Goal: Task Accomplishment & Management: Manage account settings

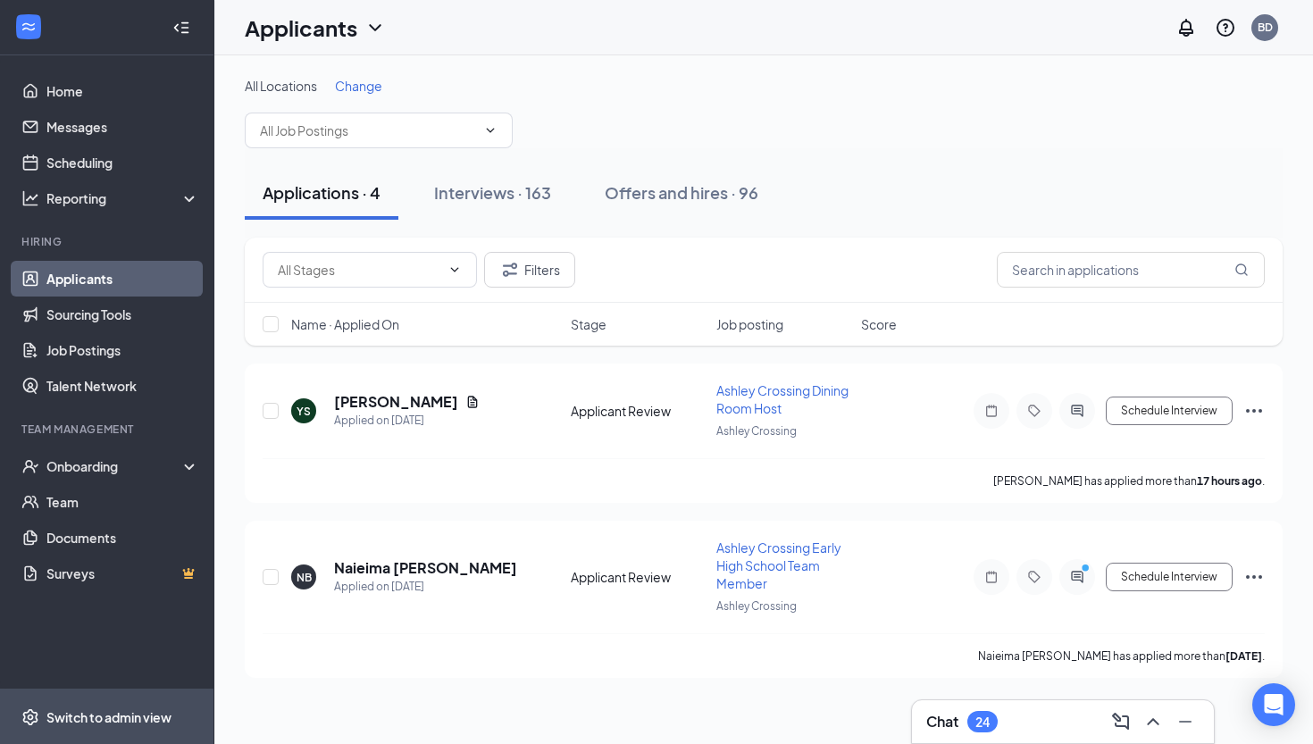
click at [109, 722] on div "Switch to admin view" at bounding box center [108, 717] width 125 height 18
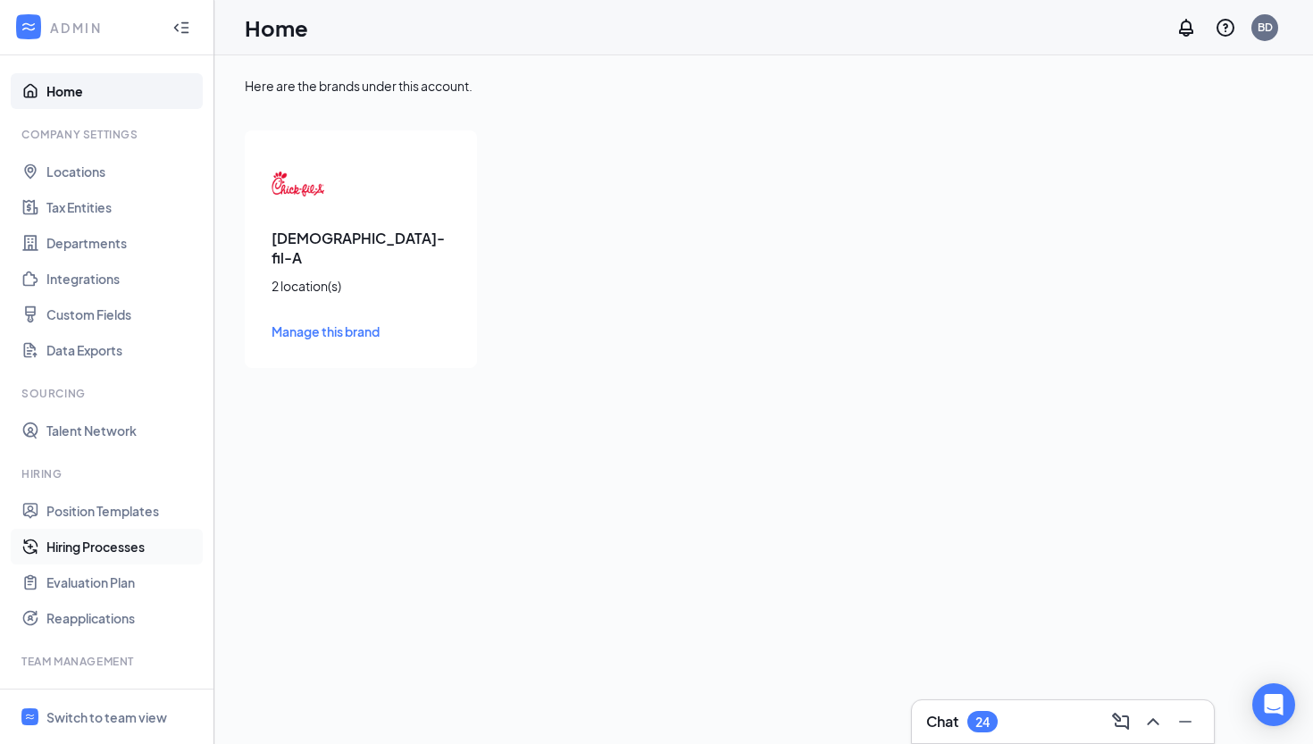
click at [142, 545] on link "Hiring Processes" at bounding box center [122, 547] width 153 height 36
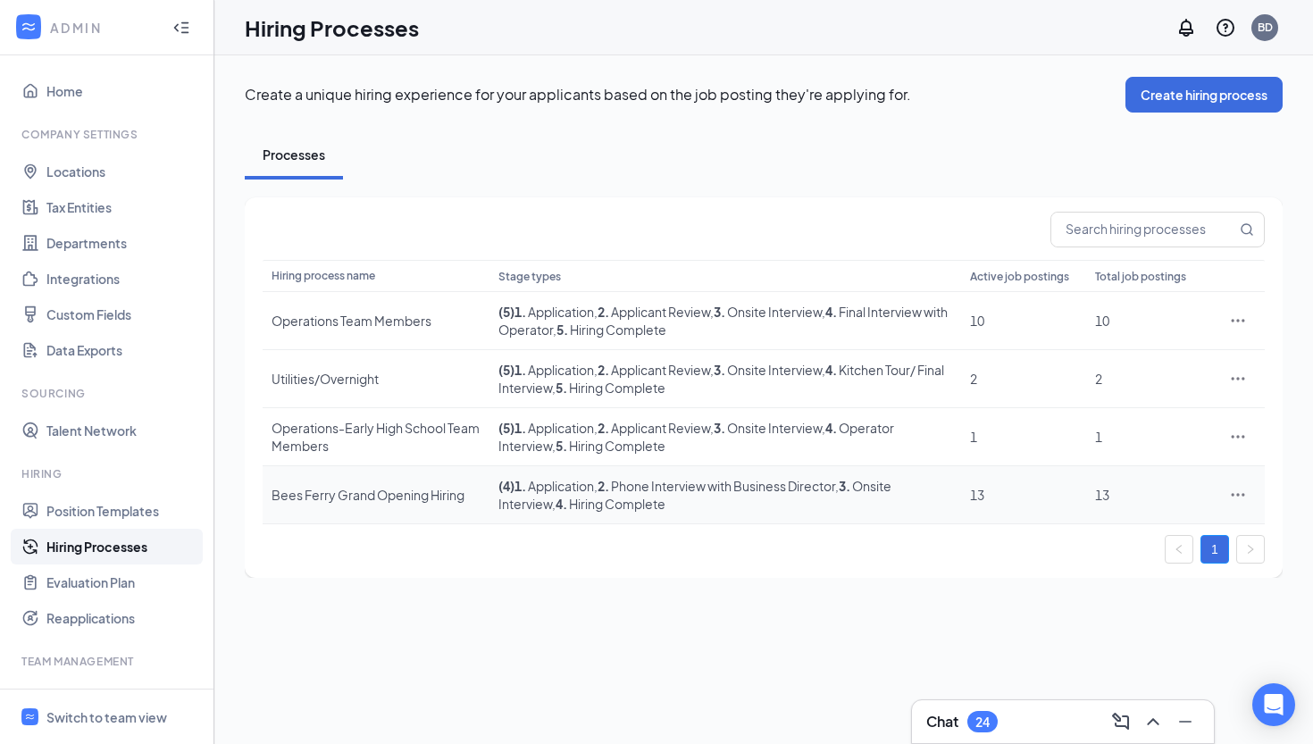
click at [362, 501] on div "Bees Ferry Grand Opening Hiring" at bounding box center [375, 495] width 209 height 18
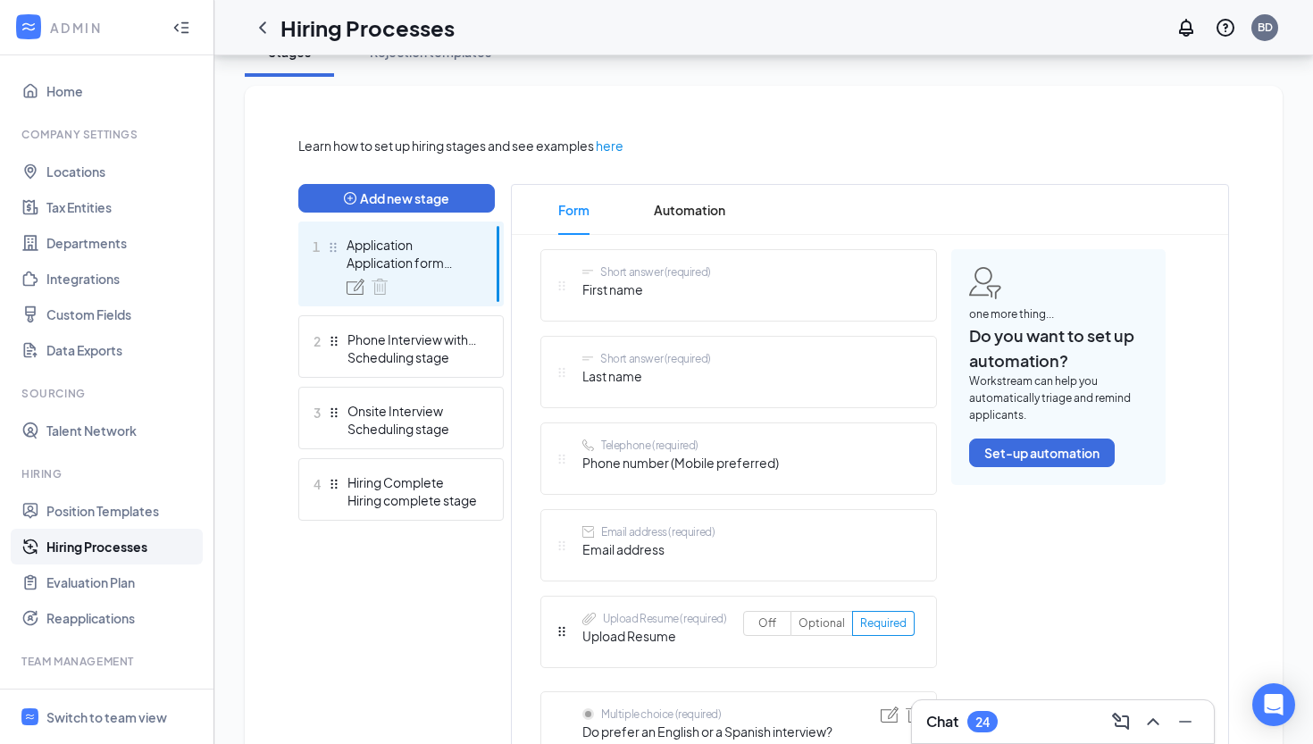
scroll to position [366, 0]
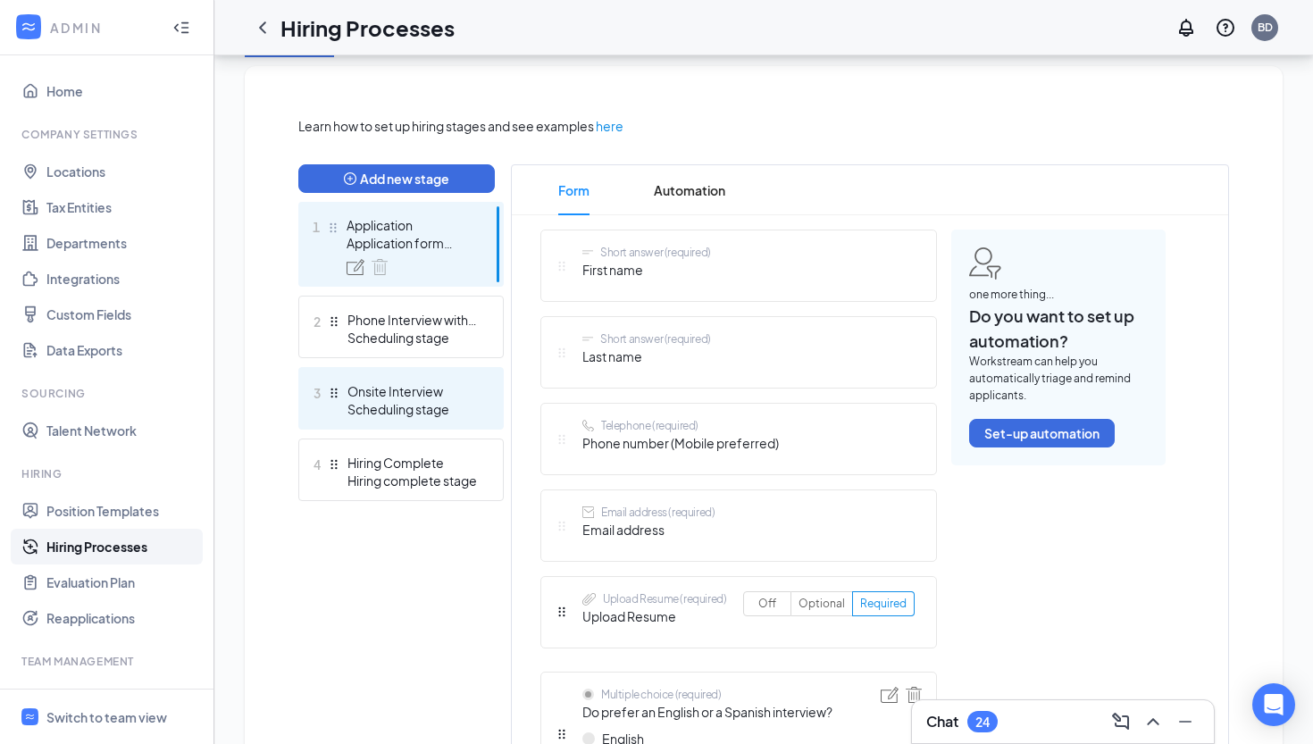
click at [422, 396] on div "Onsite Interview" at bounding box center [412, 391] width 130 height 18
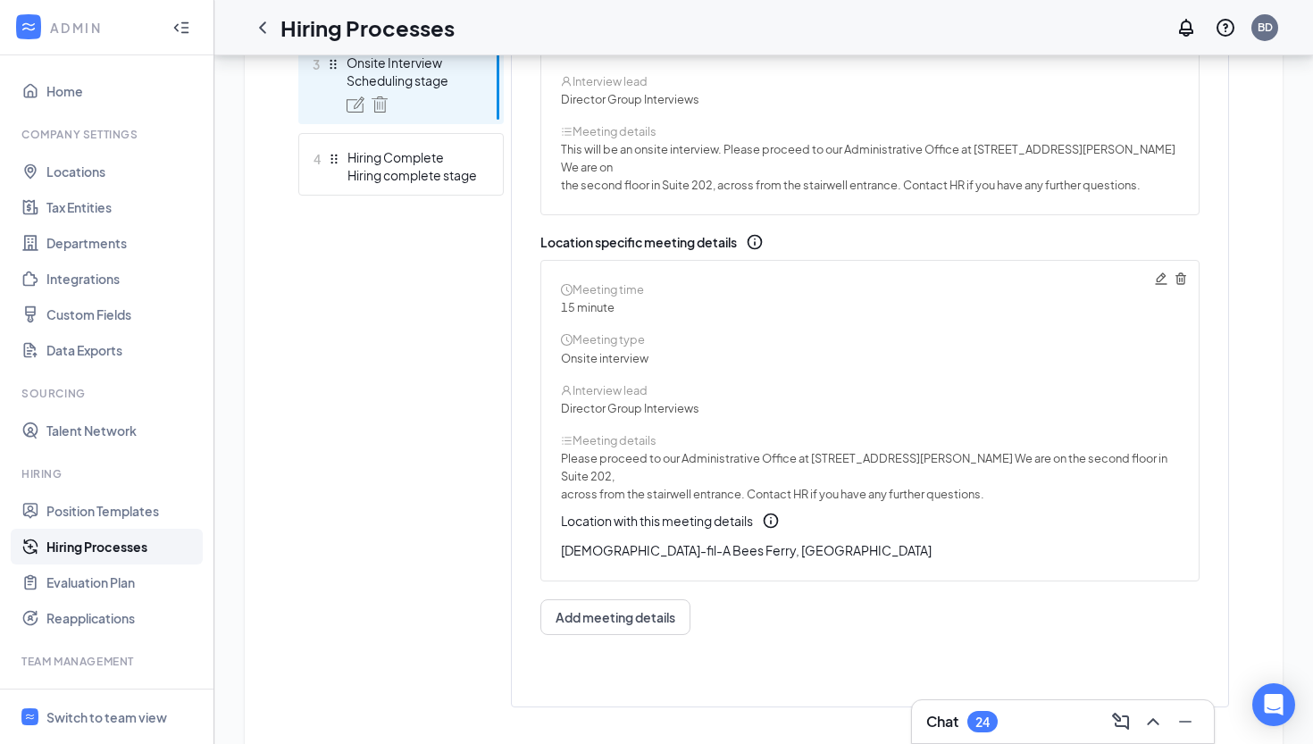
scroll to position [671, 0]
click at [644, 609] on span "Add meeting details" at bounding box center [615, 618] width 120 height 18
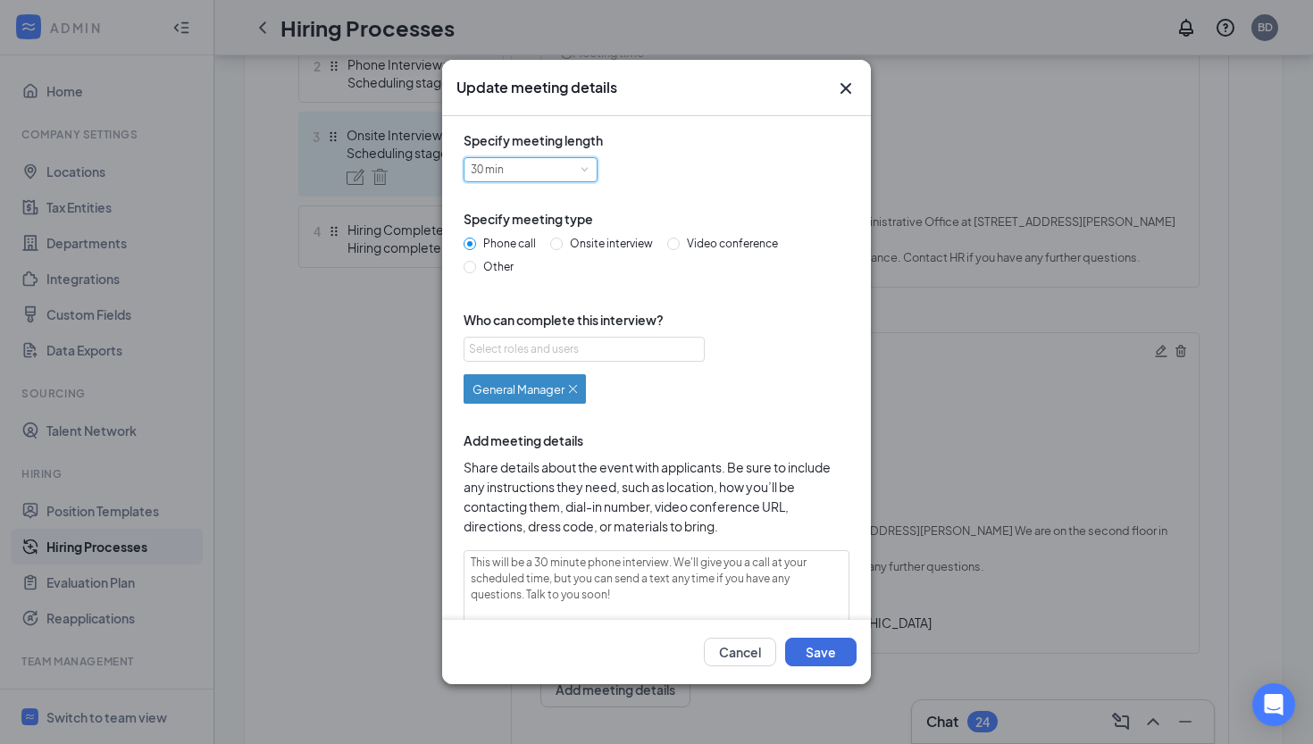
click at [585, 171] on span at bounding box center [584, 169] width 8 height 8
click at [555, 204] on li "15 min" at bounding box center [530, 199] width 134 height 29
type textarea "This will be a 15 minute phone interview. We'll give you a call at your schedul…"
click at [603, 242] on span "Onsite interview" at bounding box center [611, 243] width 97 height 13
click at [563, 242] on input "Onsite interview" at bounding box center [556, 244] width 13 height 13
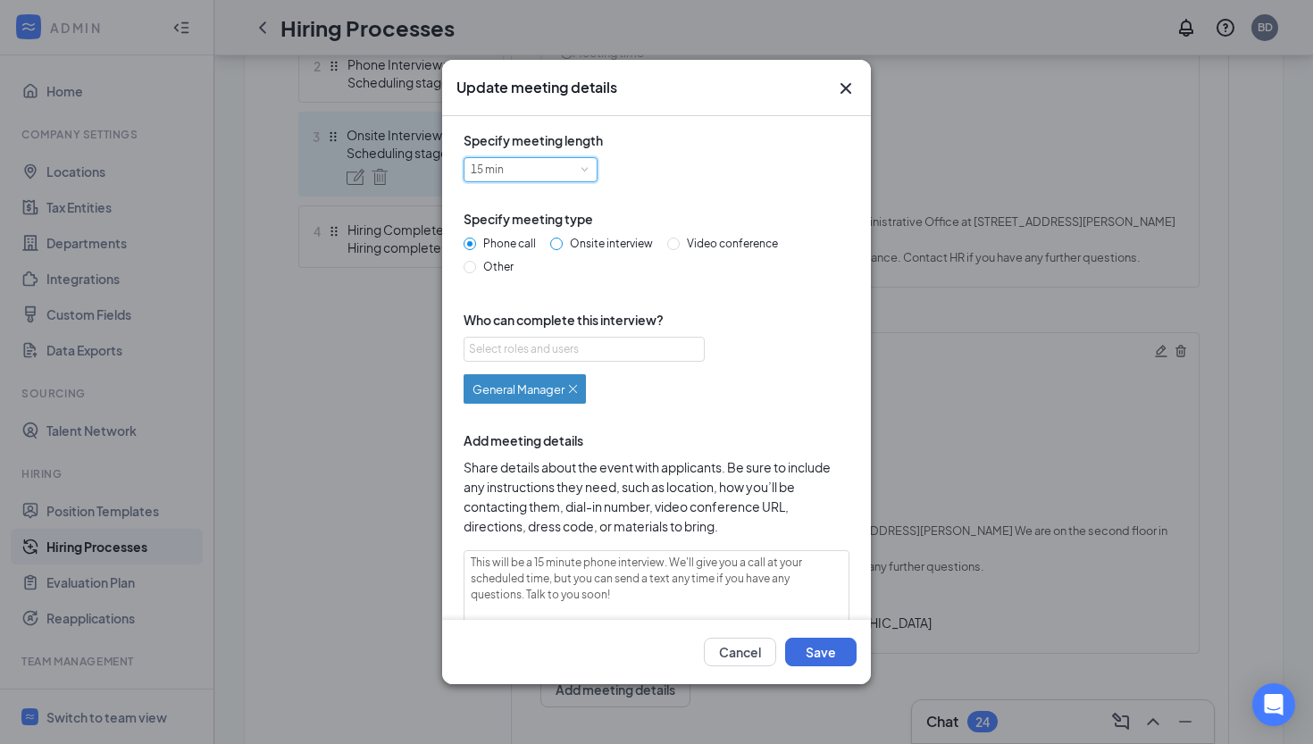
radio input "true"
radio input "false"
type textarea "This will be a 15 minute onsite interview. Please proceed to the store location…"
click at [589, 349] on div "Select roles and users" at bounding box center [579, 349] width 221 height 18
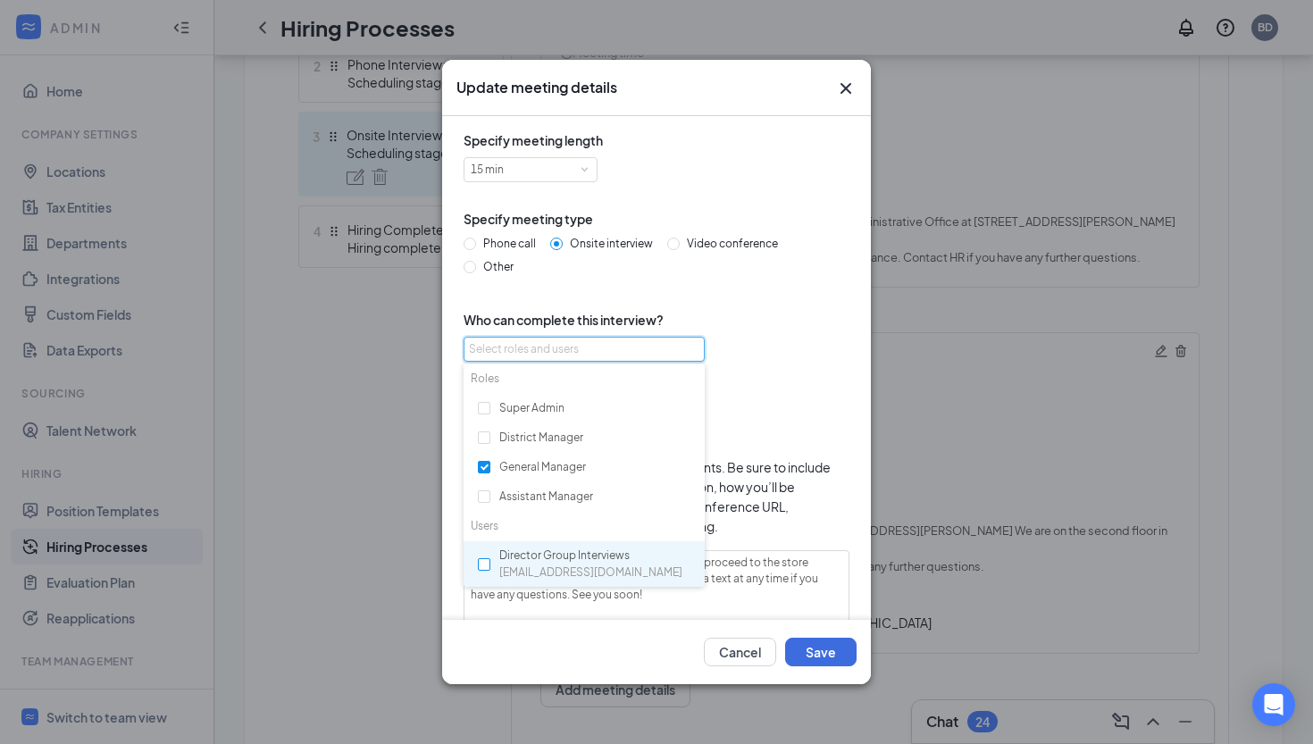
click at [488, 558] on input "checkbox" at bounding box center [484, 564] width 13 height 13
checkbox input "true"
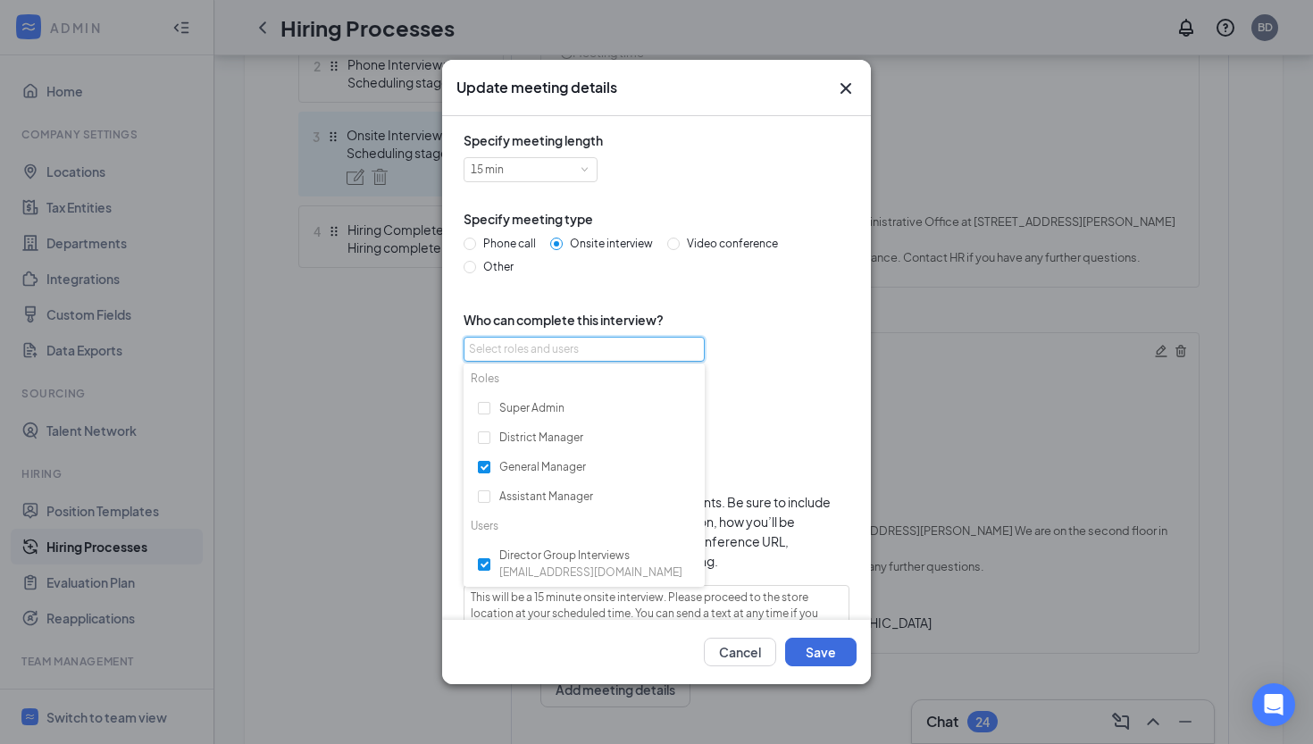
click at [856, 81] on icon "Cross" at bounding box center [845, 88] width 21 height 21
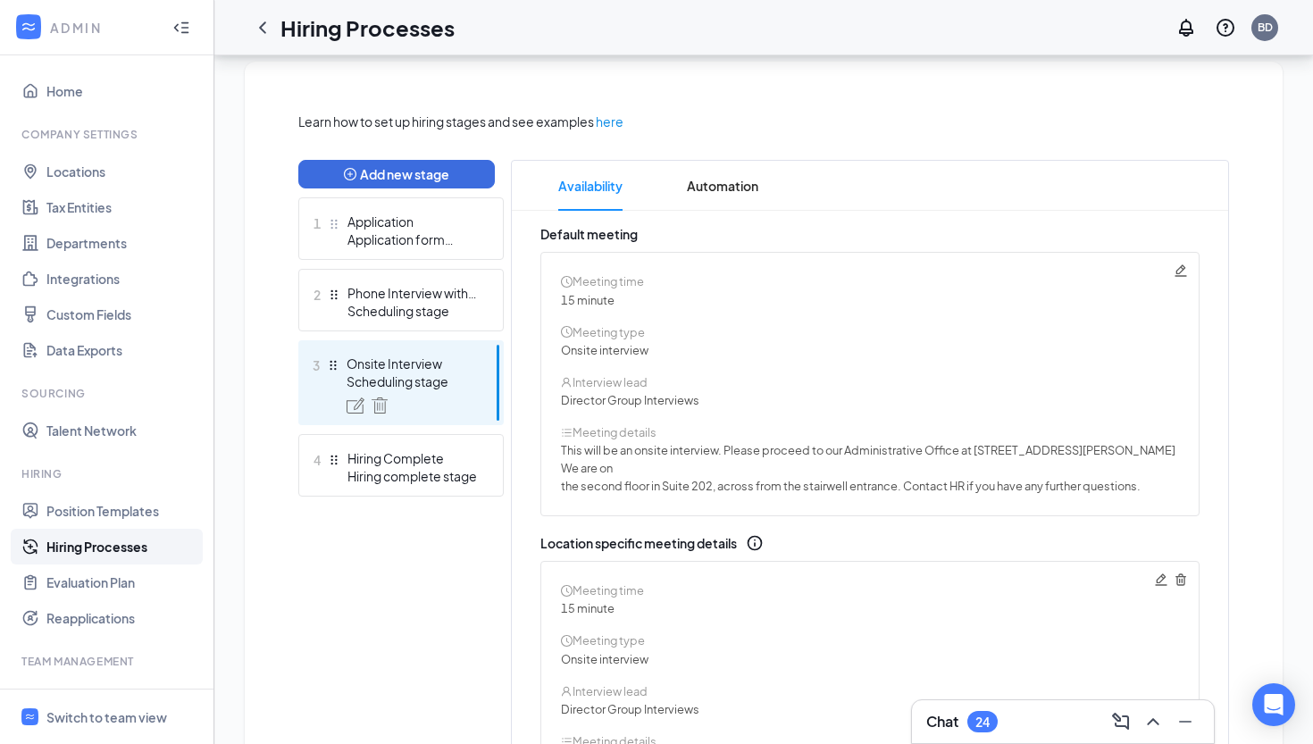
scroll to position [371, 0]
click at [739, 197] on span "Automation" at bounding box center [722, 186] width 71 height 50
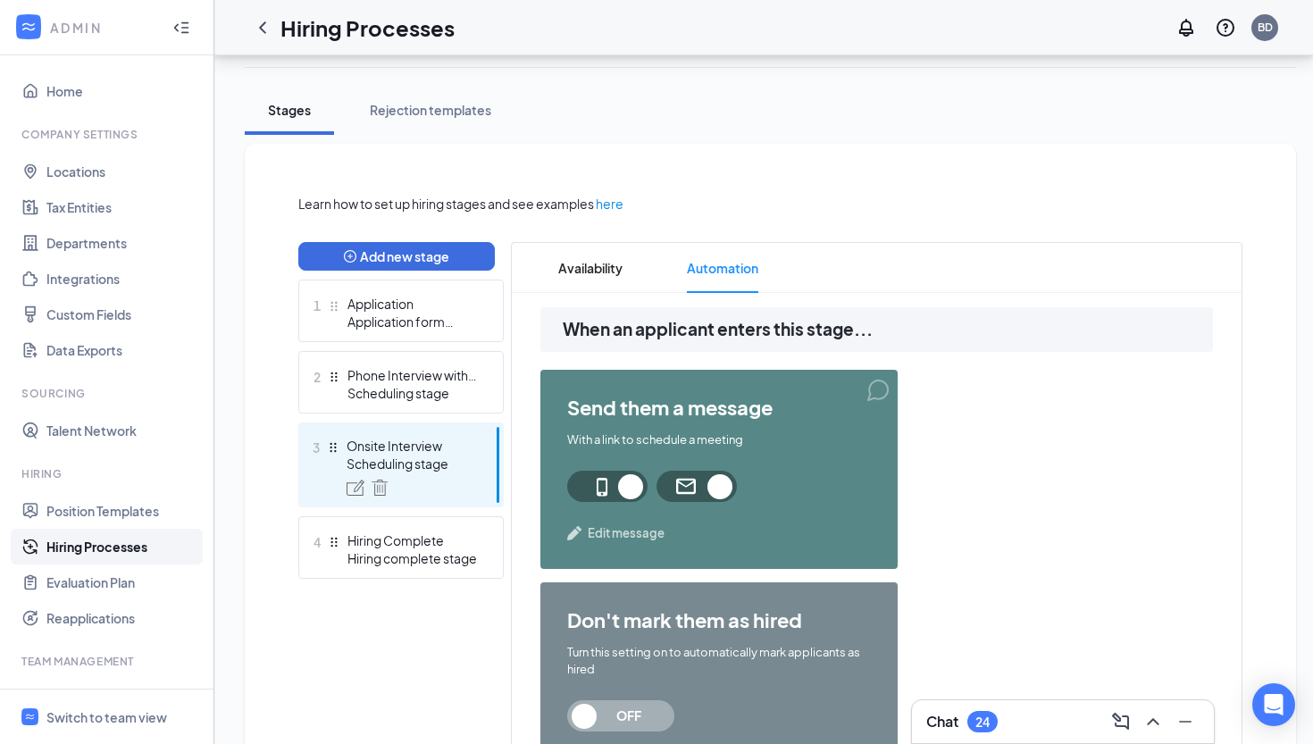
scroll to position [305, 0]
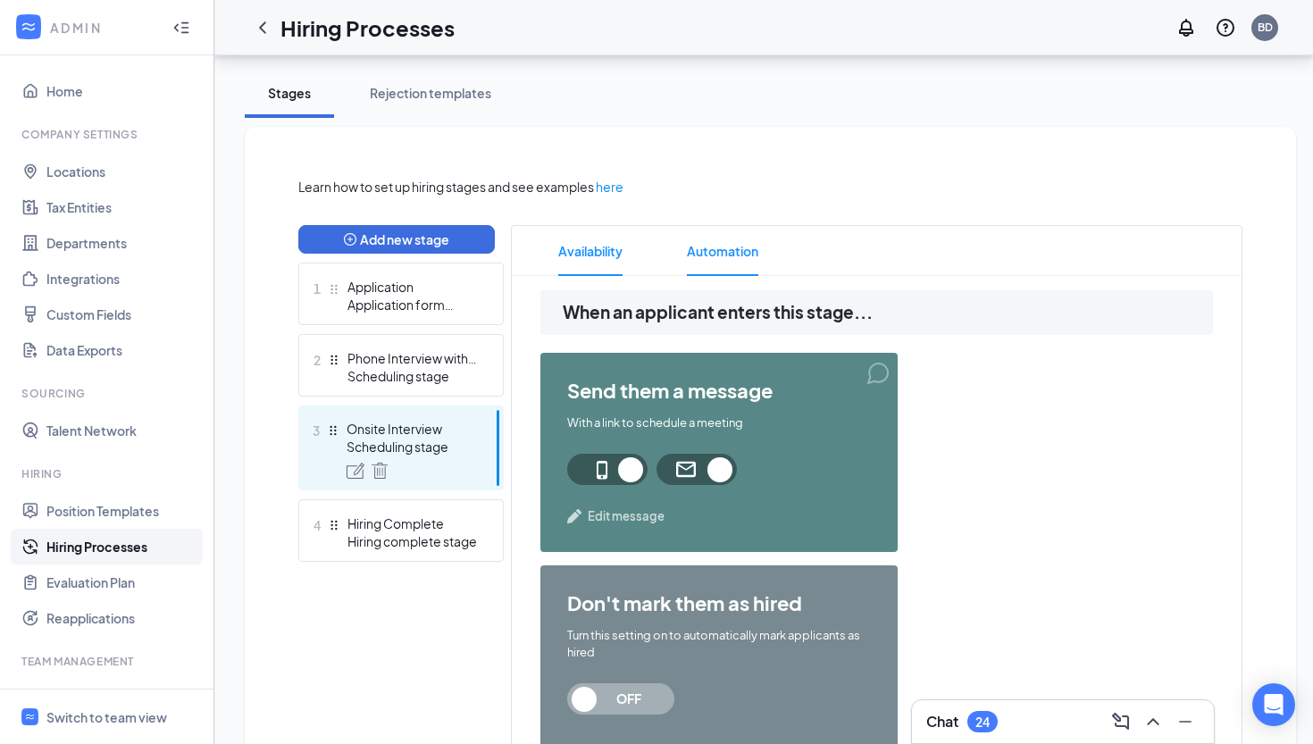
click at [601, 246] on span "Availability" at bounding box center [590, 251] width 64 height 50
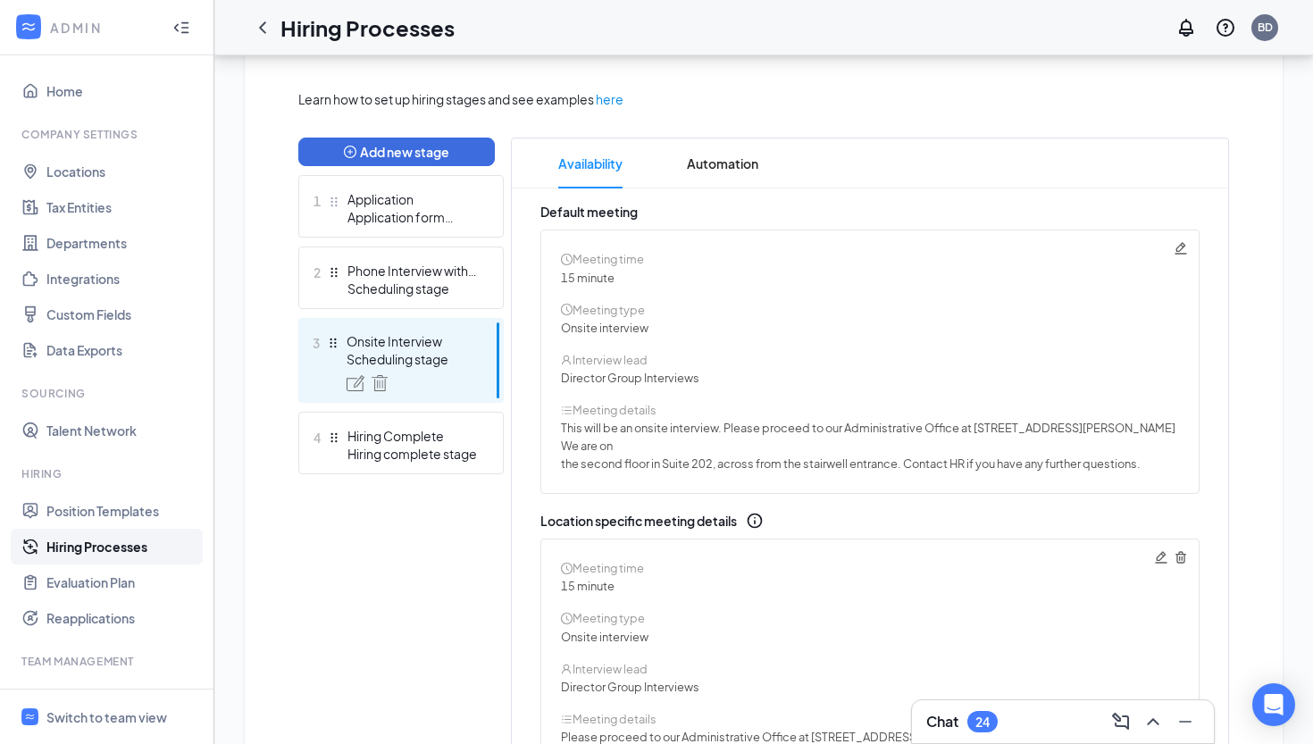
scroll to position [396, 0]
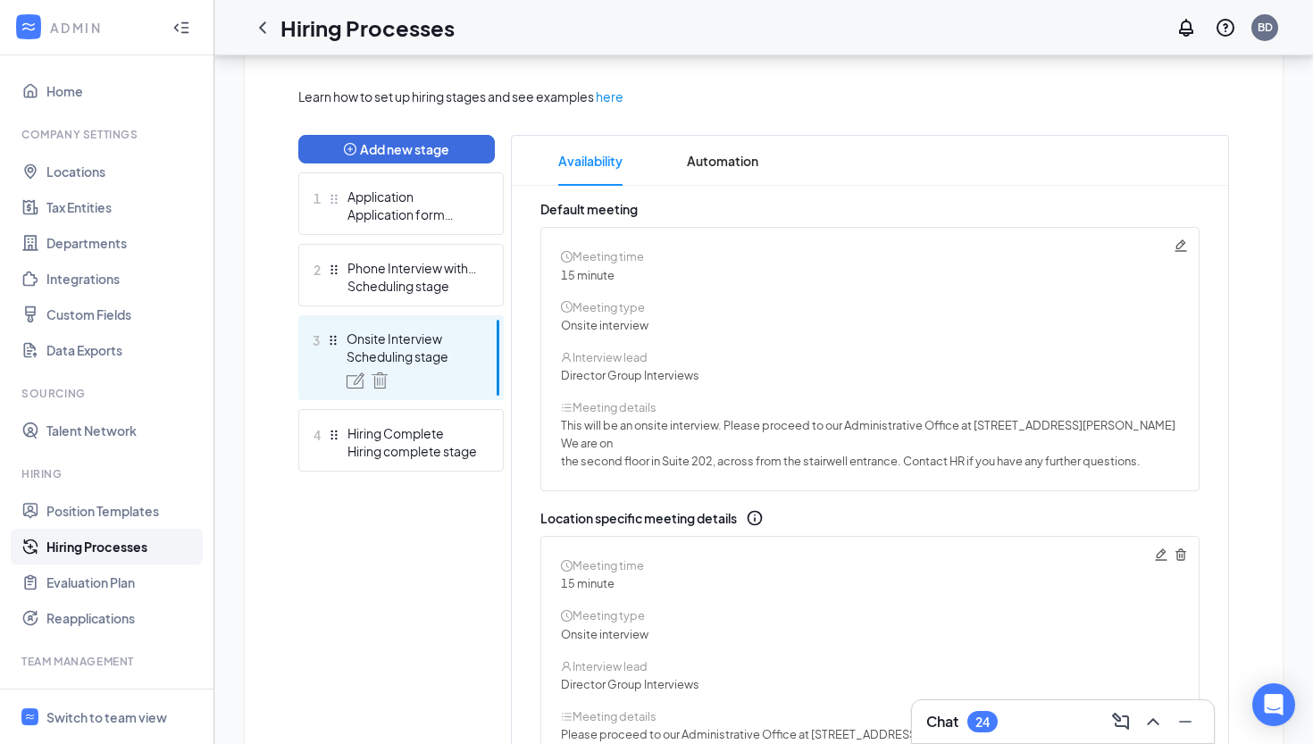
click at [1177, 246] on icon "Pencil" at bounding box center [1180, 245] width 12 height 12
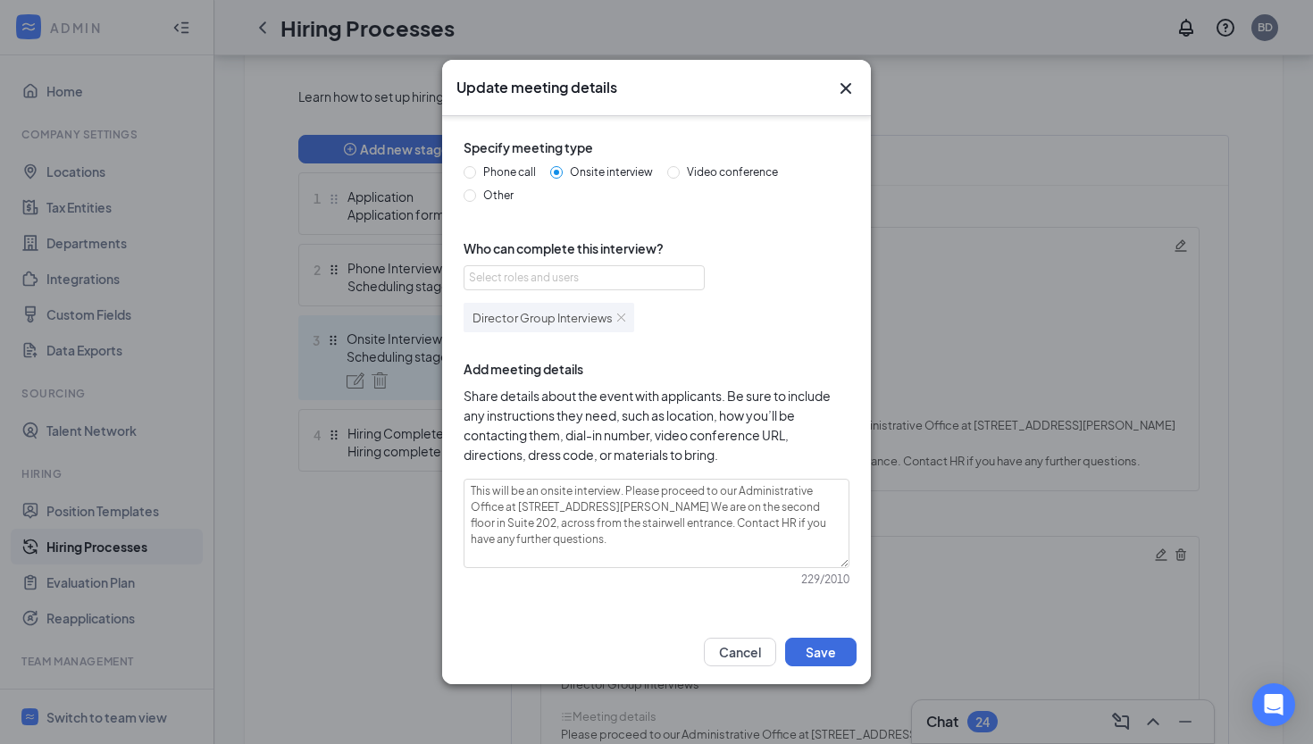
scroll to position [71, 0]
click at [851, 84] on icon "Cross" at bounding box center [845, 88] width 21 height 21
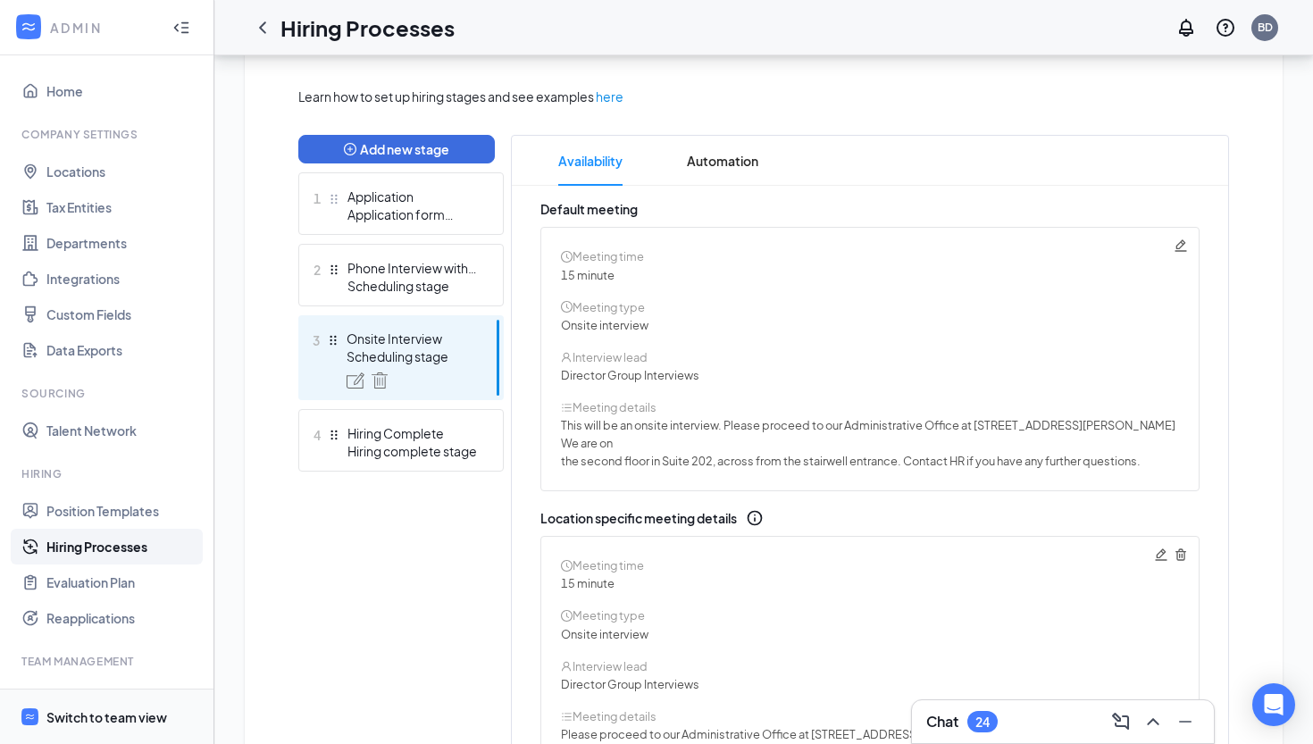
click at [119, 715] on div "Switch to team view" at bounding box center [106, 717] width 121 height 18
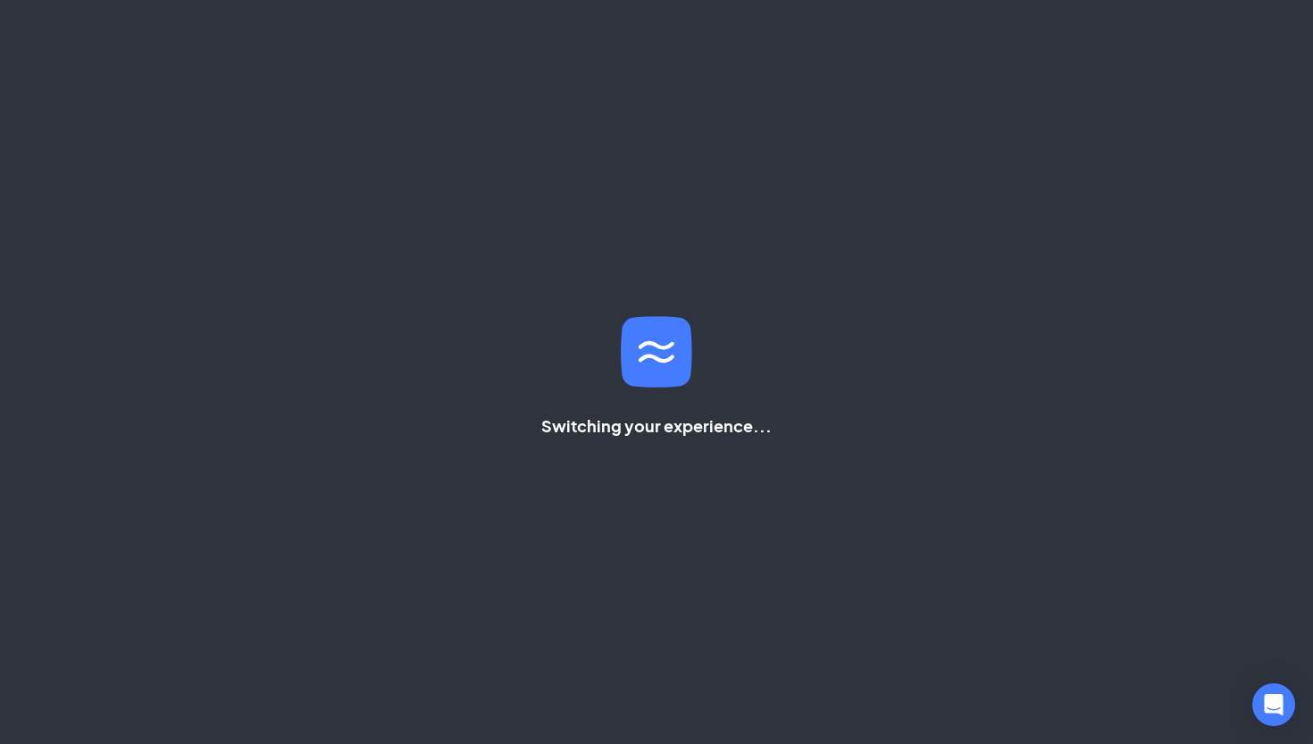
scroll to position [128, 0]
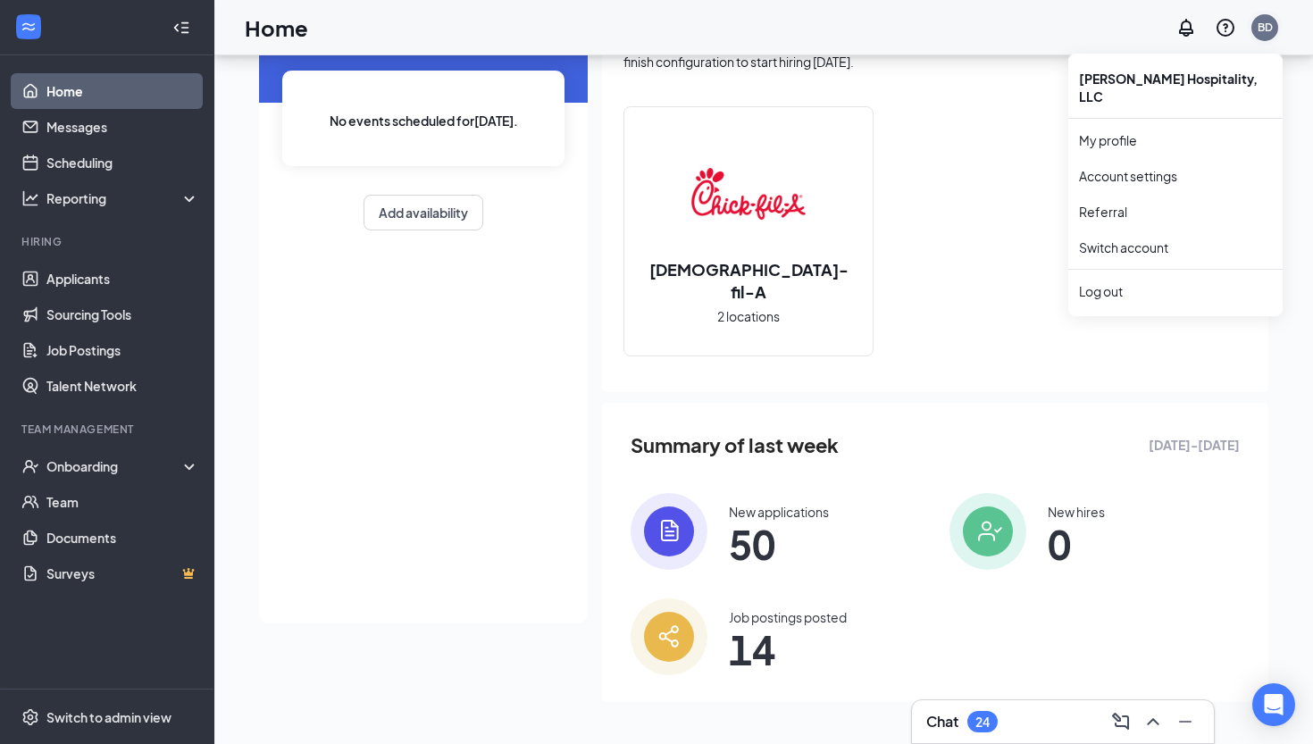
click at [1263, 30] on div "BD" at bounding box center [1264, 27] width 15 height 15
click at [1116, 282] on div "Log out" at bounding box center [1175, 291] width 193 height 18
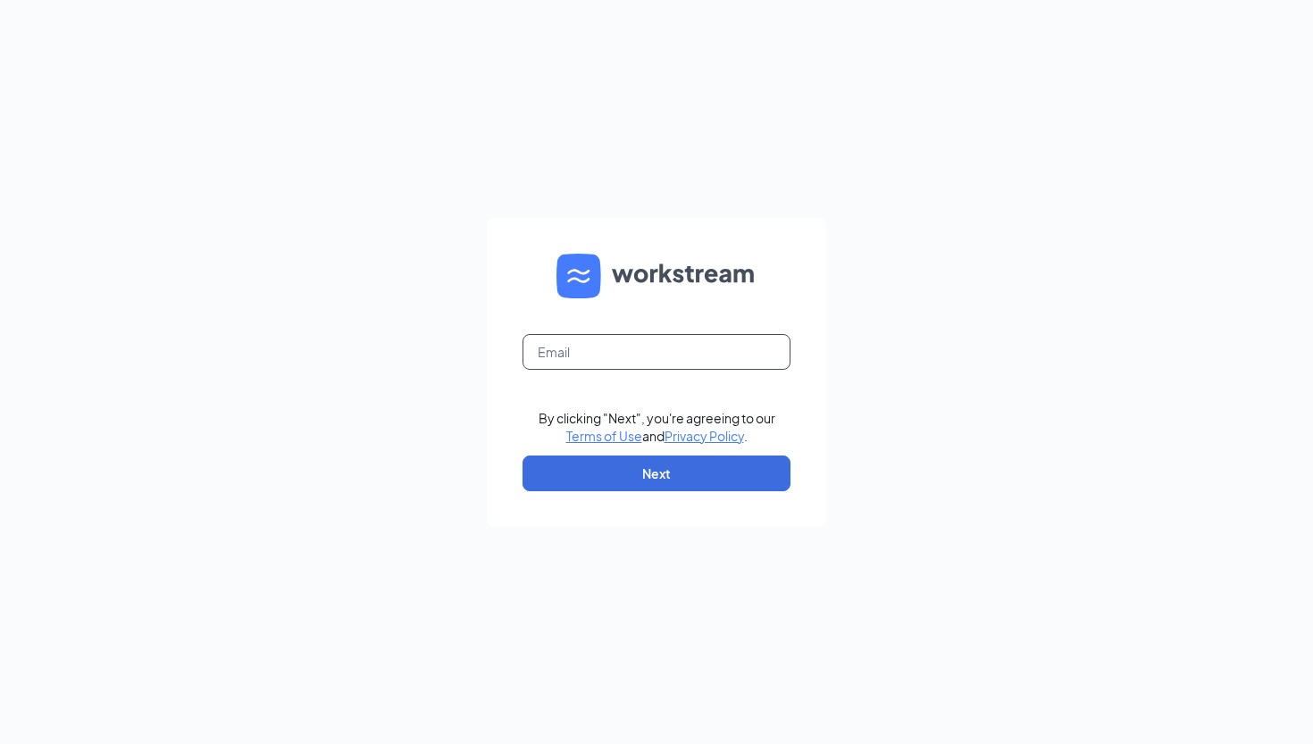
click at [742, 335] on input "text" at bounding box center [656, 352] width 268 height 36
type input "[EMAIL_ADDRESS][DOMAIN_NAME]"
click at [648, 473] on button "Next" at bounding box center [656, 473] width 268 height 36
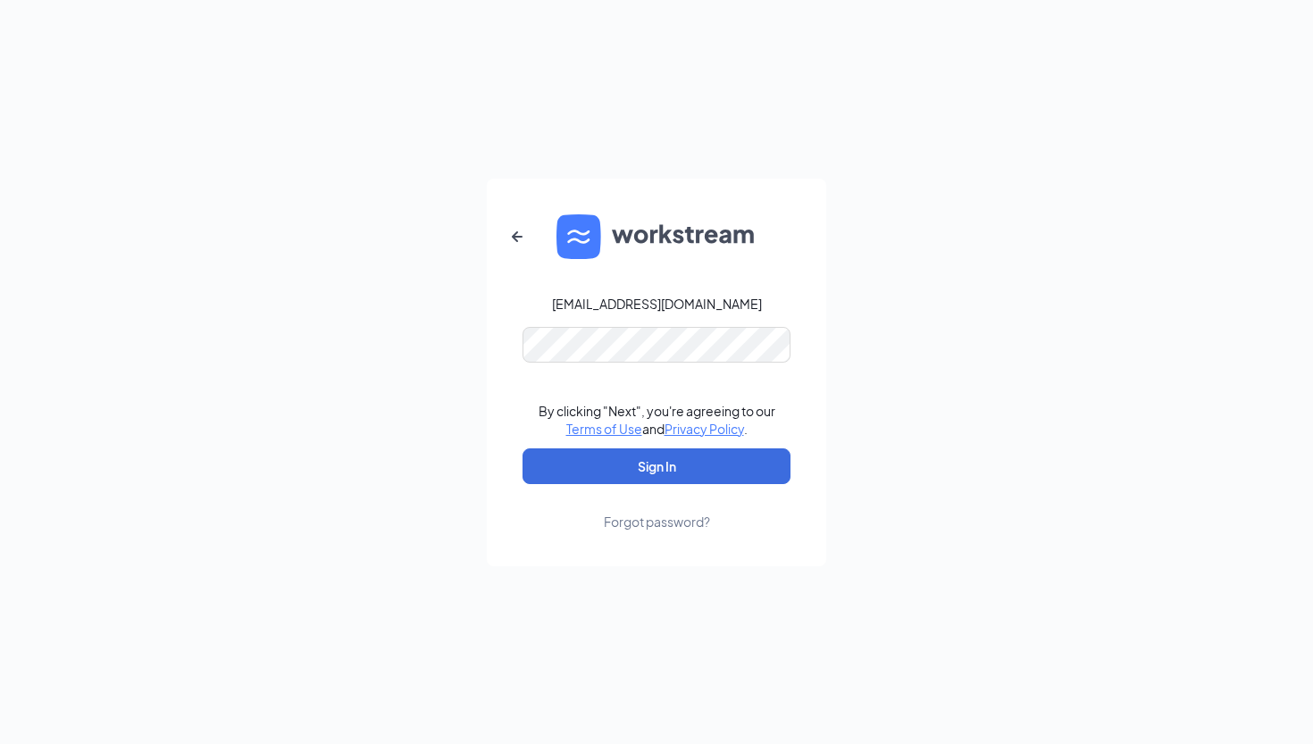
click at [333, 439] on div "beesferryrecruiting@gmail.com By clicking "Next", you're agreeing to our Terms …" at bounding box center [656, 372] width 1313 height 744
click at [656, 465] on button "Sign In" at bounding box center [656, 466] width 268 height 36
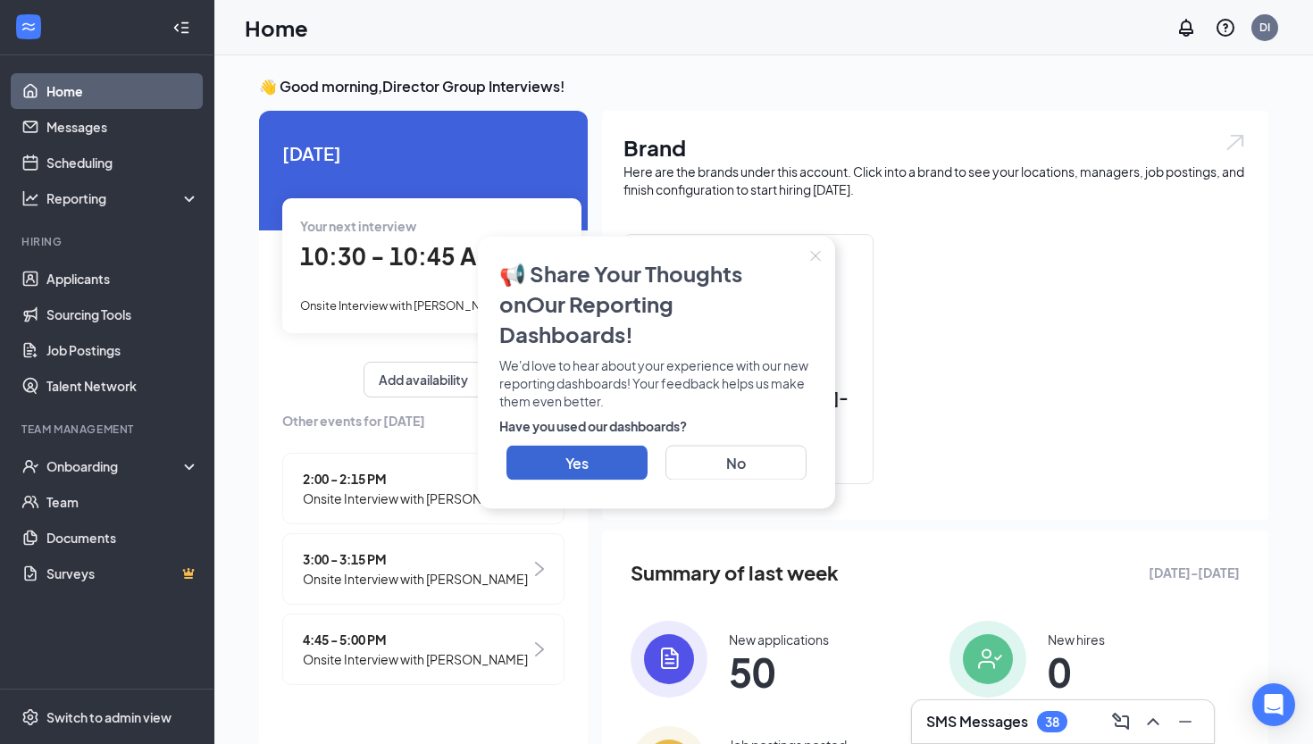
click at [814, 261] on icon "Close" at bounding box center [816, 256] width 10 height 10
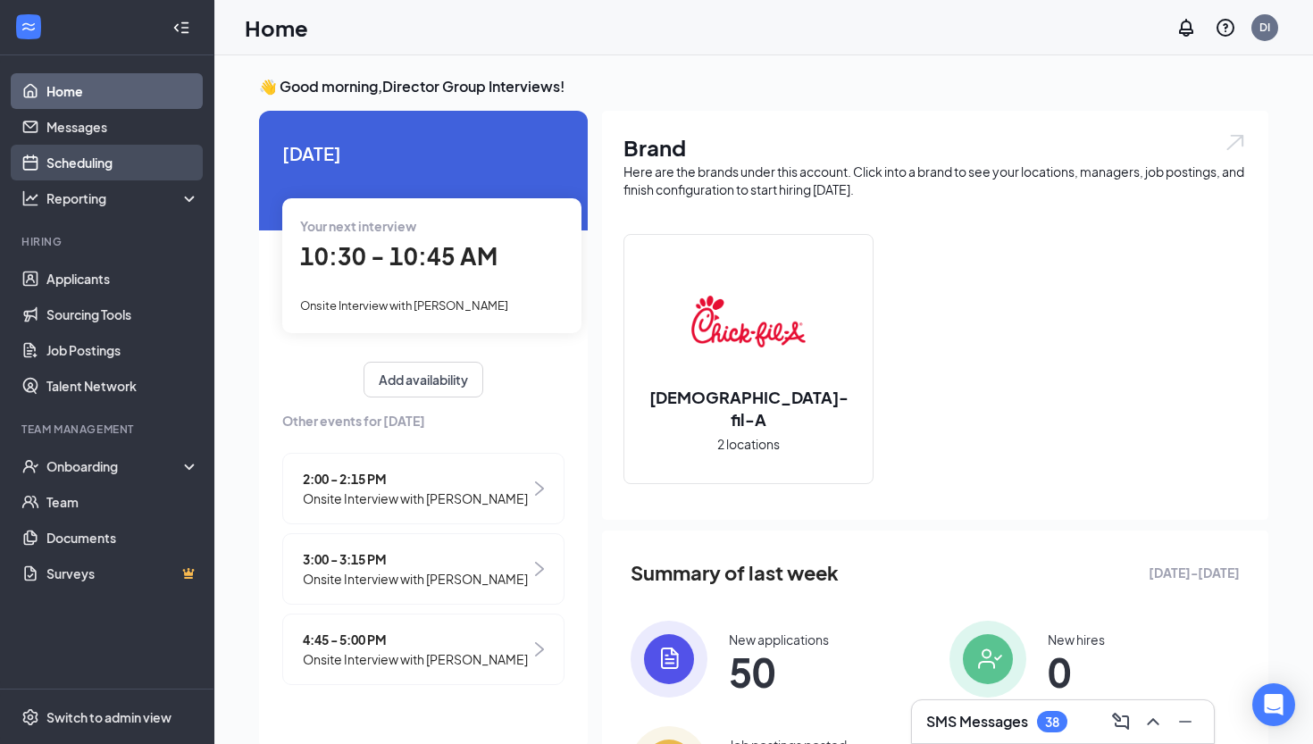
click at [88, 169] on link "Scheduling" at bounding box center [122, 163] width 153 height 36
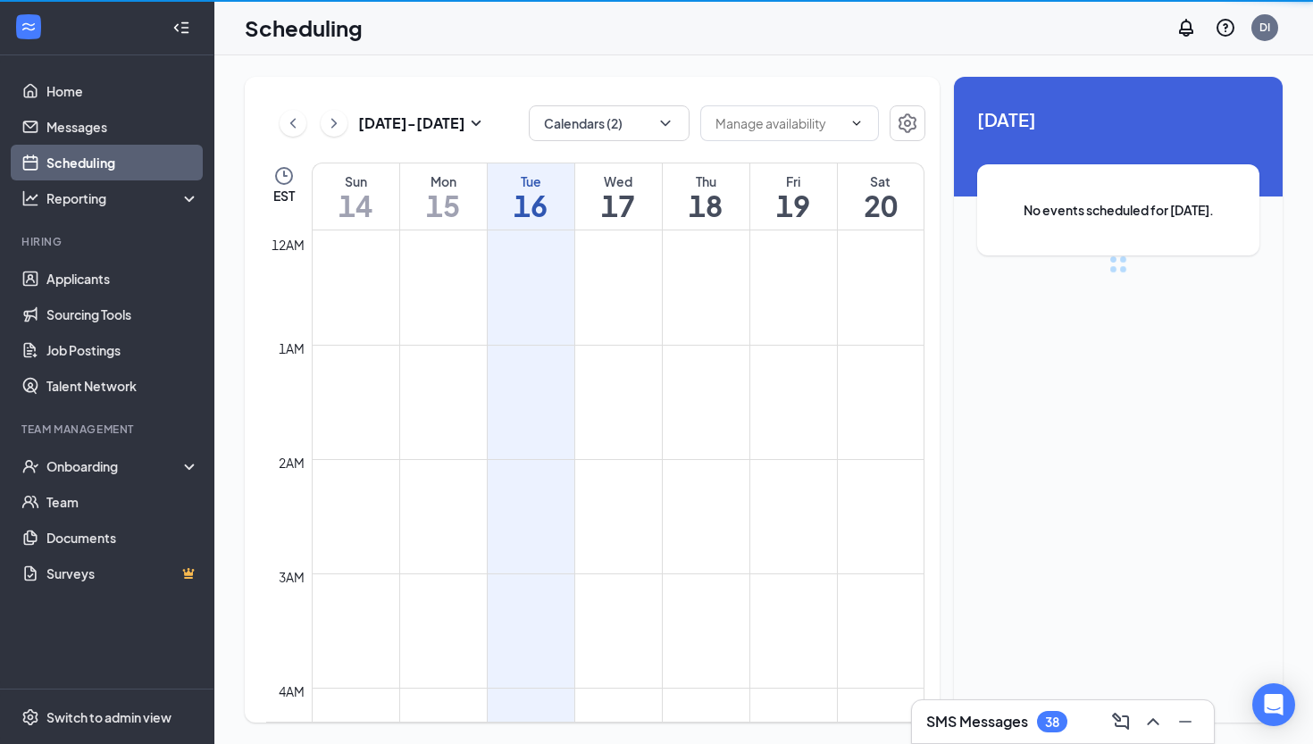
scroll to position [878, 0]
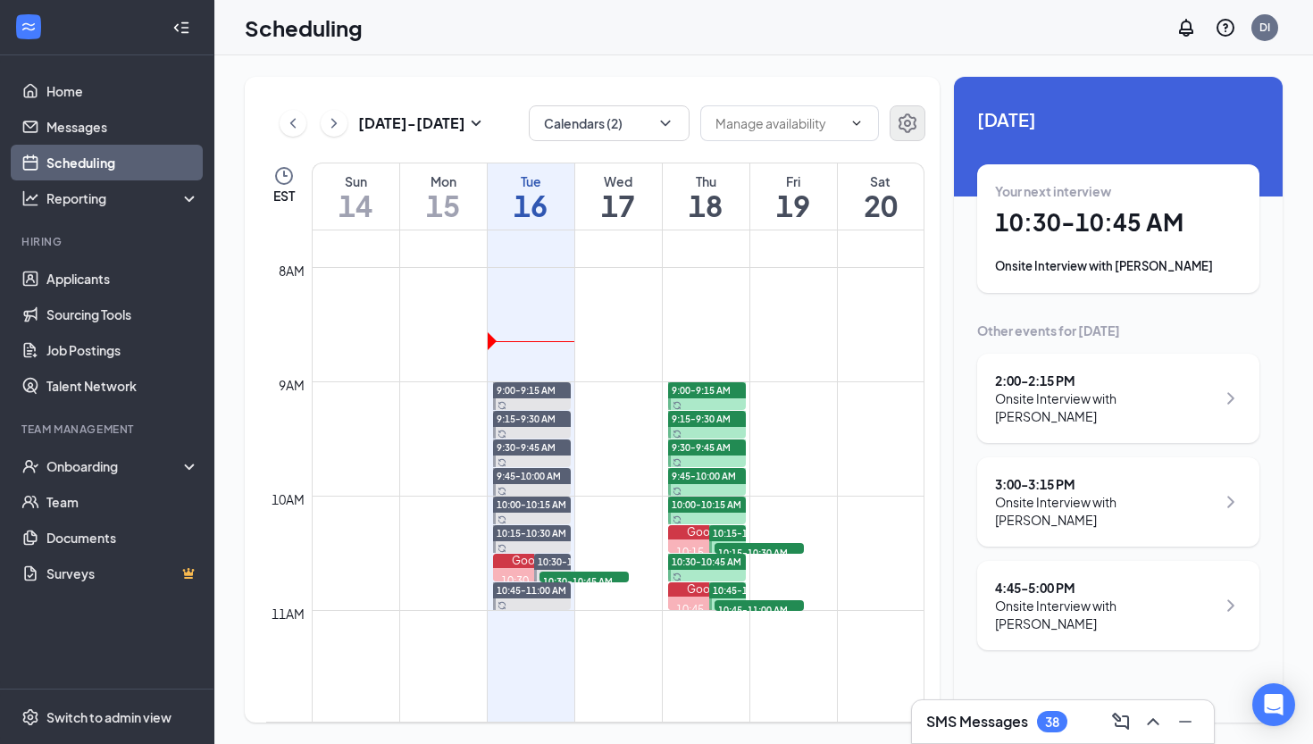
click at [906, 111] on button "button" at bounding box center [907, 123] width 36 height 36
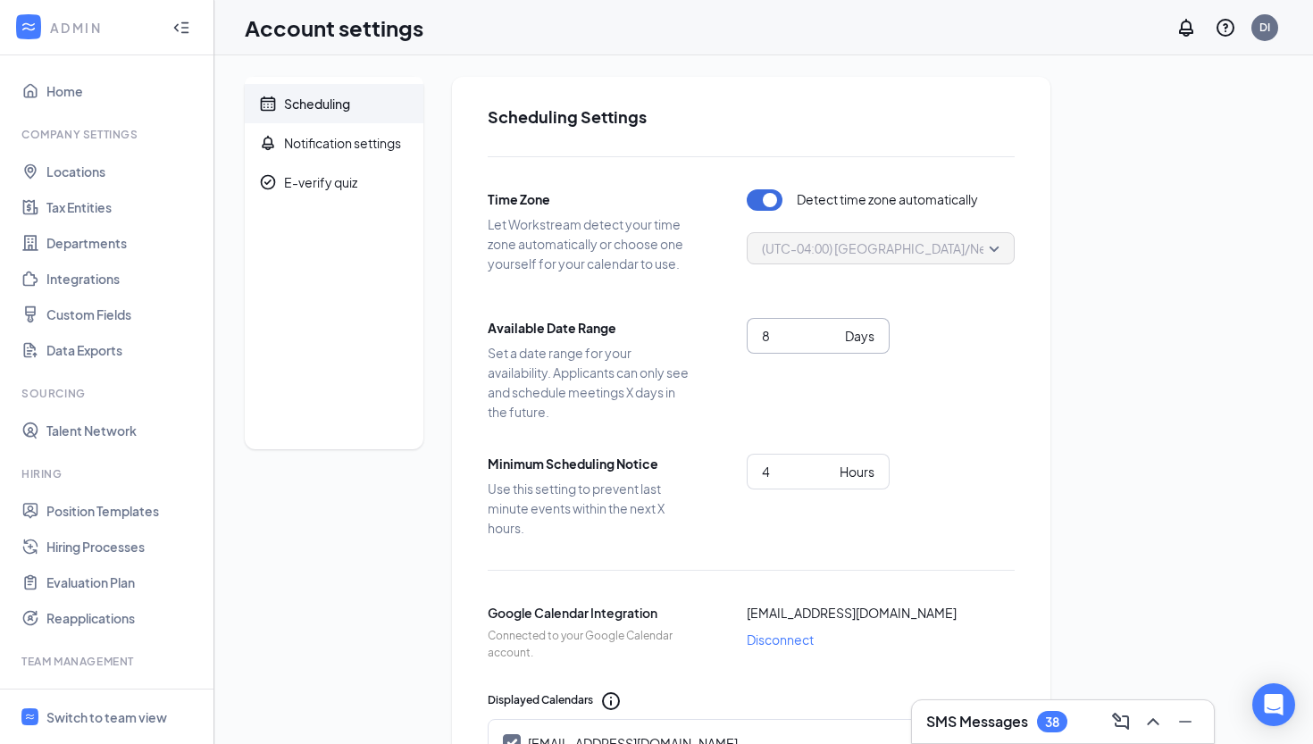
click at [830, 328] on input "8" at bounding box center [800, 336] width 76 height 20
click at [830, 328] on input "9" at bounding box center [800, 336] width 76 height 20
type input "10"
click at [830, 328] on input "10" at bounding box center [800, 336] width 76 height 20
click at [1185, 304] on div "Scheduling Notification settings E-verify quiz Scheduling Settings Time Zone Le…" at bounding box center [764, 723] width 1038 height 1292
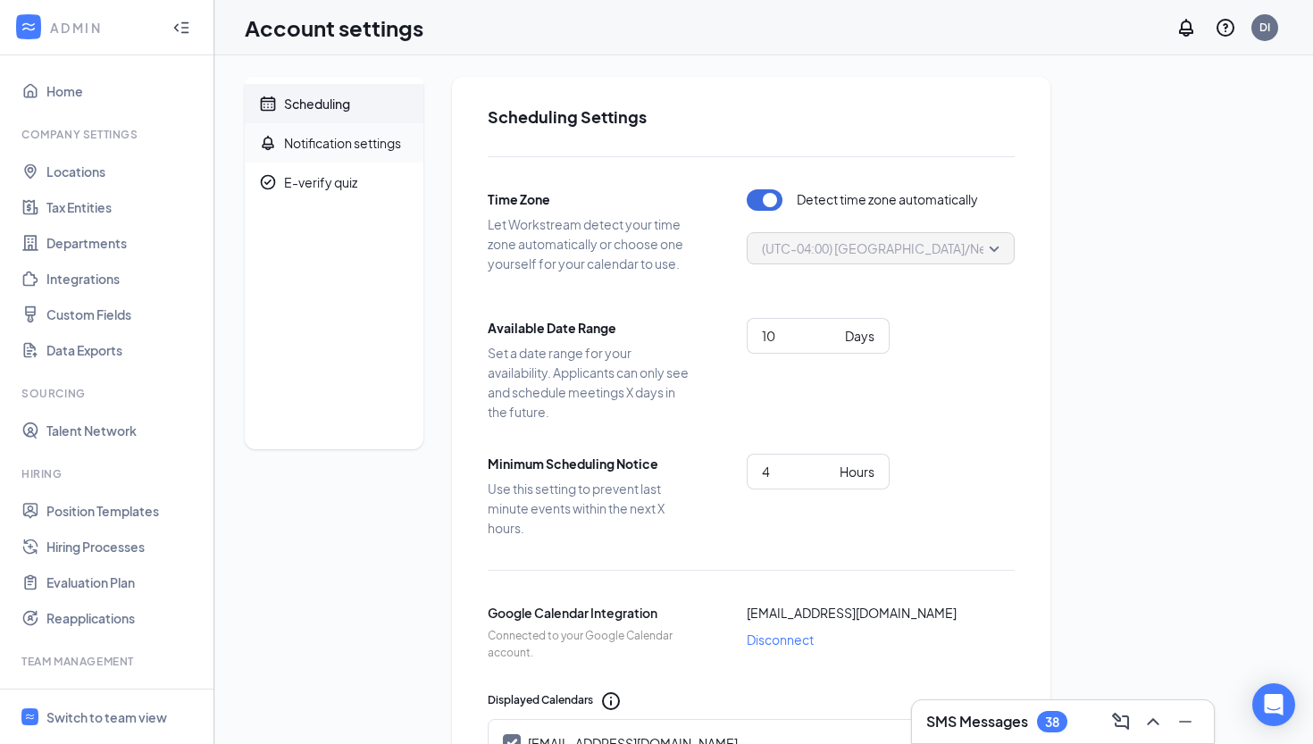
click at [302, 142] on div "Notification settings" at bounding box center [342, 143] width 117 height 18
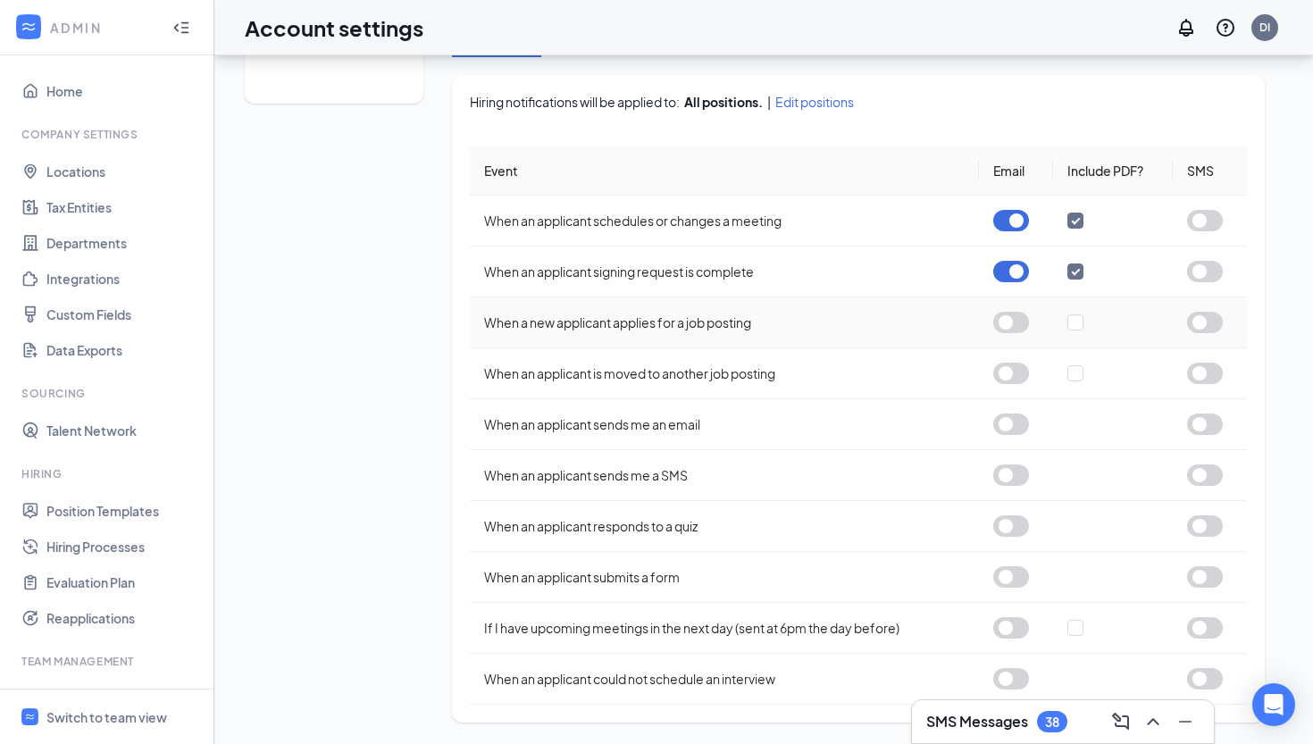
scroll to position [346, 0]
click at [1210, 221] on button "button" at bounding box center [1205, 220] width 36 height 21
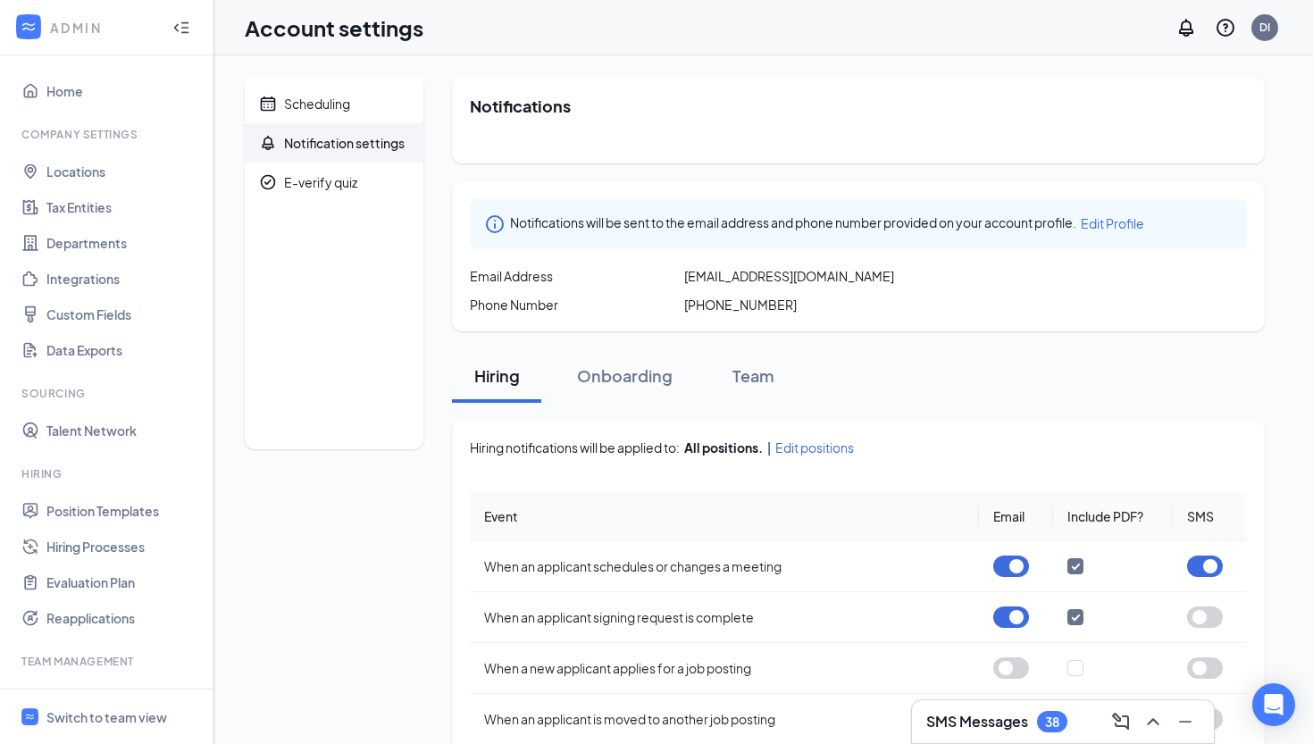
scroll to position [0, 0]
click at [361, 181] on span "E-verify quiz" at bounding box center [346, 182] width 125 height 39
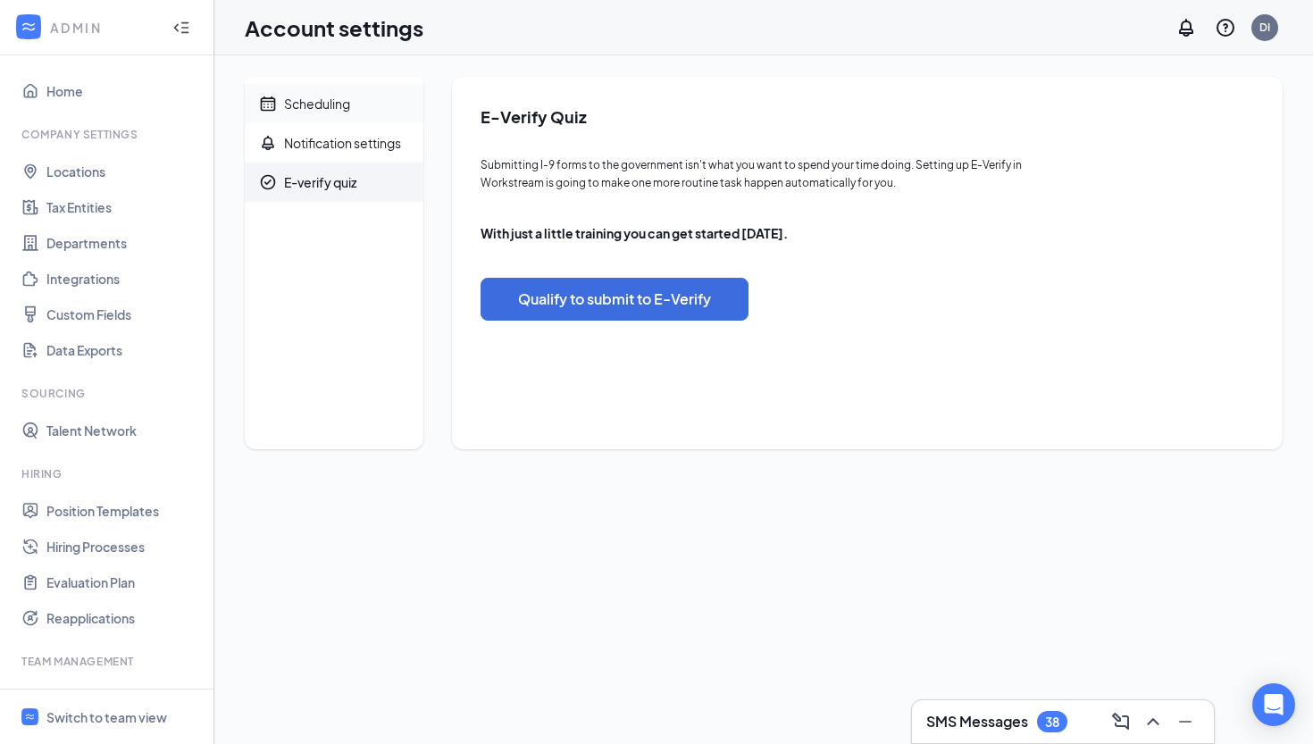
click at [363, 114] on span "Scheduling" at bounding box center [346, 103] width 125 height 39
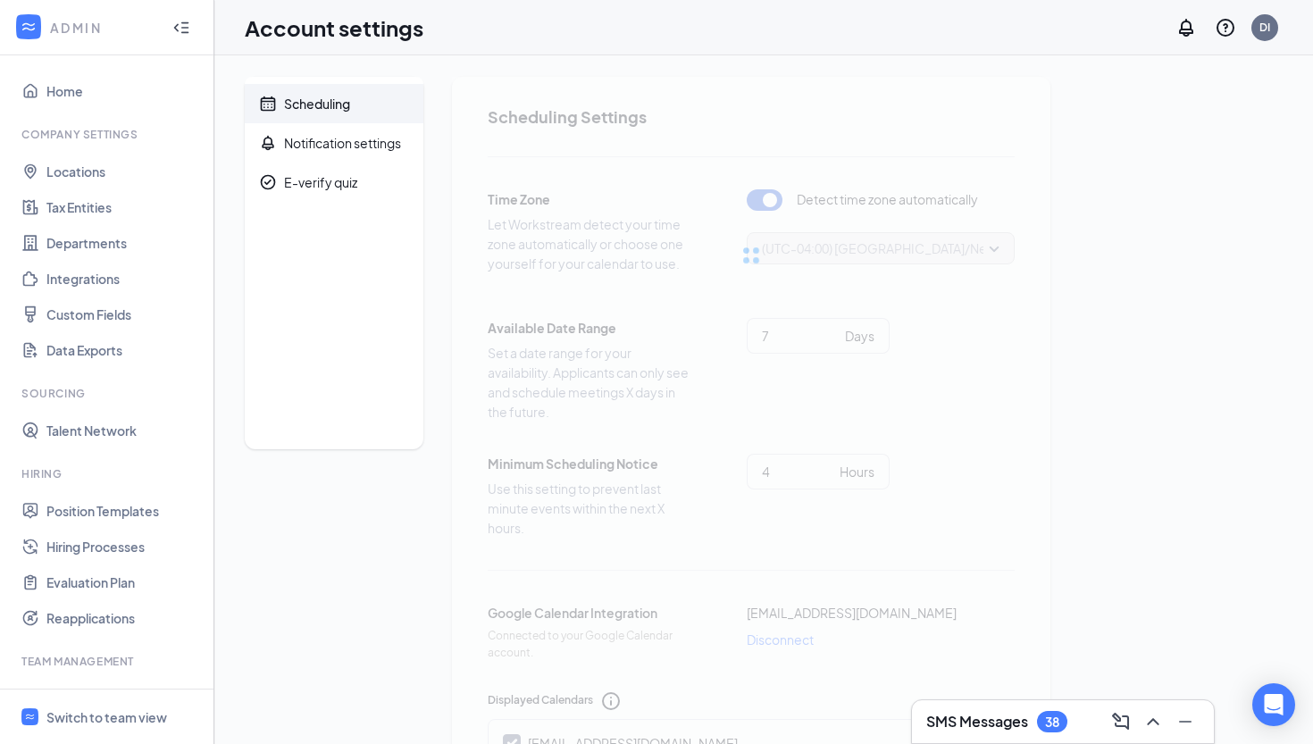
type input "10"
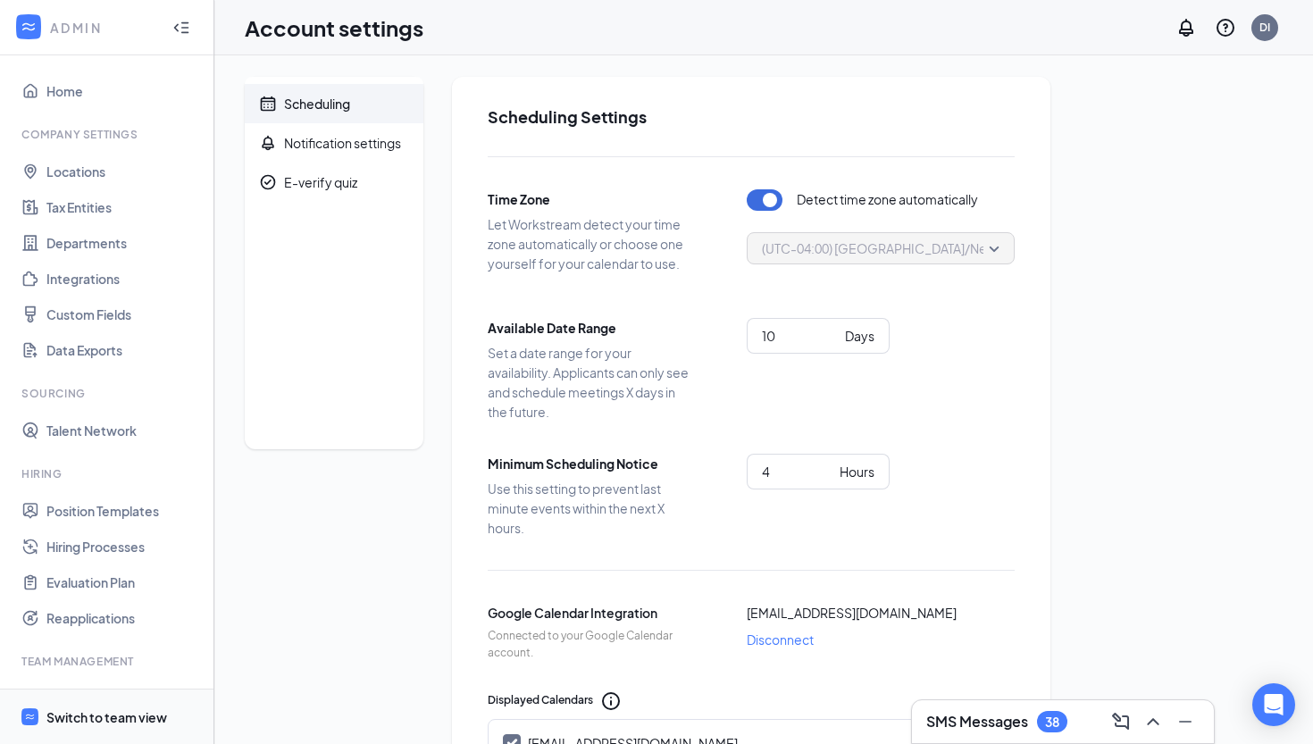
click at [127, 717] on div "Switch to team view" at bounding box center [106, 717] width 121 height 18
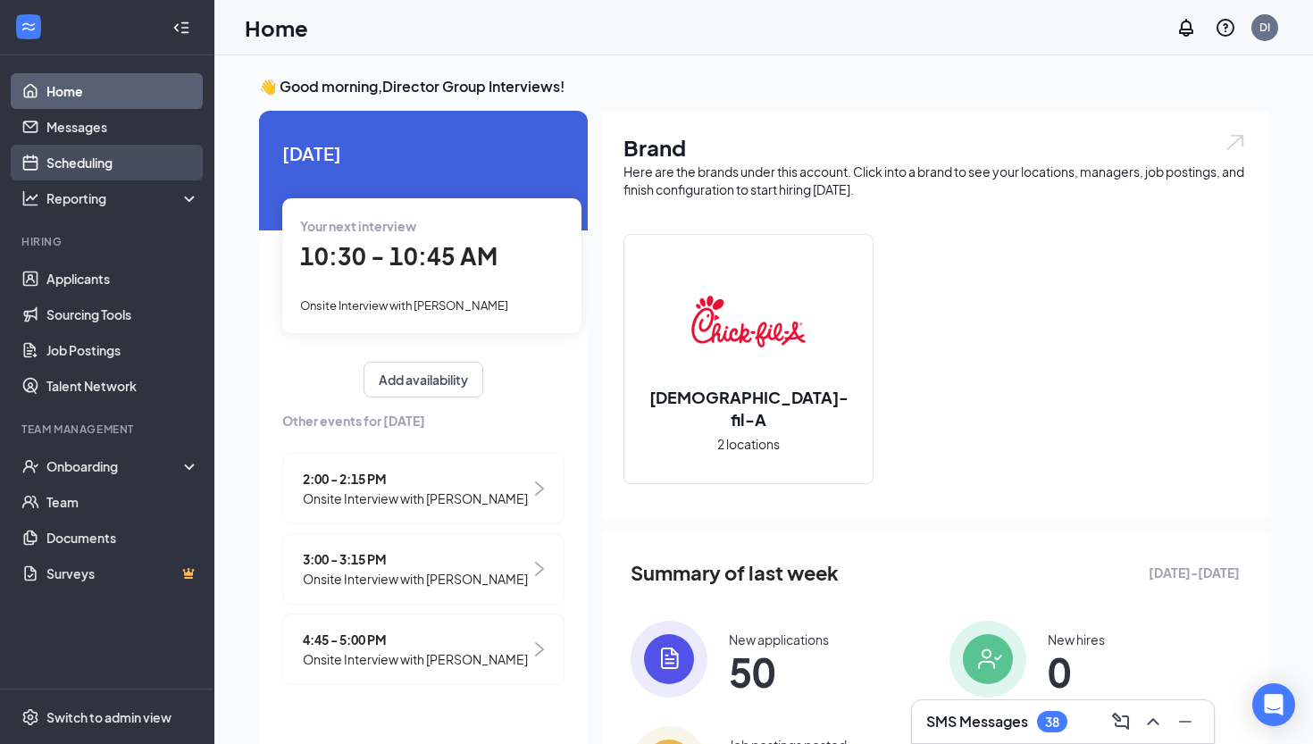
click at [129, 153] on link "Scheduling" at bounding box center [122, 163] width 153 height 36
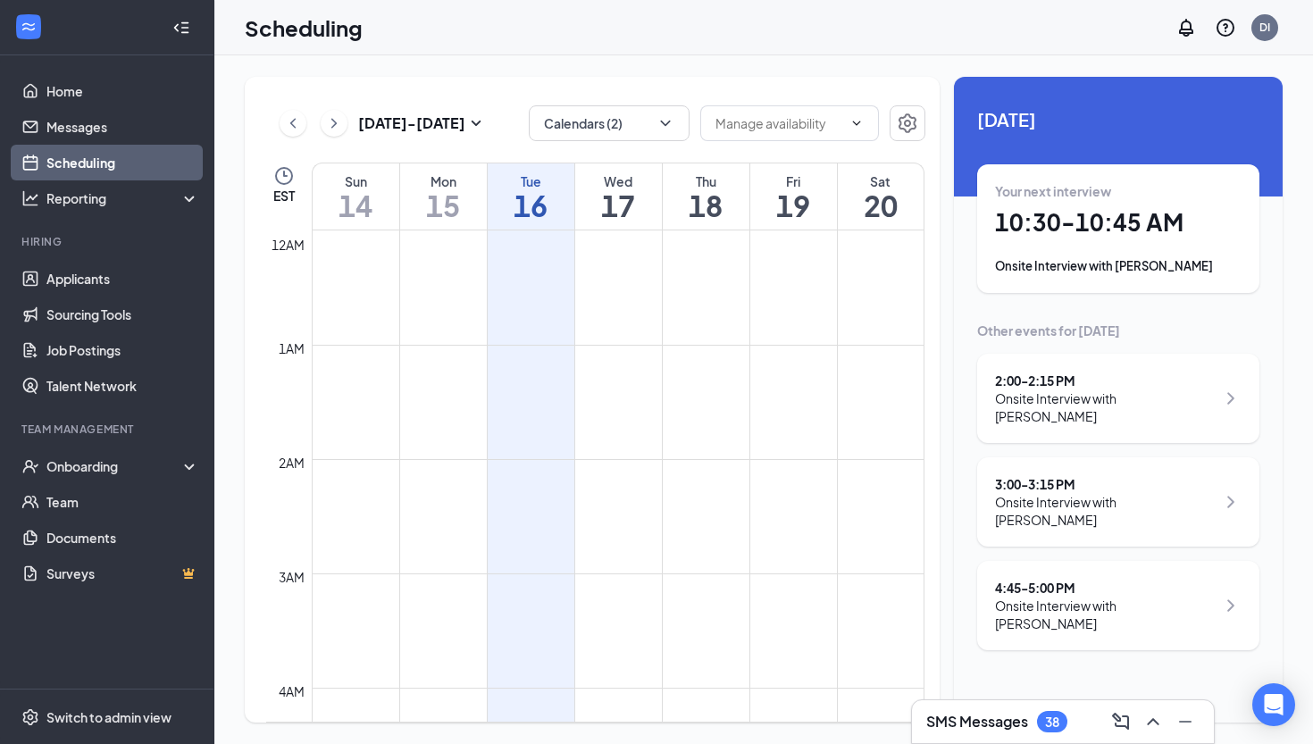
scroll to position [878, 0]
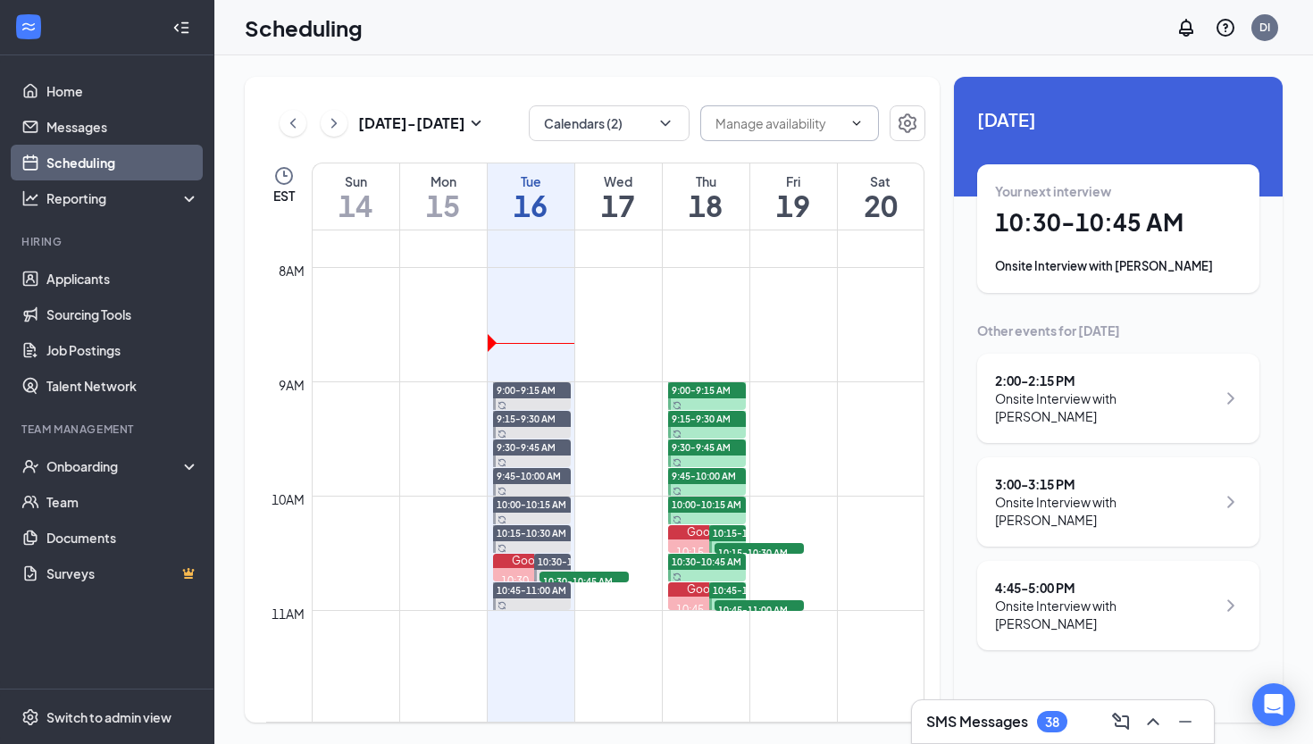
click at [847, 119] on span at bounding box center [855, 123] width 18 height 14
click at [910, 125] on icon "Settings" at bounding box center [907, 123] width 18 height 20
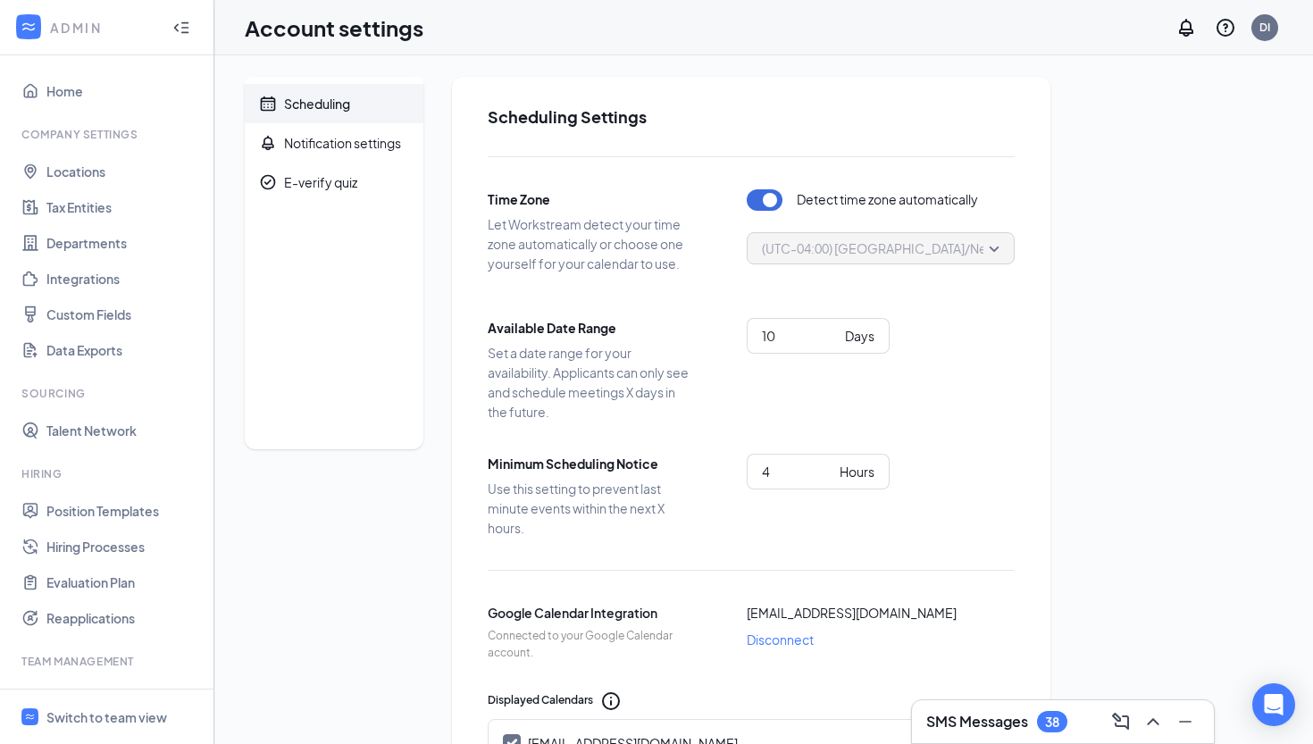
click at [988, 730] on h3 "SMS Messages" at bounding box center [977, 722] width 102 height 20
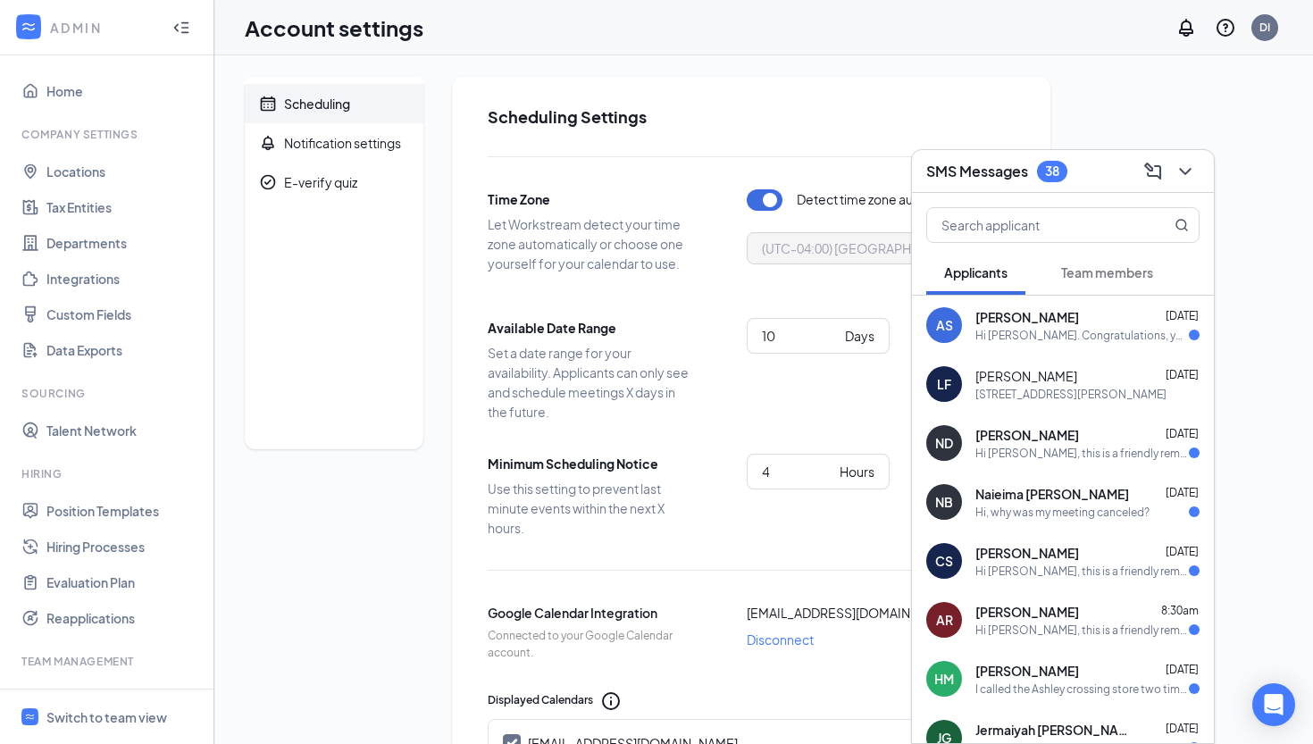
click at [270, 301] on div "Scheduling Notification settings E-verify quiz" at bounding box center [334, 263] width 179 height 372
click at [1194, 169] on icon "ChevronDown" at bounding box center [1184, 171] width 21 height 21
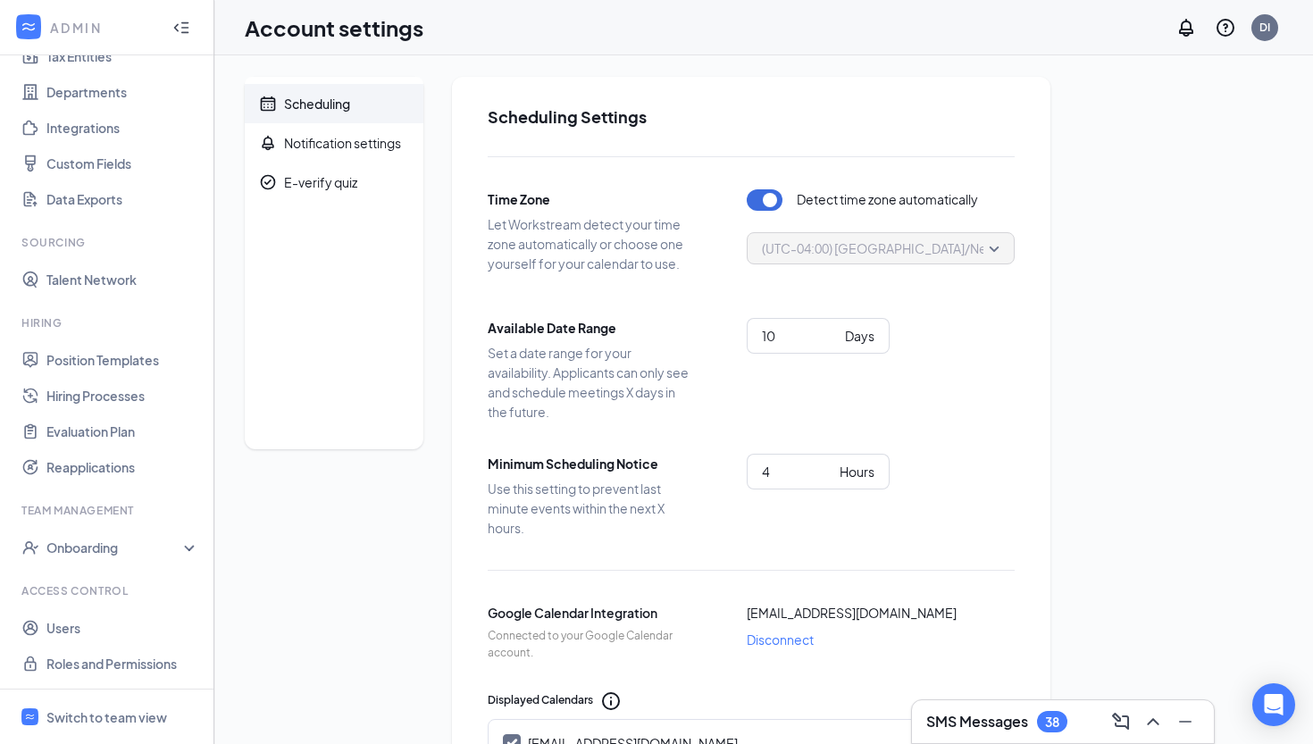
scroll to position [151, 0]
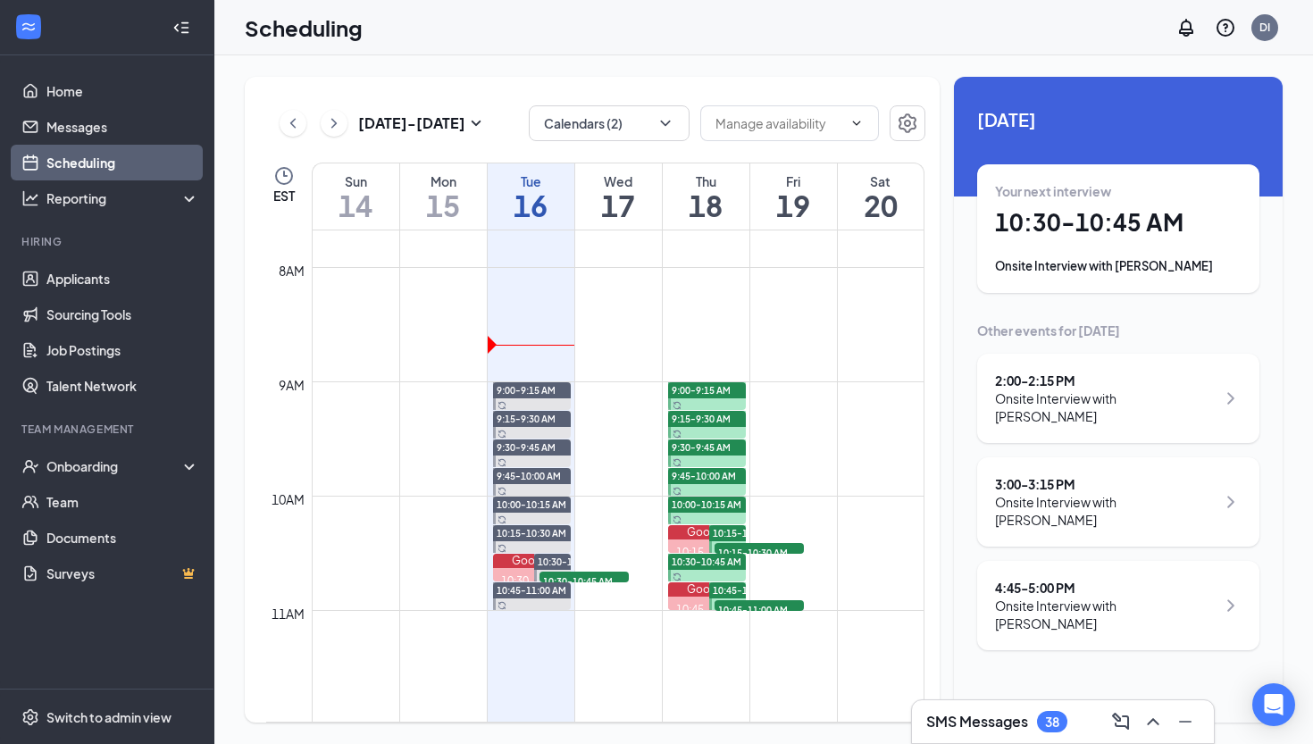
click at [730, 194] on h1 "18" at bounding box center [706, 205] width 87 height 30
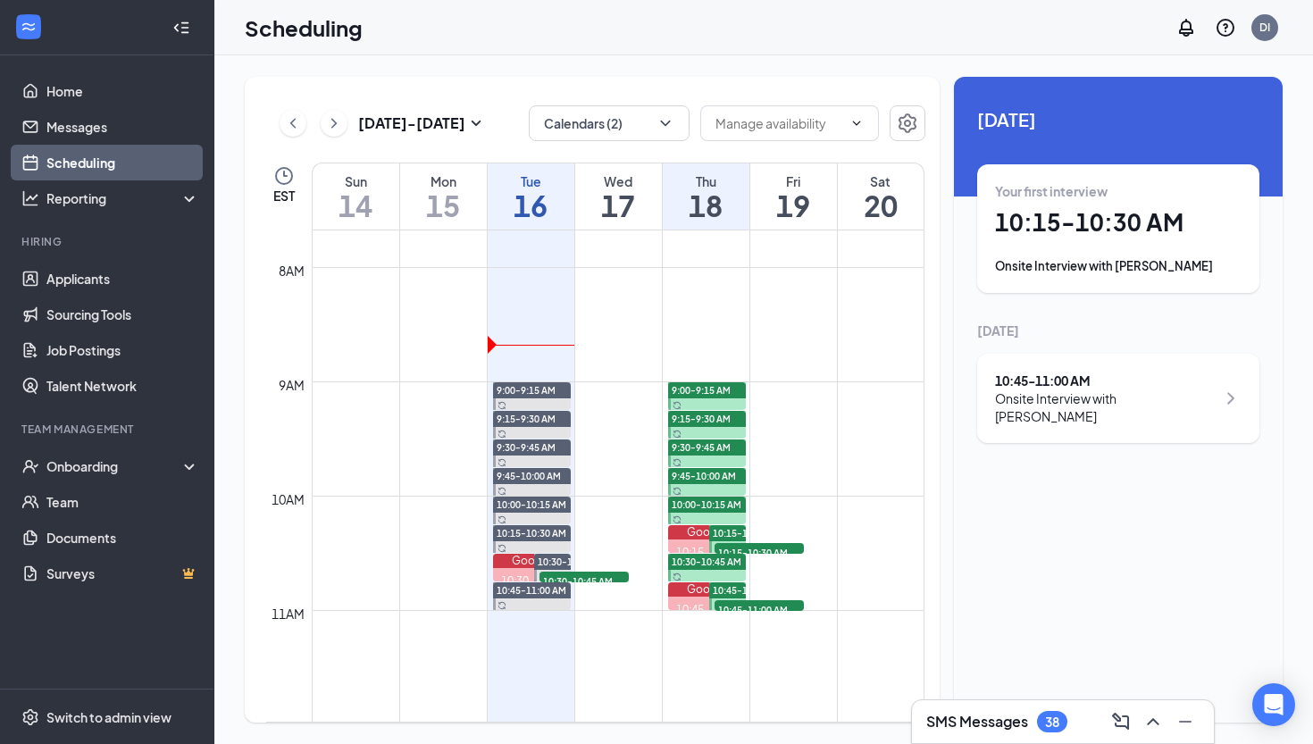
click at [695, 391] on span "9:00-9:15 AM" at bounding box center [701, 390] width 59 height 13
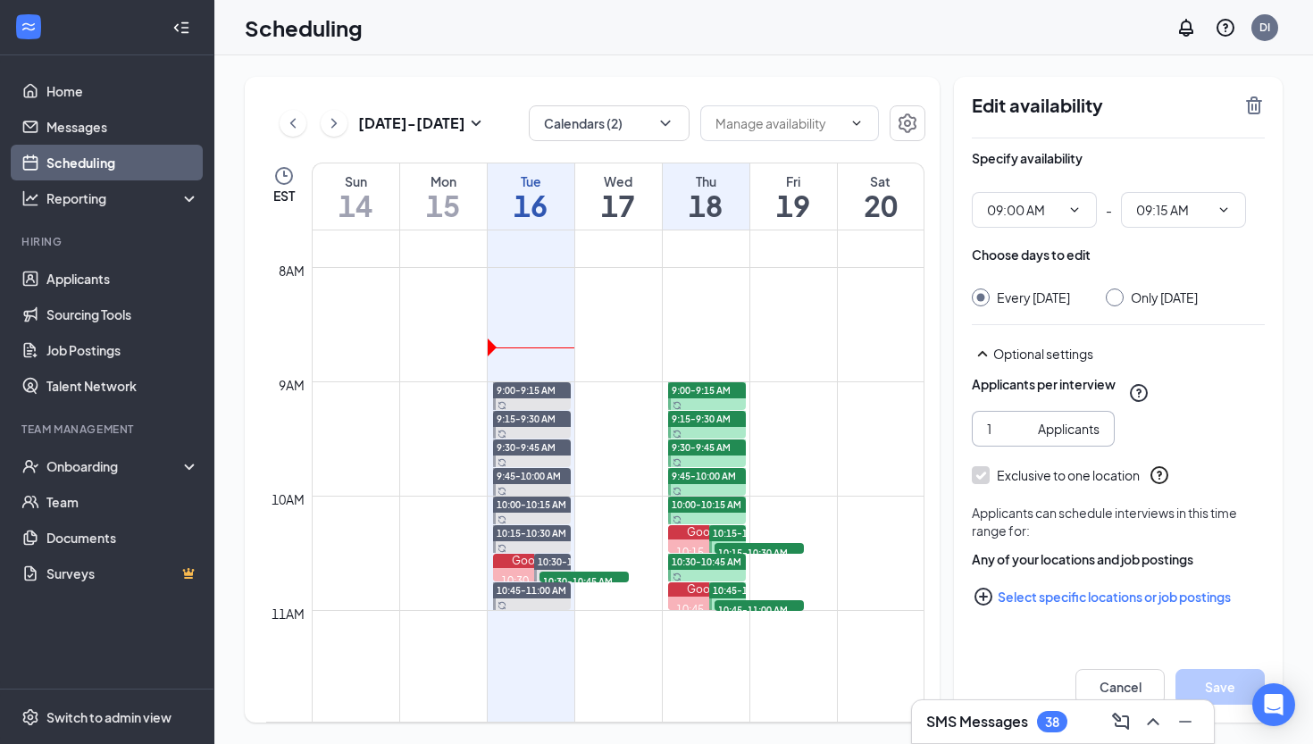
click at [1023, 438] on input "1" at bounding box center [1009, 429] width 44 height 20
click at [1023, 438] on input "2" at bounding box center [1009, 429] width 44 height 20
click at [1023, 438] on input "3" at bounding box center [1009, 429] width 44 height 20
click at [1023, 438] on input "4" at bounding box center [1009, 429] width 44 height 20
click at [1023, 438] on input "5" at bounding box center [1009, 429] width 44 height 20
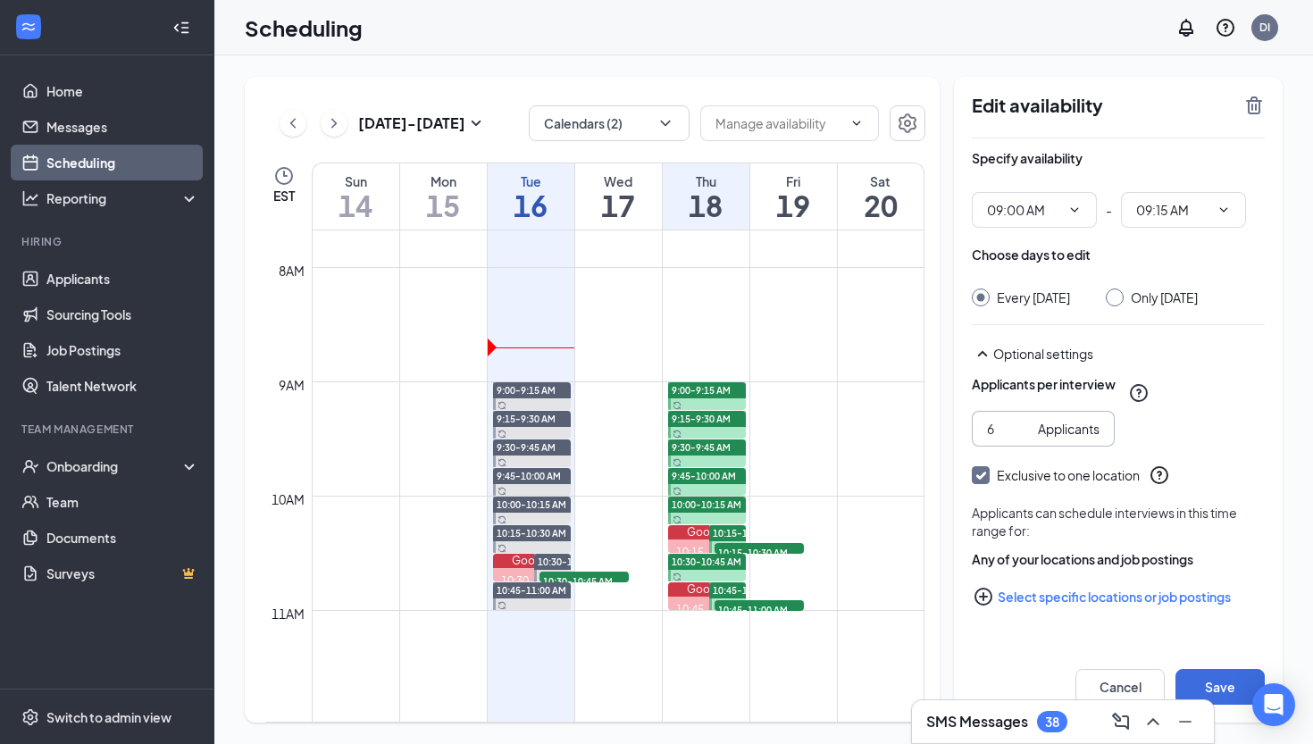
click at [1023, 438] on input "6" at bounding box center [1009, 429] width 44 height 20
click at [1023, 438] on input "7" at bounding box center [1009, 429] width 44 height 20
click at [1023, 438] on input "8" at bounding box center [1009, 429] width 44 height 20
click at [1023, 438] on input "9" at bounding box center [1009, 429] width 44 height 20
click at [1023, 438] on input "10" at bounding box center [1009, 429] width 44 height 20
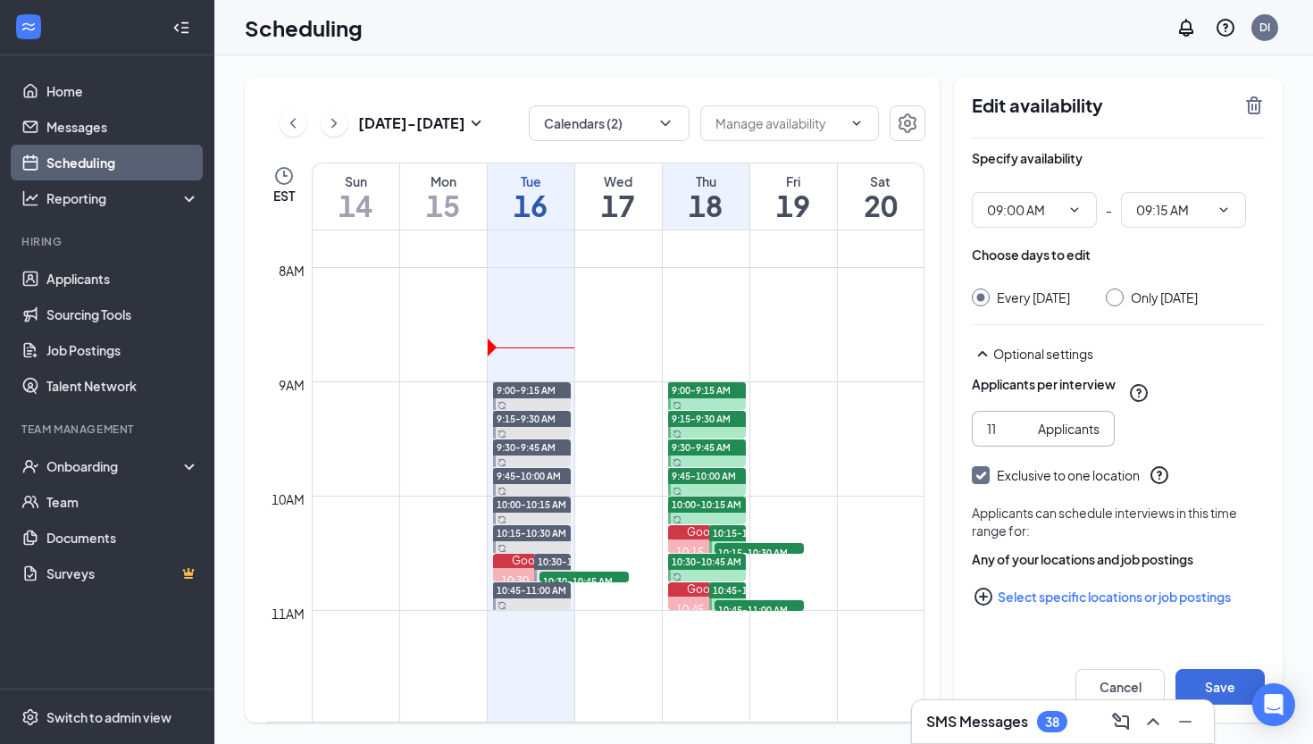
click at [1023, 438] on input "11" at bounding box center [1009, 429] width 44 height 20
click at [1023, 438] on input "12" at bounding box center [1009, 429] width 44 height 20
click at [1023, 438] on input "13" at bounding box center [1009, 429] width 44 height 20
click at [1023, 438] on input "14" at bounding box center [1009, 429] width 44 height 20
click at [1023, 438] on input "15" at bounding box center [1009, 429] width 44 height 20
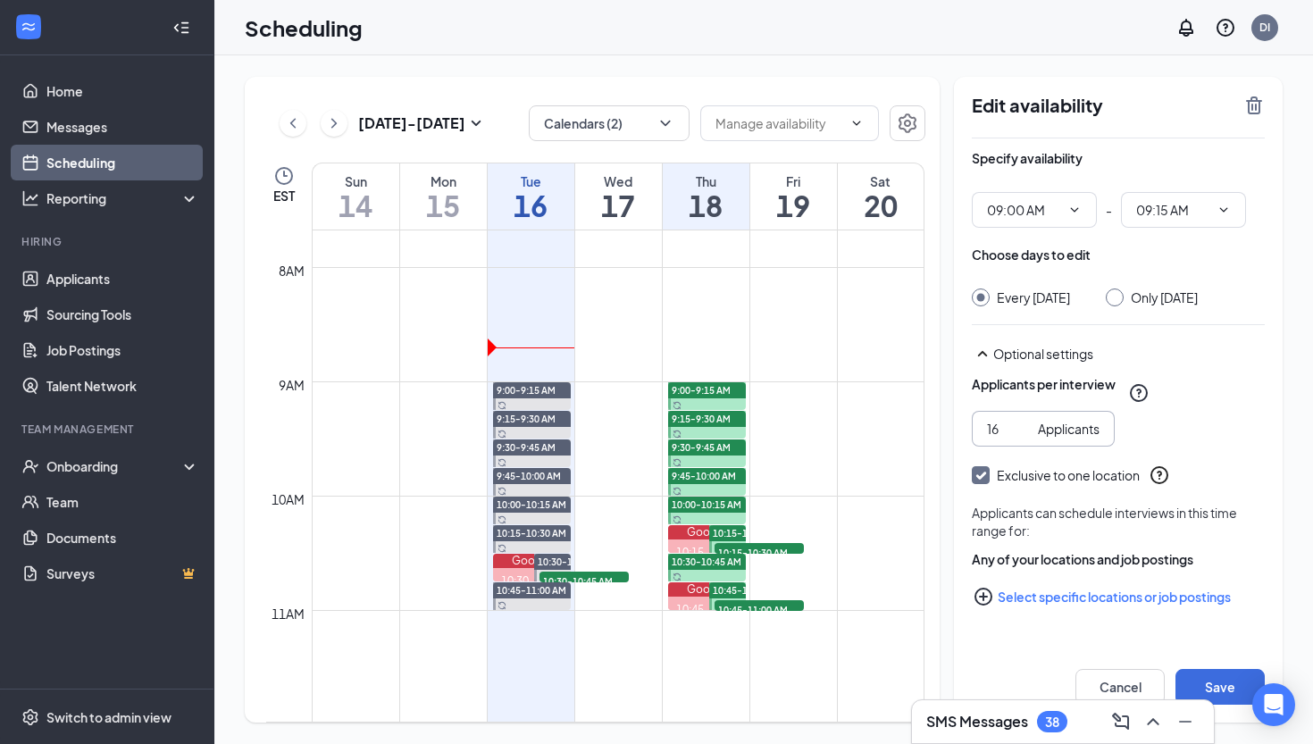
click at [1023, 438] on input "16" at bounding box center [1009, 429] width 44 height 20
click at [1023, 438] on input "17" at bounding box center [1009, 429] width 44 height 20
click at [1023, 438] on input "18" at bounding box center [1009, 429] width 44 height 20
click at [1023, 438] on input "19" at bounding box center [1009, 429] width 44 height 20
click at [1023, 438] on input "20" at bounding box center [1009, 429] width 44 height 20
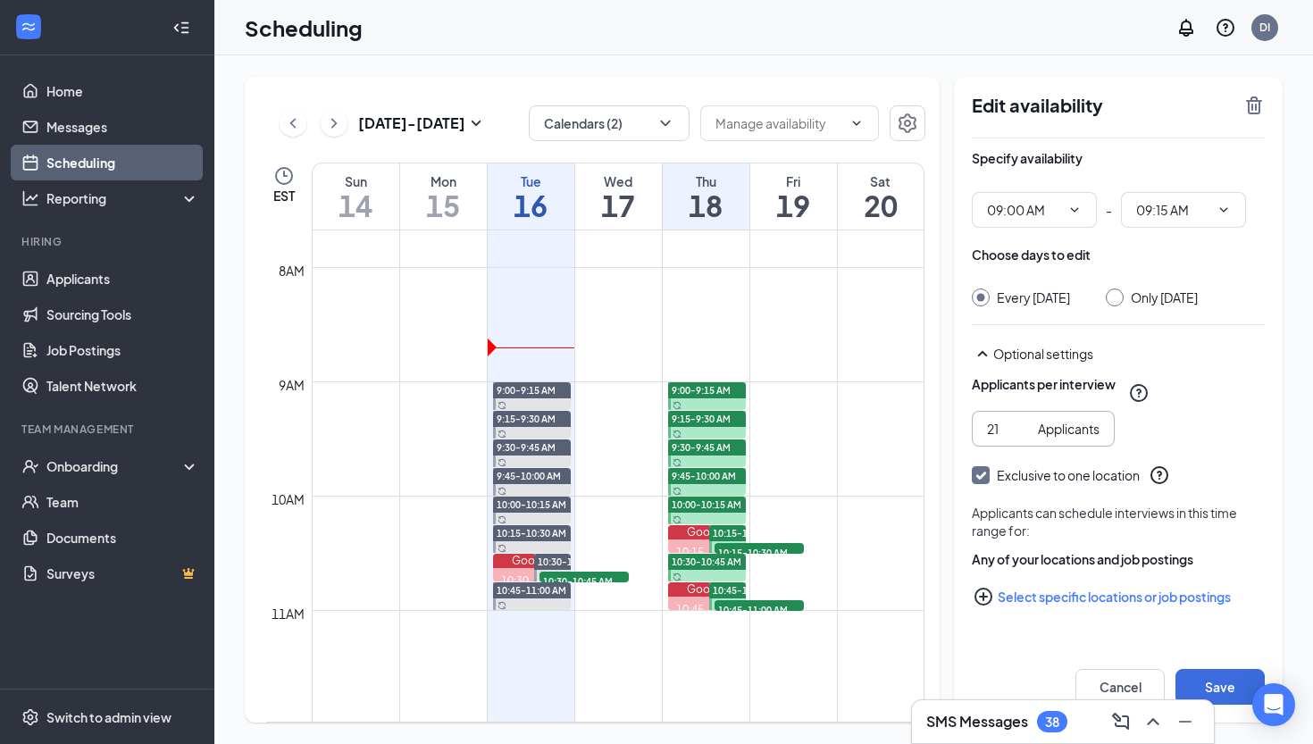
click at [1023, 438] on input "21" at bounding box center [1009, 429] width 44 height 20
click at [1023, 438] on input "22" at bounding box center [1009, 429] width 44 height 20
click at [1023, 438] on input "23" at bounding box center [1009, 429] width 44 height 20
click at [1023, 438] on input "24" at bounding box center [1009, 429] width 44 height 20
click at [1023, 438] on input "25" at bounding box center [1009, 429] width 44 height 20
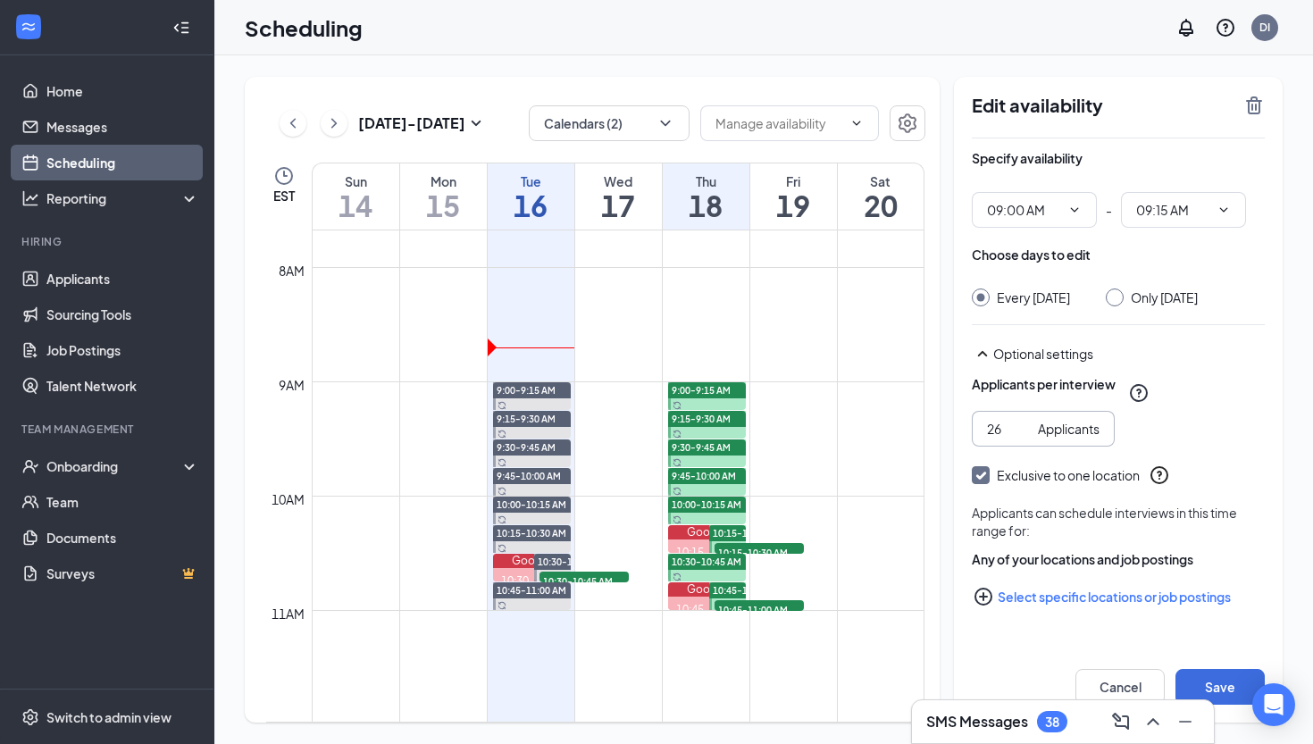
click at [1023, 438] on input "26" at bounding box center [1009, 429] width 44 height 20
click at [1023, 438] on input "27" at bounding box center [1009, 429] width 44 height 20
click at [1025, 438] on input "26" at bounding box center [1009, 429] width 44 height 20
click at [1025, 438] on input "25" at bounding box center [1009, 429] width 44 height 20
click at [1025, 438] on input "24" at bounding box center [1009, 429] width 44 height 20
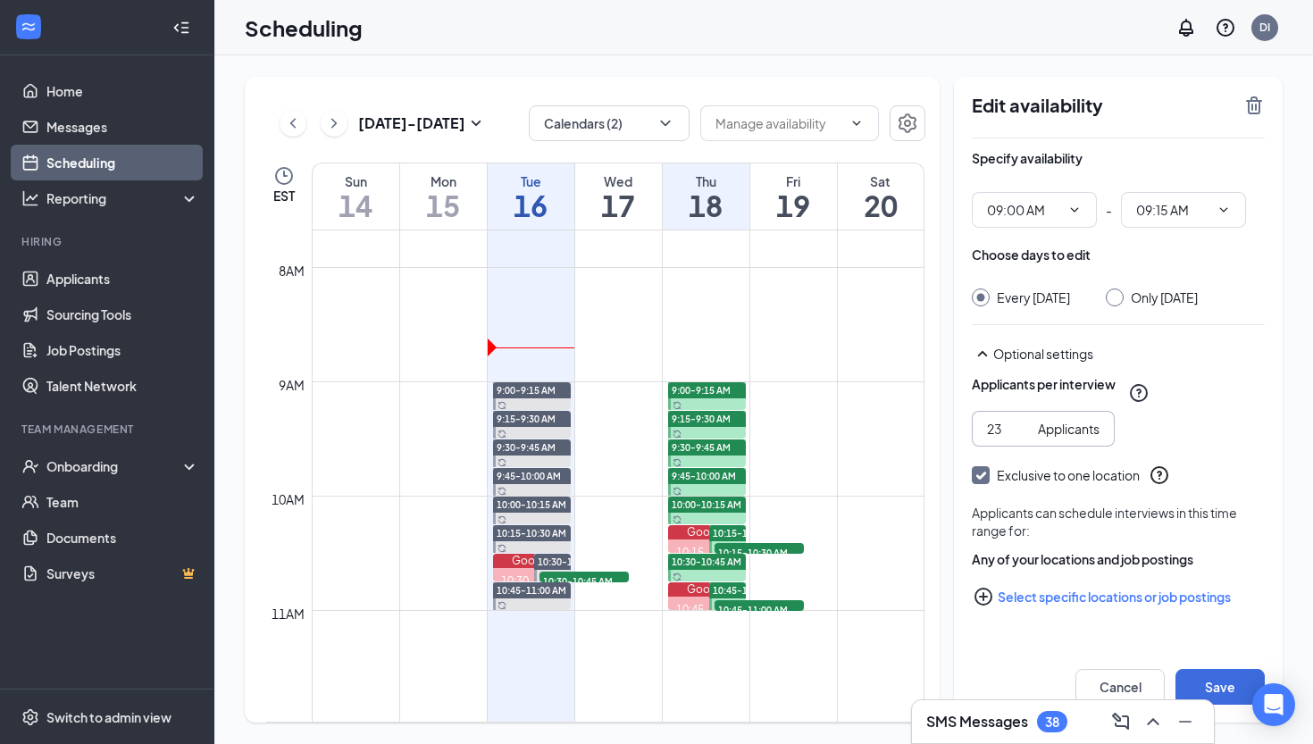
click at [1025, 438] on input "23" at bounding box center [1009, 429] width 44 height 20
click at [1025, 438] on input "22" at bounding box center [1009, 429] width 44 height 20
click at [1025, 438] on input "21" at bounding box center [1009, 429] width 44 height 20
click at [1025, 438] on input "20" at bounding box center [1009, 429] width 44 height 20
click at [1025, 438] on input "19" at bounding box center [1009, 429] width 44 height 20
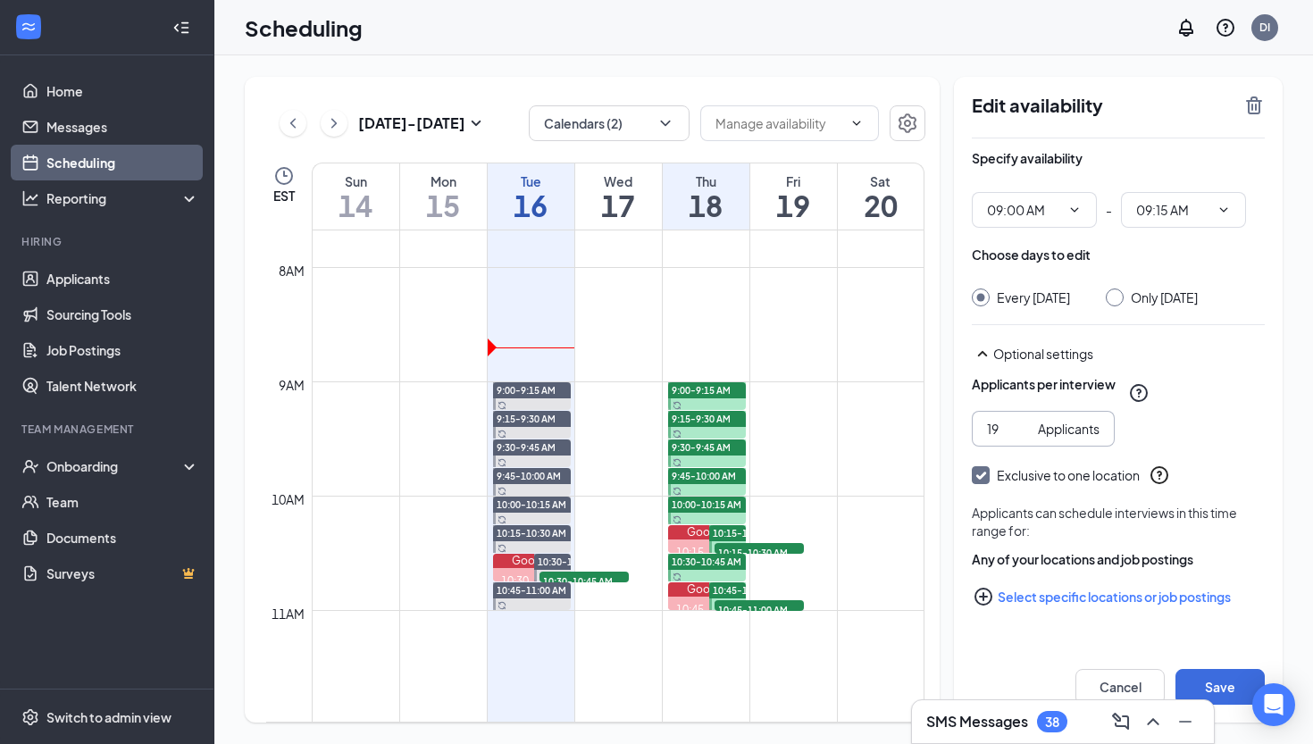
type input "18"
click at [1025, 438] on input "18" at bounding box center [1009, 429] width 44 height 20
click at [1000, 438] on input "18" at bounding box center [1009, 429] width 44 height 20
click at [542, 204] on h1 "16" at bounding box center [531, 205] width 87 height 30
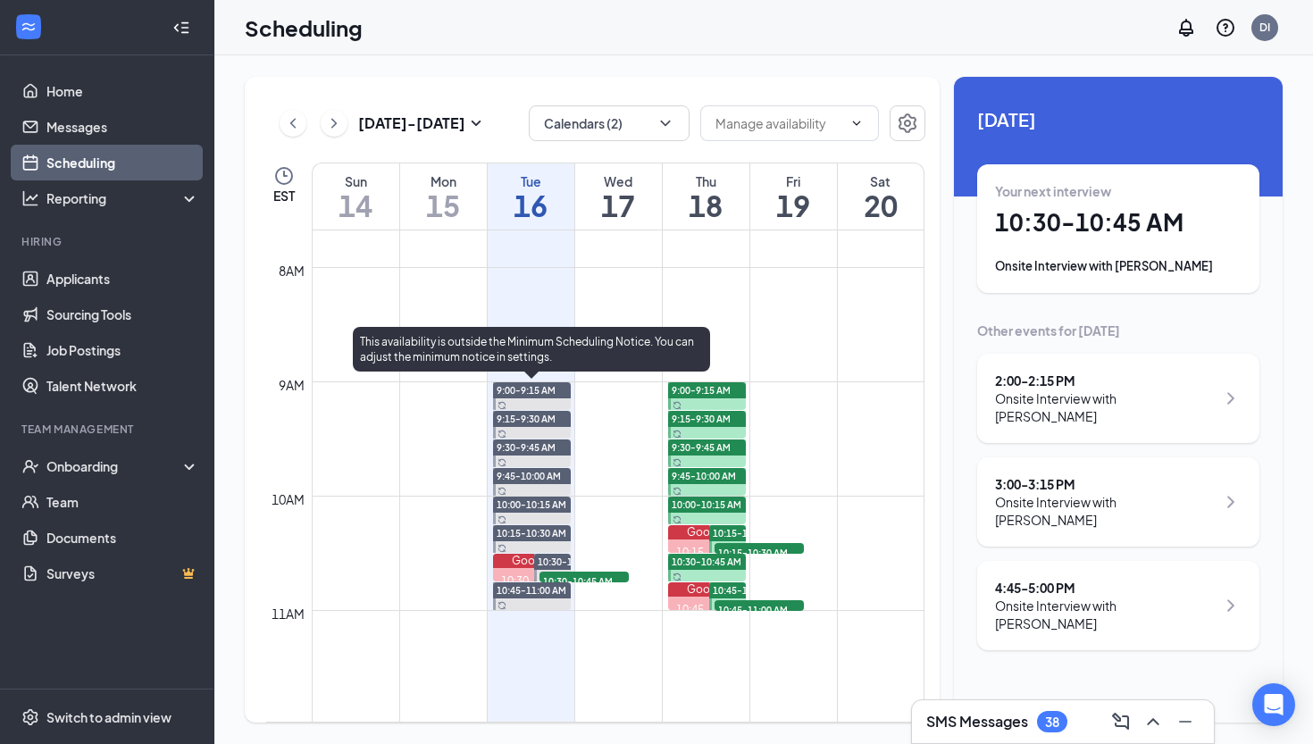
click at [521, 386] on span "9:00-9:15 AM" at bounding box center [526, 390] width 59 height 13
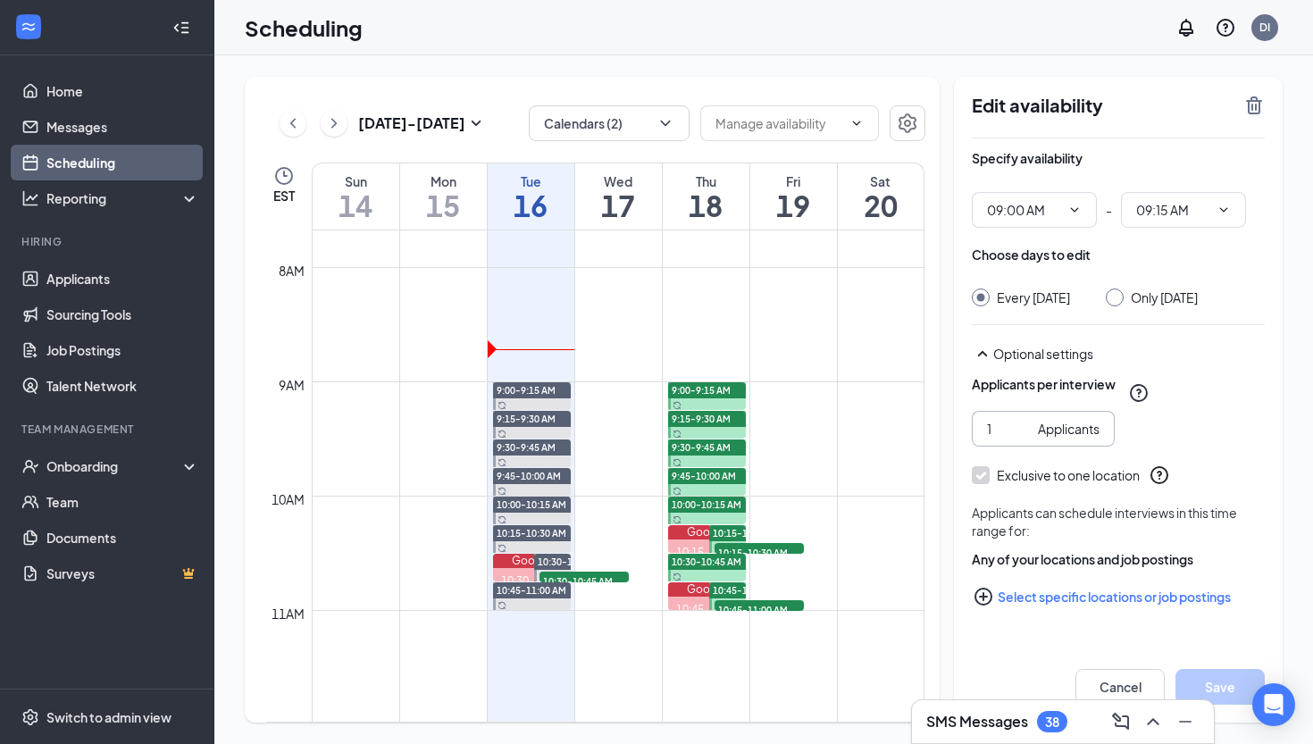
click at [993, 438] on input "1" at bounding box center [1009, 429] width 44 height 20
type input "4"
click at [1233, 484] on div "Exclusive to one location" at bounding box center [1118, 474] width 293 height 21
click at [1142, 614] on button "Select specific locations or job postings" at bounding box center [1118, 597] width 293 height 36
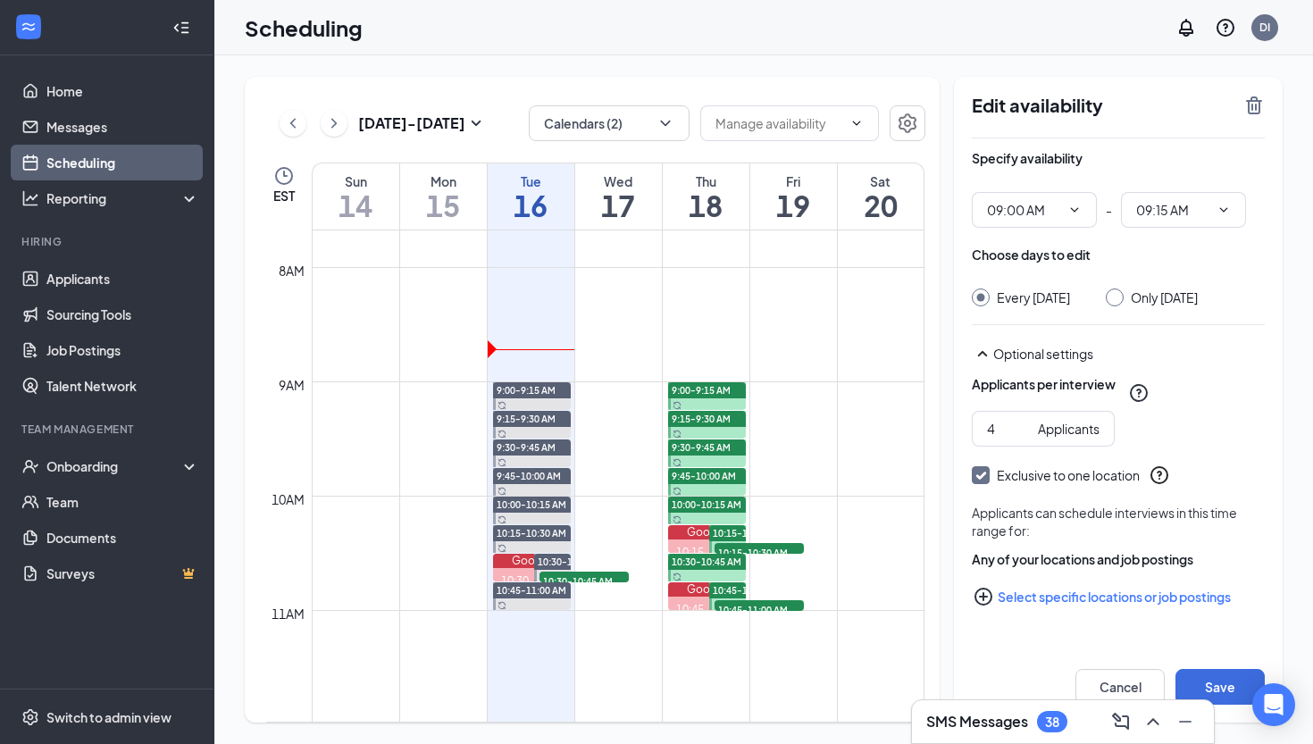
checkbox input "true"
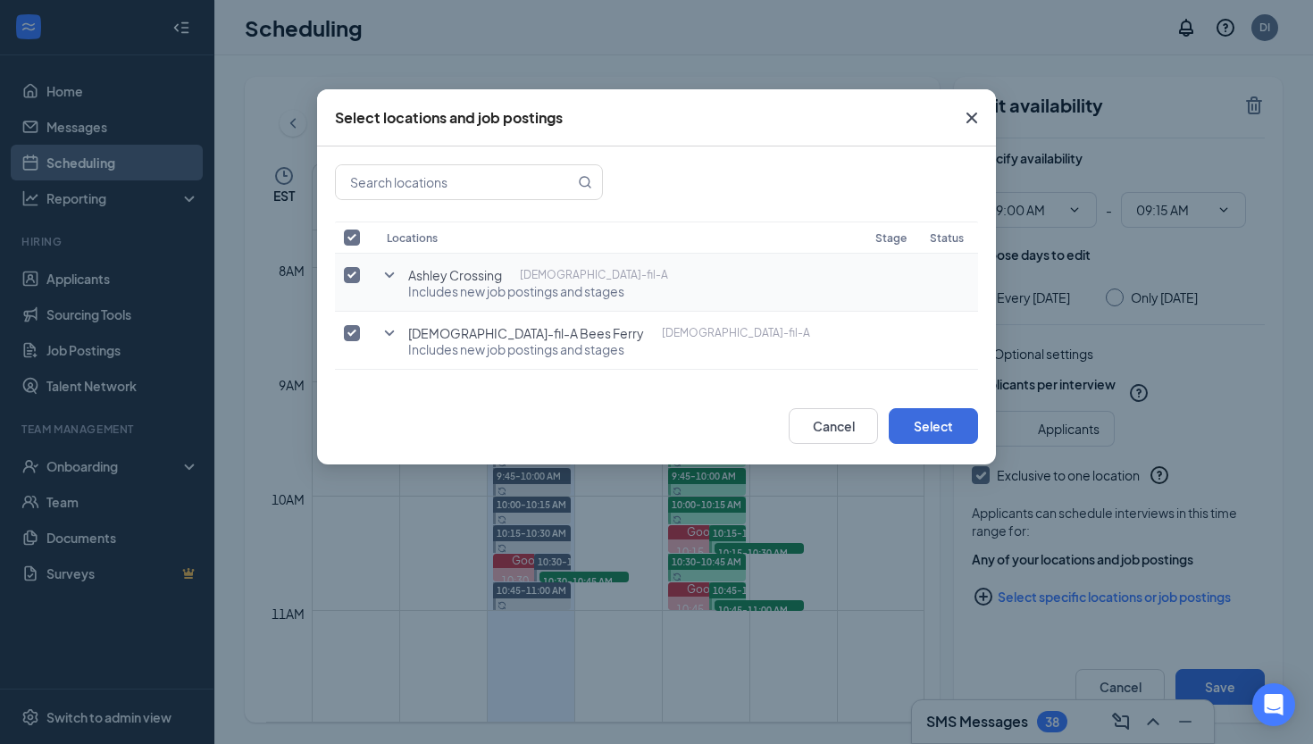
click at [354, 273] on input "checkbox" at bounding box center [352, 275] width 16 height 16
checkbox input "false"
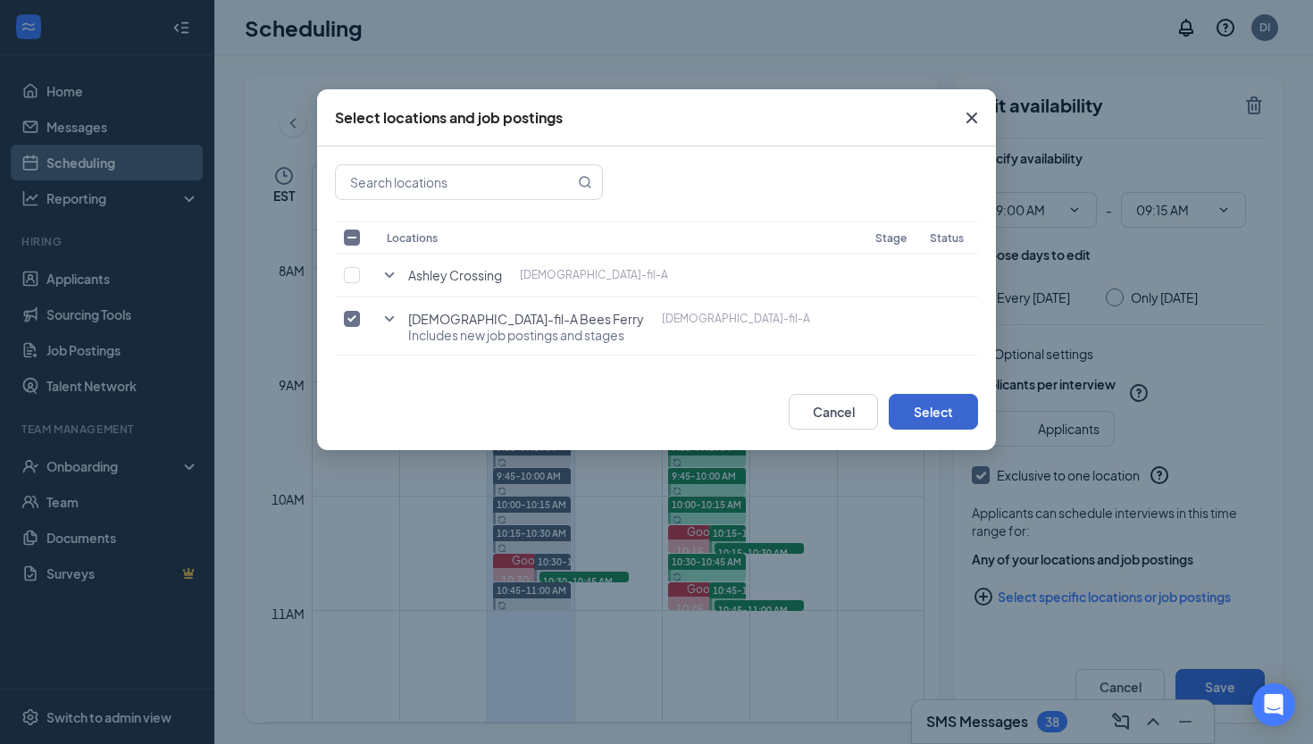
click at [948, 408] on button "Select" at bounding box center [933, 412] width 89 height 36
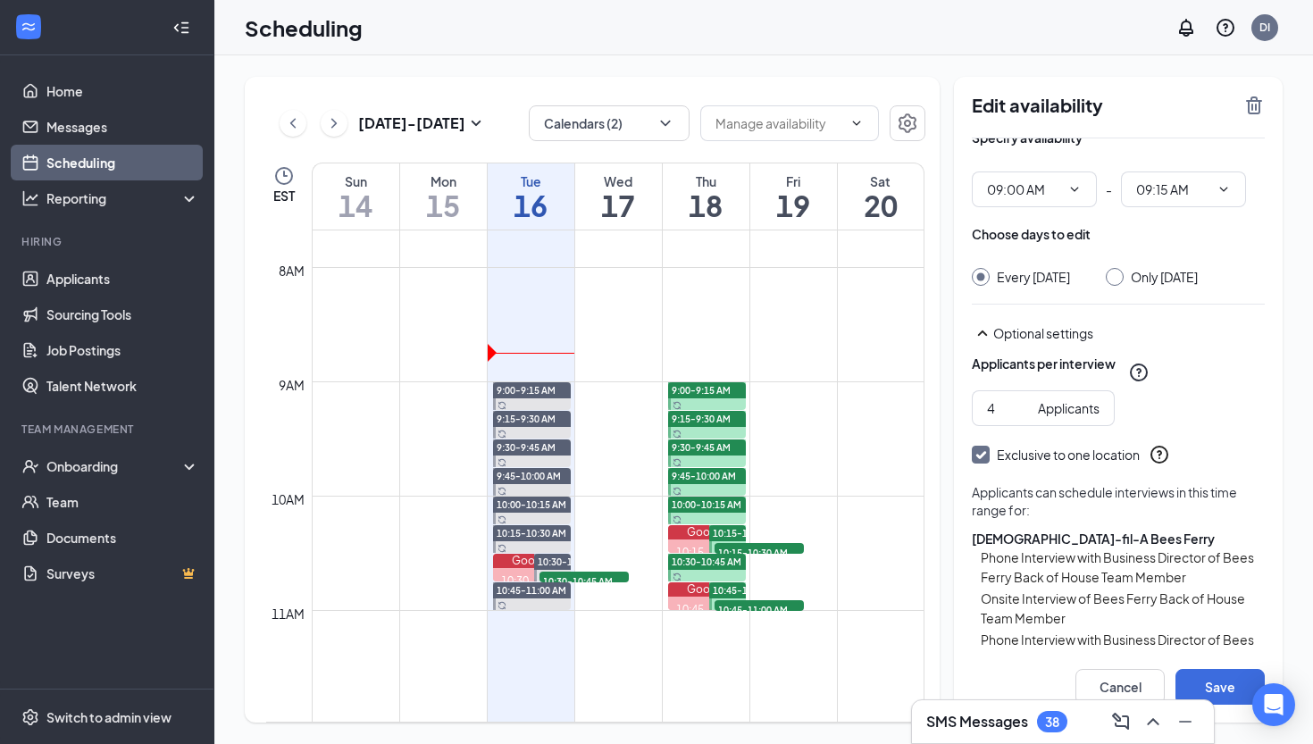
scroll to position [26, 0]
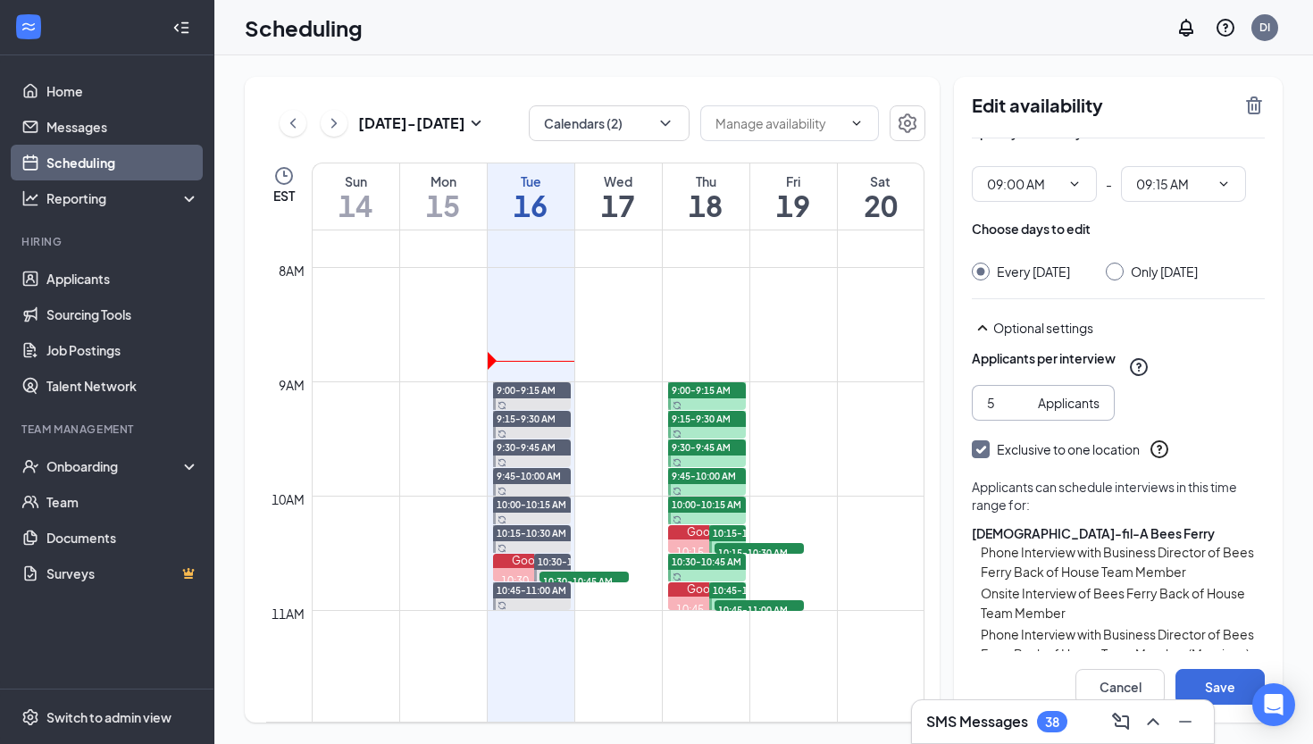
click at [1023, 413] on input "5" at bounding box center [1009, 403] width 44 height 20
click at [1023, 413] on input "6" at bounding box center [1009, 403] width 44 height 20
click at [1023, 413] on input "7" at bounding box center [1009, 403] width 44 height 20
click at [1023, 413] on input "8" at bounding box center [1009, 403] width 44 height 20
click at [1023, 413] on input "9" at bounding box center [1009, 403] width 44 height 20
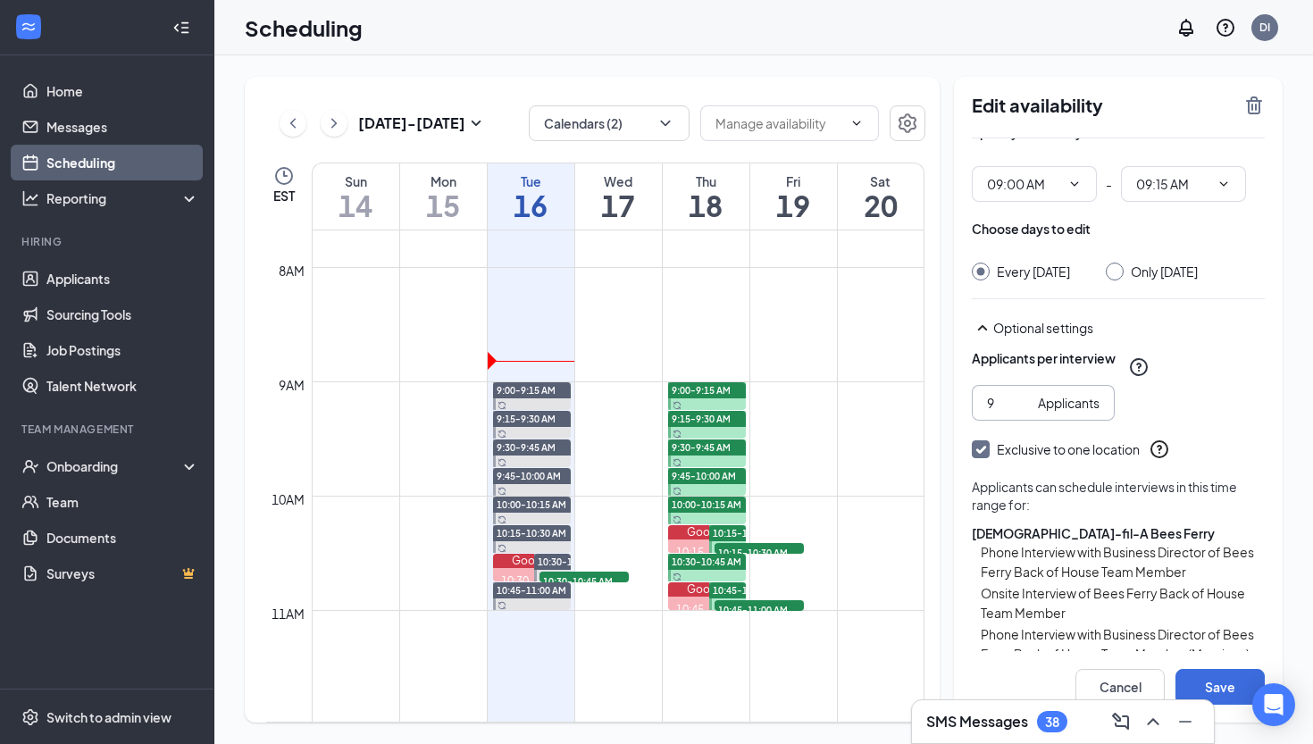
type input "10"
click at [1023, 413] on input "10" at bounding box center [1009, 403] width 44 height 20
click at [1216, 674] on button "Save" at bounding box center [1219, 687] width 89 height 36
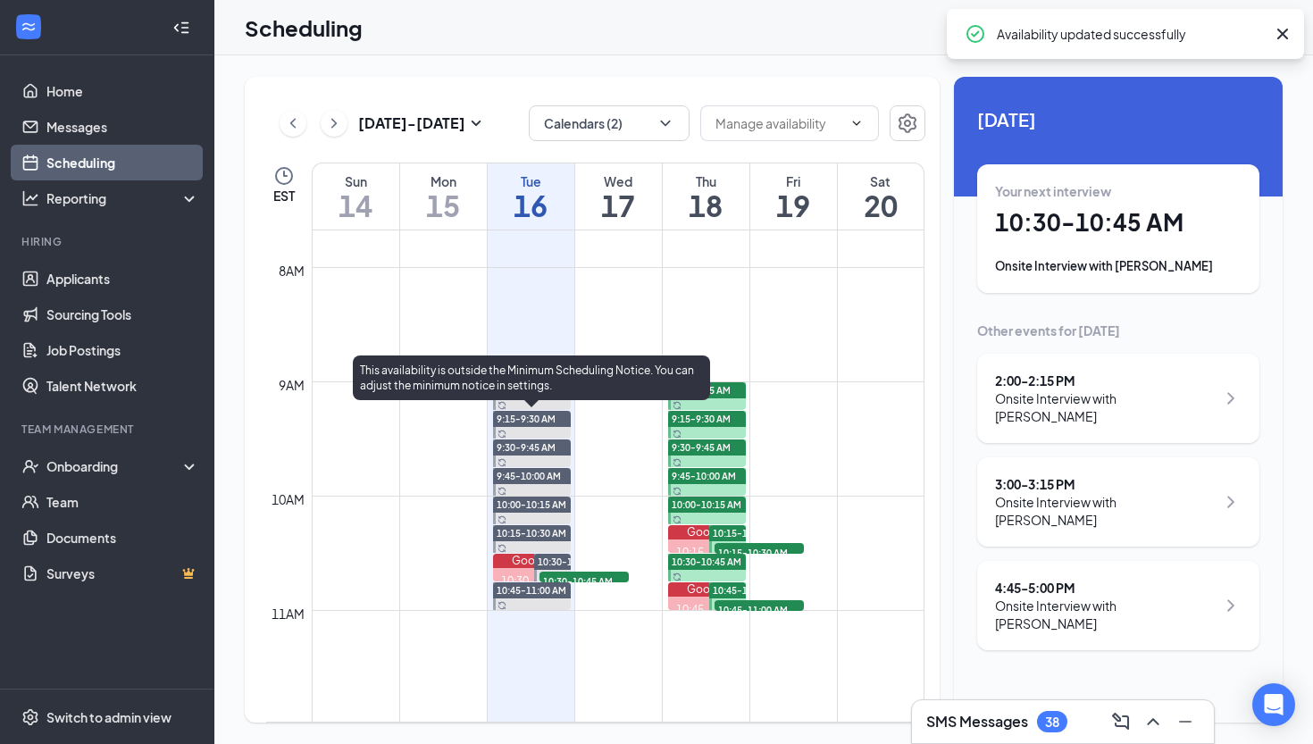
click at [547, 416] on span "9:15-9:30 AM" at bounding box center [526, 419] width 59 height 13
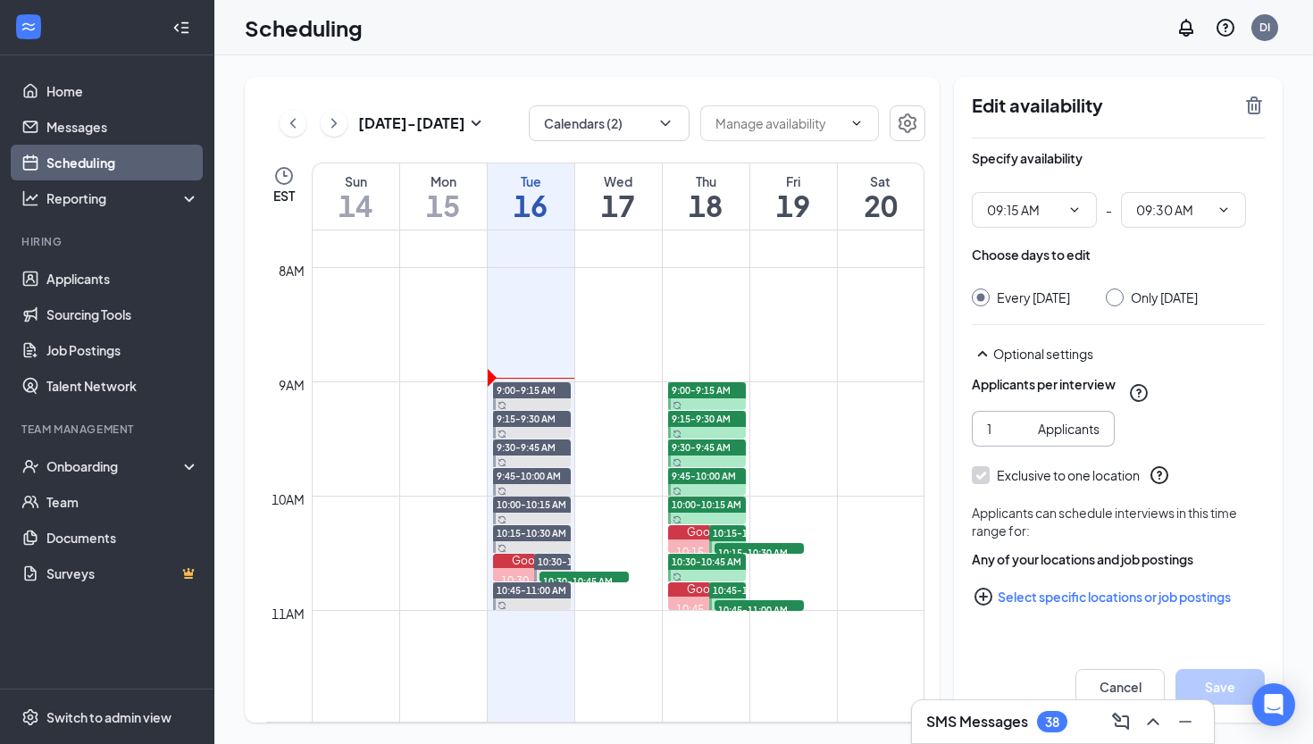
click at [994, 438] on input "1" at bounding box center [1009, 429] width 44 height 20
type input "10"
click at [1079, 609] on button "Select specific locations or job postings" at bounding box center [1118, 597] width 293 height 36
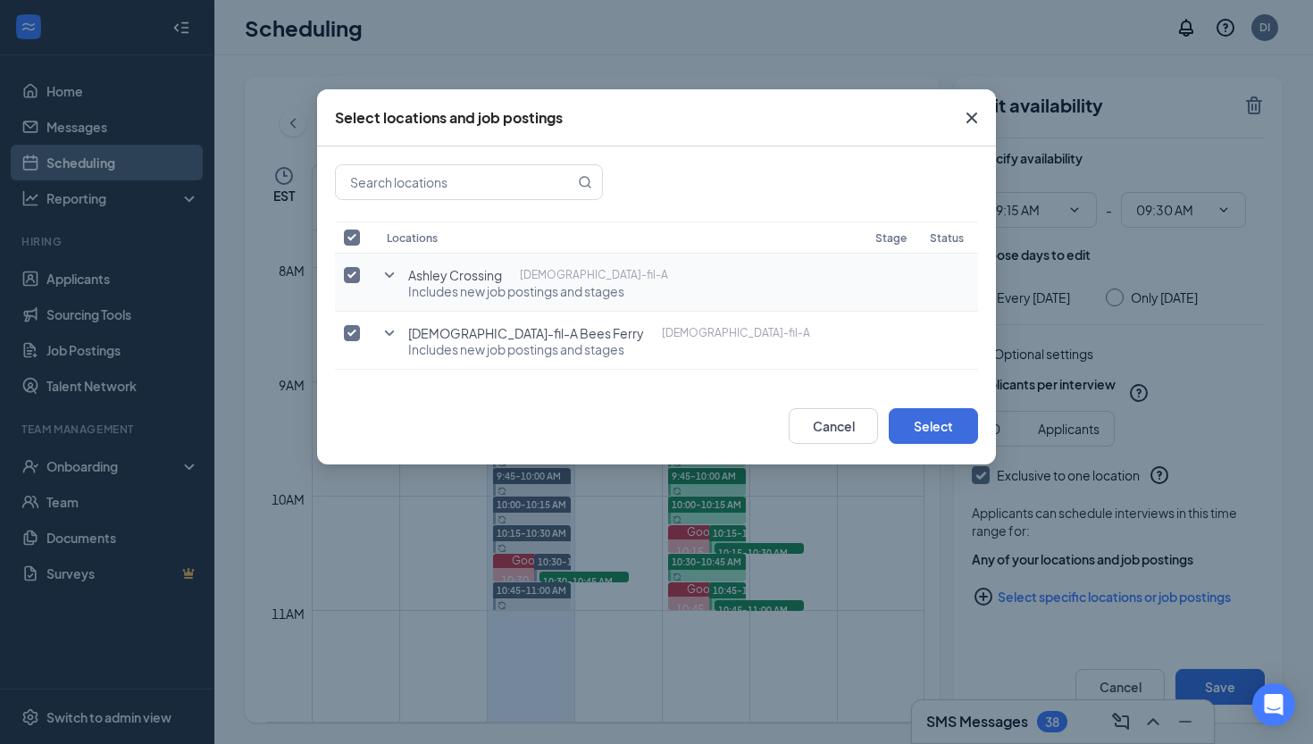
click at [347, 280] on input "checkbox" at bounding box center [352, 275] width 16 height 16
checkbox input "false"
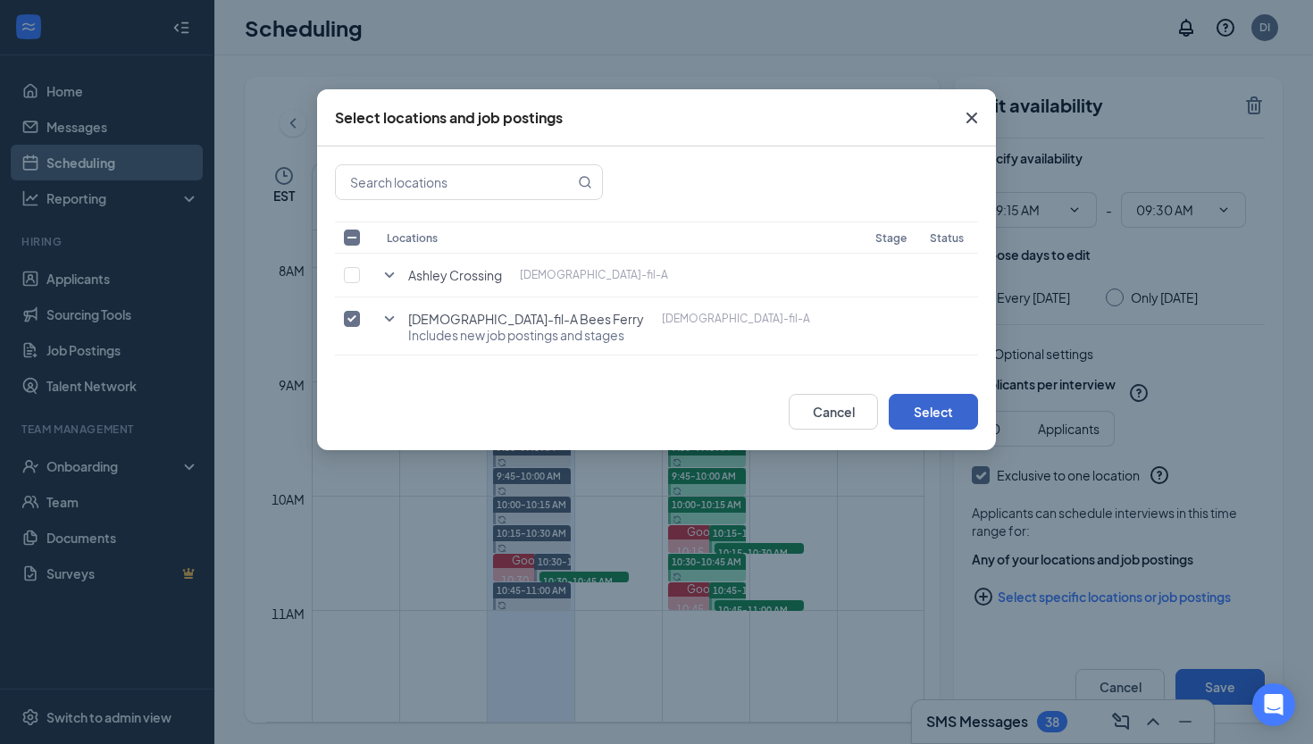
click at [944, 407] on button "Select" at bounding box center [933, 412] width 89 height 36
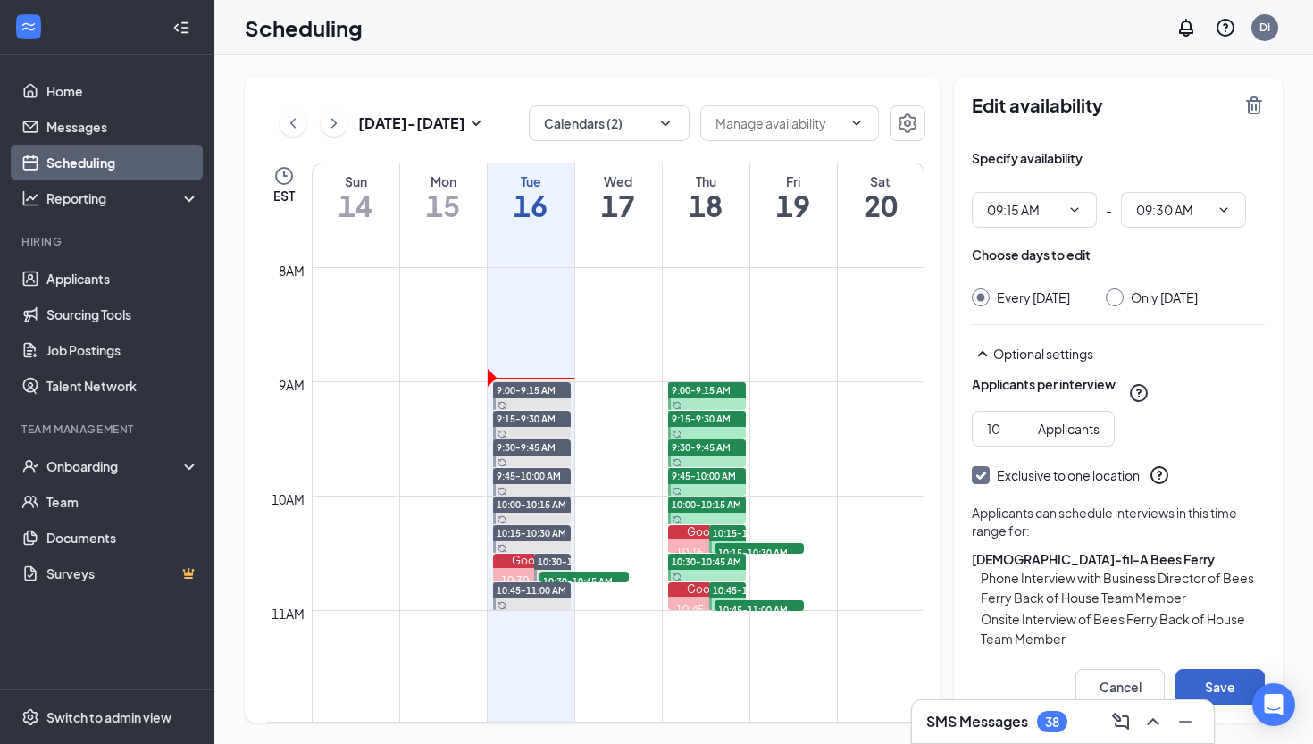
click at [1220, 680] on button "Save" at bounding box center [1219, 687] width 89 height 36
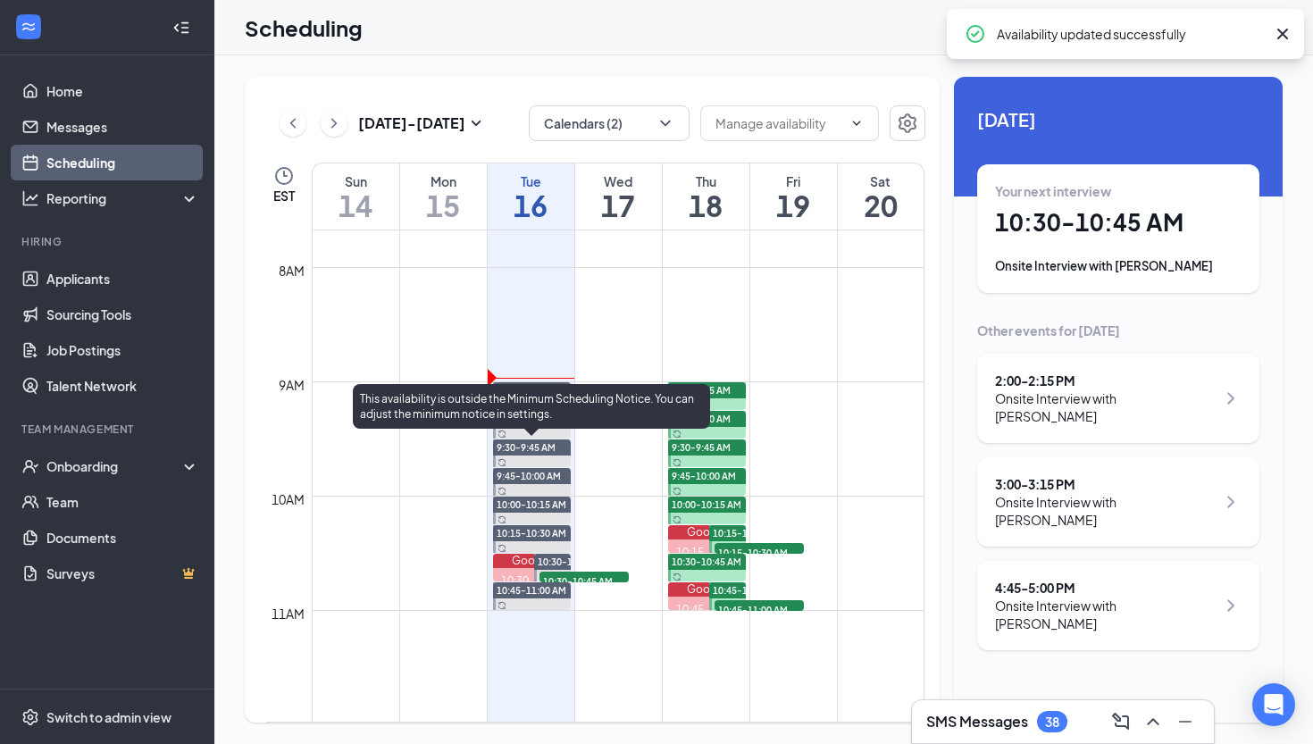
click at [537, 445] on span "9:30-9:45 AM" at bounding box center [526, 447] width 59 height 13
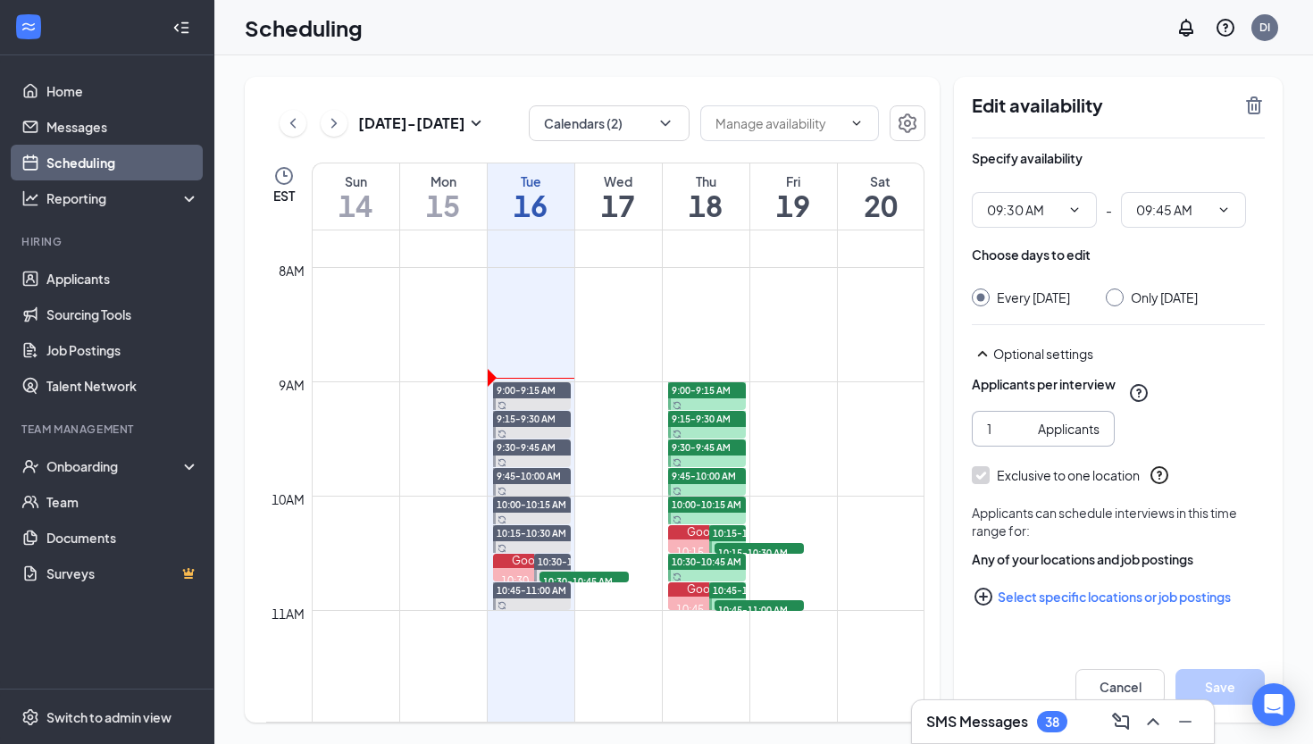
click at [997, 438] on input "1" at bounding box center [1009, 429] width 44 height 20
type input "10"
click at [1043, 614] on button "Select specific locations or job postings" at bounding box center [1118, 597] width 293 height 36
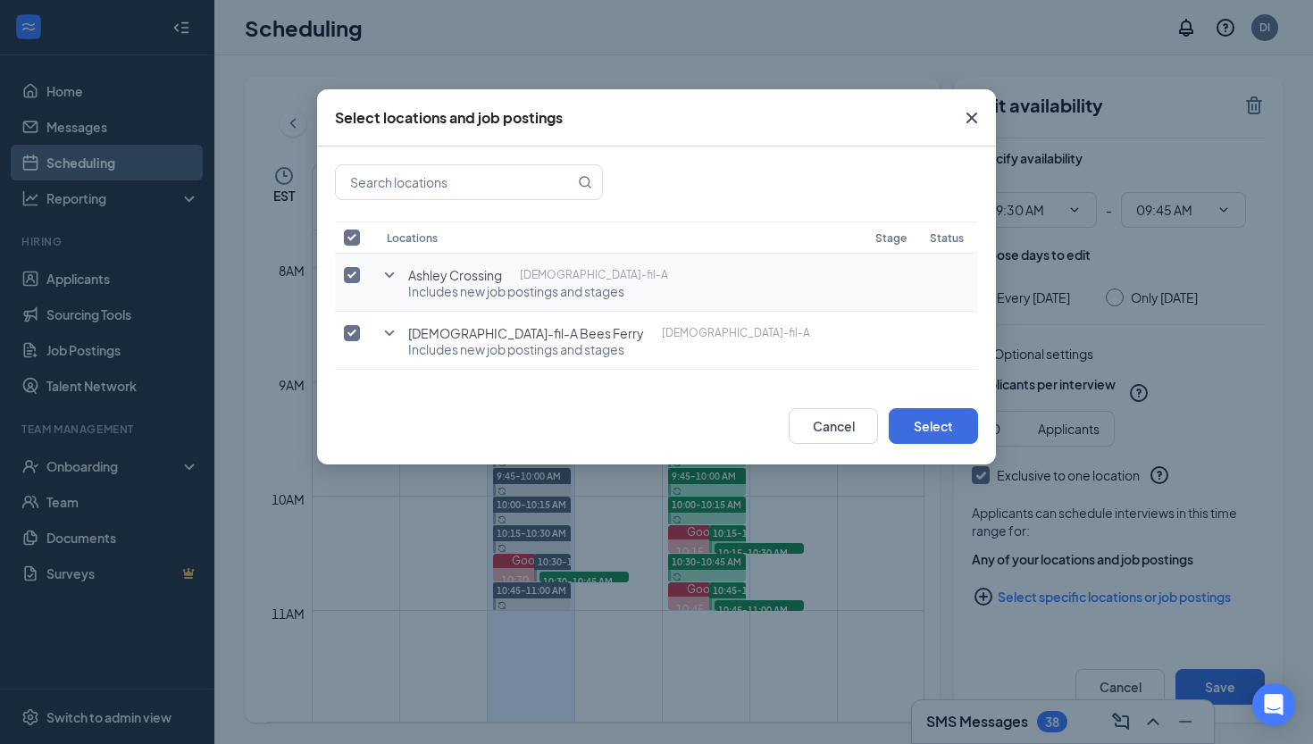
click at [348, 276] on input "checkbox" at bounding box center [352, 275] width 16 height 16
checkbox input "false"
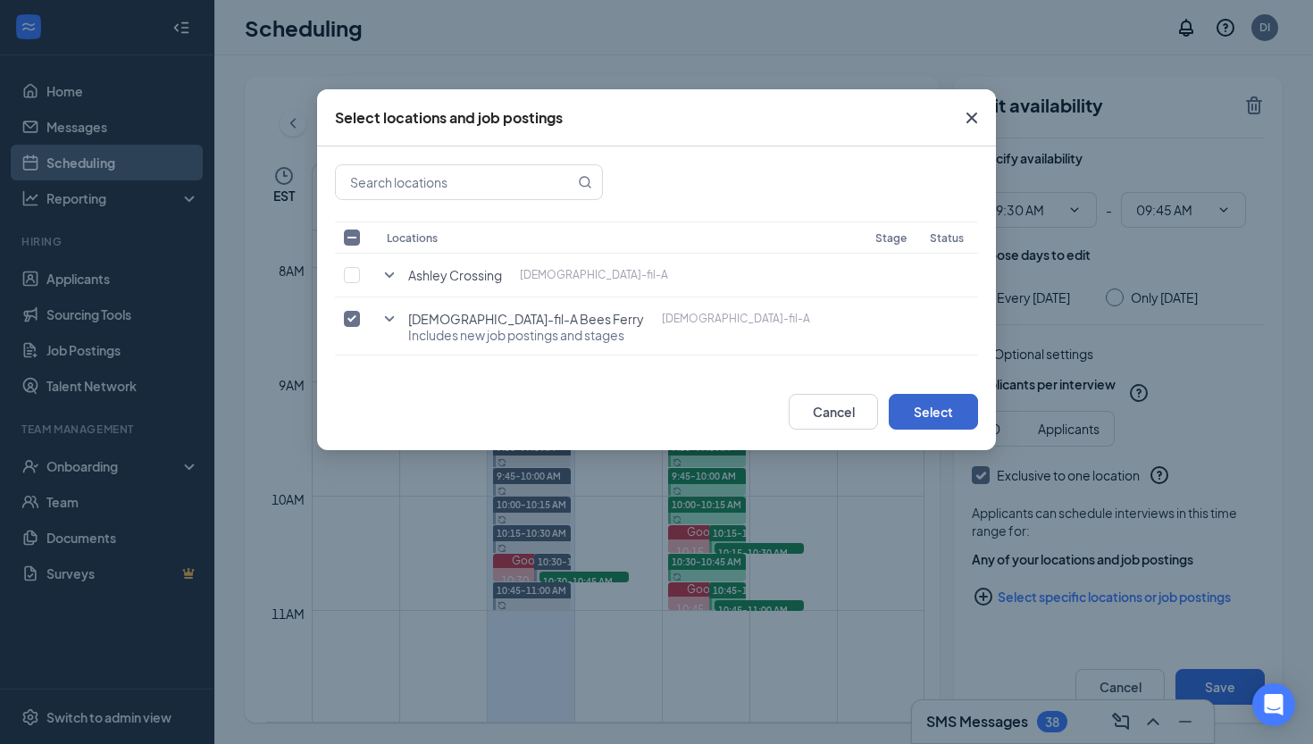
click at [921, 414] on button "Select" at bounding box center [933, 412] width 89 height 36
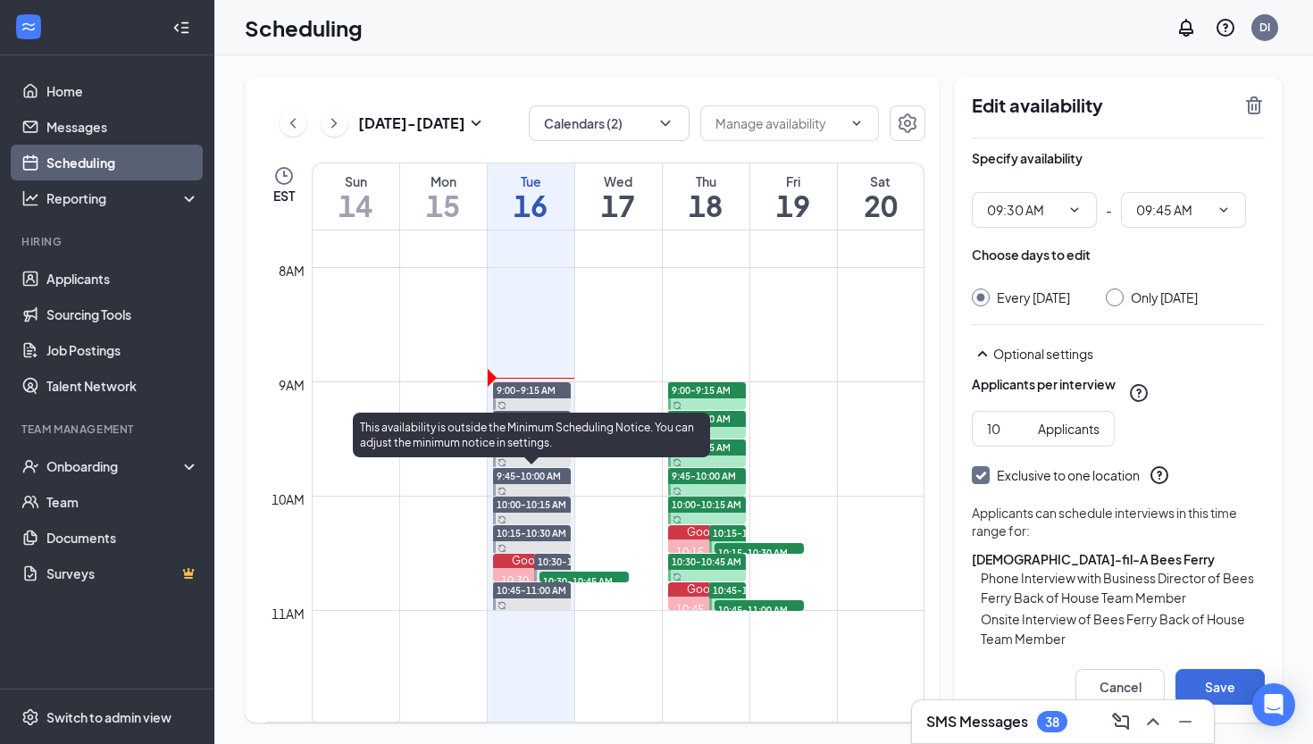
click at [538, 470] on span "9:45-10:00 AM" at bounding box center [529, 476] width 64 height 13
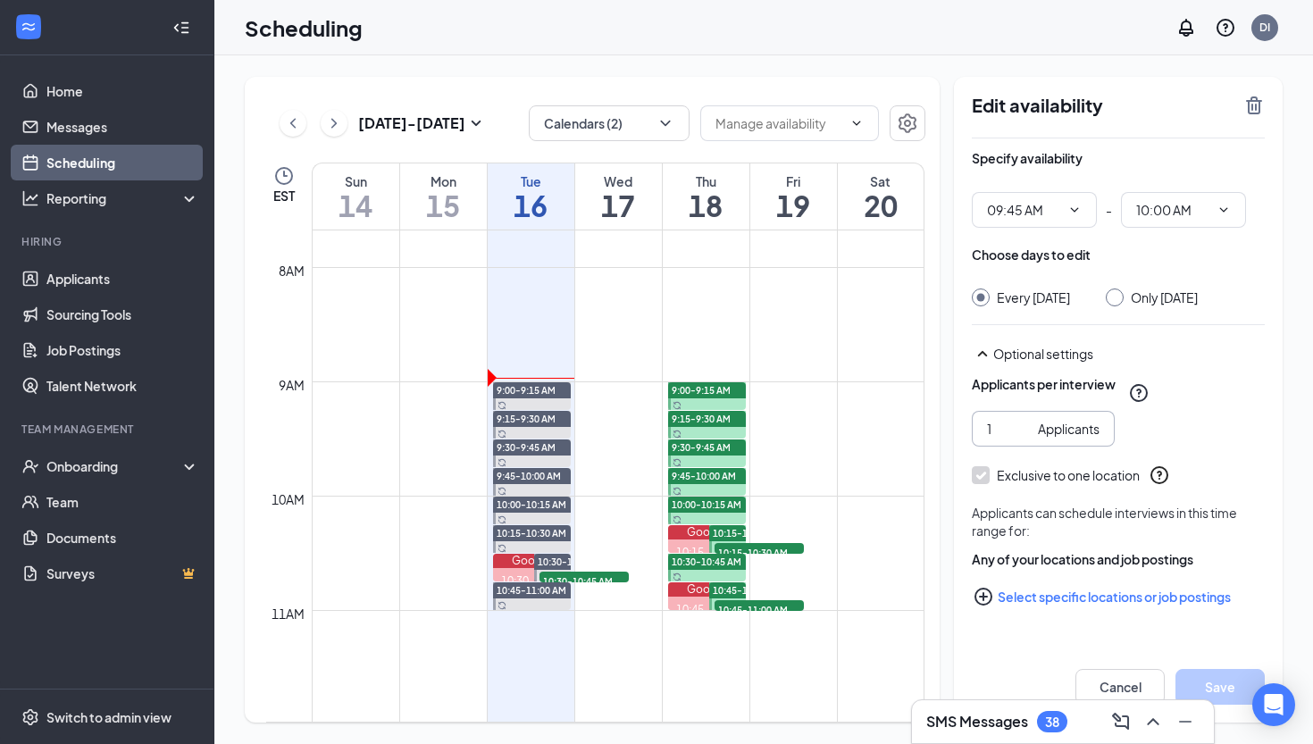
click at [1003, 438] on input "1" at bounding box center [1009, 429] width 44 height 20
type input "10"
click at [1032, 611] on button "Select specific locations or job postings" at bounding box center [1118, 597] width 293 height 36
checkbox input "true"
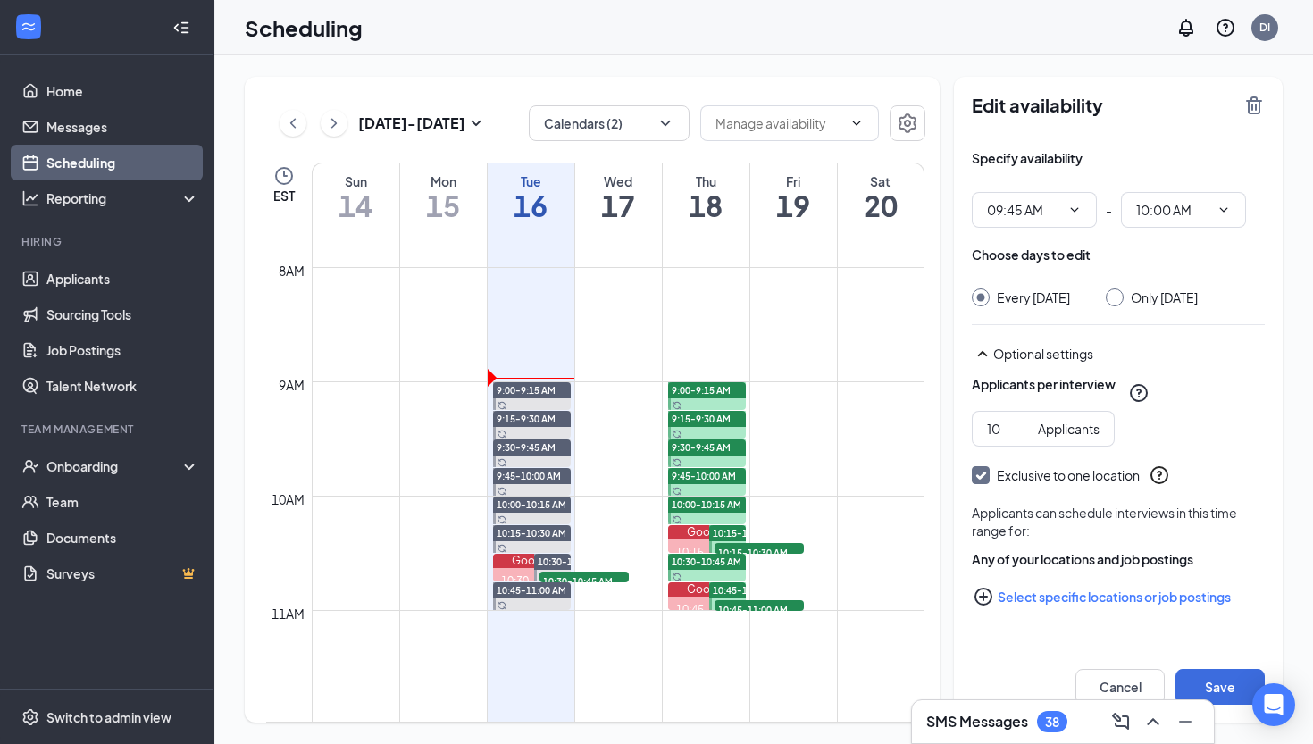
checkbox input "true"
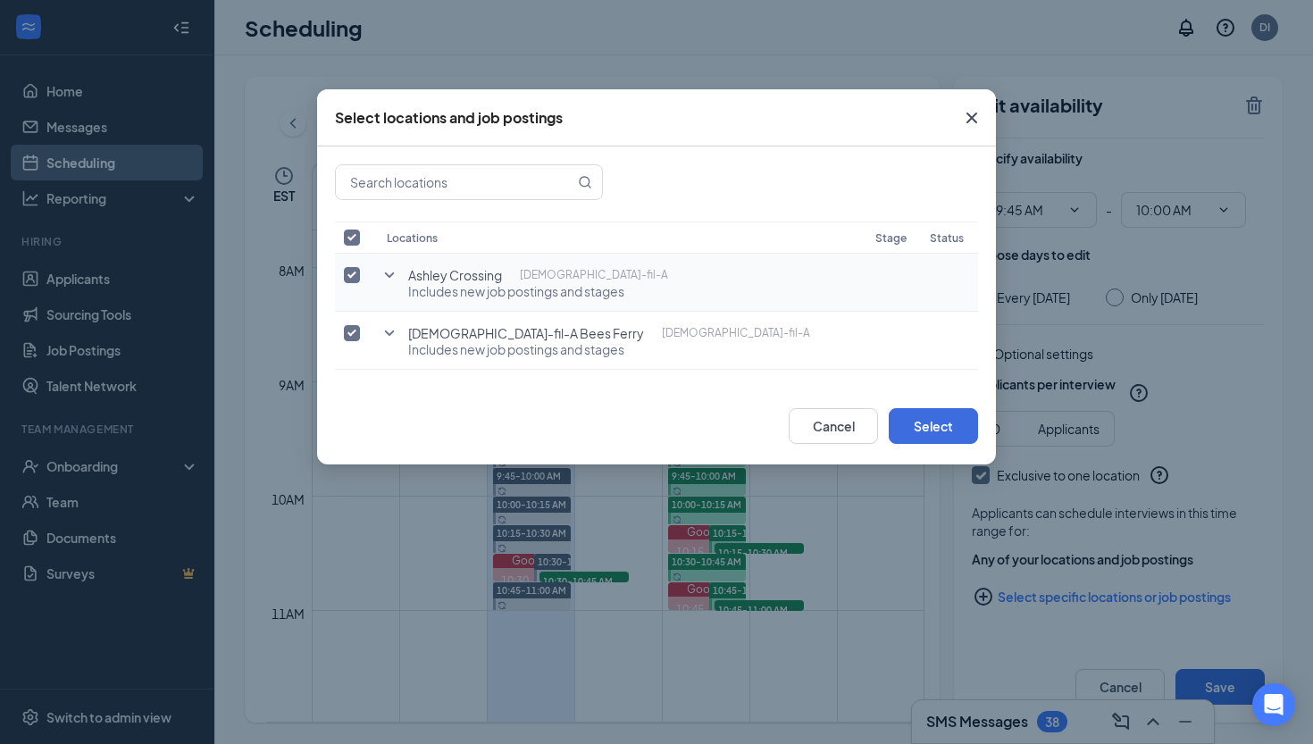
click at [356, 271] on input "checkbox" at bounding box center [352, 275] width 16 height 16
checkbox input "false"
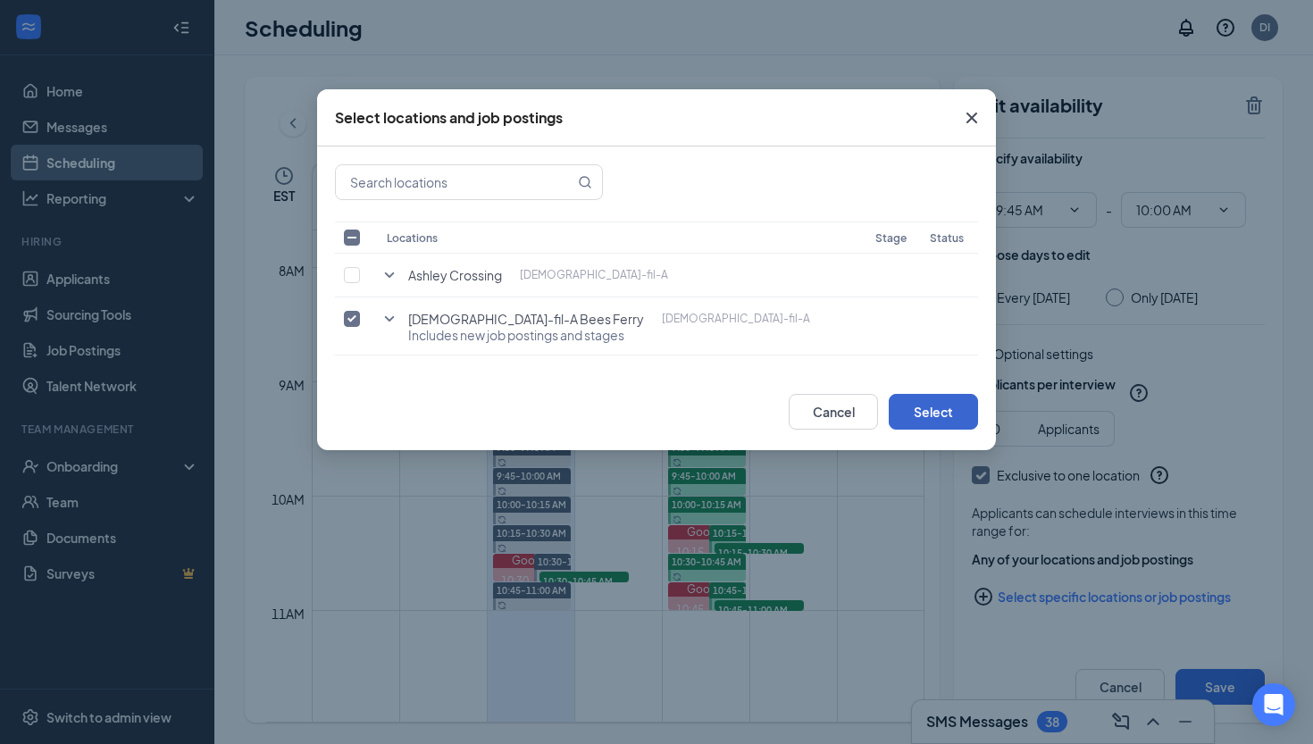
click at [944, 410] on button "Select" at bounding box center [933, 412] width 89 height 36
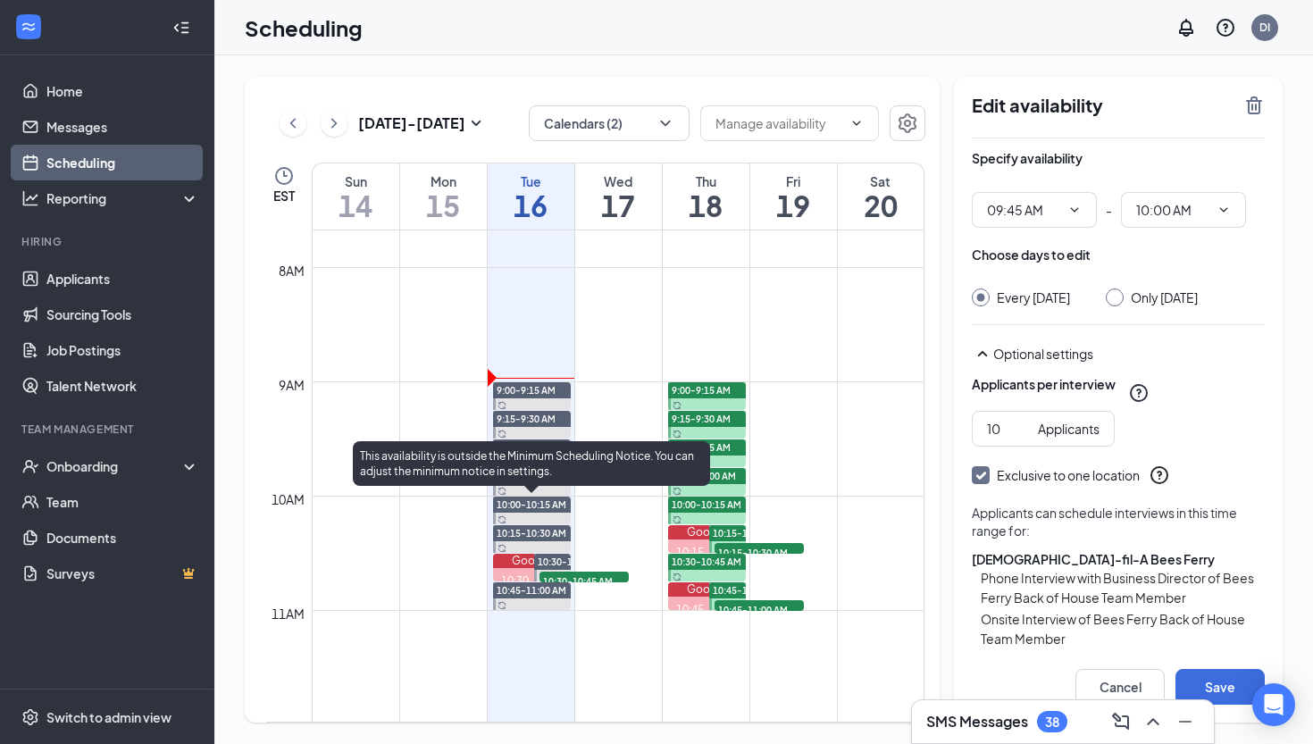
click at [547, 504] on span "10:00-10:15 AM" at bounding box center [532, 504] width 70 height 13
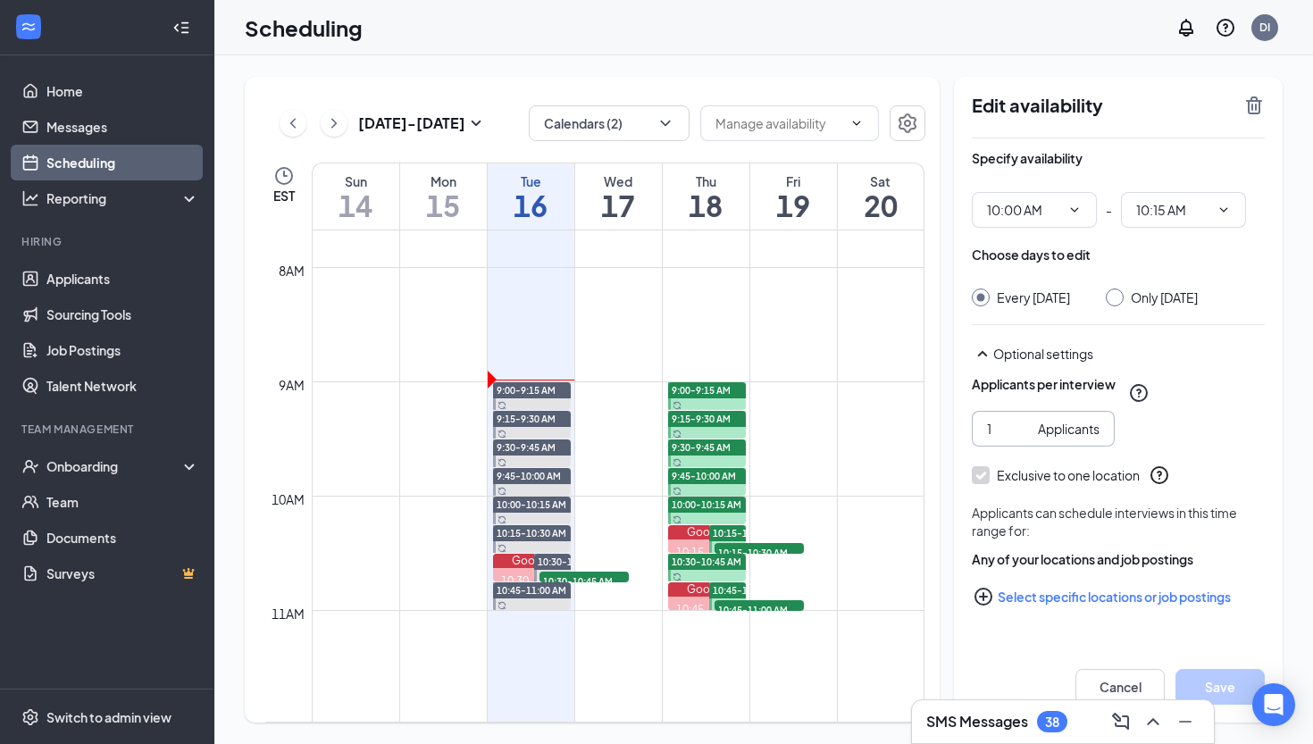
click at [992, 438] on input "1" at bounding box center [1009, 429] width 44 height 20
type input "10"
click at [1026, 612] on button "Select specific locations or job postings" at bounding box center [1118, 597] width 293 height 36
checkbox input "true"
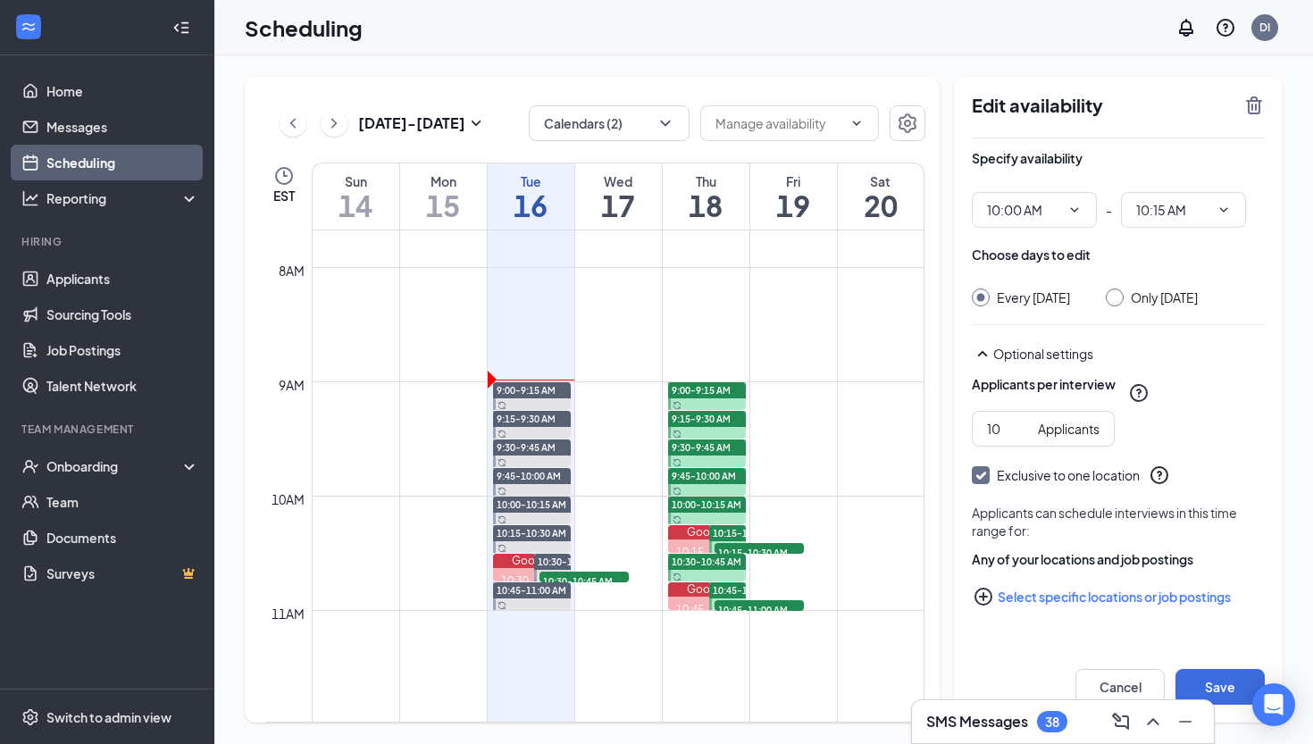
checkbox input "true"
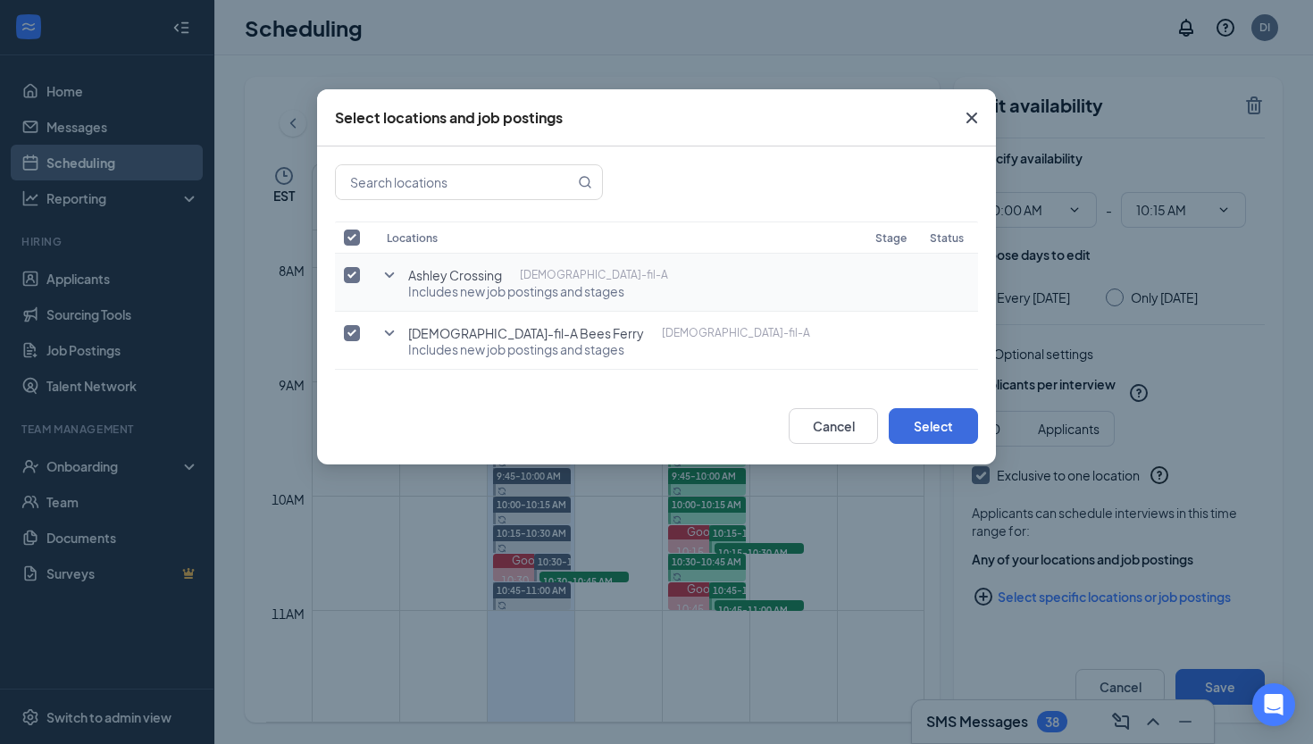
click at [352, 275] on input "checkbox" at bounding box center [352, 275] width 16 height 16
checkbox input "false"
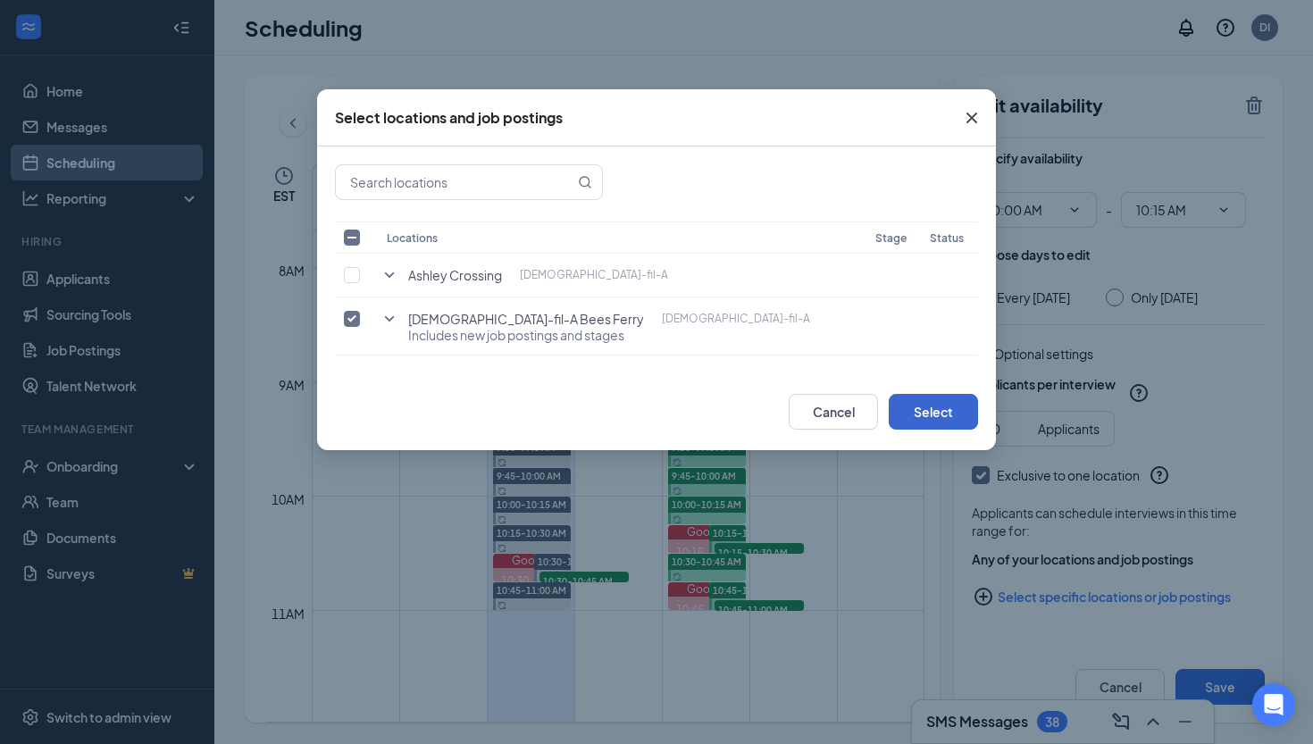
click at [933, 414] on button "Select" at bounding box center [933, 412] width 89 height 36
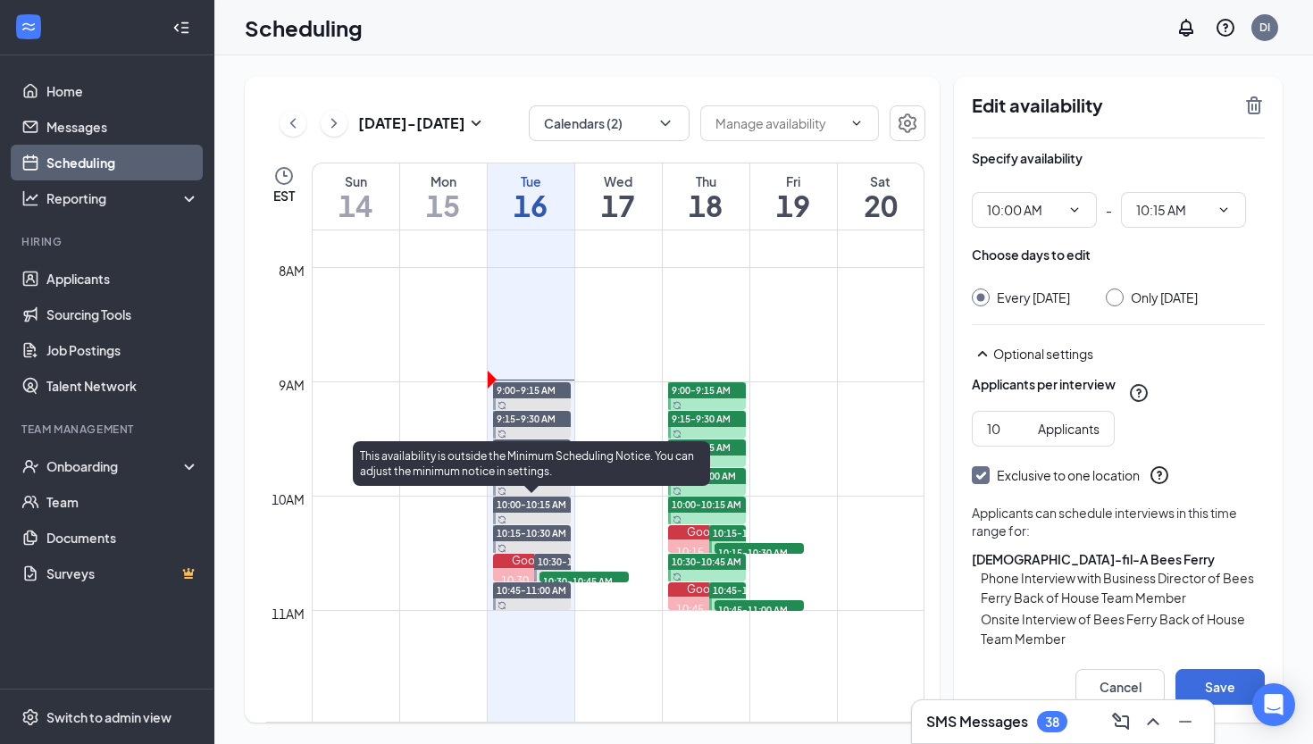
click at [555, 506] on span "10:00-10:15 AM" at bounding box center [532, 504] width 70 height 13
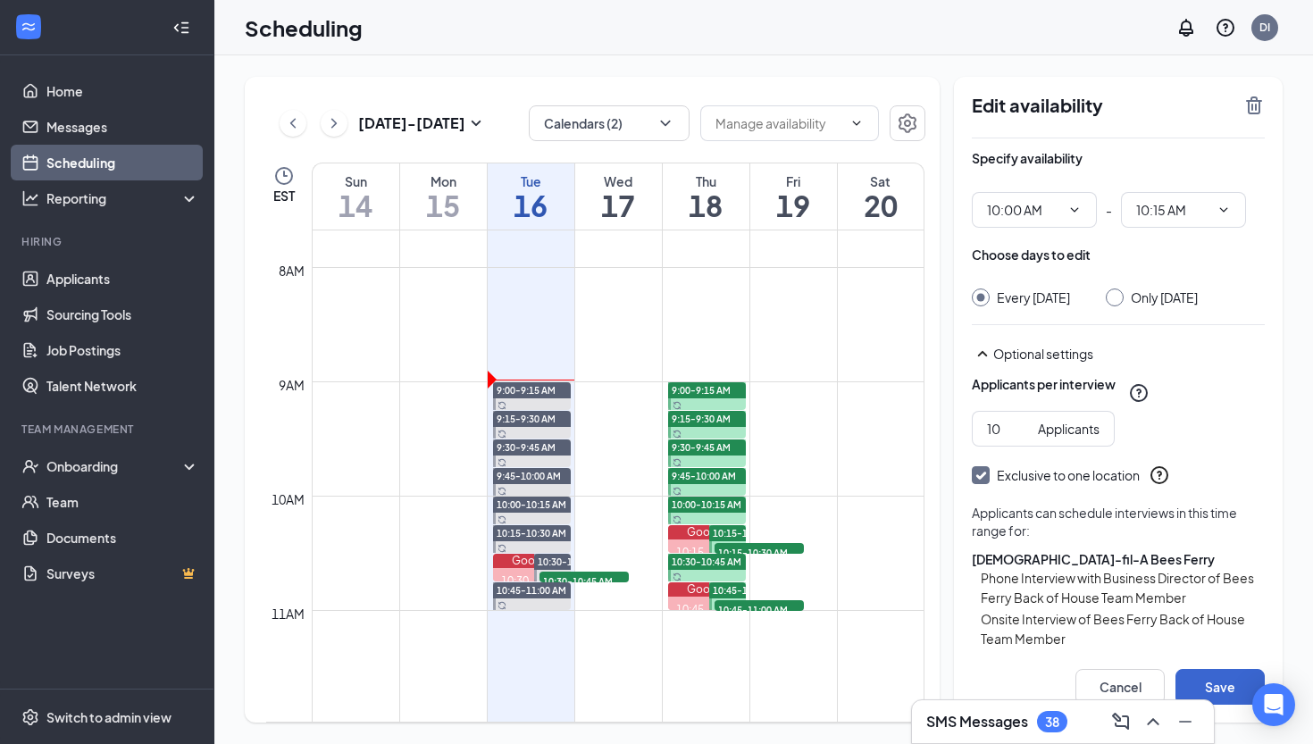
click at [1222, 675] on button "Save" at bounding box center [1219, 687] width 89 height 36
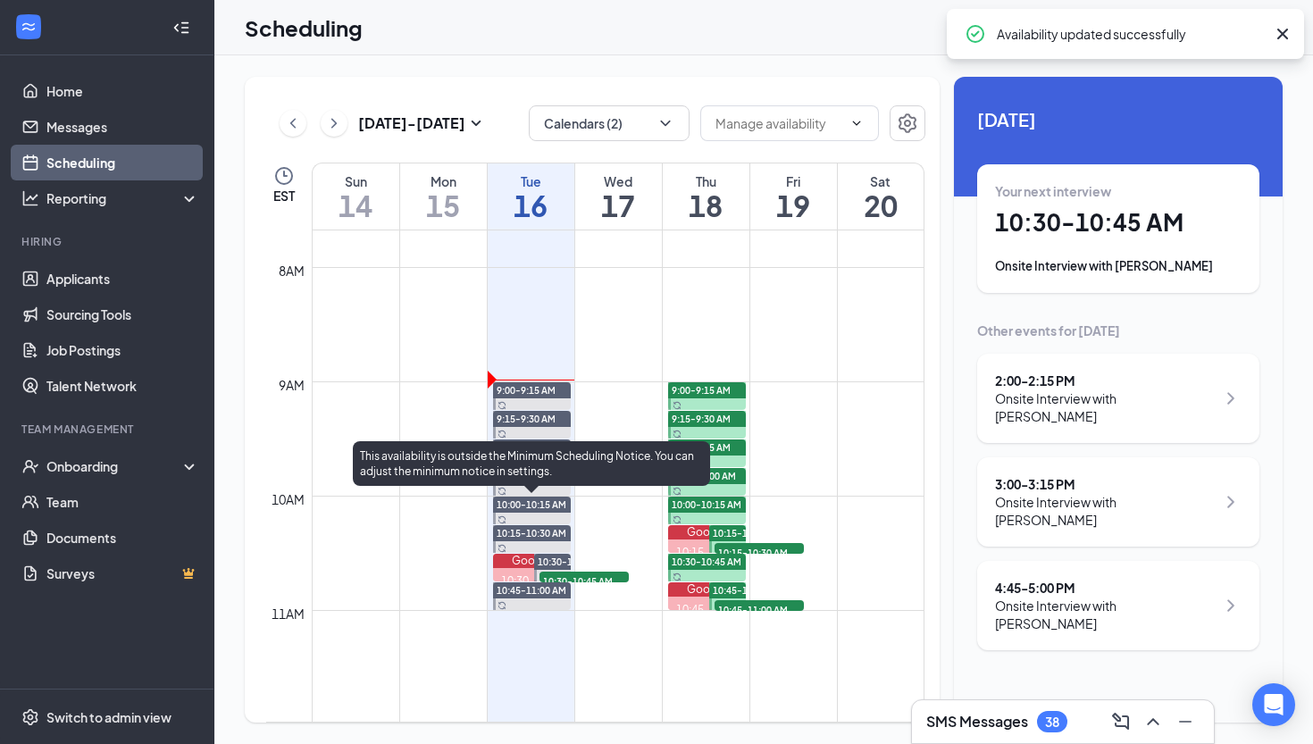
click at [542, 505] on span "10:00-10:15 AM" at bounding box center [532, 504] width 70 height 13
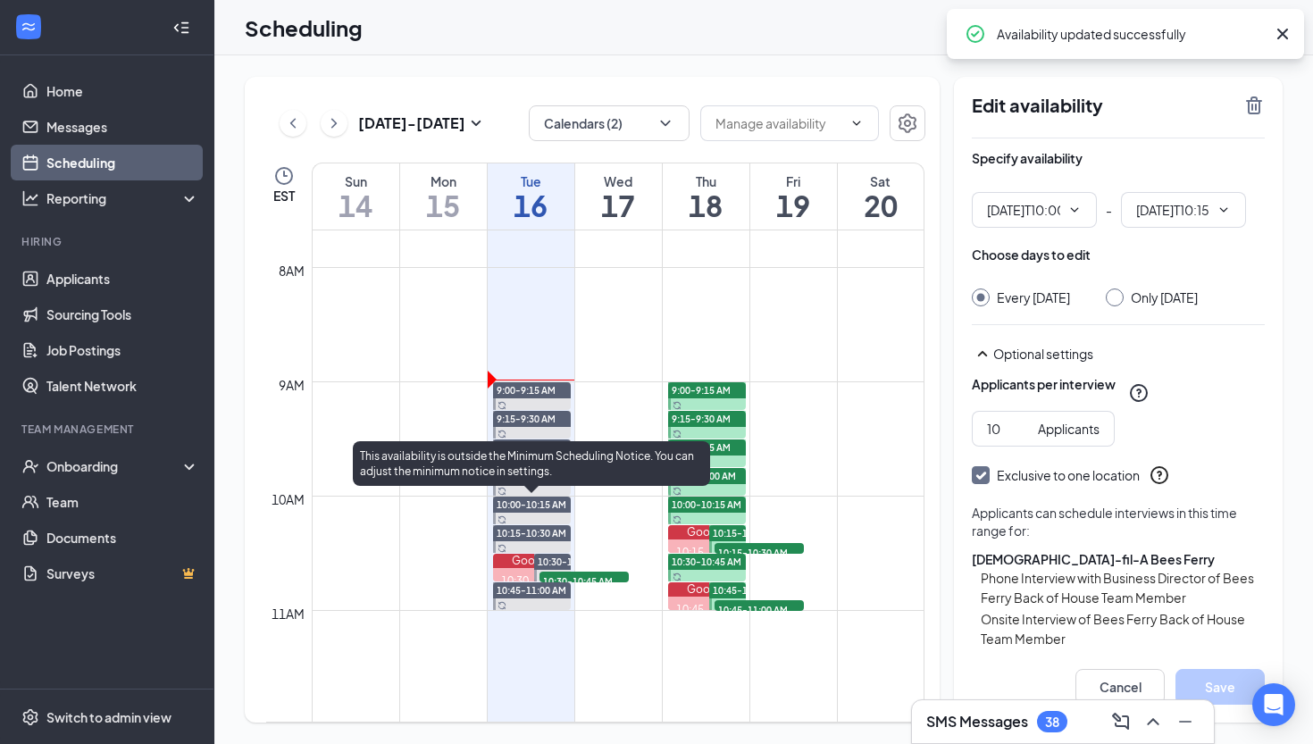
type input "10:00 AM"
type input "10:15 AM"
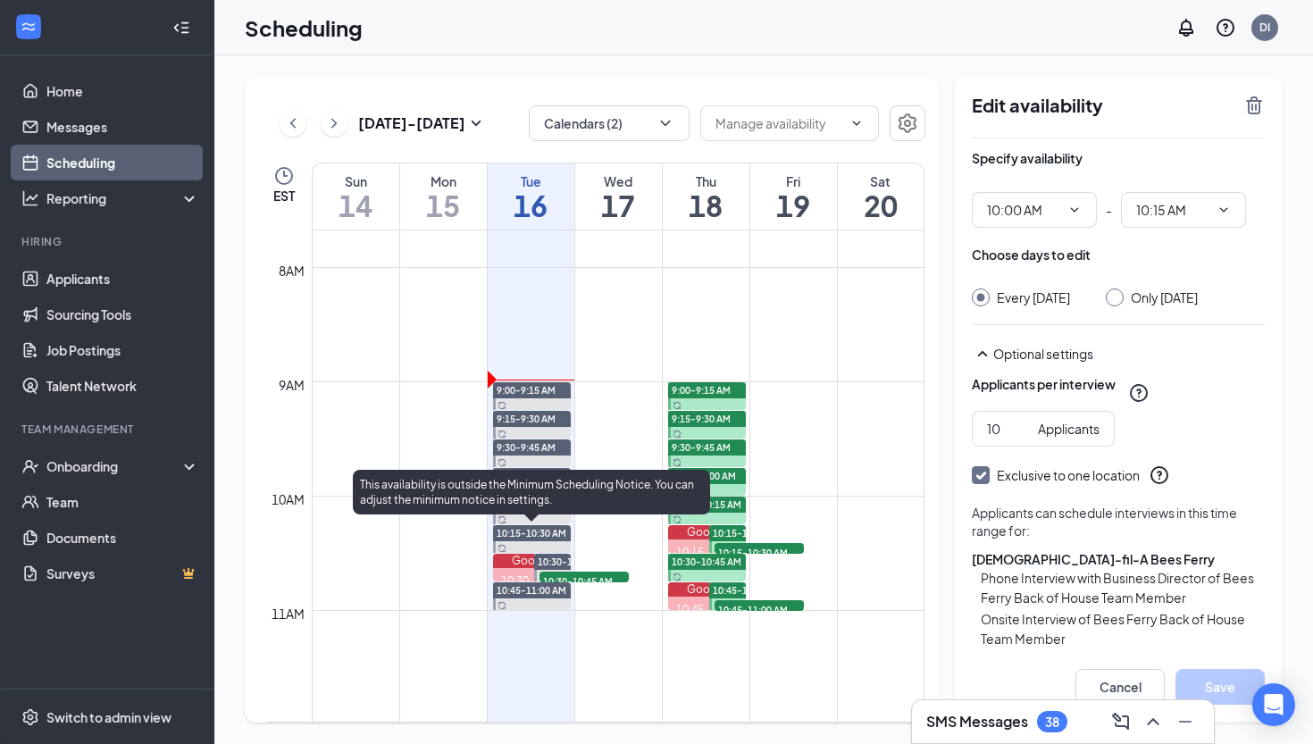
click at [544, 535] on span "10:15-10:30 AM" at bounding box center [532, 533] width 70 height 13
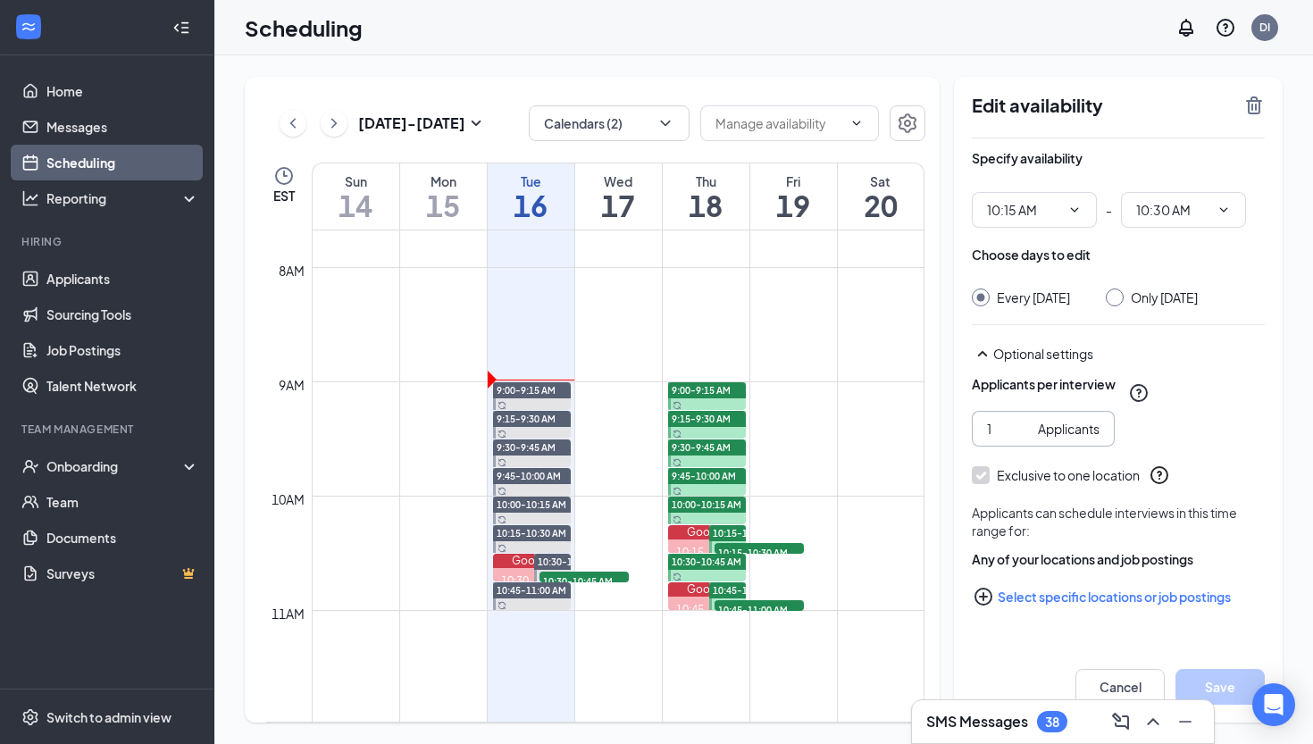
click at [1001, 438] on input "1" at bounding box center [1009, 429] width 44 height 20
type input "10"
click at [1039, 614] on button "Select specific locations or job postings" at bounding box center [1118, 597] width 293 height 36
checkbox input "true"
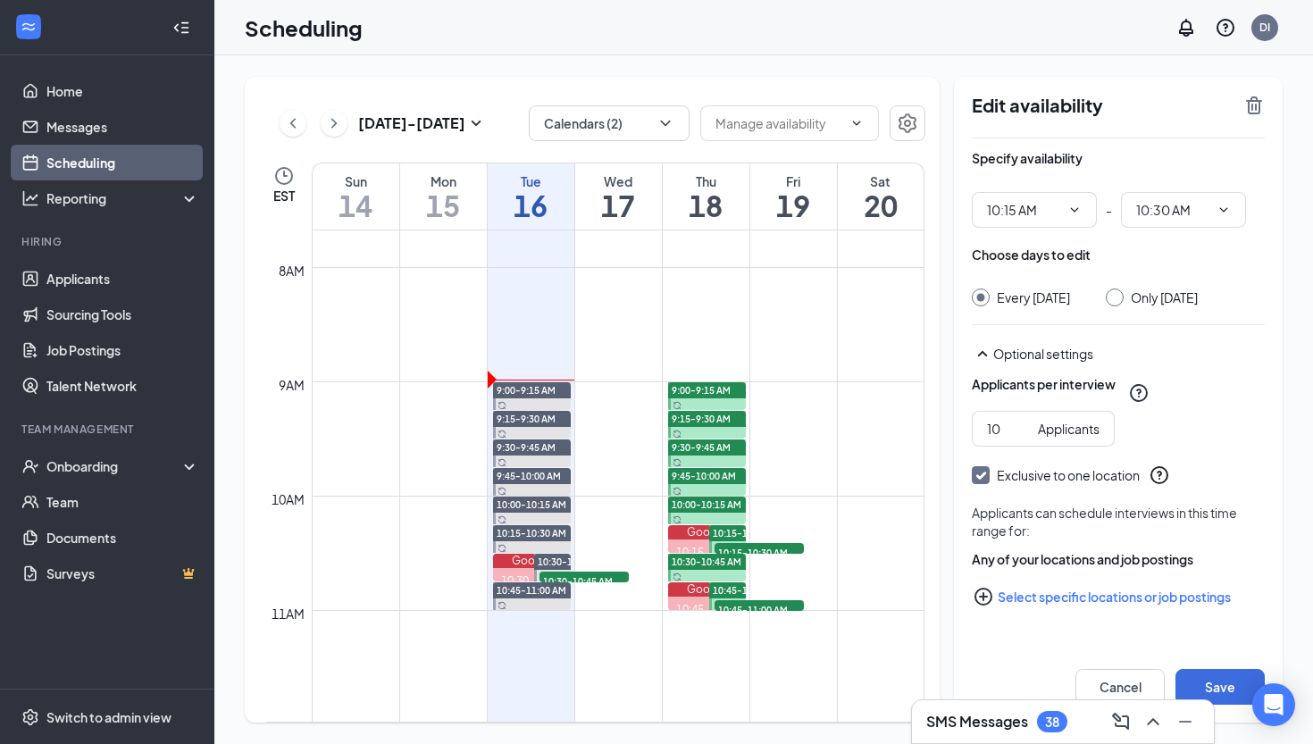
checkbox input "true"
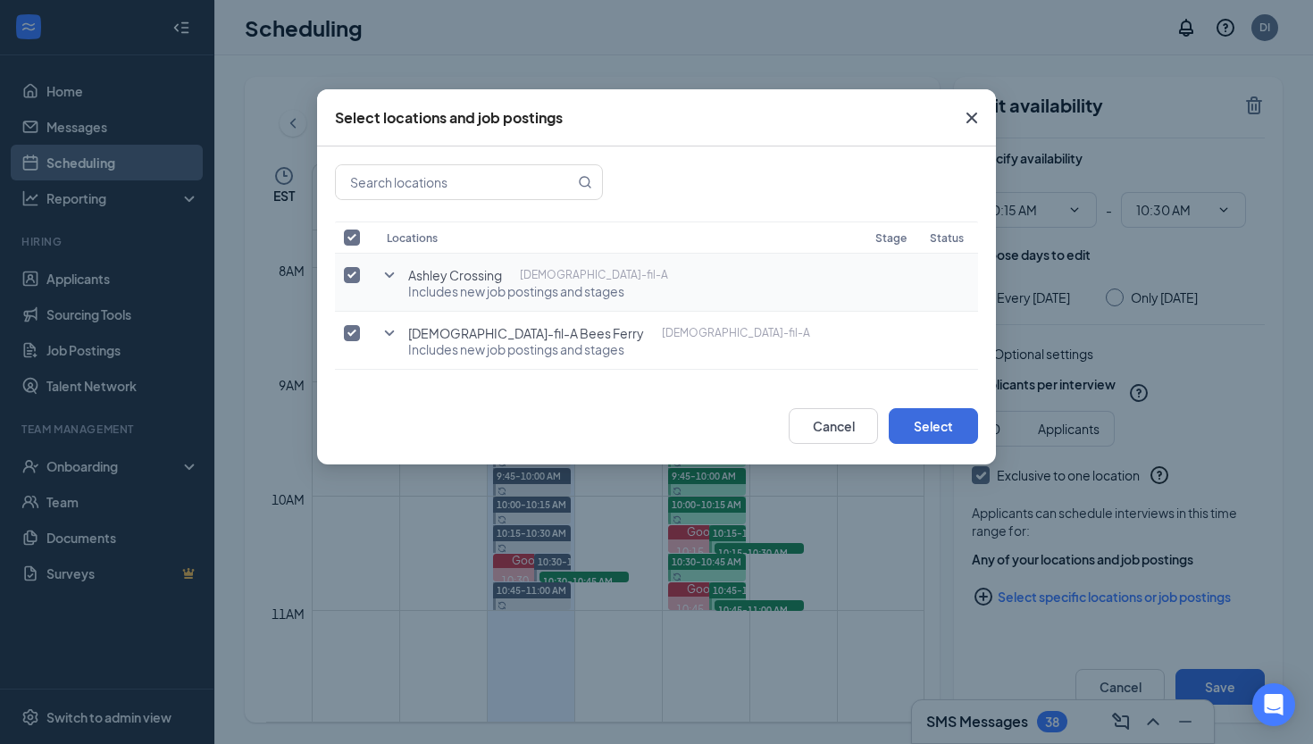
click at [353, 274] on input "checkbox" at bounding box center [352, 275] width 16 height 16
checkbox input "false"
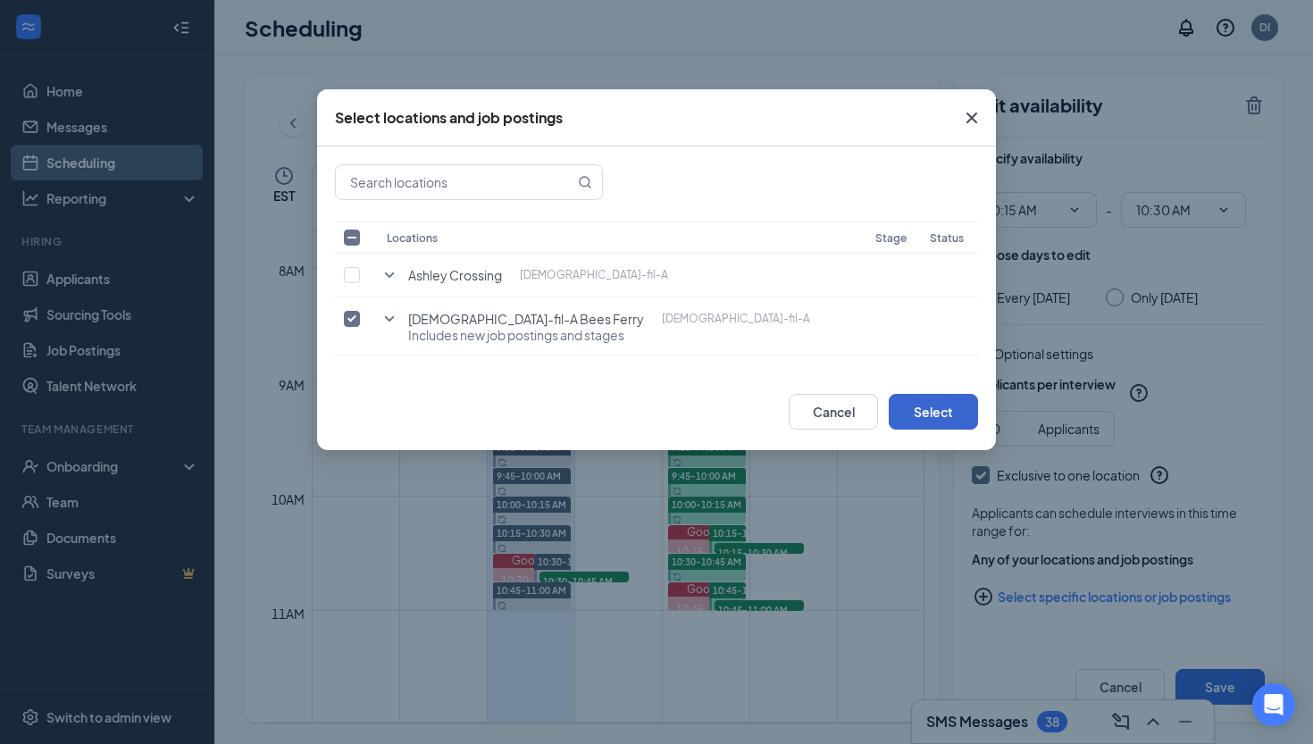
click at [905, 407] on button "Select" at bounding box center [933, 412] width 89 height 36
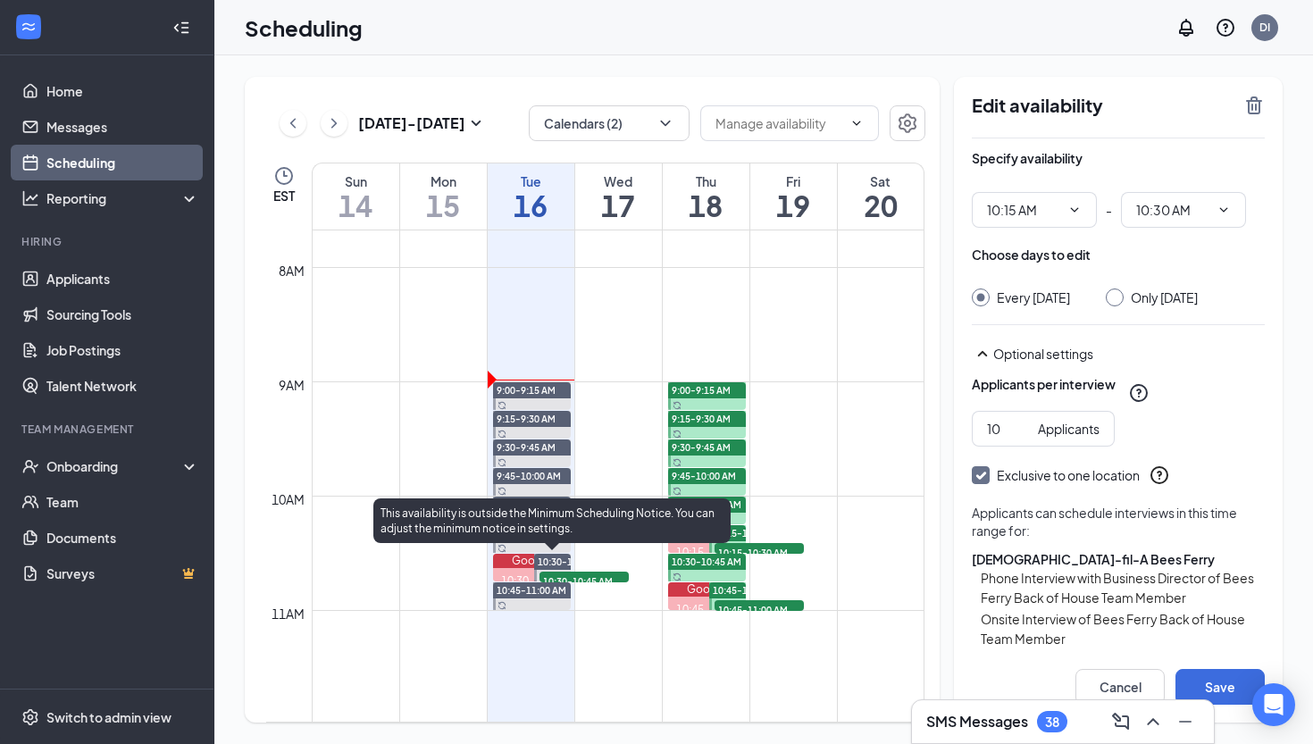
click at [560, 559] on span "10:30-10:45 AM" at bounding box center [573, 561] width 70 height 13
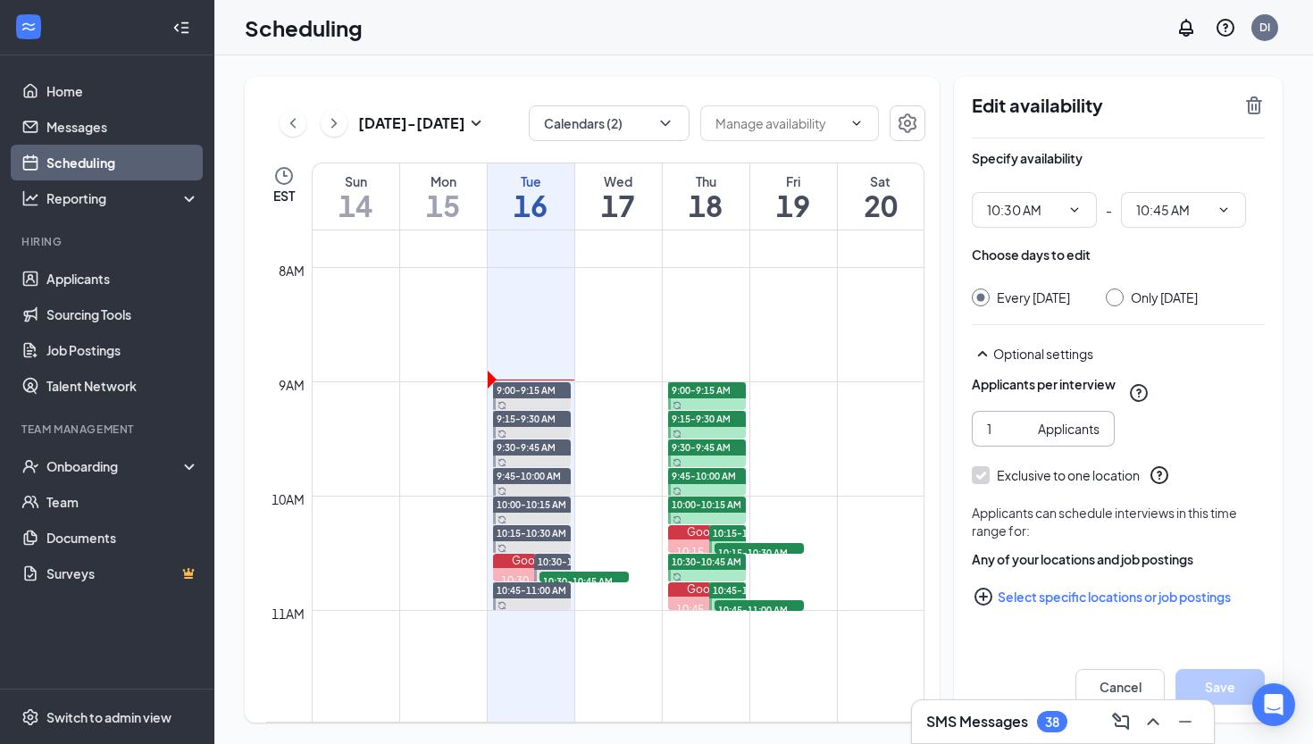
click at [1001, 438] on input "1" at bounding box center [1009, 429] width 44 height 20
type input "10"
click at [1040, 612] on button "Select specific locations or job postings" at bounding box center [1118, 597] width 293 height 36
checkbox input "true"
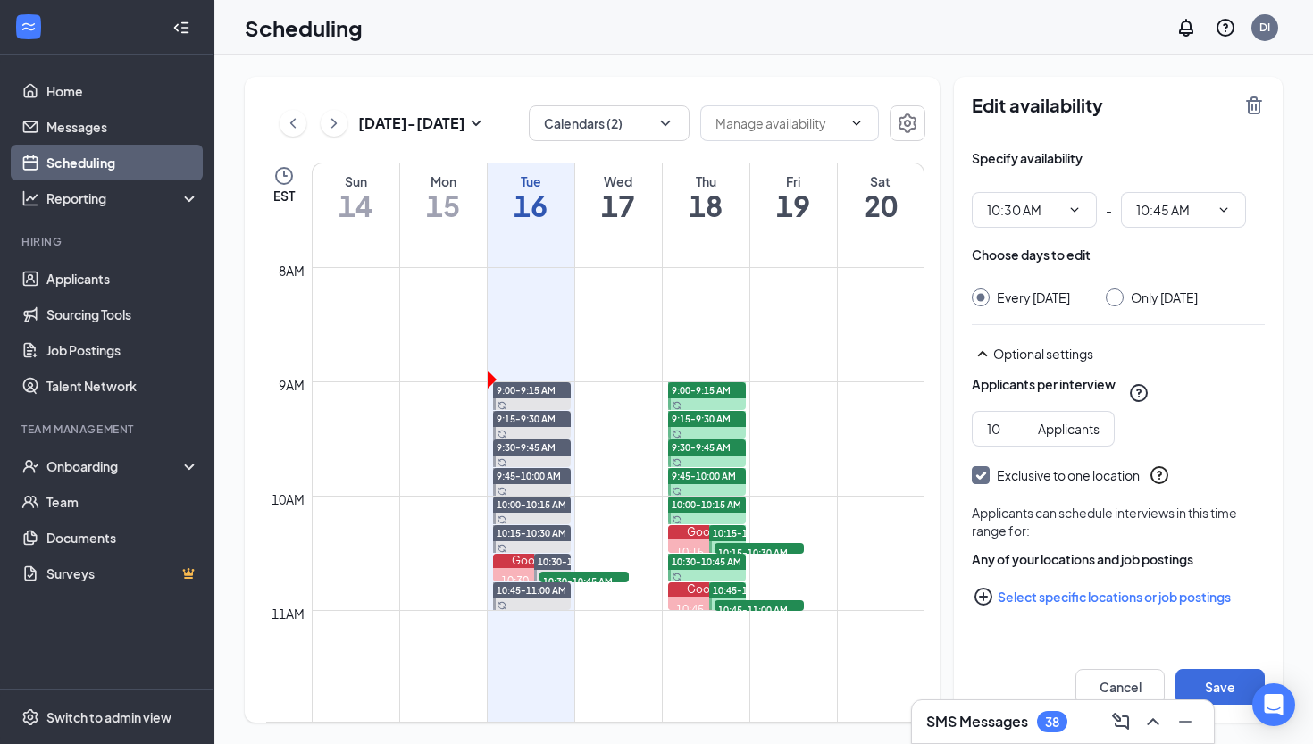
checkbox input "true"
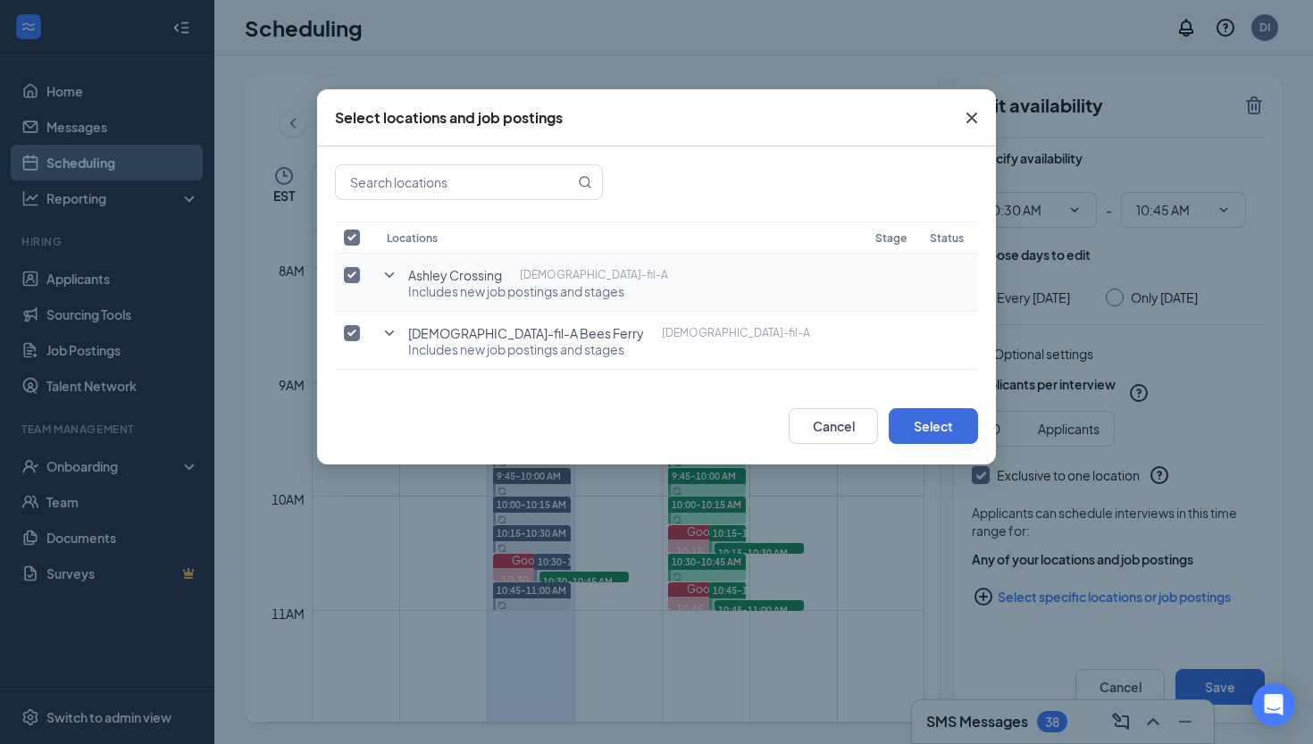
click at [390, 272] on icon "SmallChevronDown" at bounding box center [389, 274] width 21 height 21
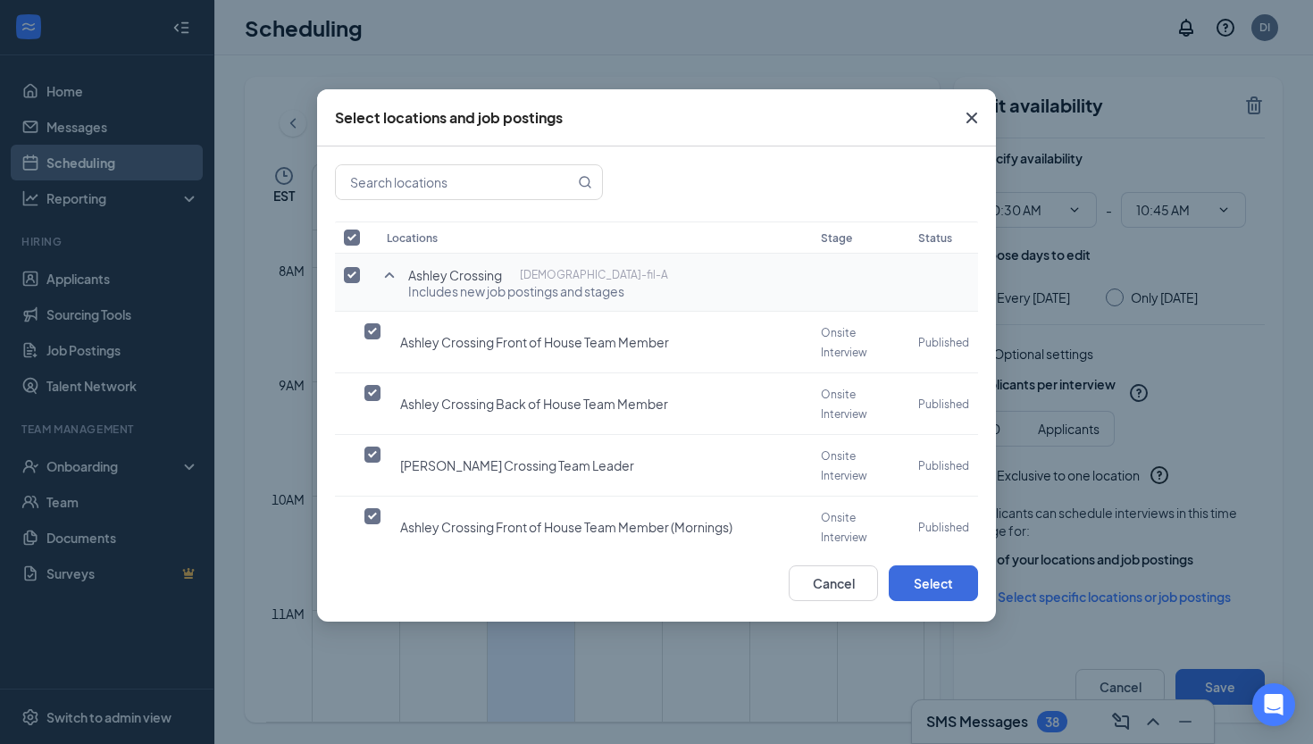
click at [355, 271] on input "checkbox" at bounding box center [352, 275] width 16 height 16
checkbox input "false"
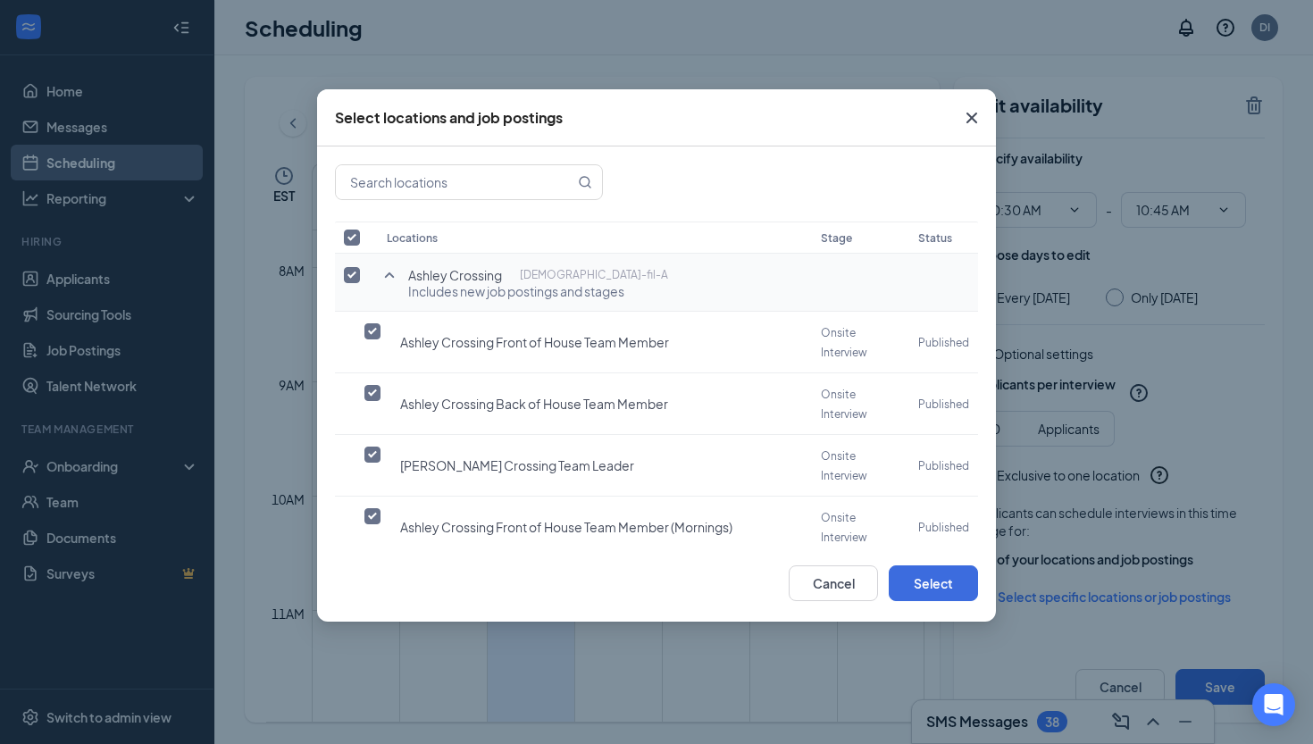
checkbox input "false"
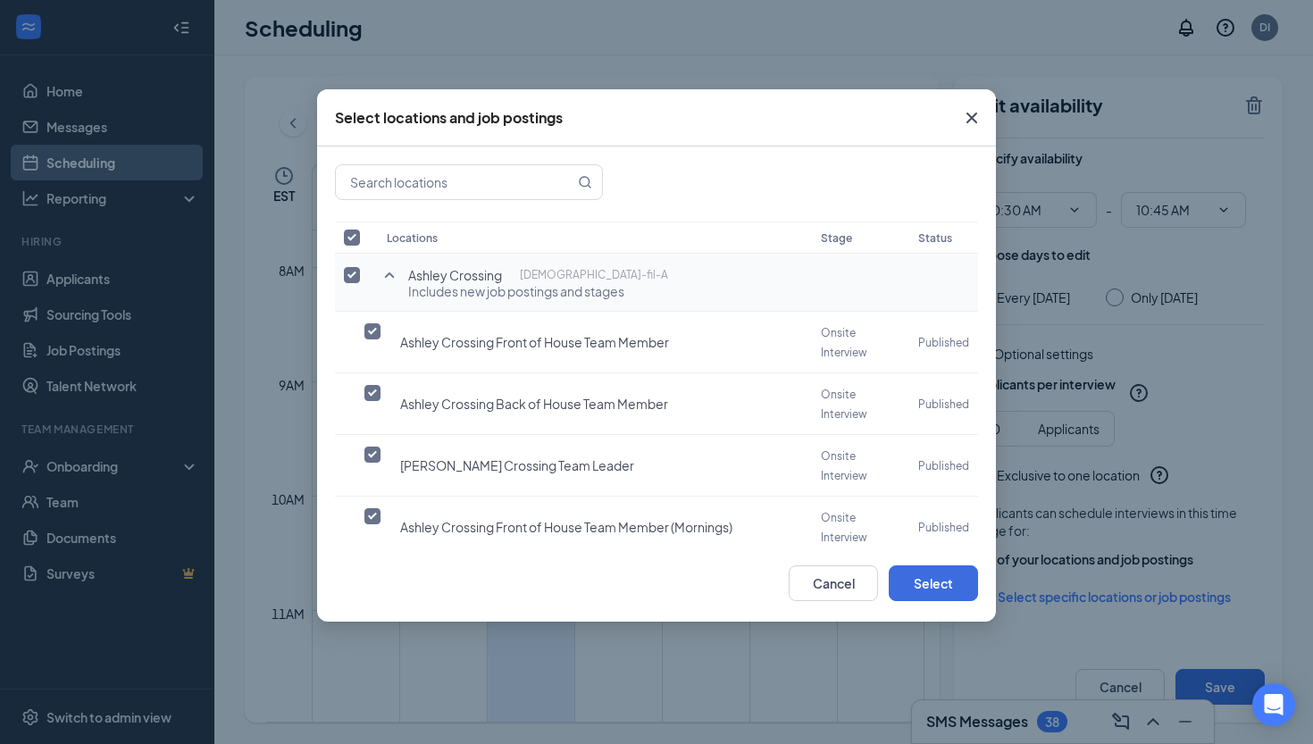
checkbox input "false"
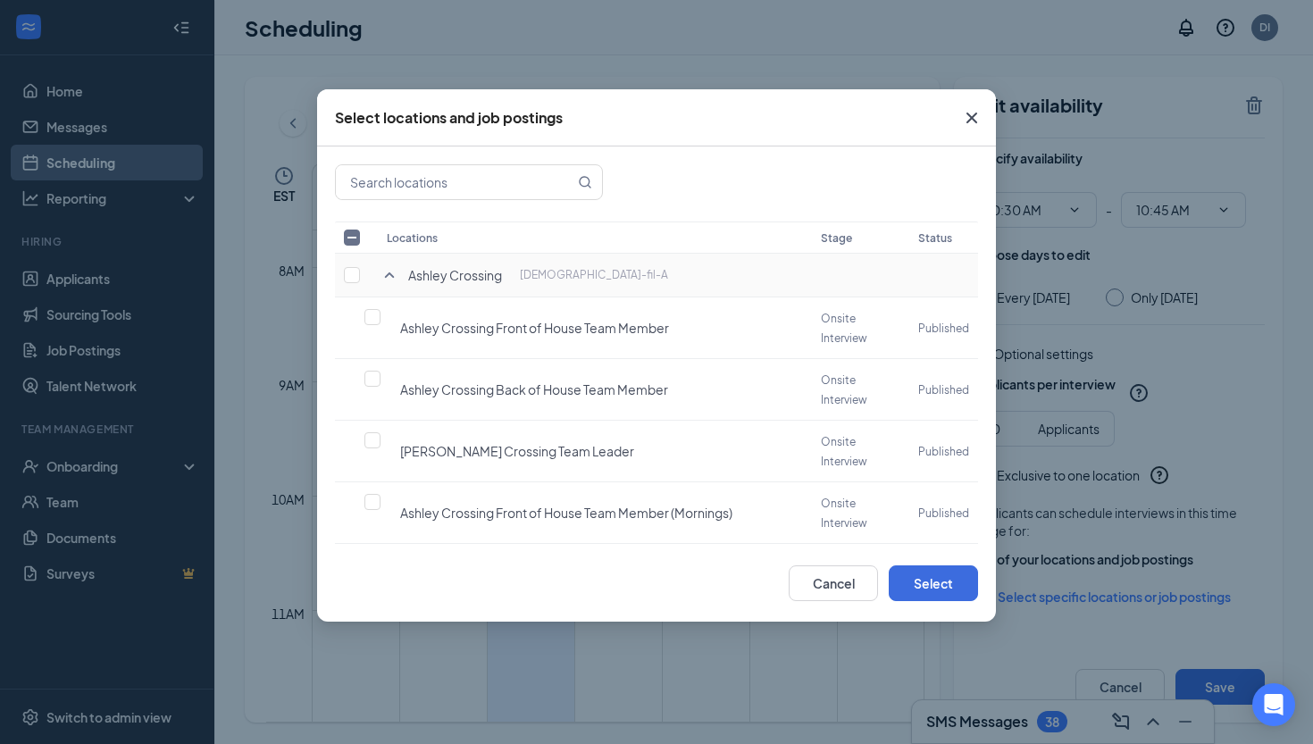
click at [390, 275] on icon "SmallChevronUp" at bounding box center [390, 274] width 10 height 5
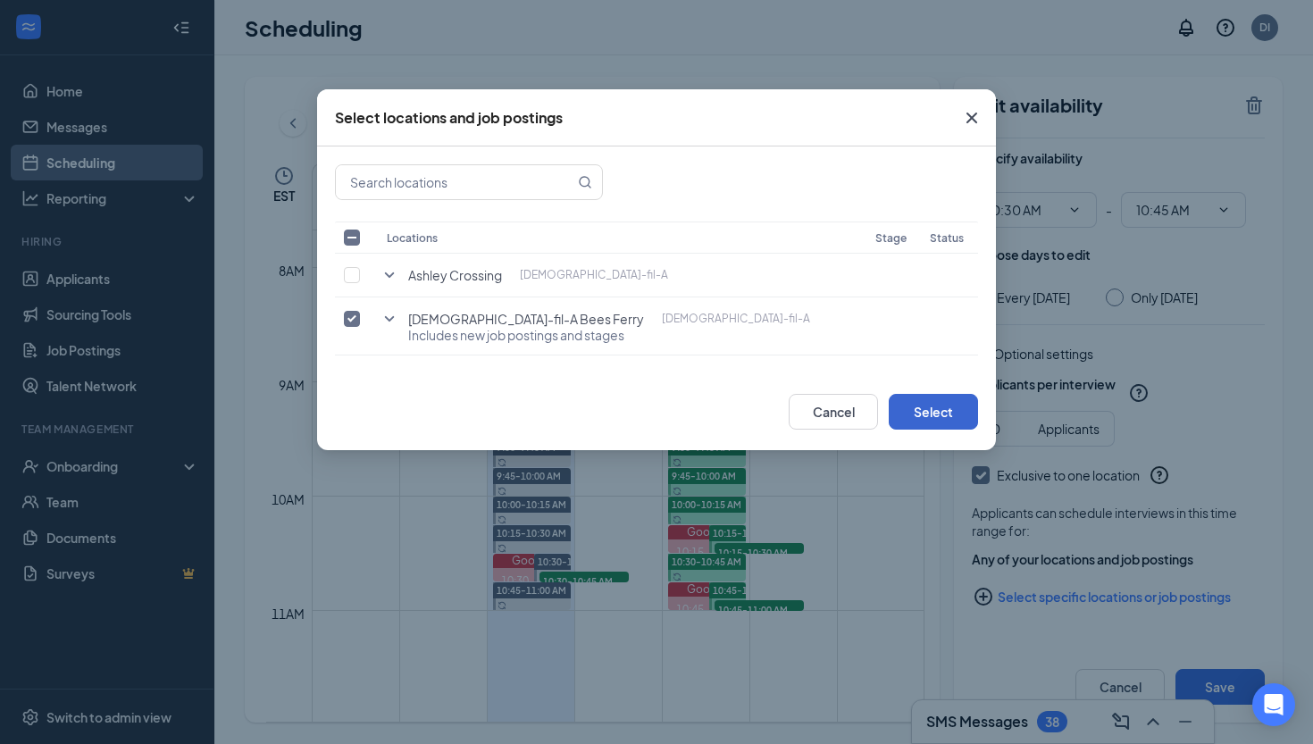
click at [924, 405] on button "Select" at bounding box center [933, 412] width 89 height 36
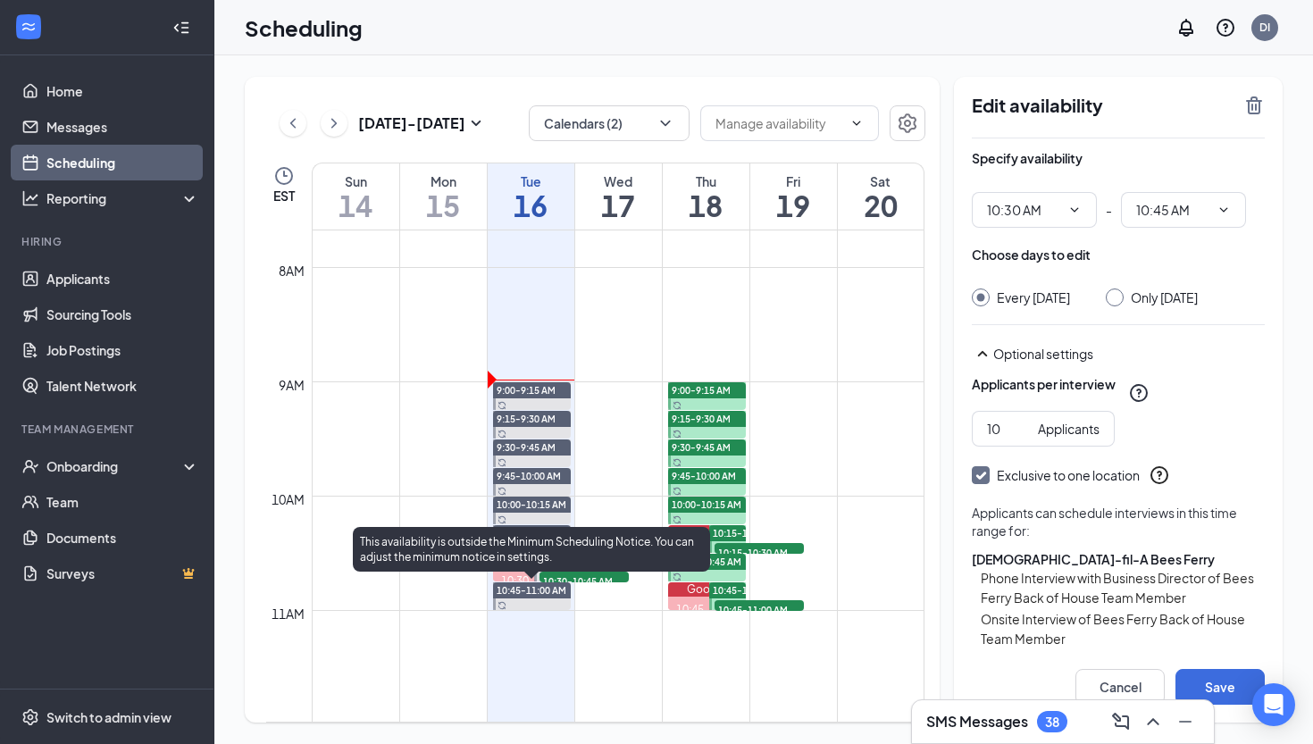
click at [539, 590] on span "10:45-11:00 AM" at bounding box center [532, 590] width 70 height 13
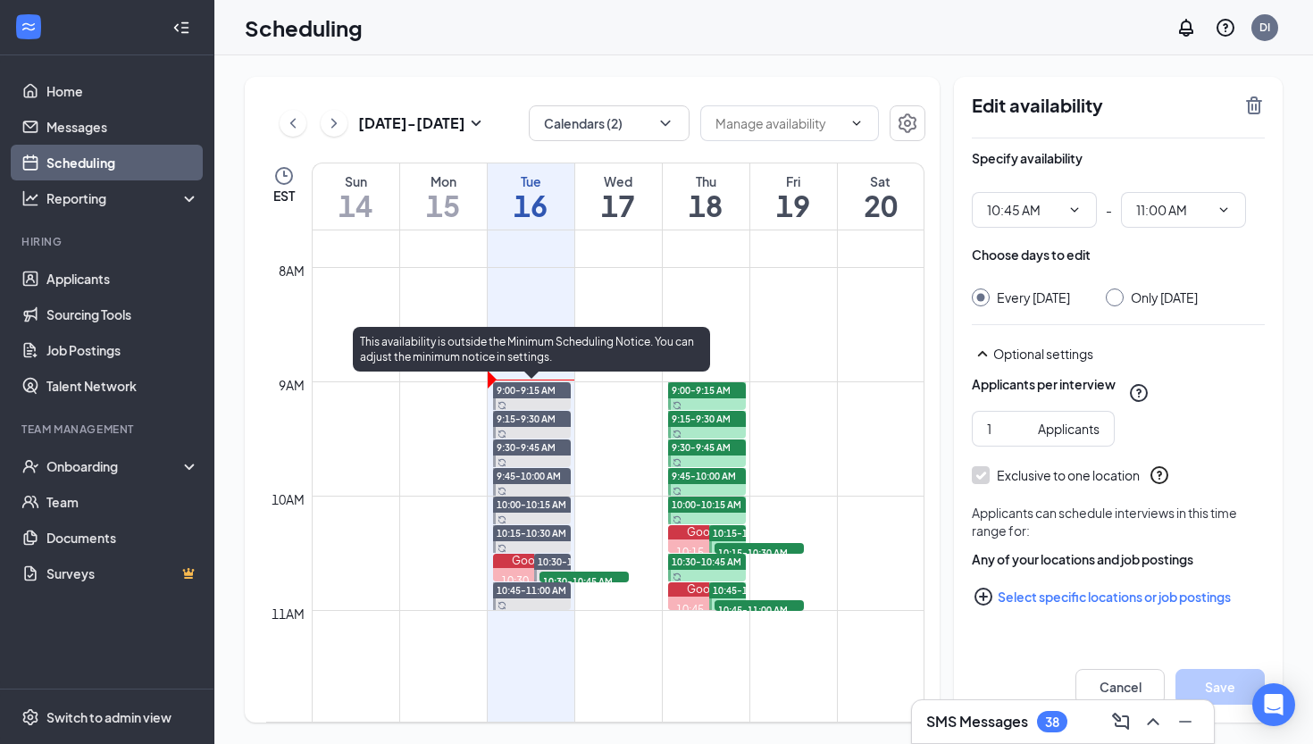
click at [527, 389] on span "9:00-9:15 AM" at bounding box center [526, 390] width 59 height 13
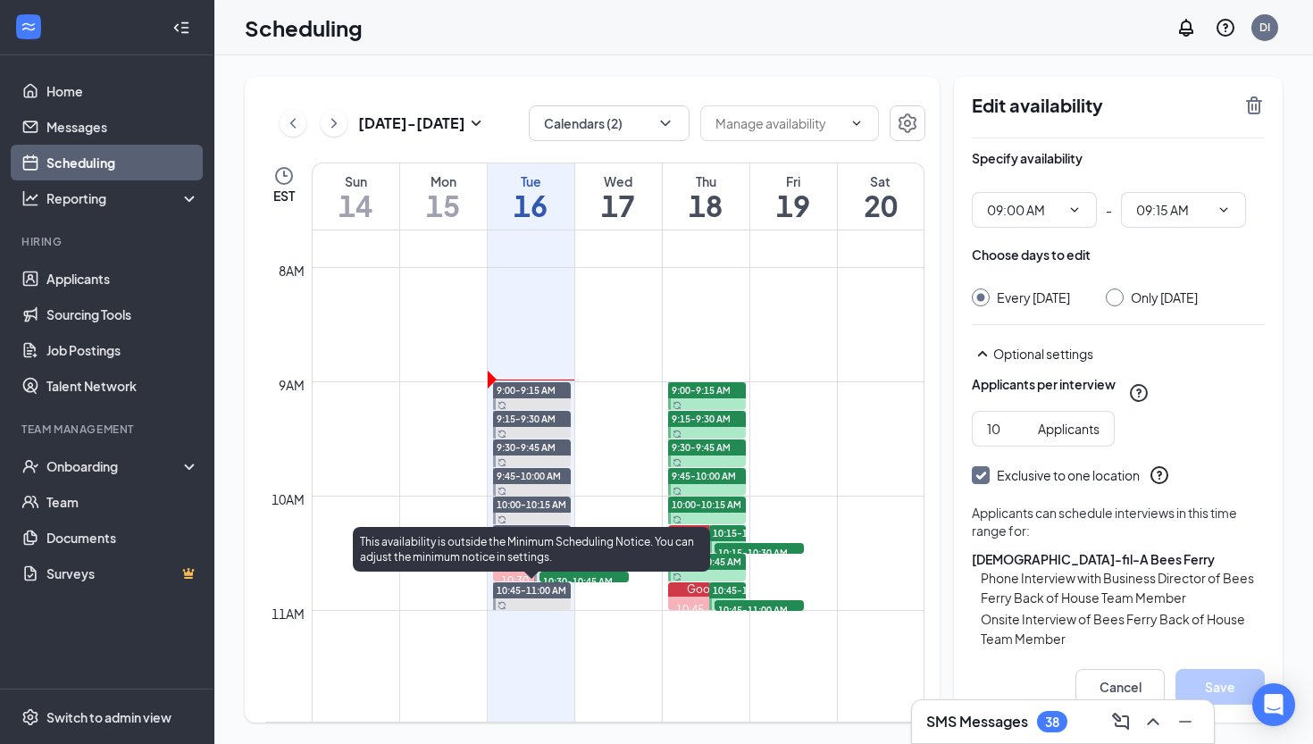
click at [522, 592] on span "10:45-11:00 AM" at bounding box center [532, 590] width 70 height 13
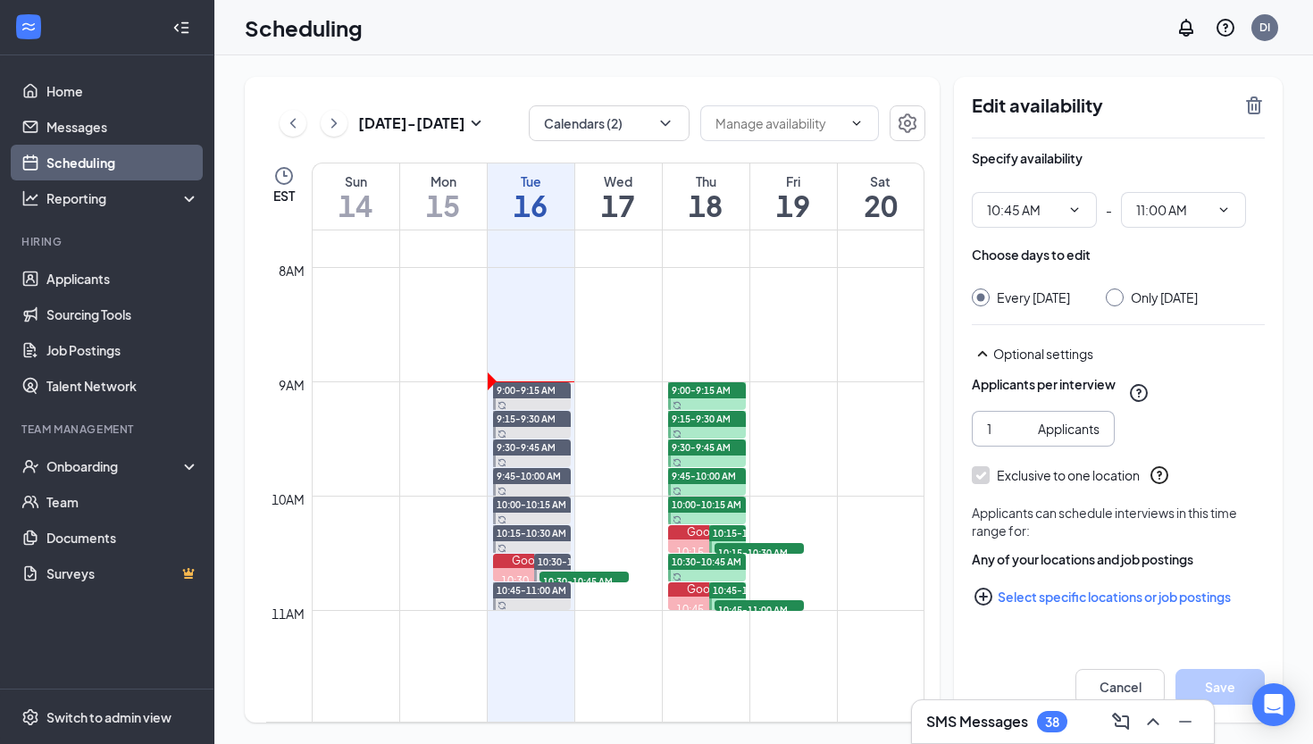
click at [989, 438] on input "1" at bounding box center [1009, 429] width 44 height 20
type input "10"
click at [1045, 609] on button "Select specific locations or job postings" at bounding box center [1118, 597] width 293 height 36
checkbox input "true"
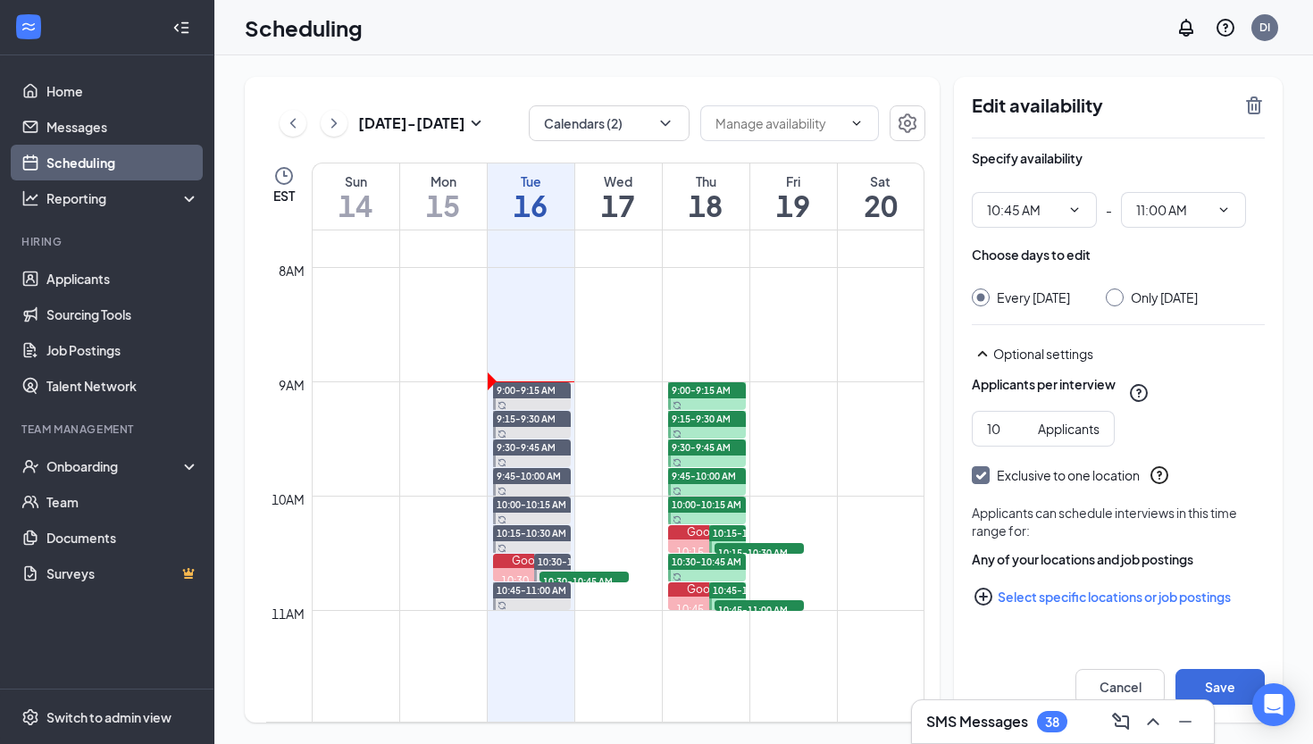
checkbox input "true"
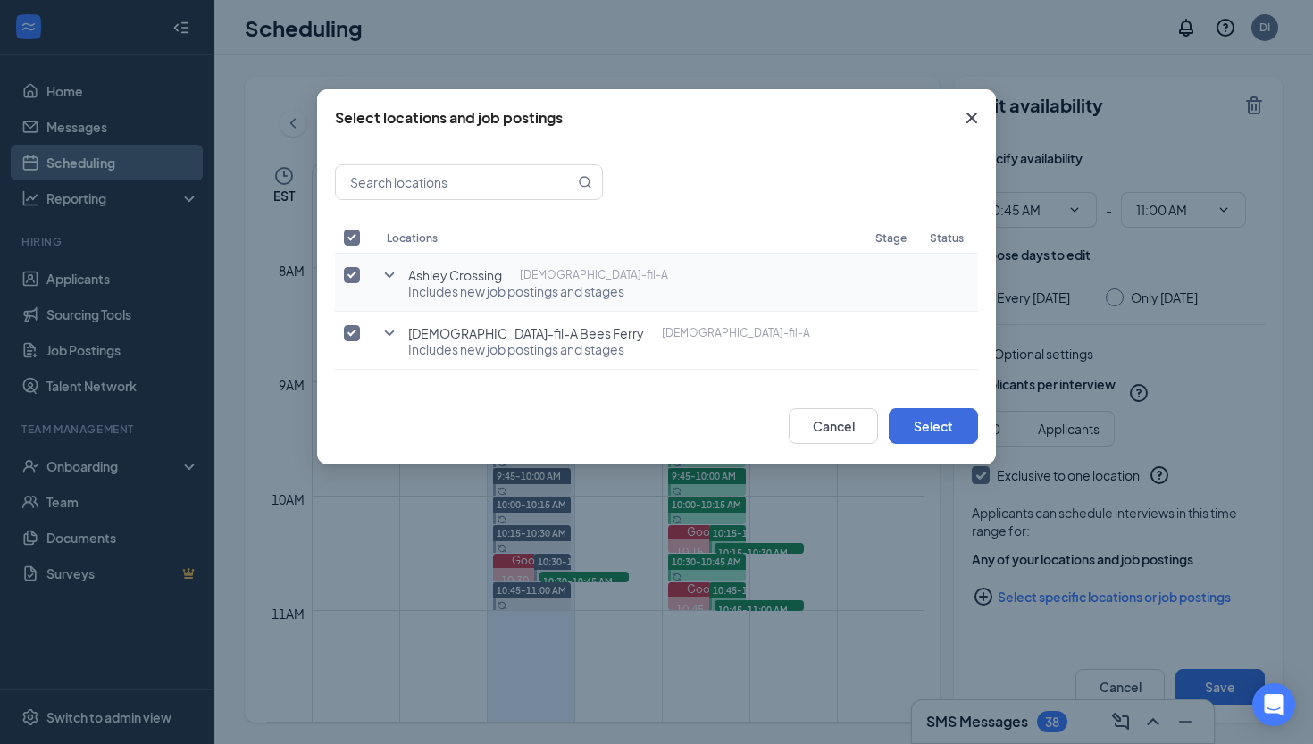
click at [346, 272] on input "checkbox" at bounding box center [352, 275] width 16 height 16
checkbox input "false"
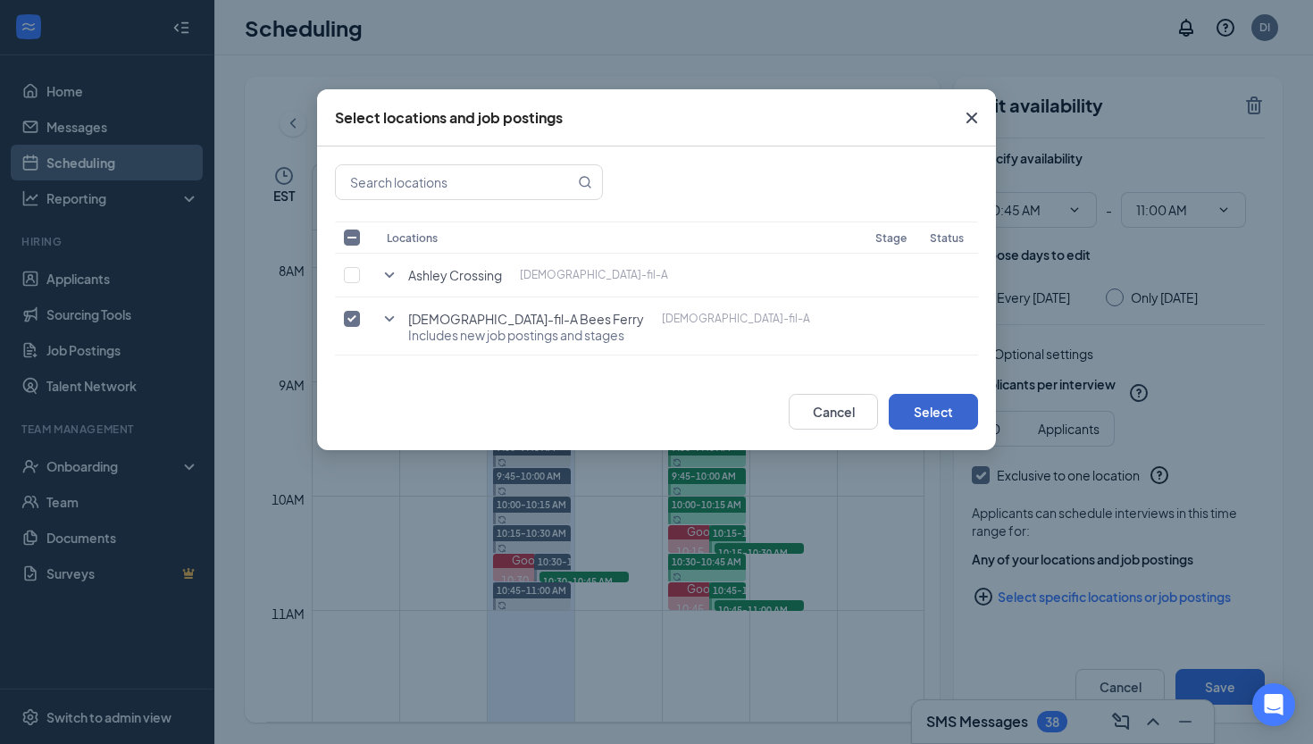
click at [939, 413] on button "Select" at bounding box center [933, 412] width 89 height 36
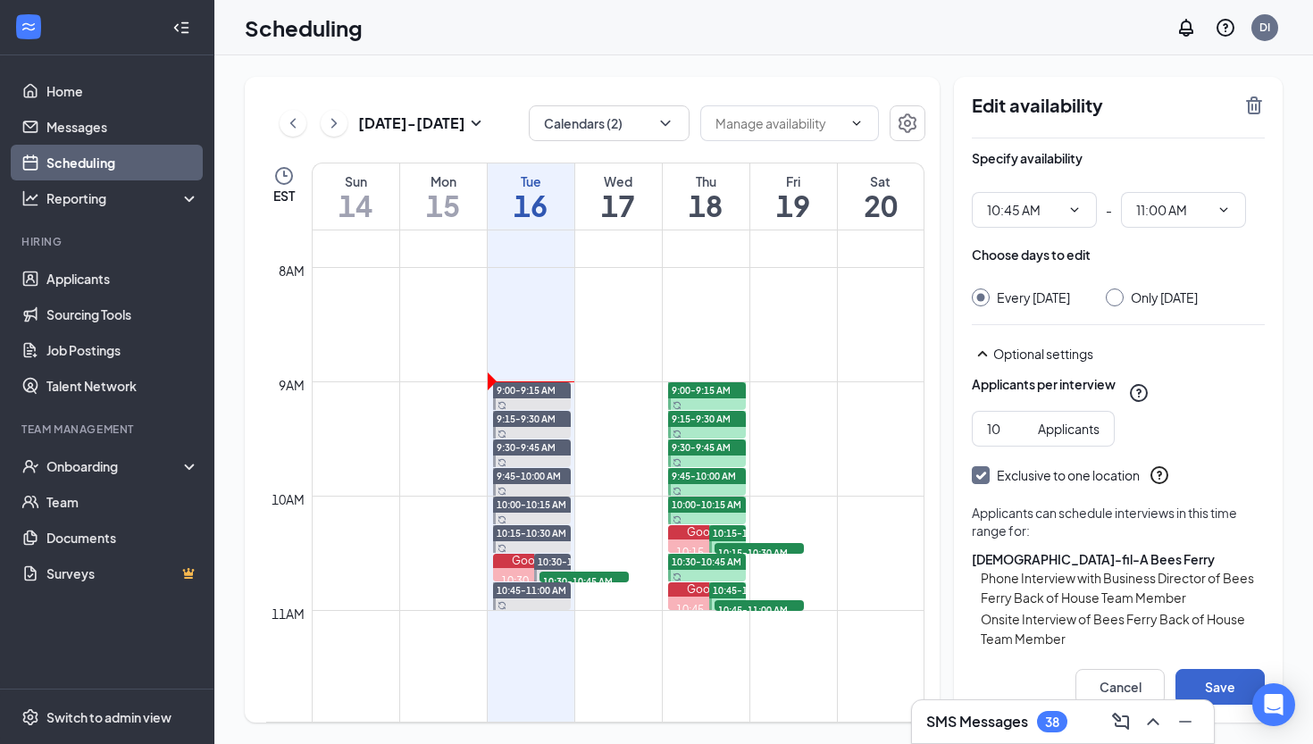
click at [1221, 676] on button "Save" at bounding box center [1219, 687] width 89 height 36
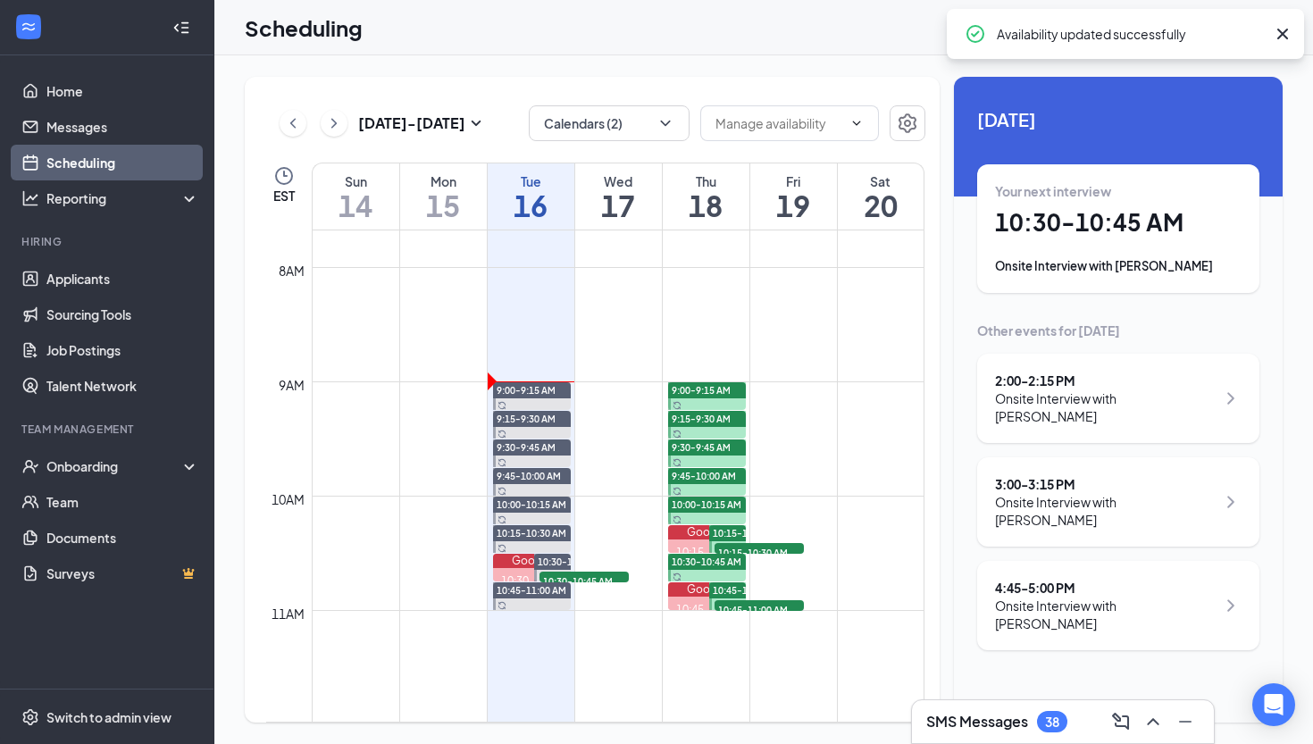
click at [732, 388] on div "9:00-9:15 AM" at bounding box center [707, 390] width 79 height 16
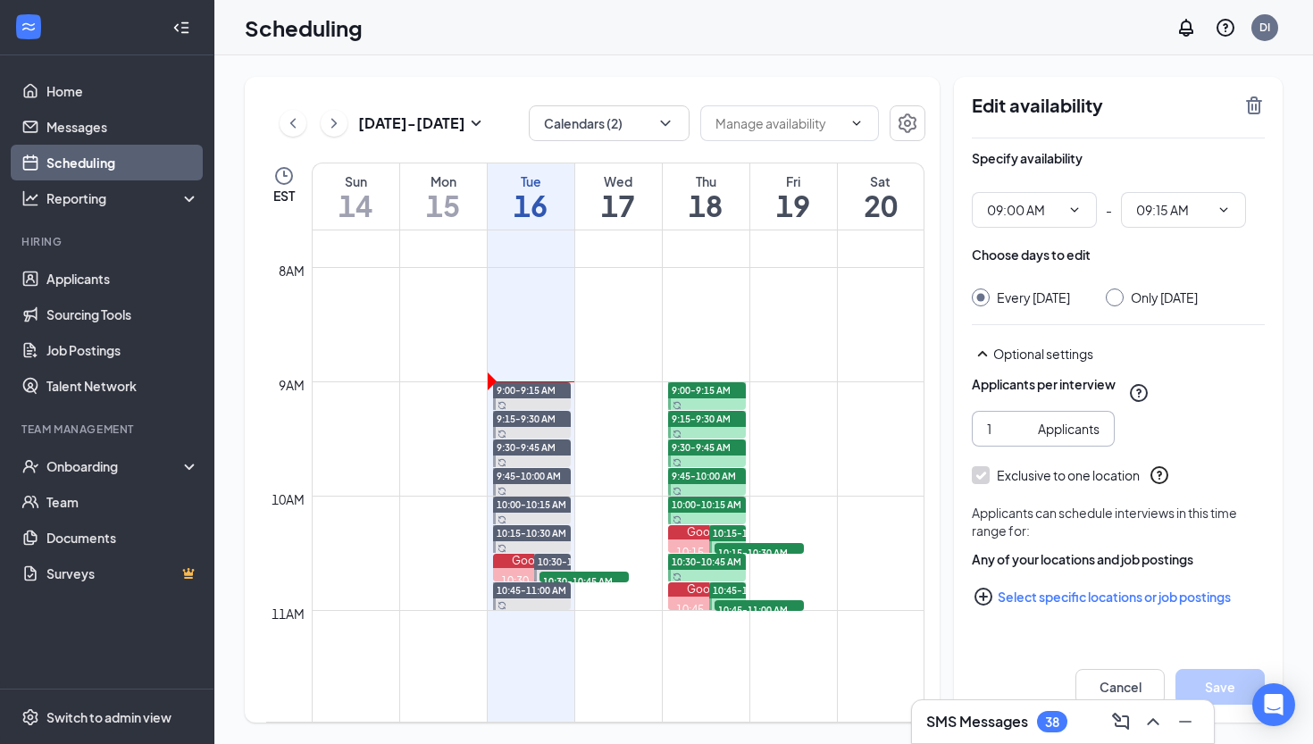
click at [989, 438] on input "1" at bounding box center [1009, 429] width 44 height 20
type input "10"
click at [1139, 614] on button "Select specific locations or job postings" at bounding box center [1118, 597] width 293 height 36
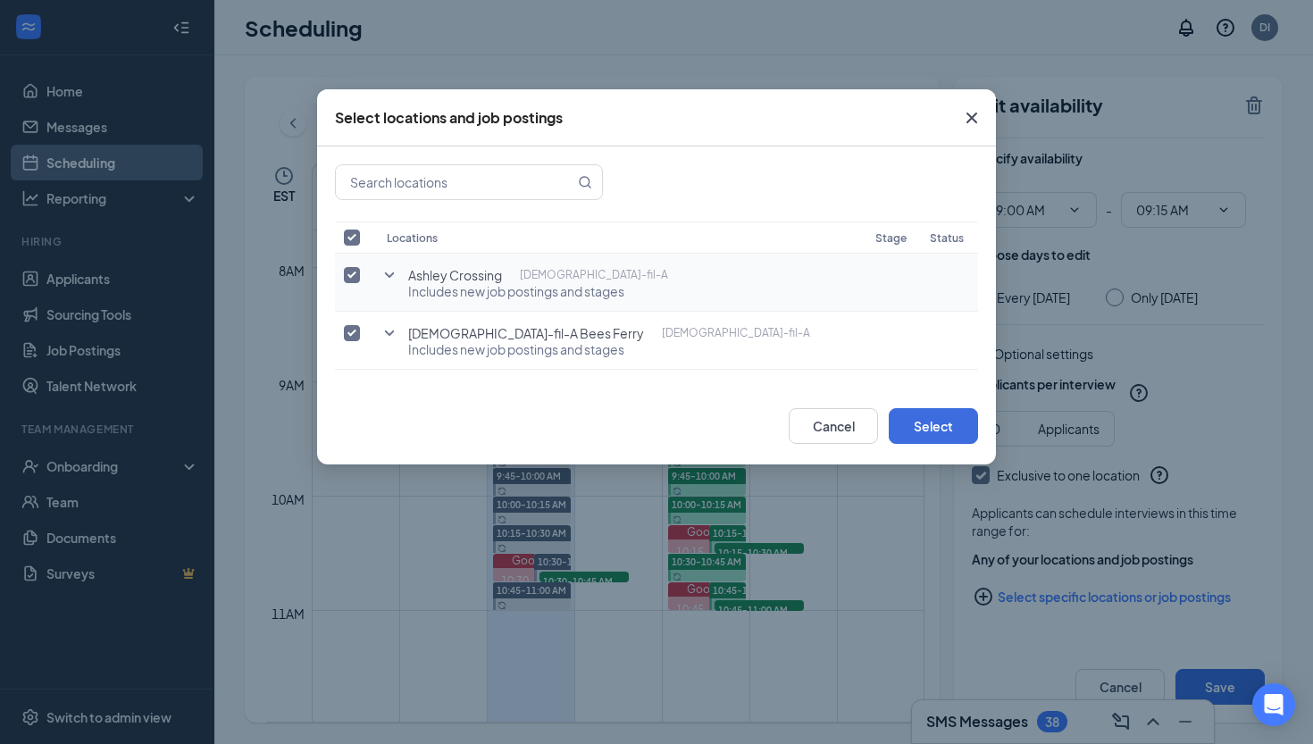
click at [346, 272] on input "checkbox" at bounding box center [352, 275] width 16 height 16
checkbox input "false"
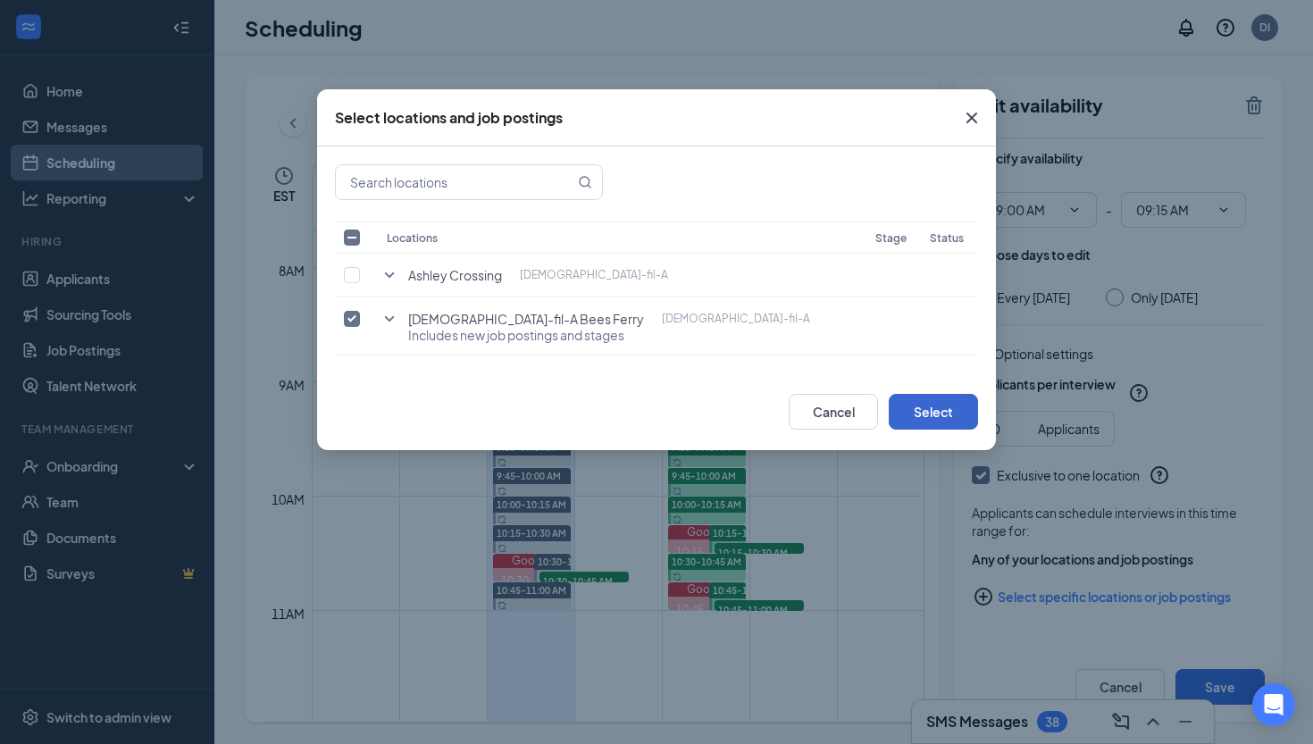
click at [907, 417] on button "Select" at bounding box center [933, 412] width 89 height 36
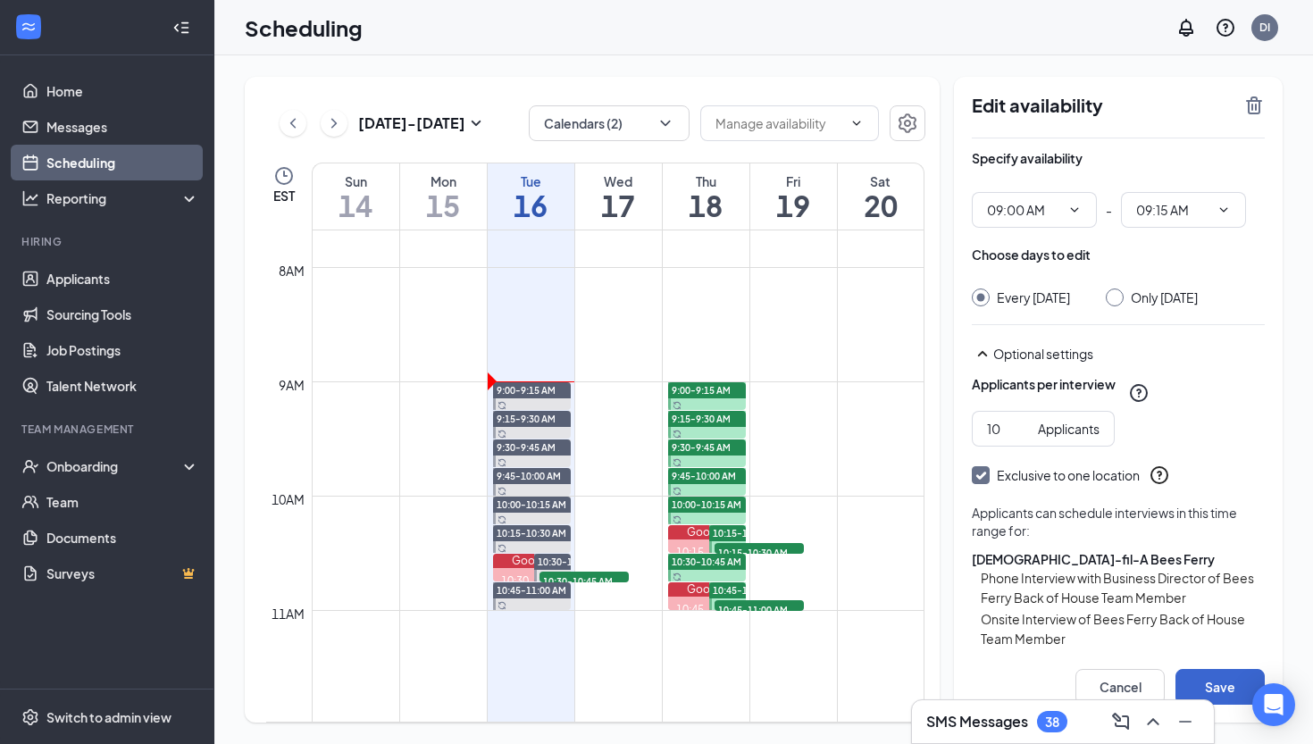
click at [1204, 674] on button "Save" at bounding box center [1219, 687] width 89 height 36
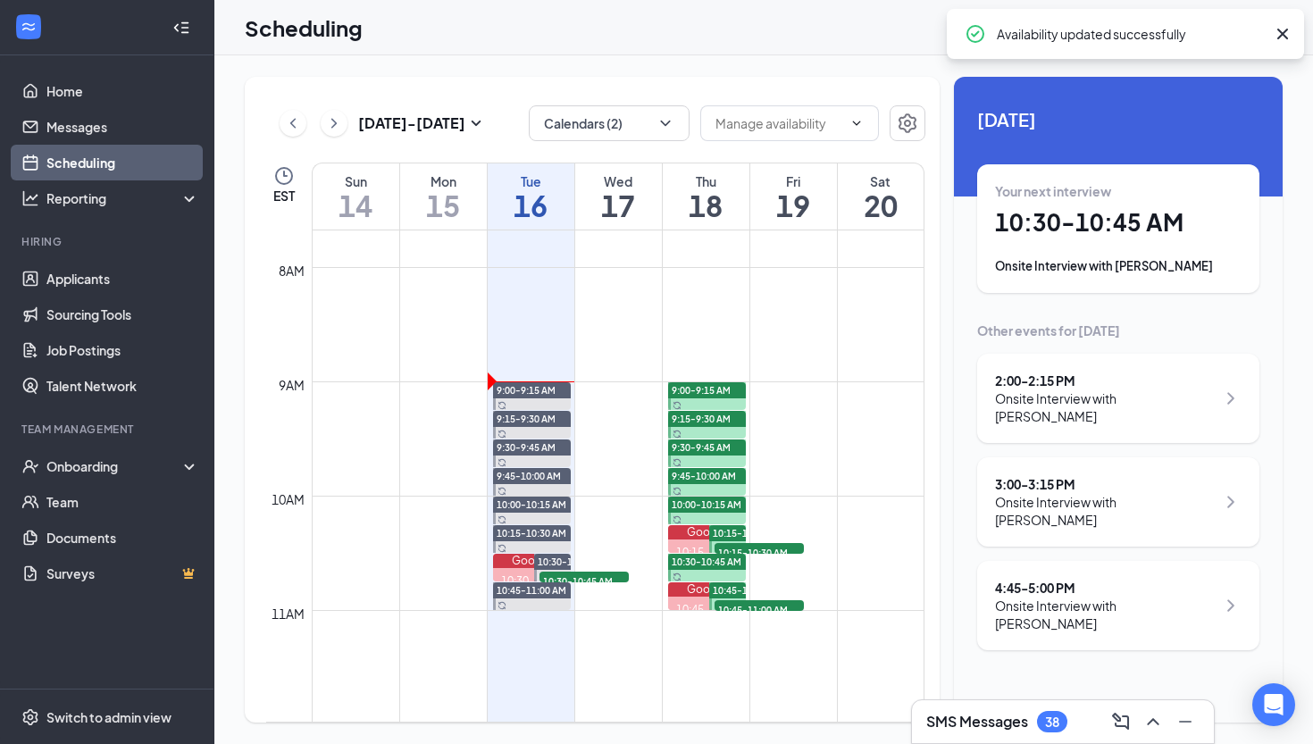
click at [722, 414] on span "9:15-9:30 AM" at bounding box center [701, 419] width 59 height 13
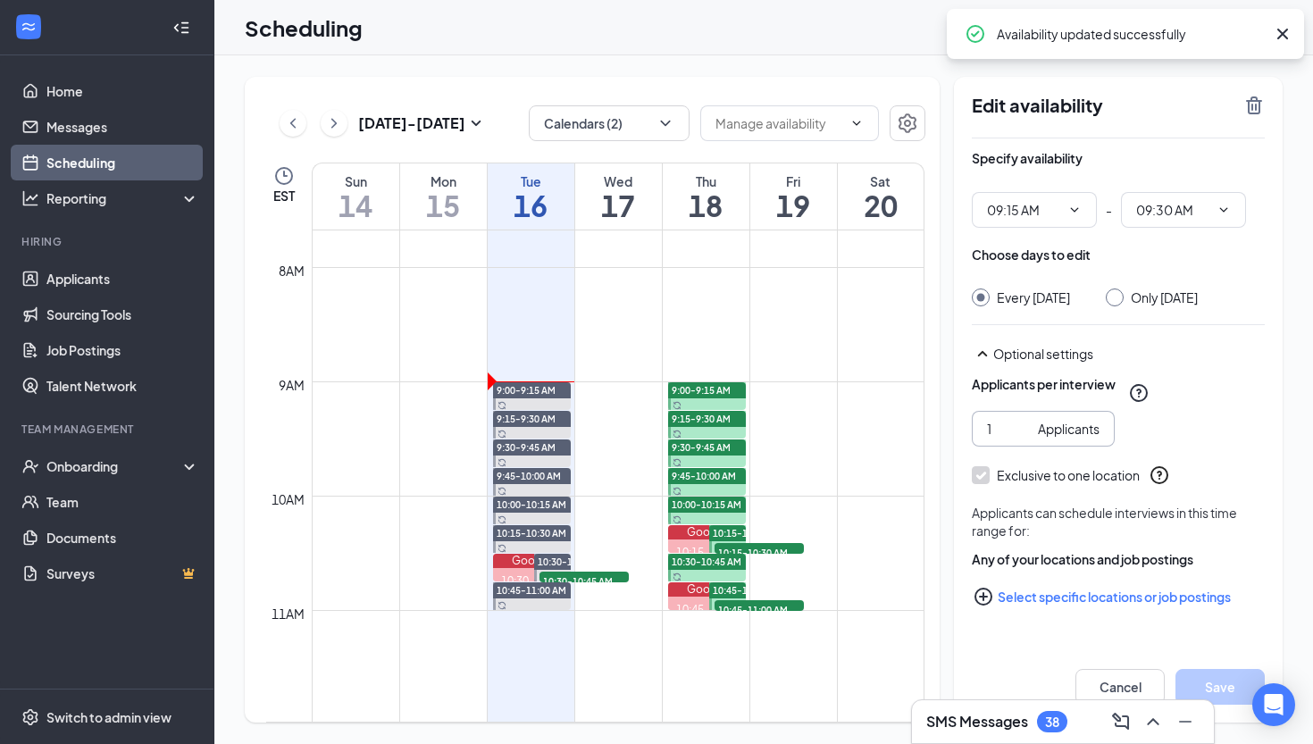
click at [999, 438] on input "1" at bounding box center [1009, 429] width 44 height 20
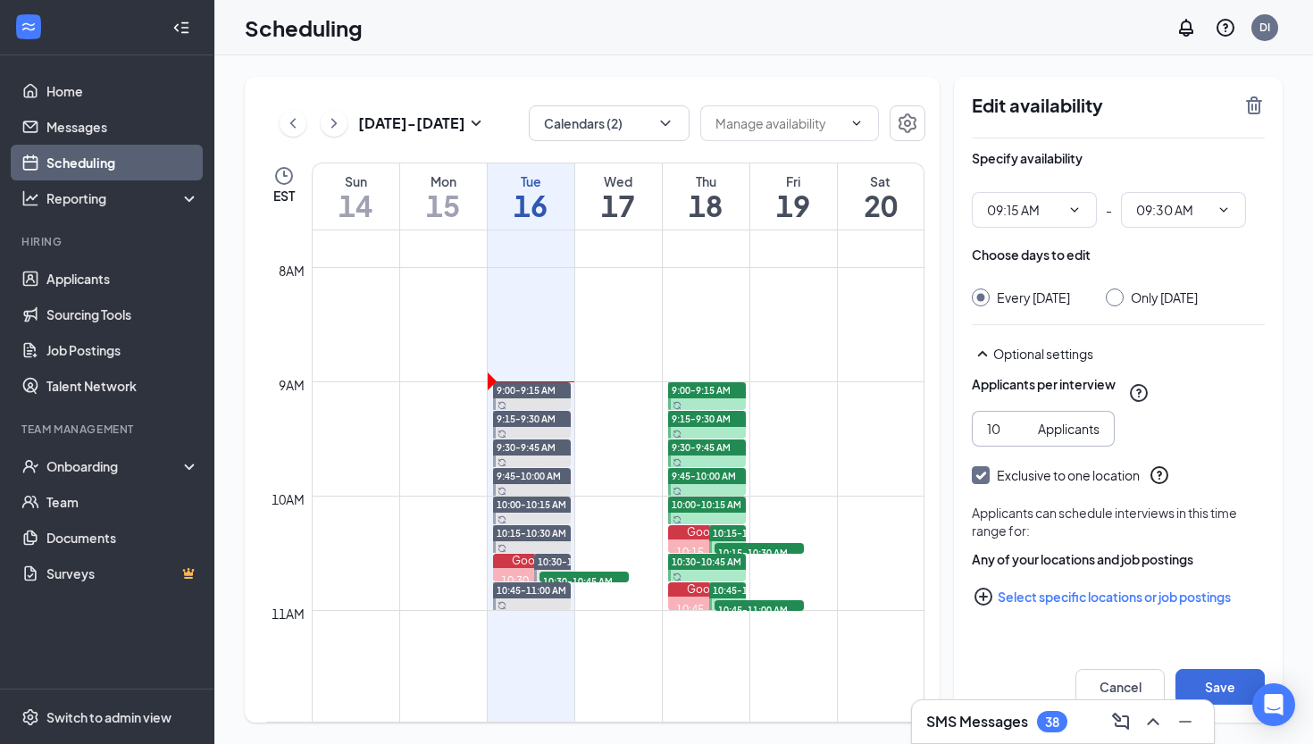
type input "10"
click at [1015, 608] on button "Select specific locations or job postings" at bounding box center [1118, 597] width 293 height 36
checkbox input "true"
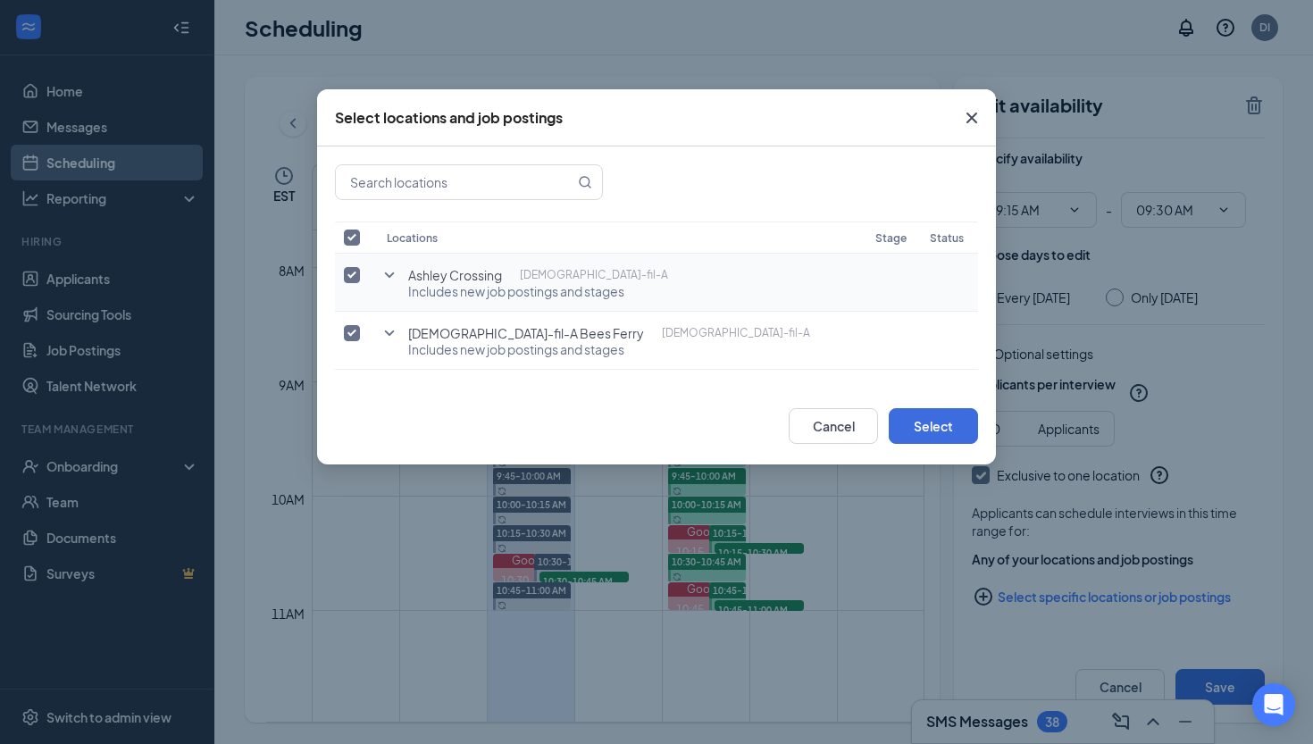
click at [355, 273] on input "checkbox" at bounding box center [352, 275] width 16 height 16
checkbox input "false"
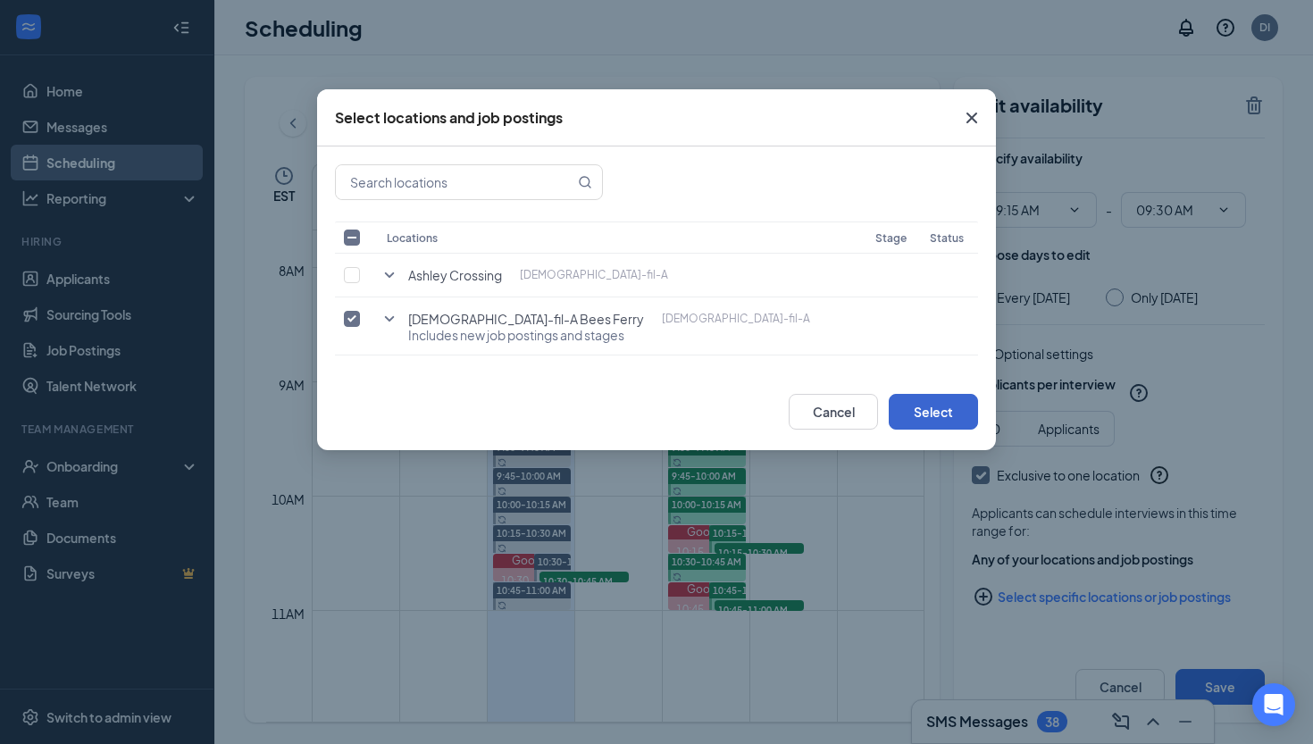
click at [908, 403] on button "Select" at bounding box center [933, 412] width 89 height 36
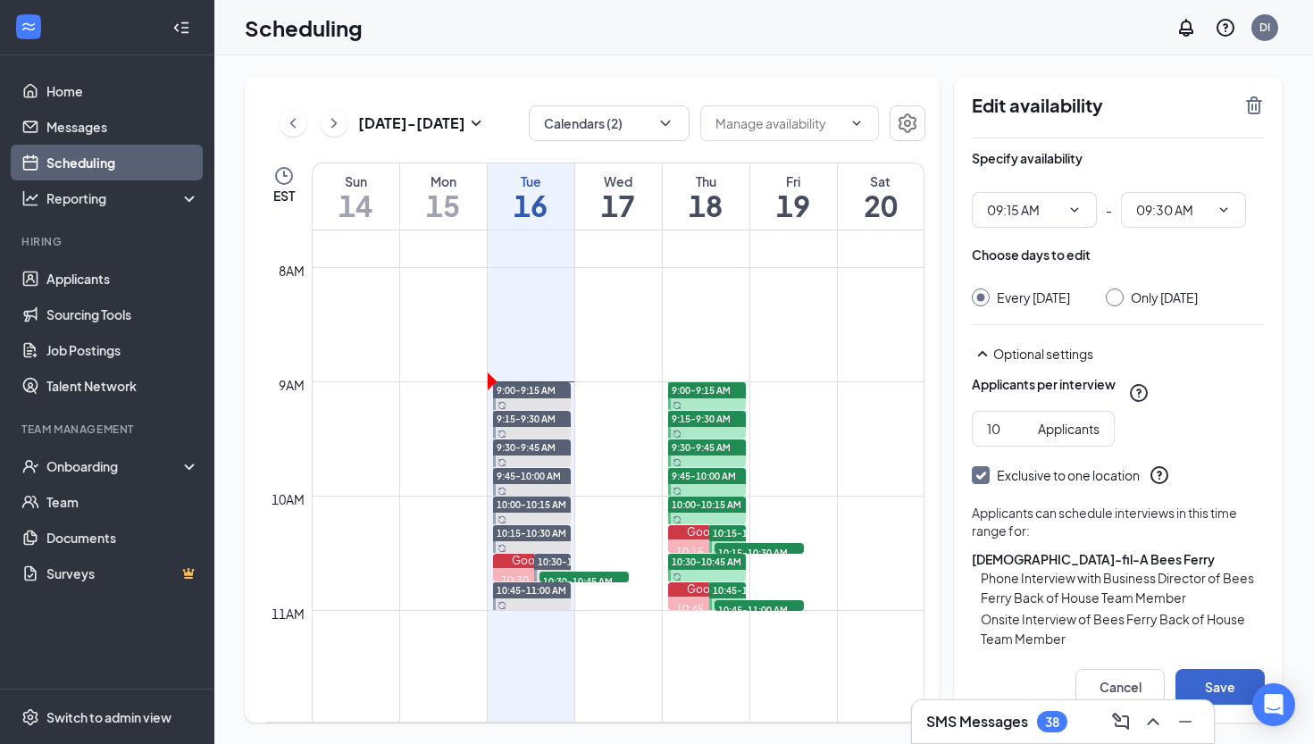
click at [1239, 682] on button "Save" at bounding box center [1219, 687] width 89 height 36
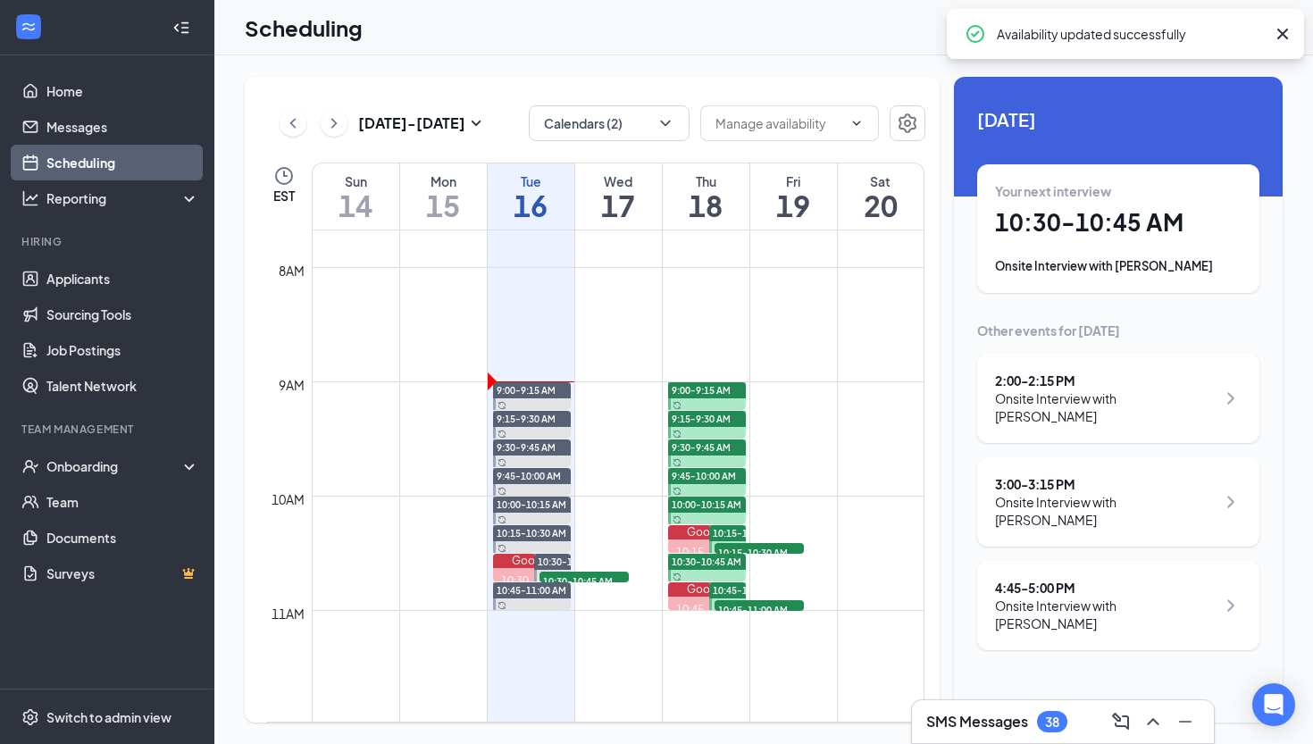
click at [733, 450] on div "9:30-9:45 AM" at bounding box center [707, 447] width 79 height 16
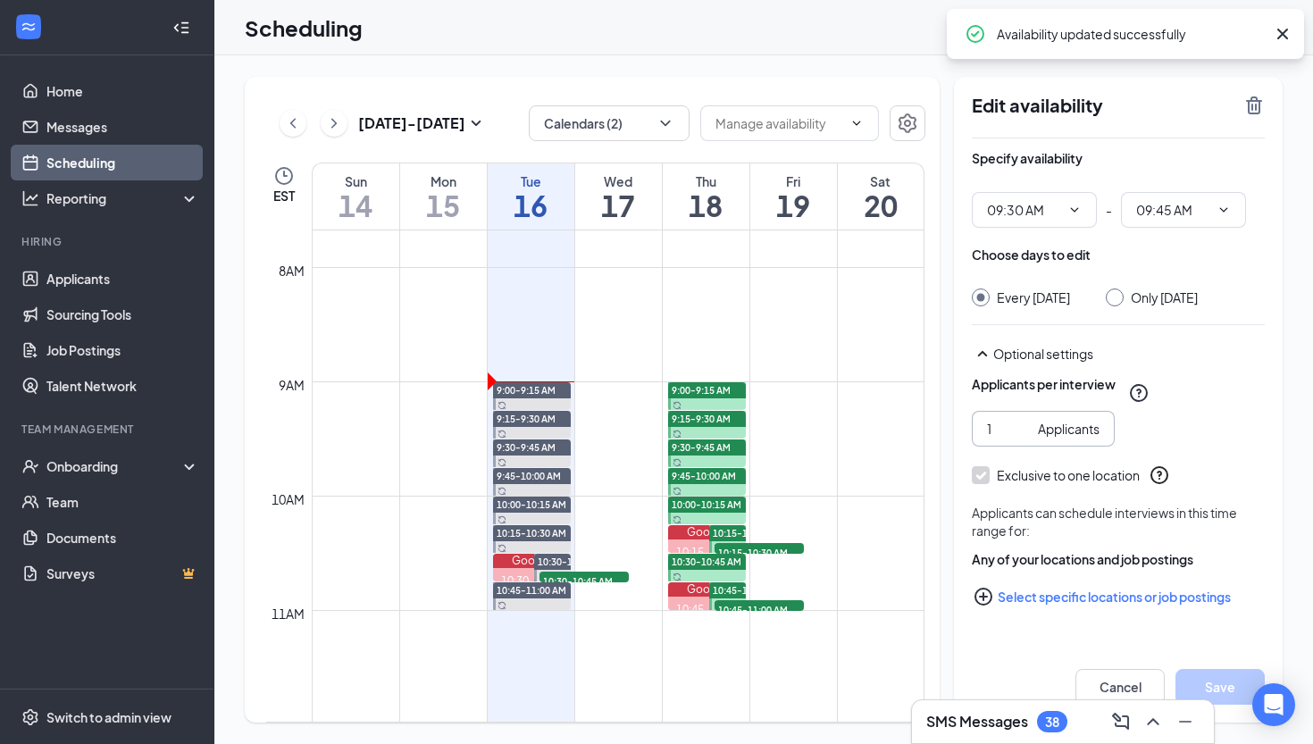
click at [999, 438] on input "1" at bounding box center [1009, 429] width 44 height 20
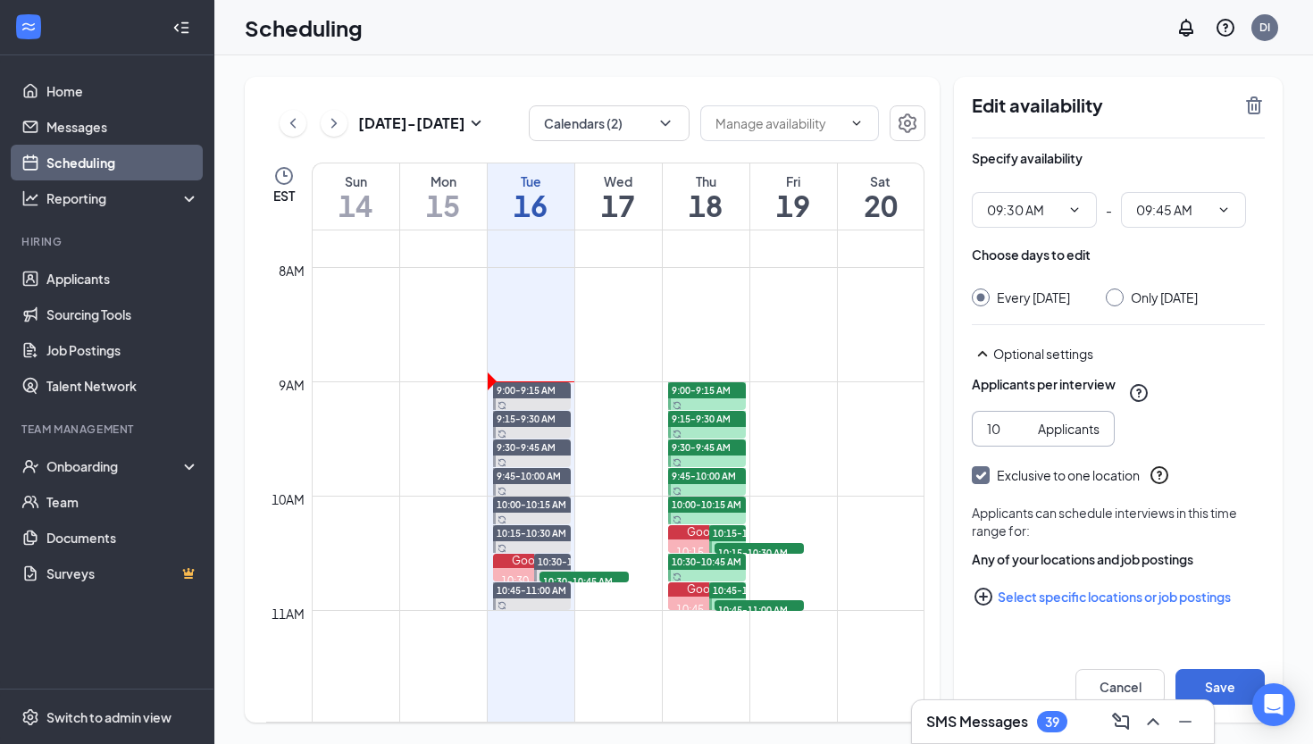
type input "10"
click at [1015, 614] on button "Select specific locations or job postings" at bounding box center [1118, 597] width 293 height 36
checkbox input "true"
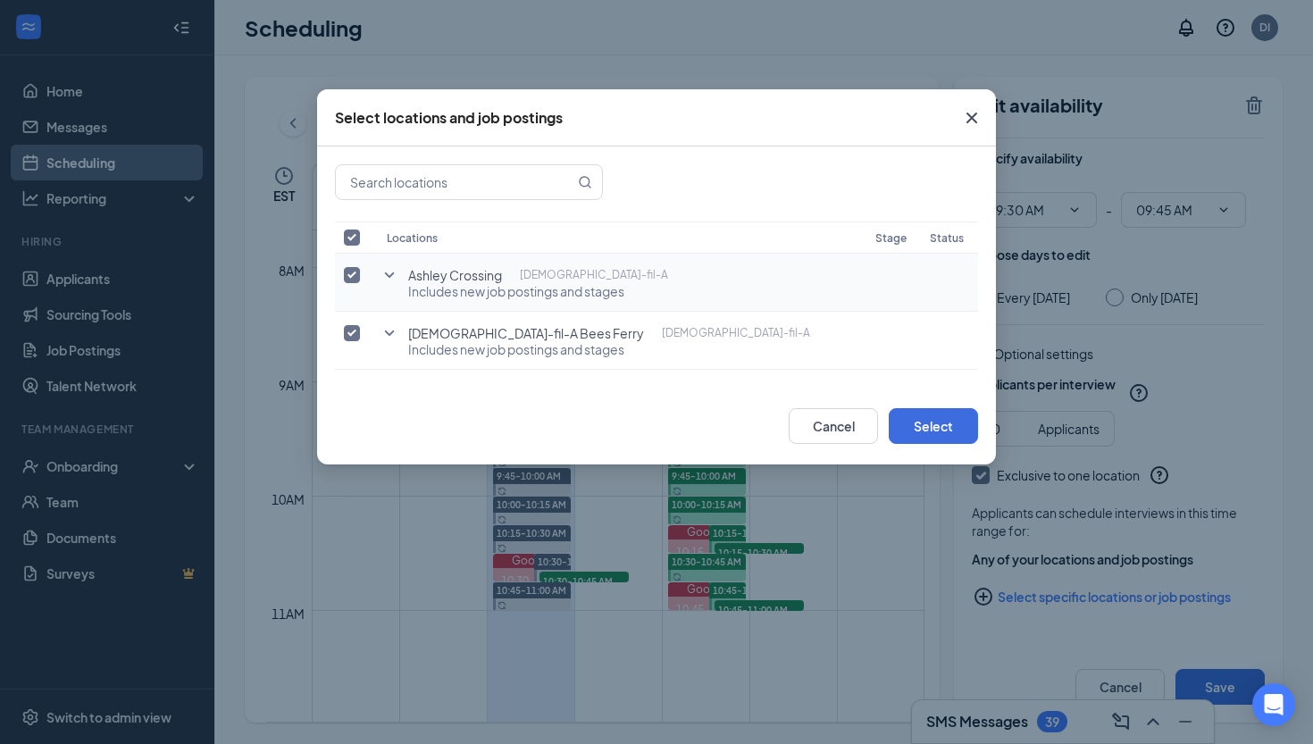
click at [356, 268] on input "checkbox" at bounding box center [352, 275] width 16 height 16
checkbox input "false"
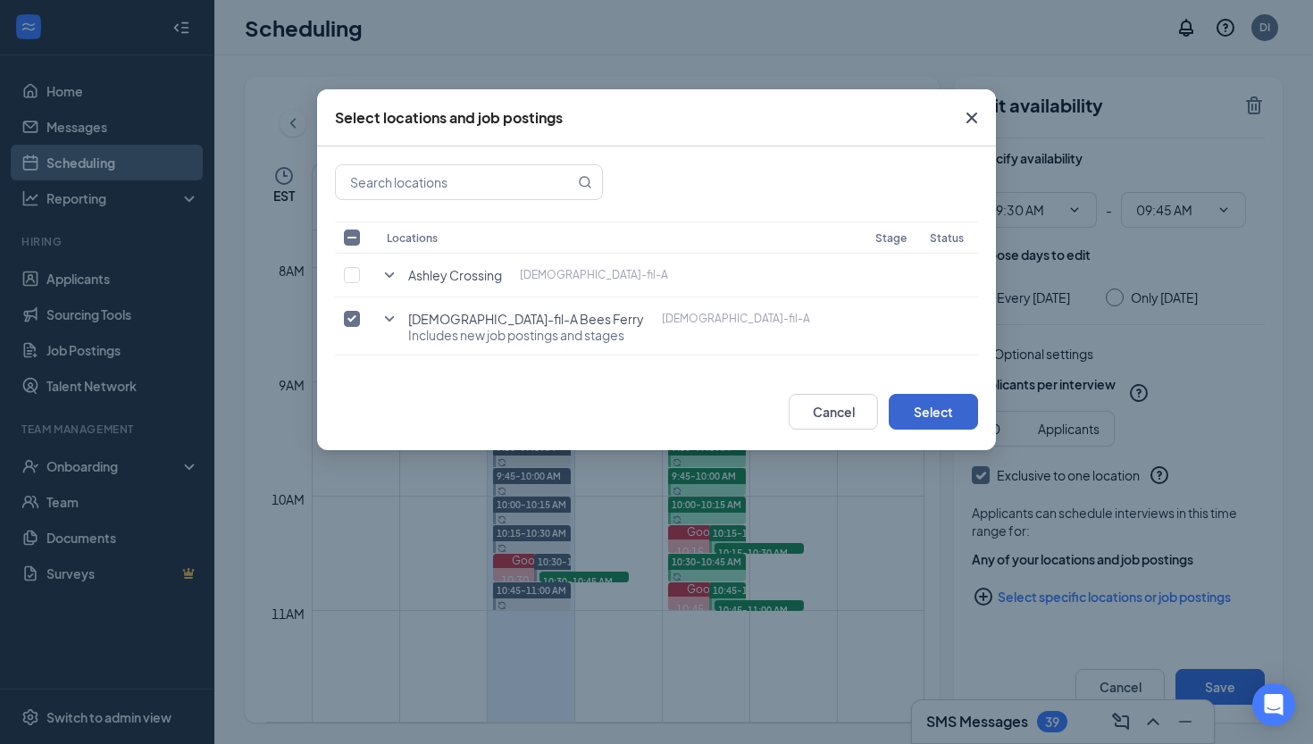
click at [917, 409] on button "Select" at bounding box center [933, 412] width 89 height 36
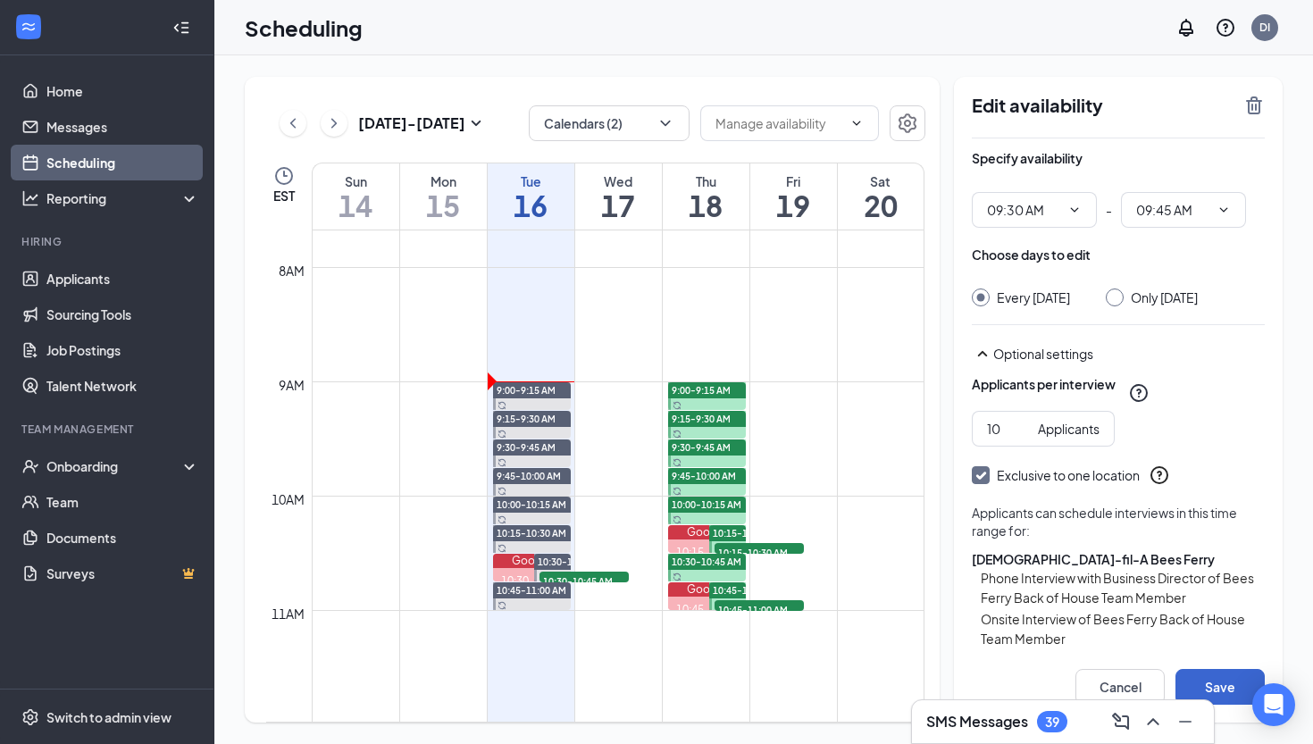
click at [1238, 684] on button "Save" at bounding box center [1219, 687] width 89 height 36
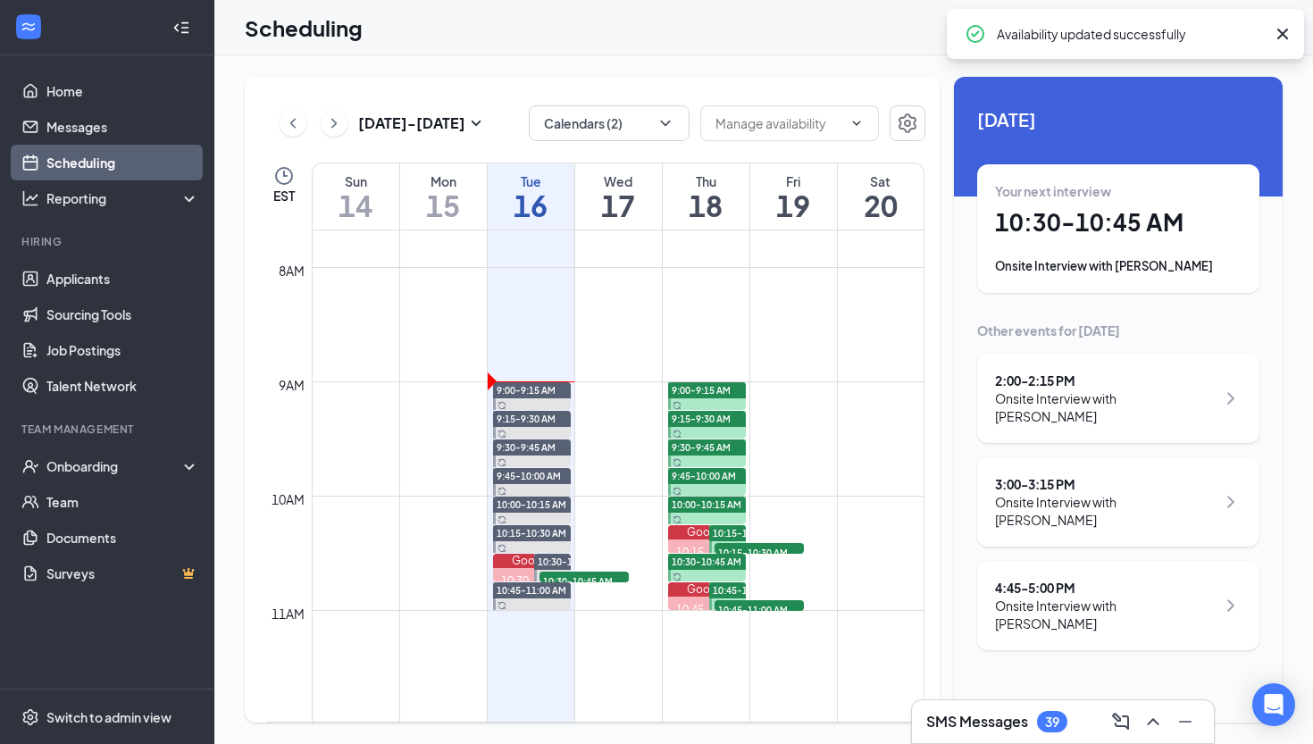
click at [717, 447] on span "9:30-9:45 AM" at bounding box center [701, 447] width 59 height 13
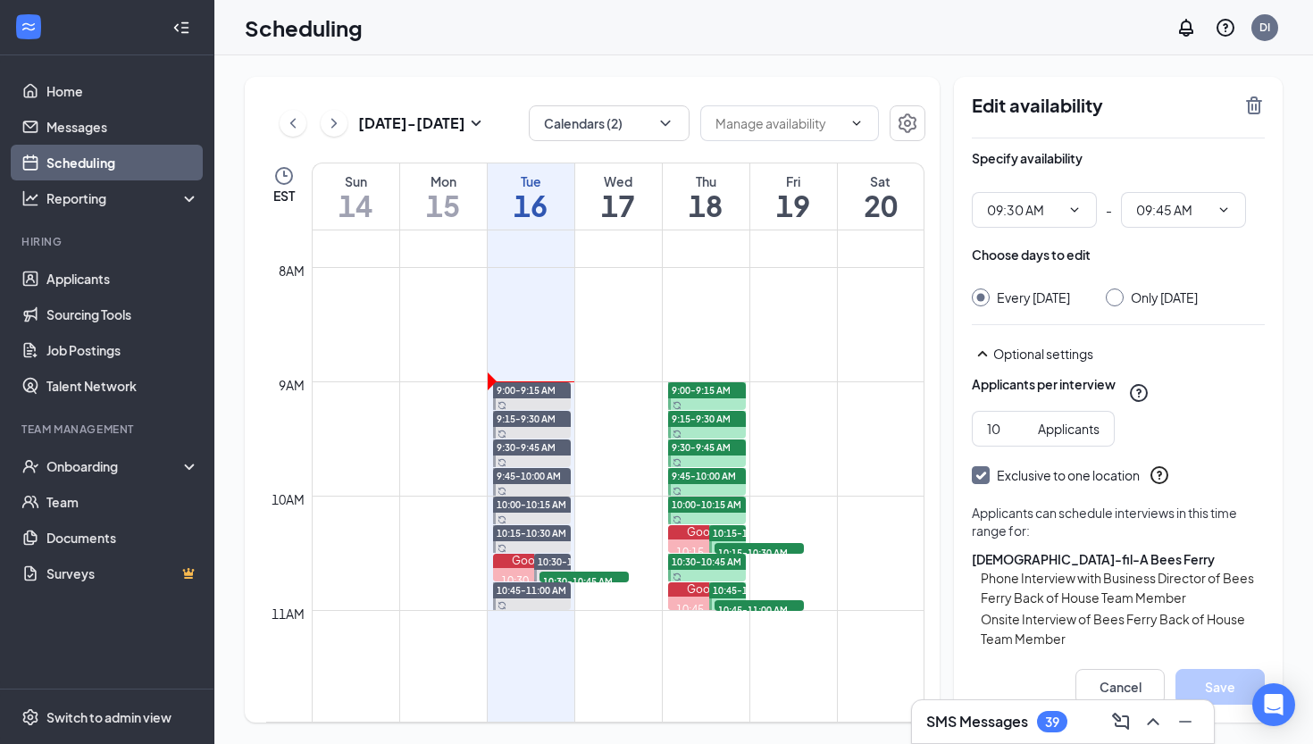
click at [714, 474] on span "9:45-10:00 AM" at bounding box center [704, 476] width 64 height 13
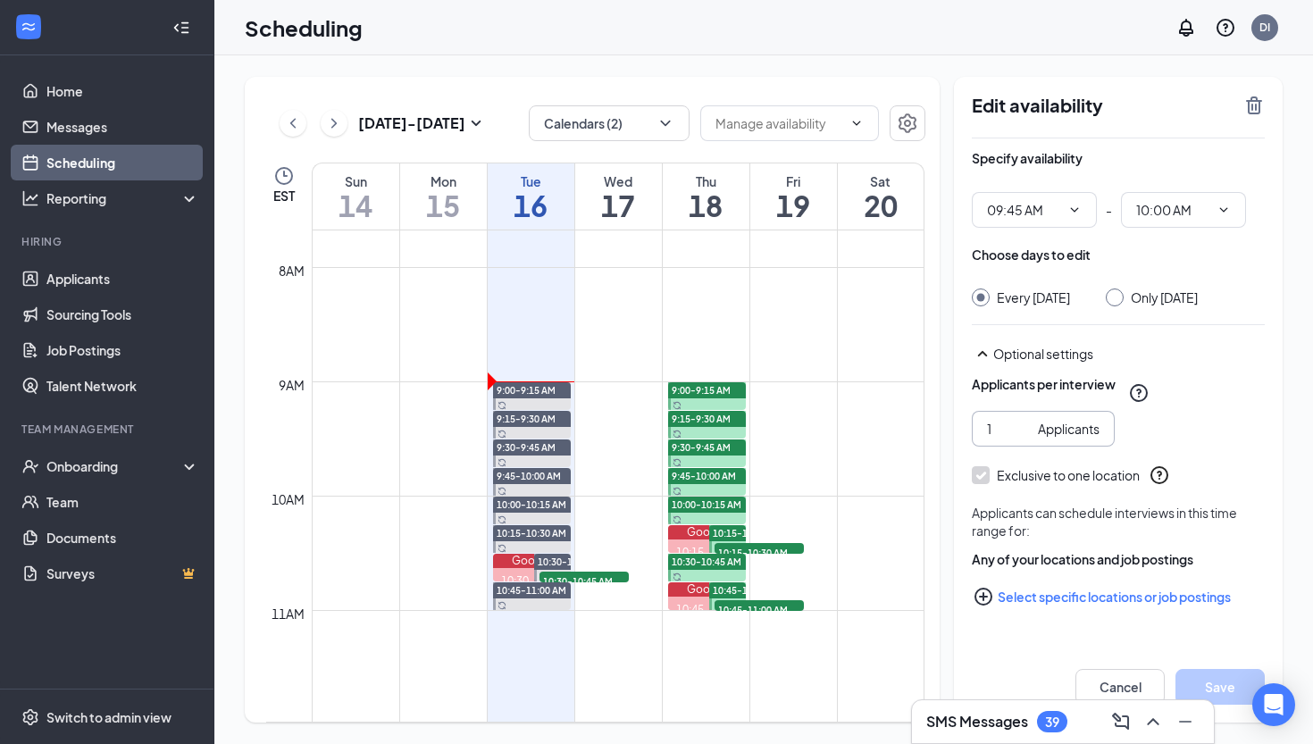
click at [1001, 438] on input "1" at bounding box center [1009, 429] width 44 height 20
type input "10"
click at [1030, 614] on button "Select specific locations or job postings" at bounding box center [1118, 597] width 293 height 36
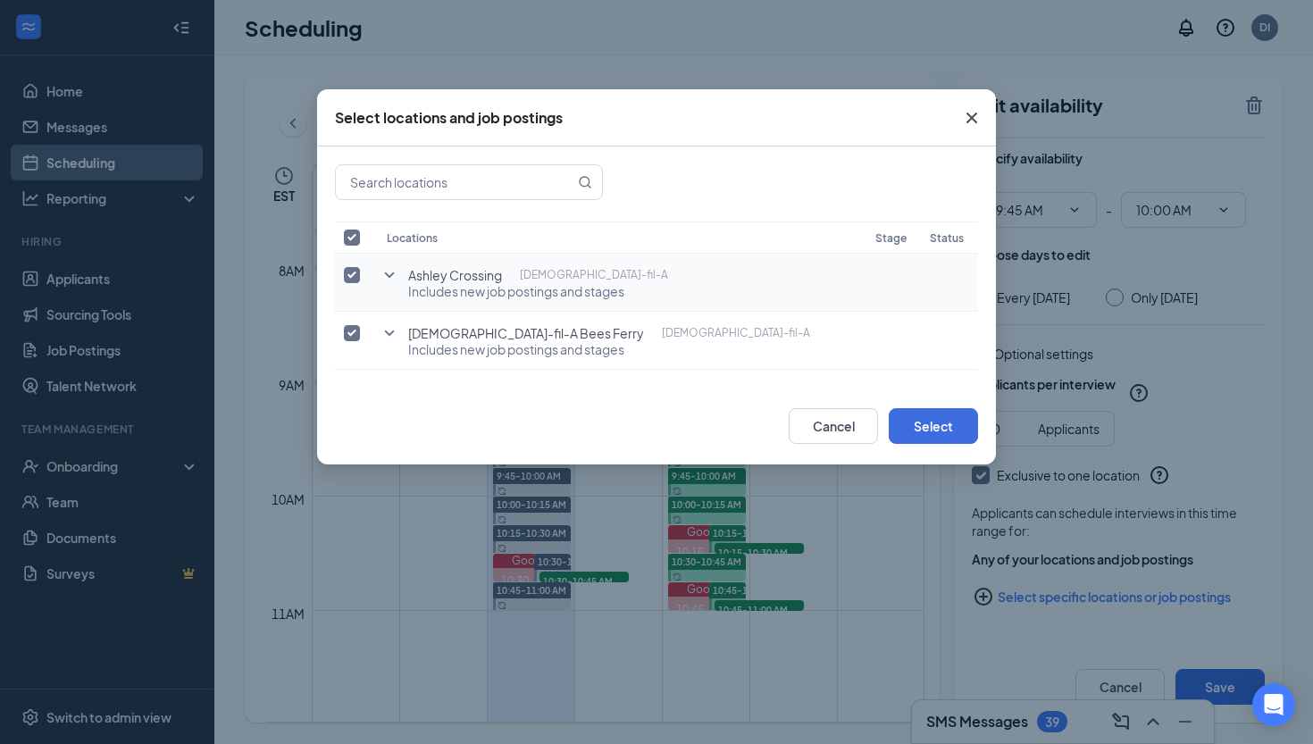
click at [408, 268] on span "Ashley Crossing" at bounding box center [455, 275] width 94 height 18
click at [352, 271] on input "checkbox" at bounding box center [352, 275] width 16 height 16
checkbox input "false"
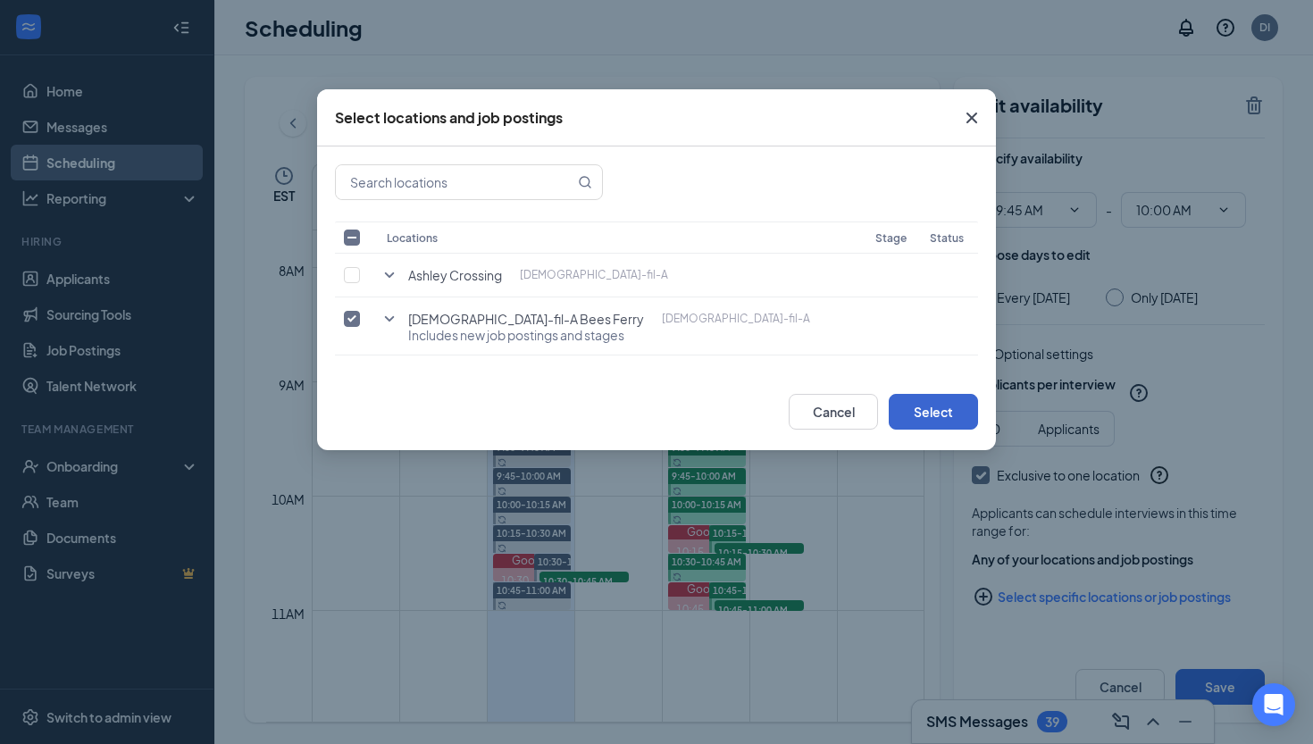
click at [898, 411] on button "Select" at bounding box center [933, 412] width 89 height 36
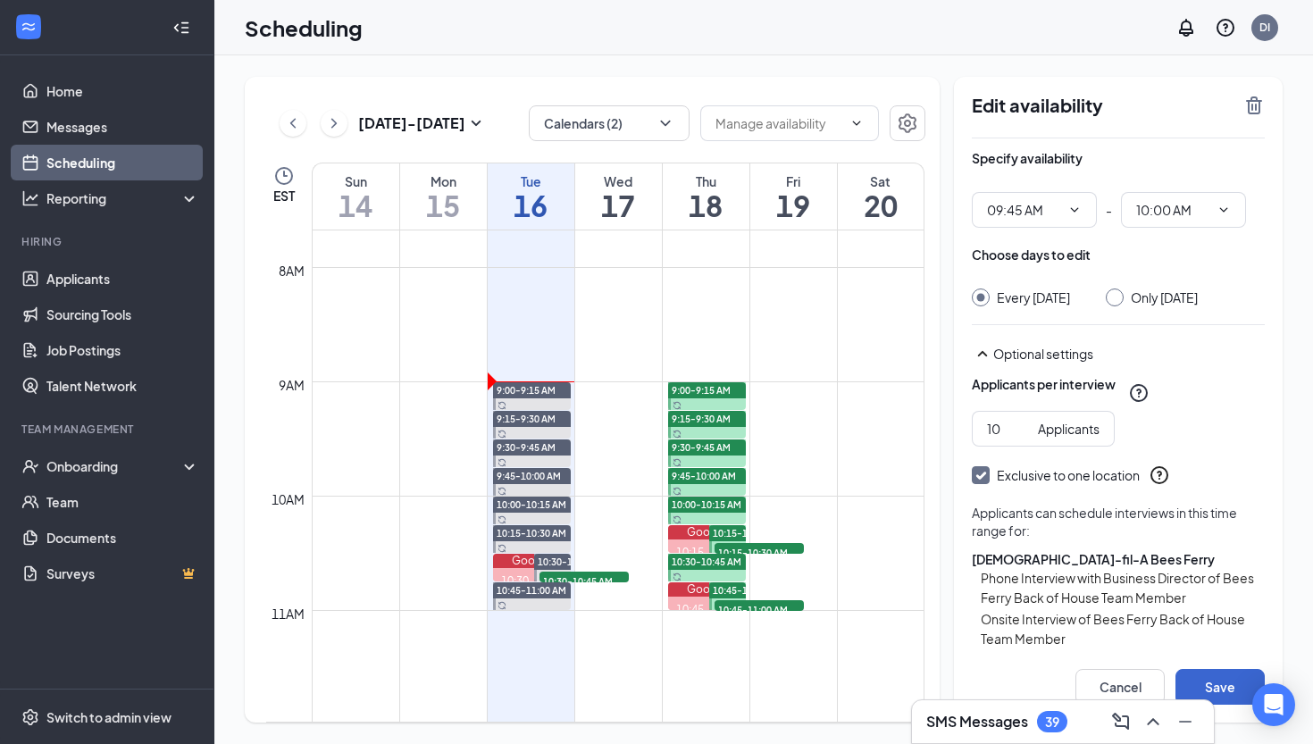
click at [1239, 680] on button "Save" at bounding box center [1219, 687] width 89 height 36
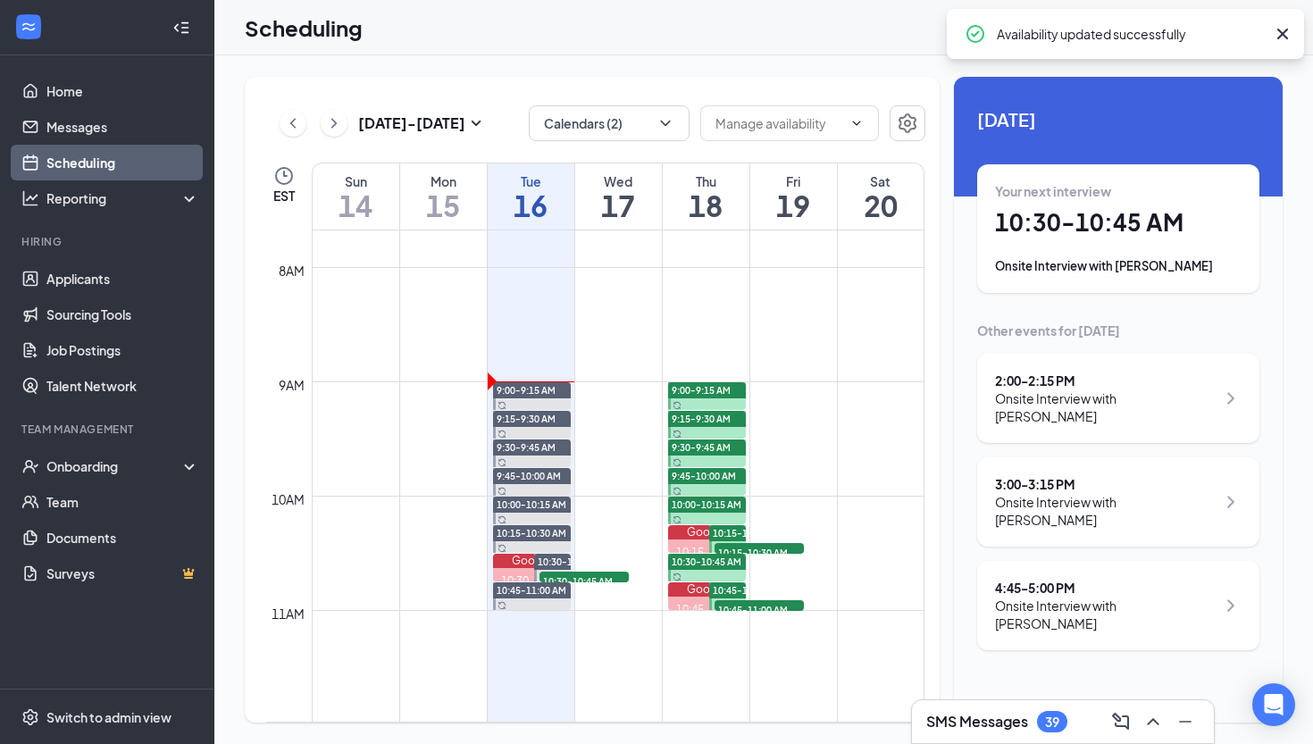
click at [730, 534] on span "10:15-10:30 AM" at bounding box center [748, 533] width 70 height 13
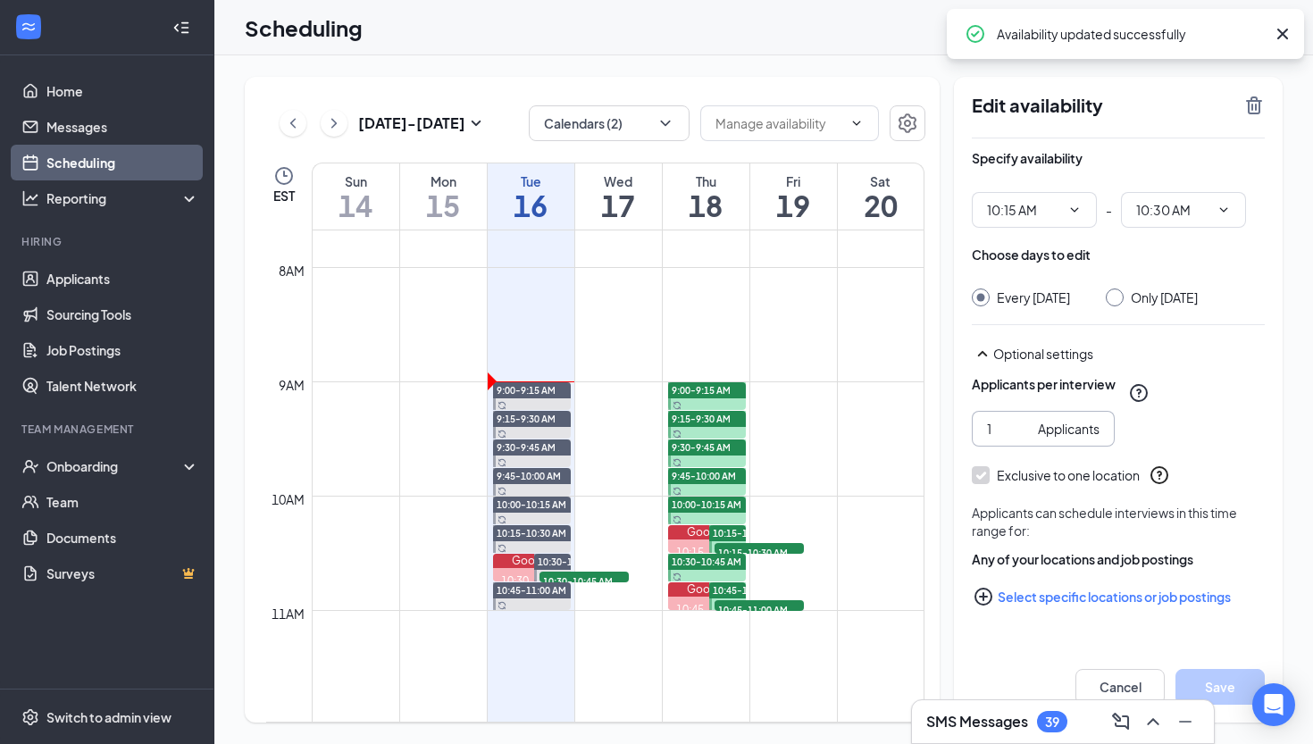
click at [992, 438] on input "1" at bounding box center [1009, 429] width 44 height 20
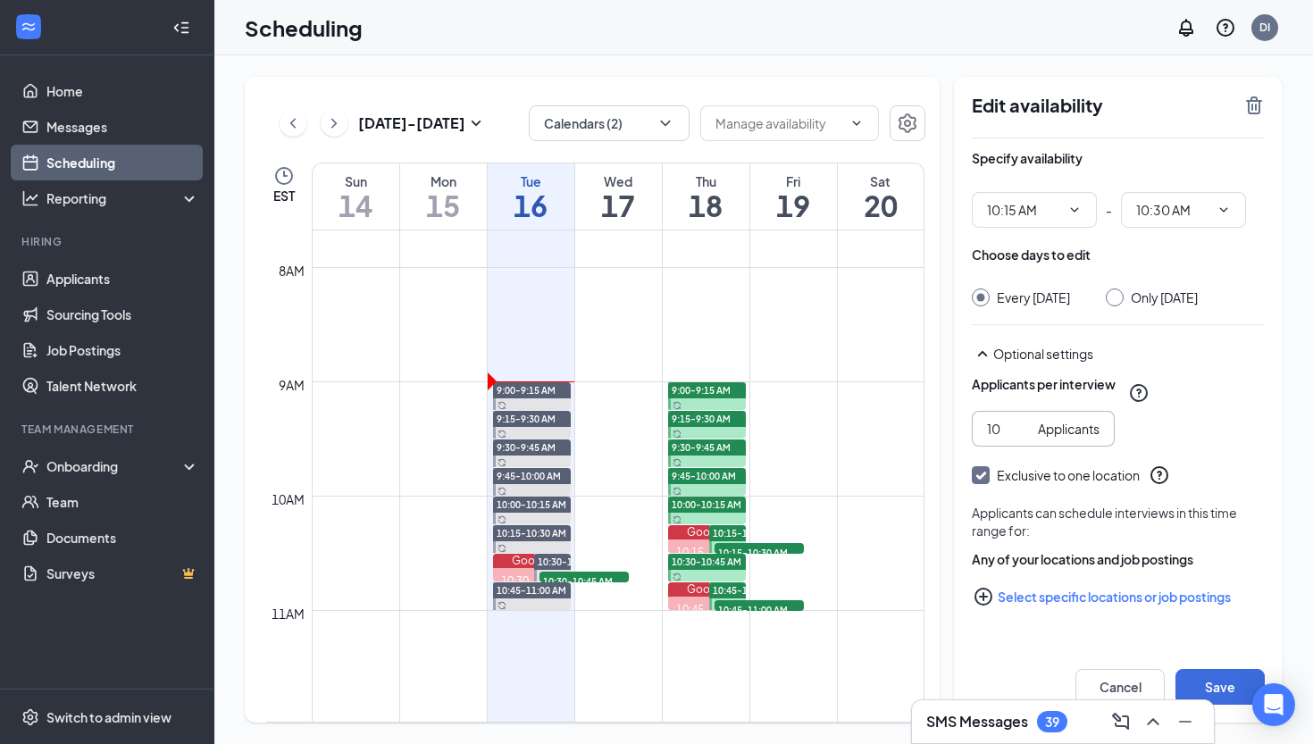
type input "10"
click at [1015, 614] on button "Select specific locations or job postings" at bounding box center [1118, 597] width 293 height 36
checkbox input "true"
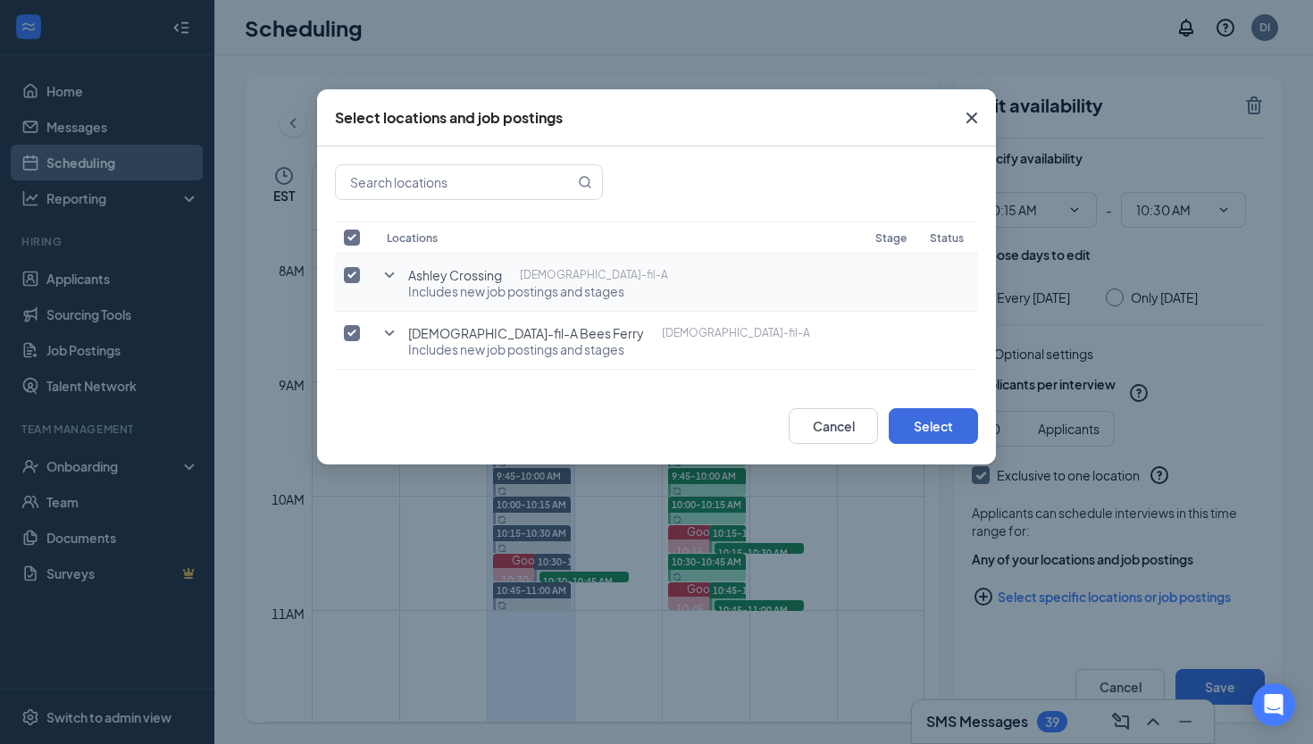
click at [447, 274] on span "Ashley Crossing" at bounding box center [455, 275] width 94 height 18
click at [345, 269] on input "checkbox" at bounding box center [352, 275] width 16 height 16
checkbox input "false"
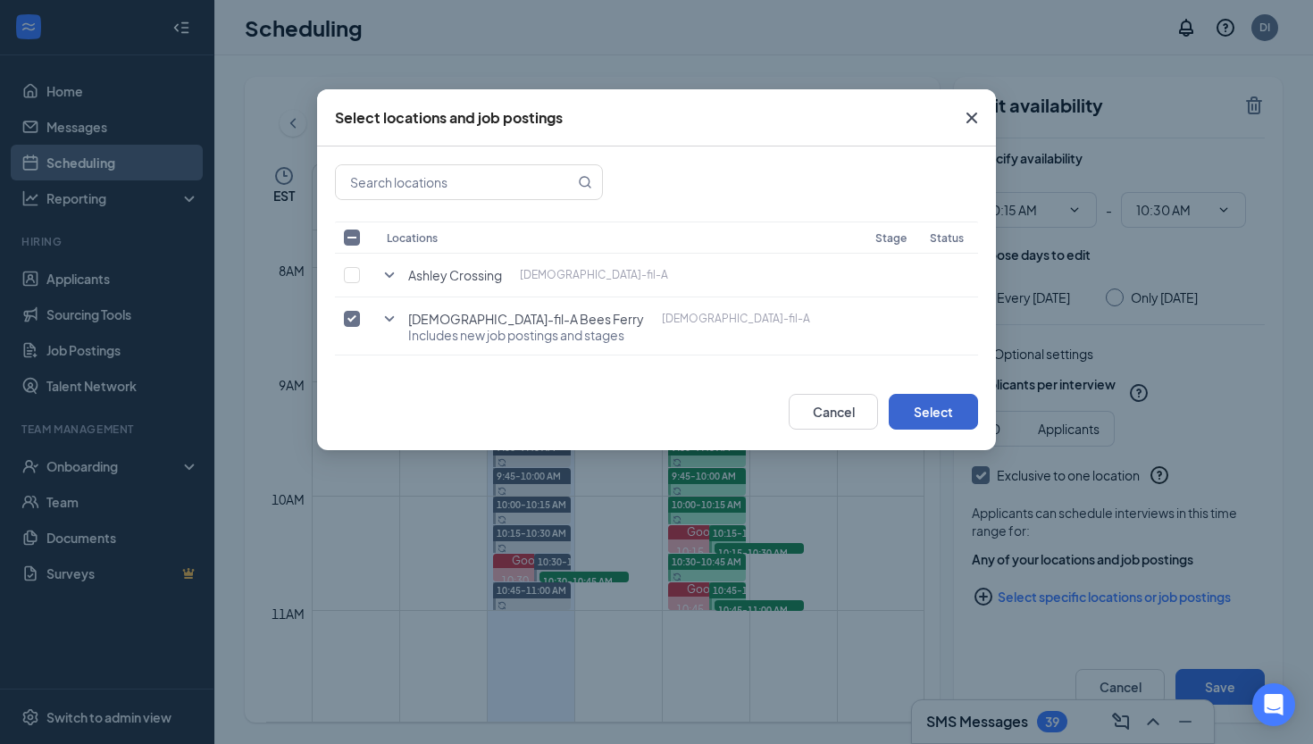
click at [939, 406] on button "Select" at bounding box center [933, 412] width 89 height 36
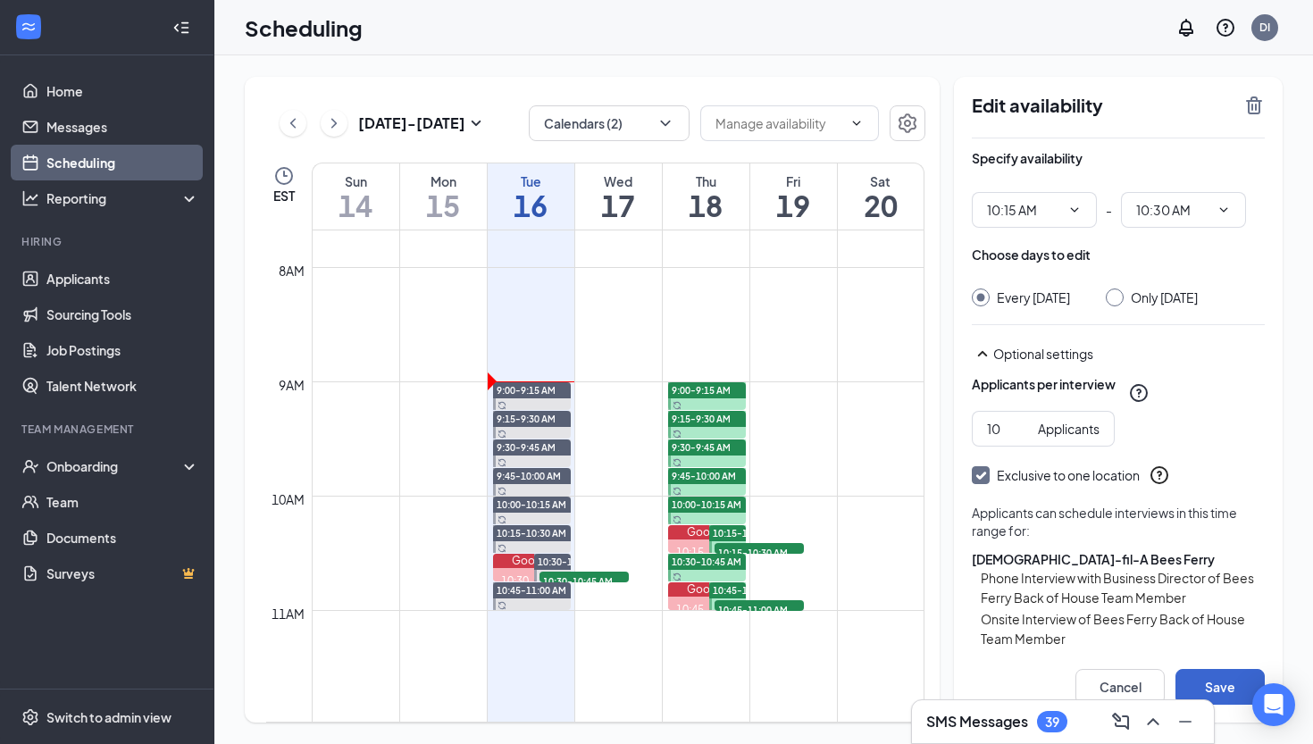
click at [1203, 679] on button "Save" at bounding box center [1219, 687] width 89 height 36
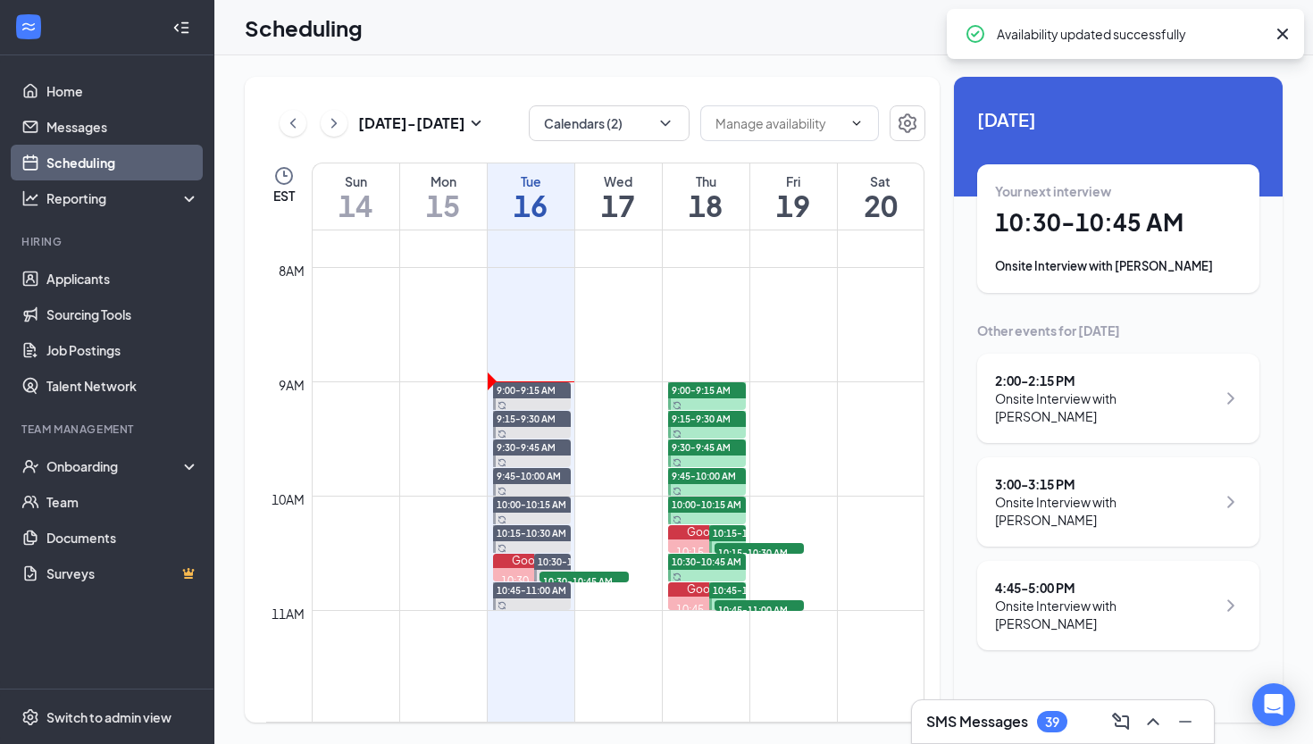
click at [716, 563] on span "10:30-10:45 AM" at bounding box center [707, 561] width 70 height 13
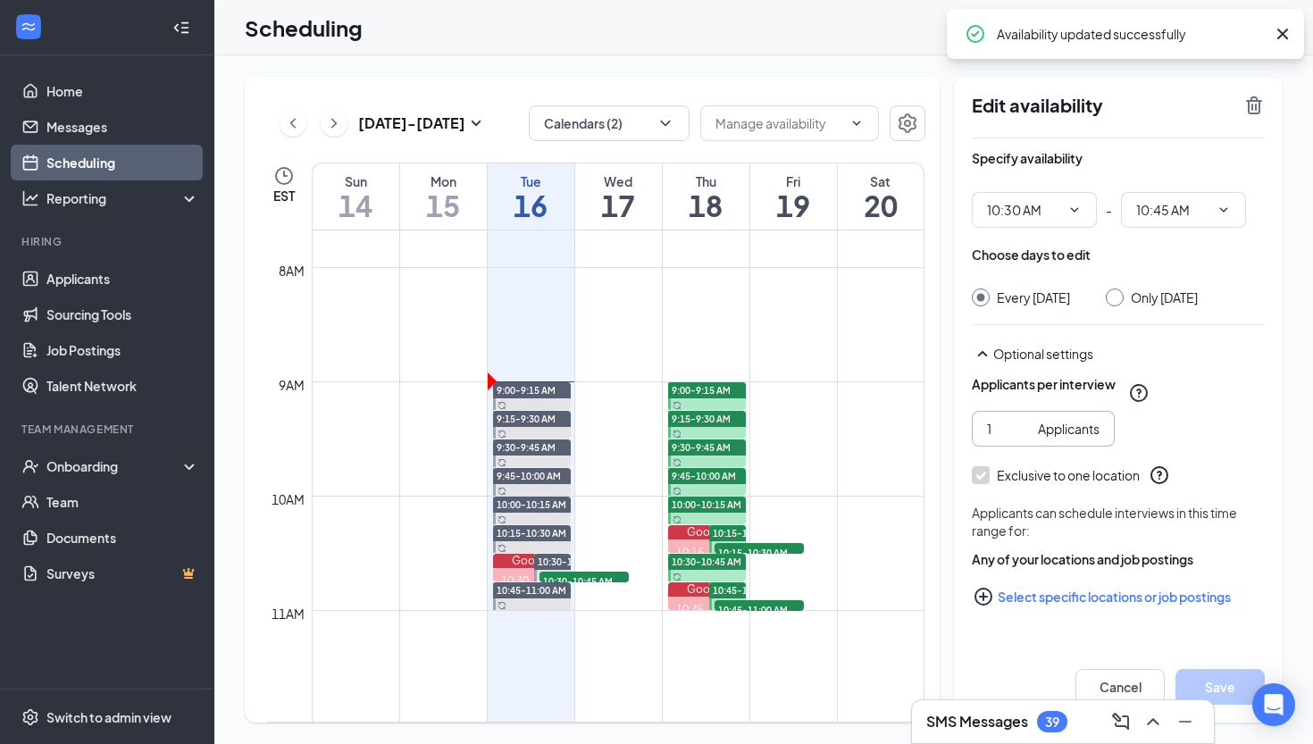
click at [990, 438] on input "1" at bounding box center [1009, 429] width 44 height 20
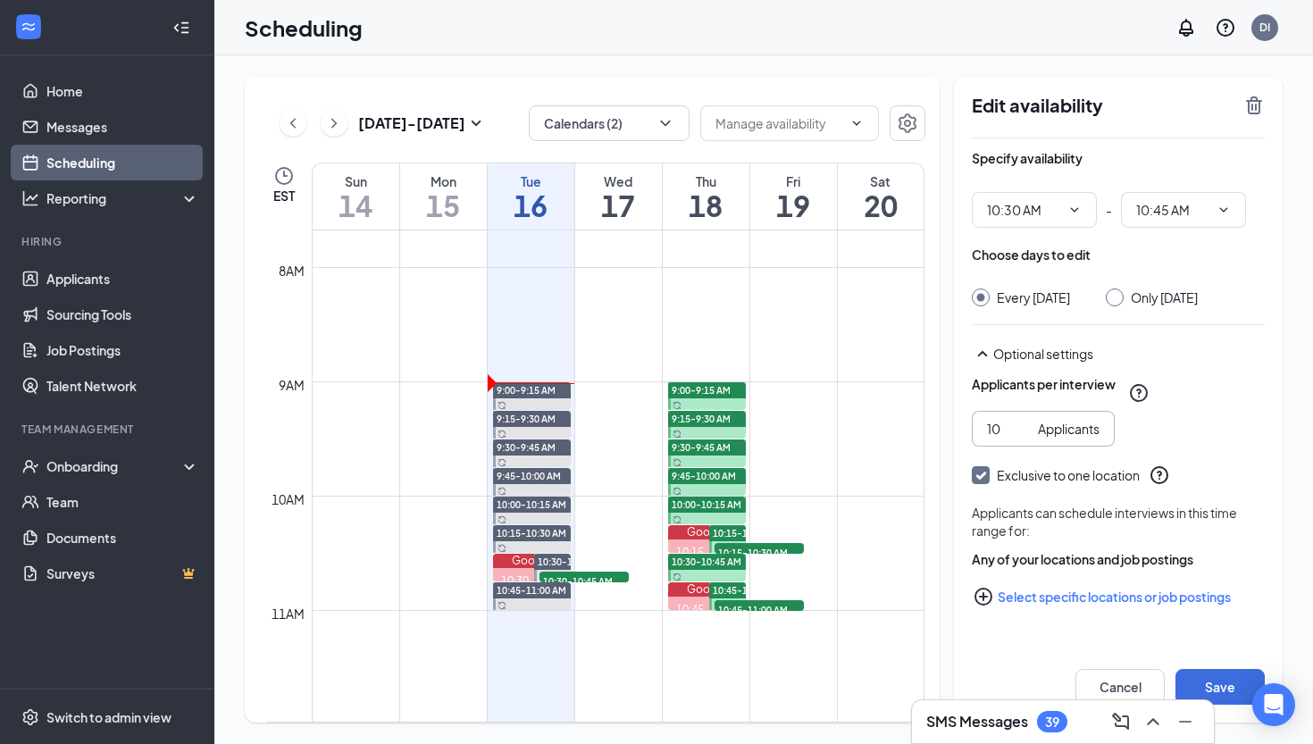
type input "10"
click at [1042, 614] on button "Select specific locations or job postings" at bounding box center [1118, 597] width 293 height 36
checkbox input "true"
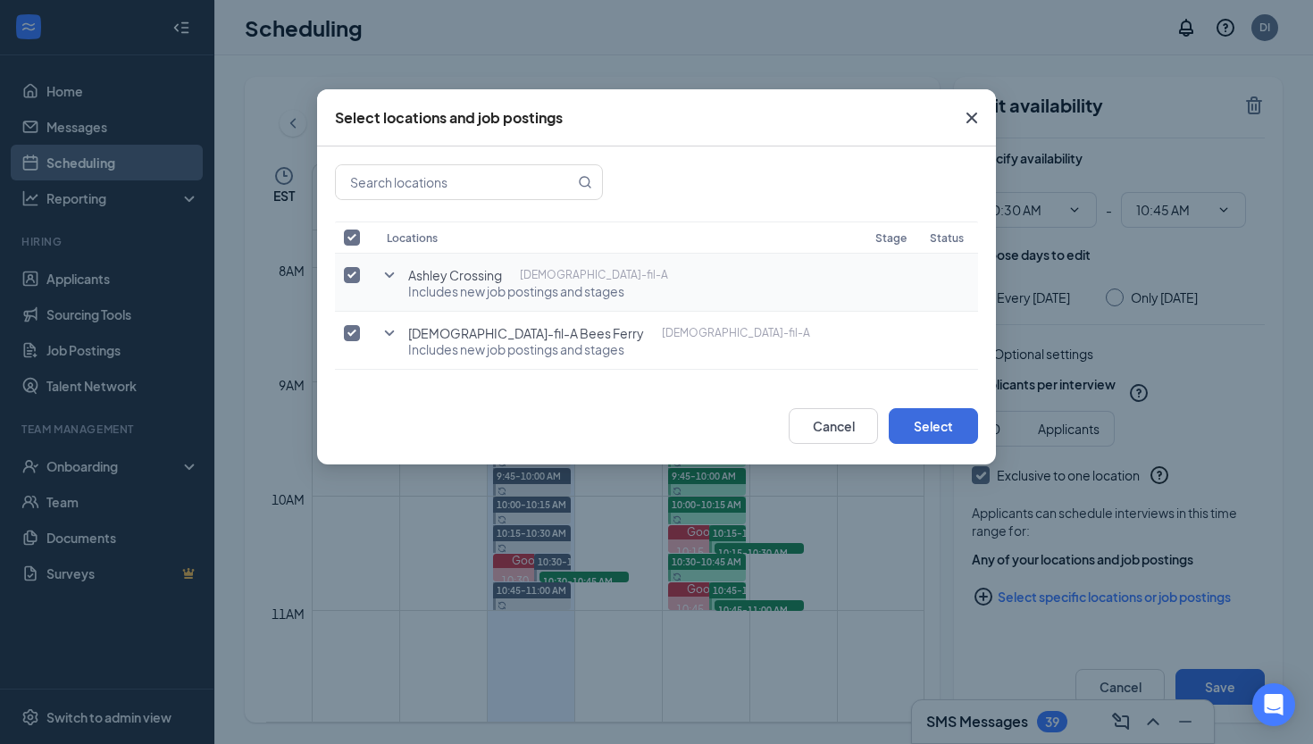
click at [355, 275] on input "checkbox" at bounding box center [352, 275] width 16 height 16
checkbox input "false"
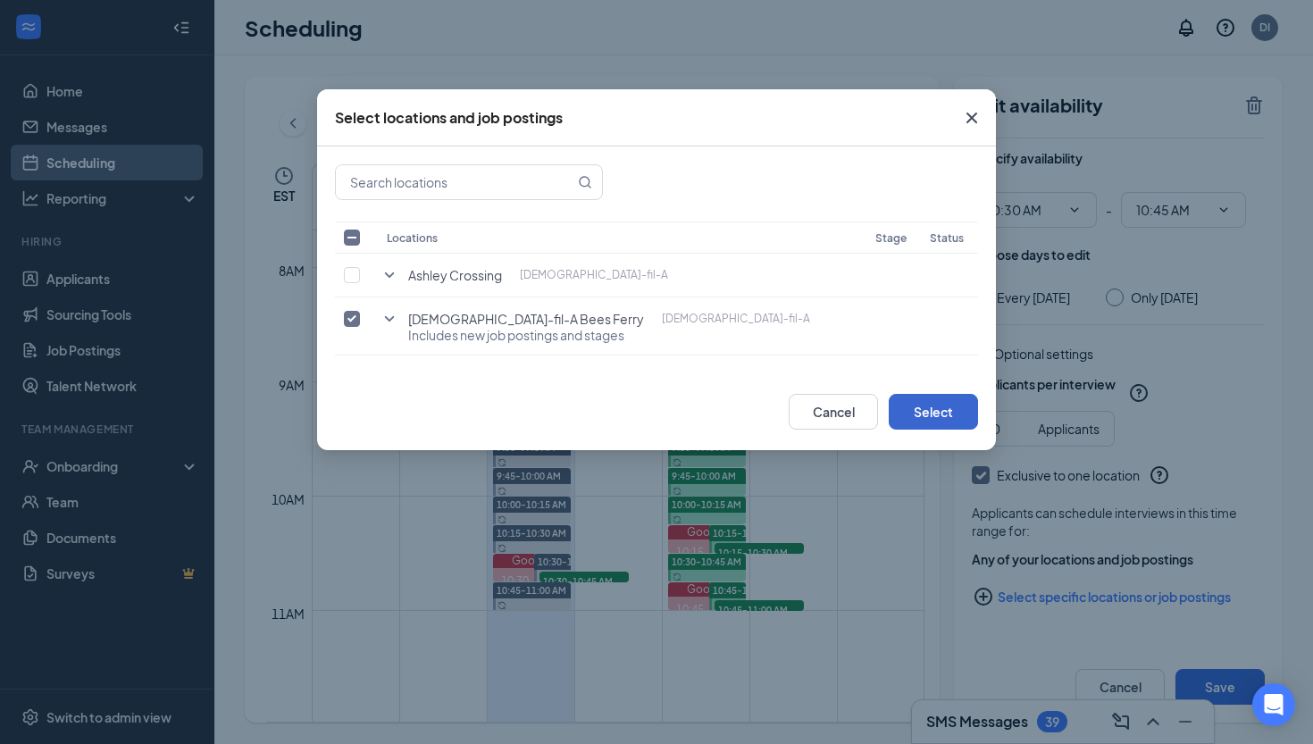
click at [905, 413] on button "Select" at bounding box center [933, 412] width 89 height 36
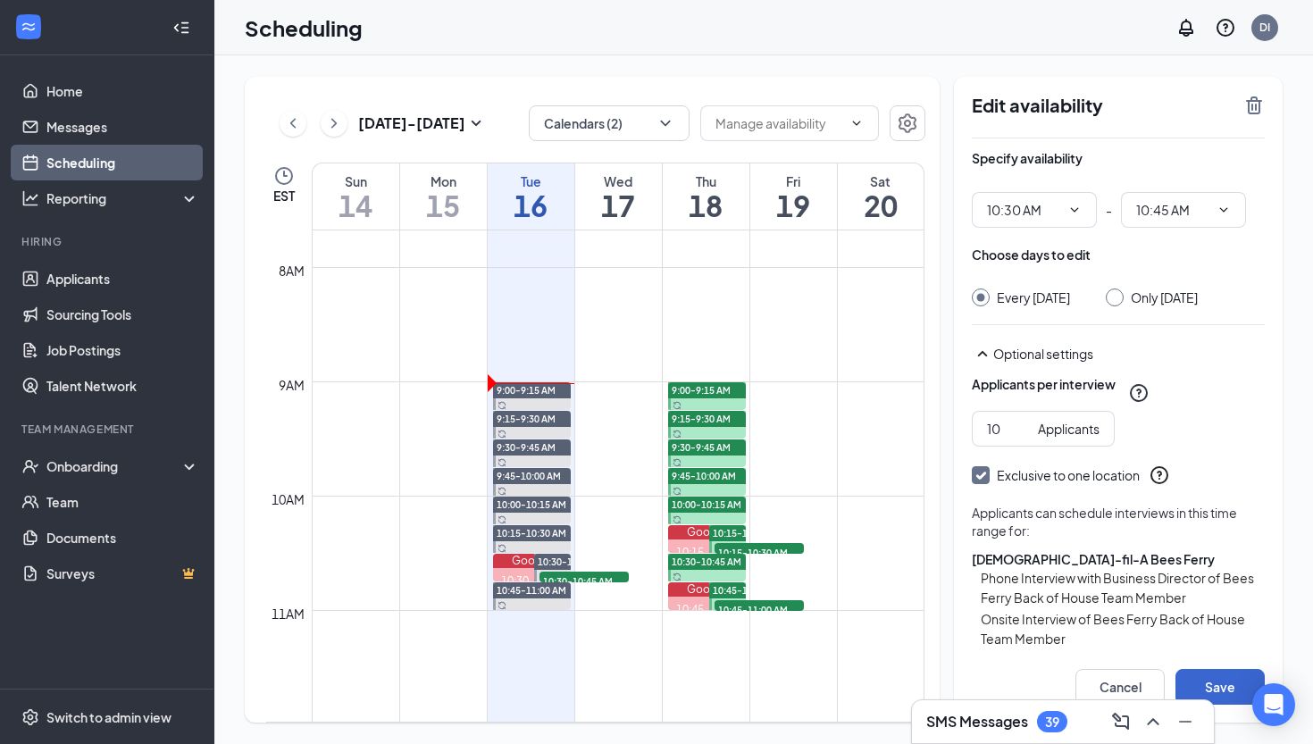
click at [1209, 678] on button "Save" at bounding box center [1219, 687] width 89 height 36
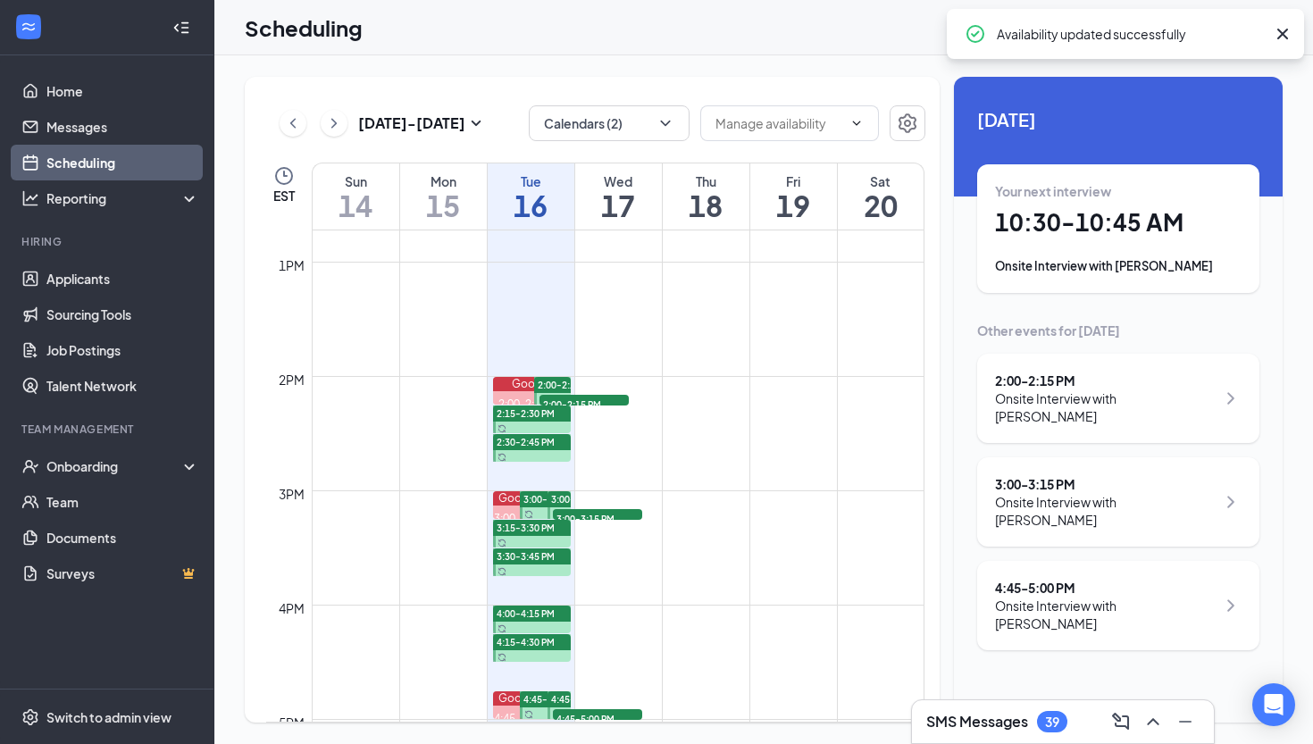
scroll to position [1498, 0]
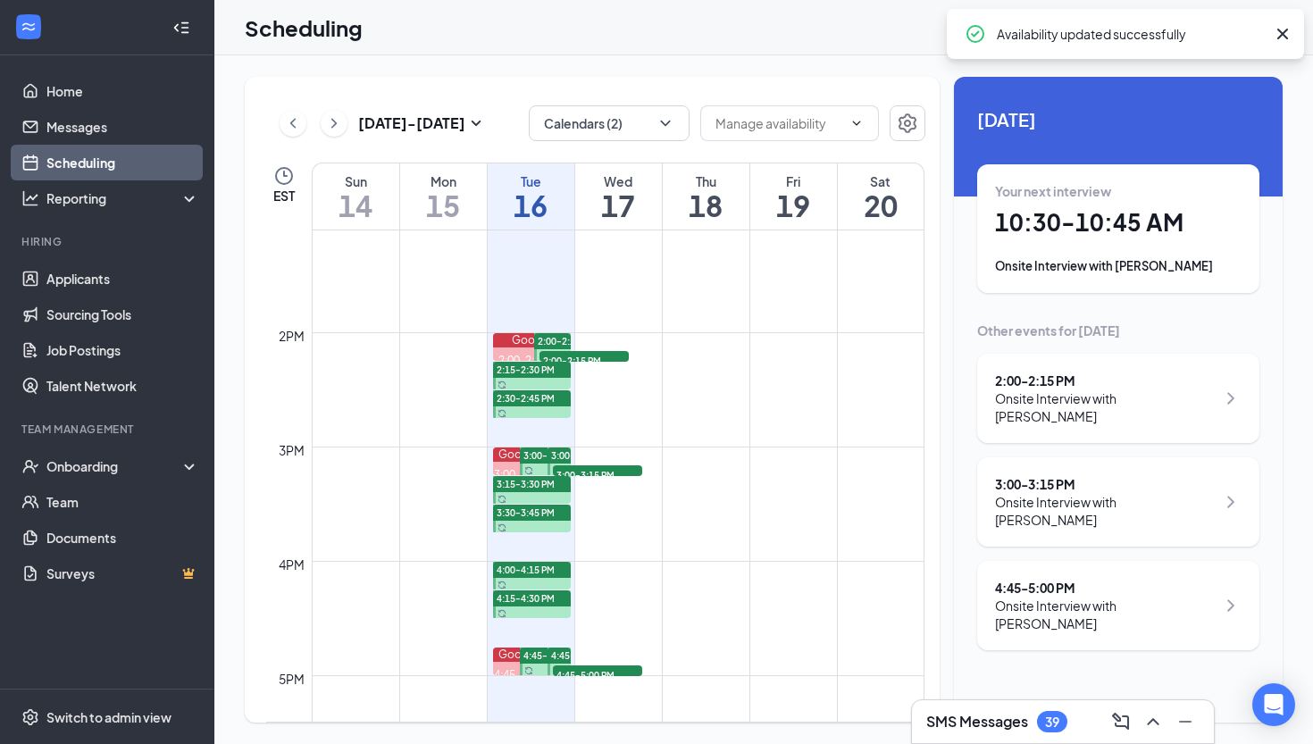
click at [554, 333] on div "2:00-2:15 PM" at bounding box center [552, 341] width 37 height 16
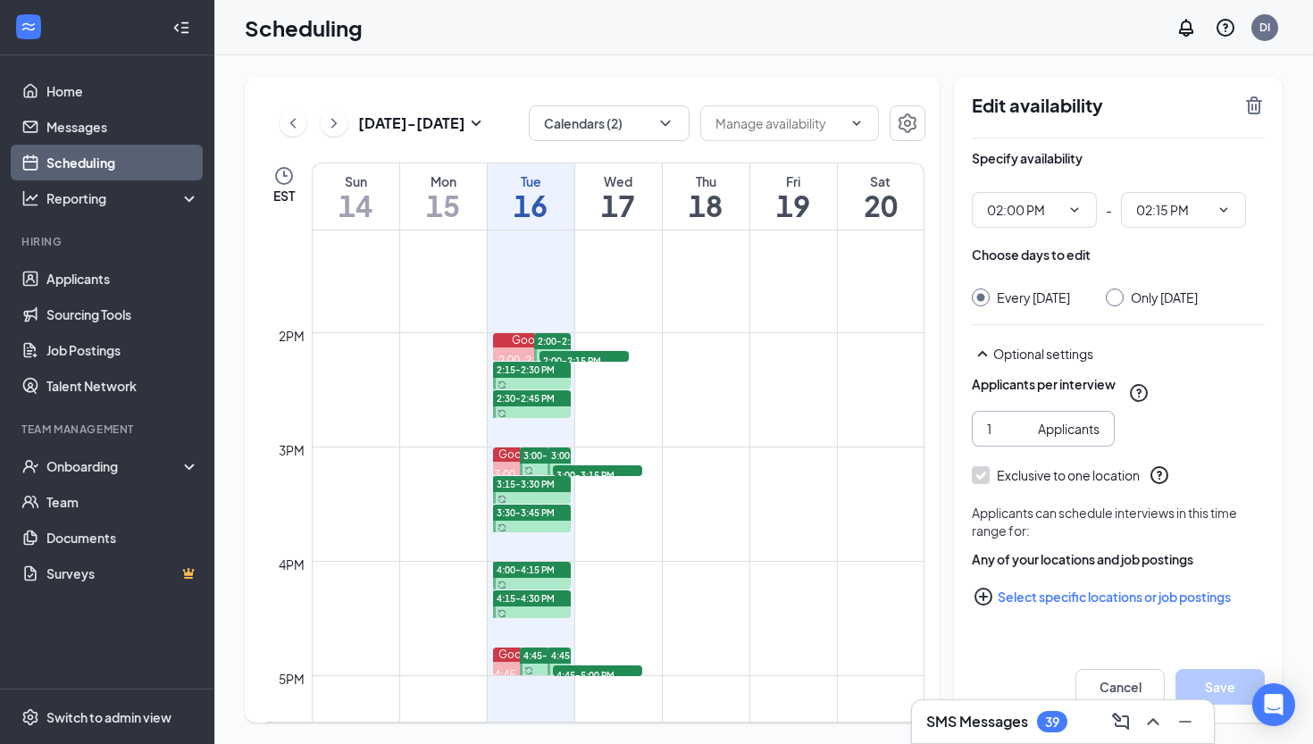
click at [999, 438] on input "1" at bounding box center [1009, 429] width 44 height 20
type input "10"
click at [1050, 609] on button "Select specific locations or job postings" at bounding box center [1118, 597] width 293 height 36
checkbox input "true"
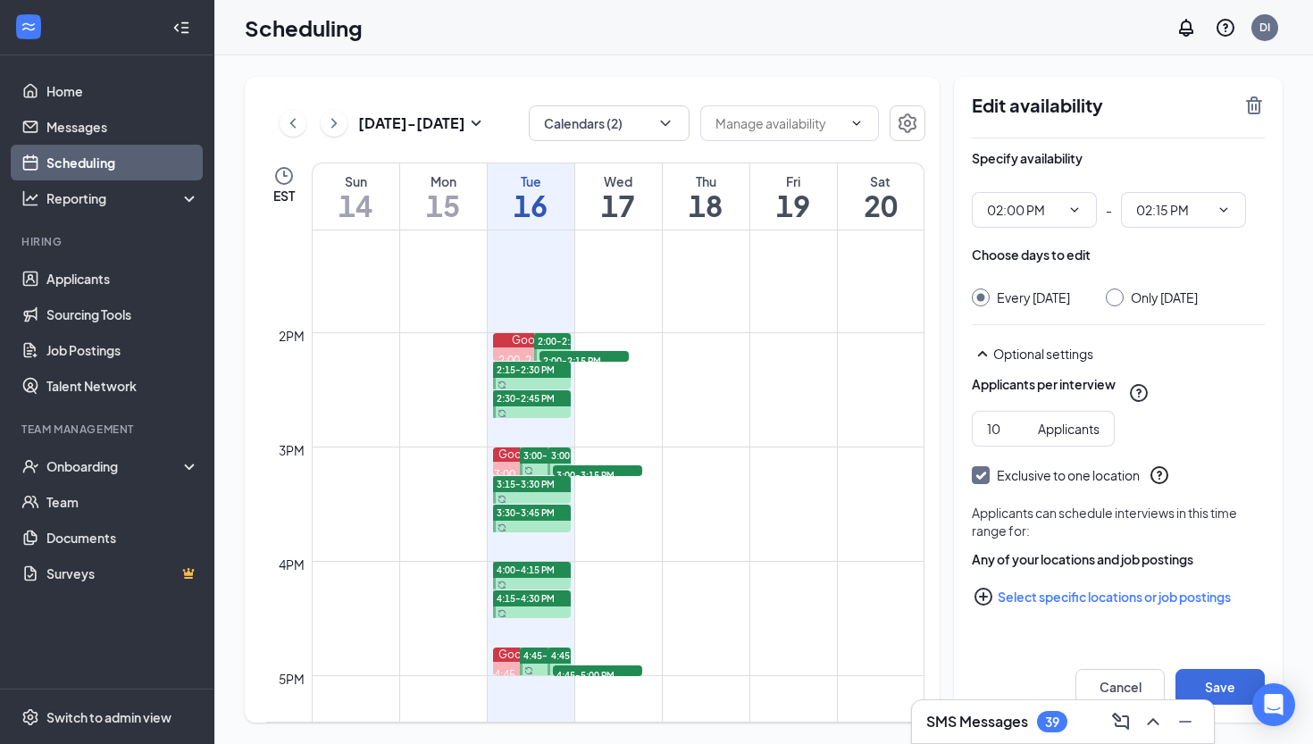
checkbox input "true"
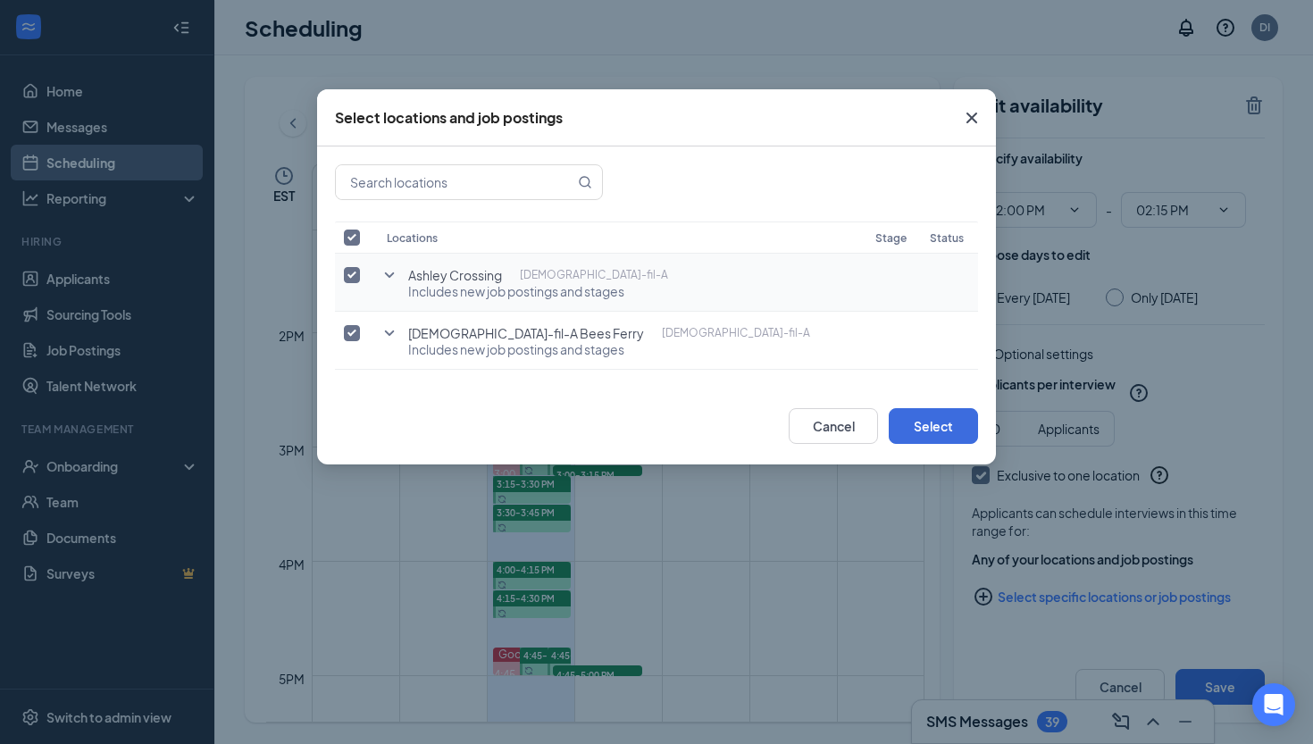
click at [352, 274] on input "checkbox" at bounding box center [352, 275] width 16 height 16
checkbox input "false"
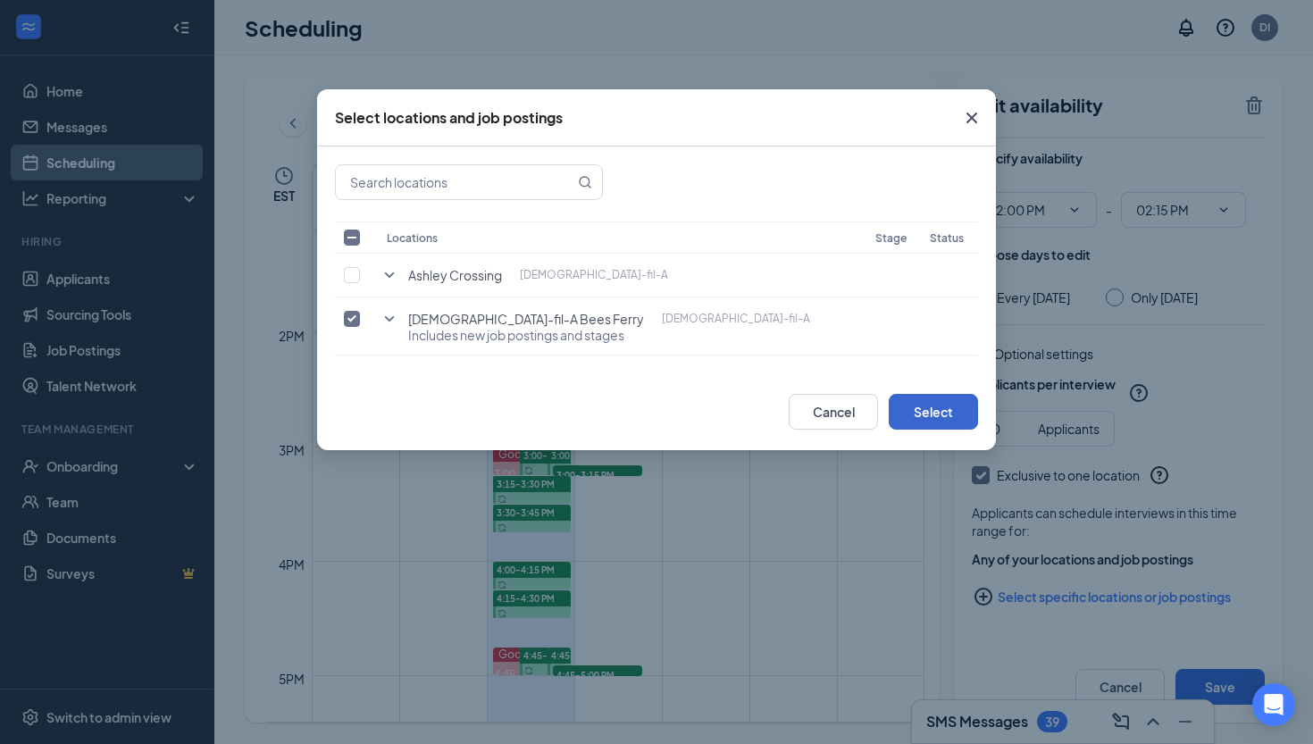
click at [937, 421] on button "Select" at bounding box center [933, 412] width 89 height 36
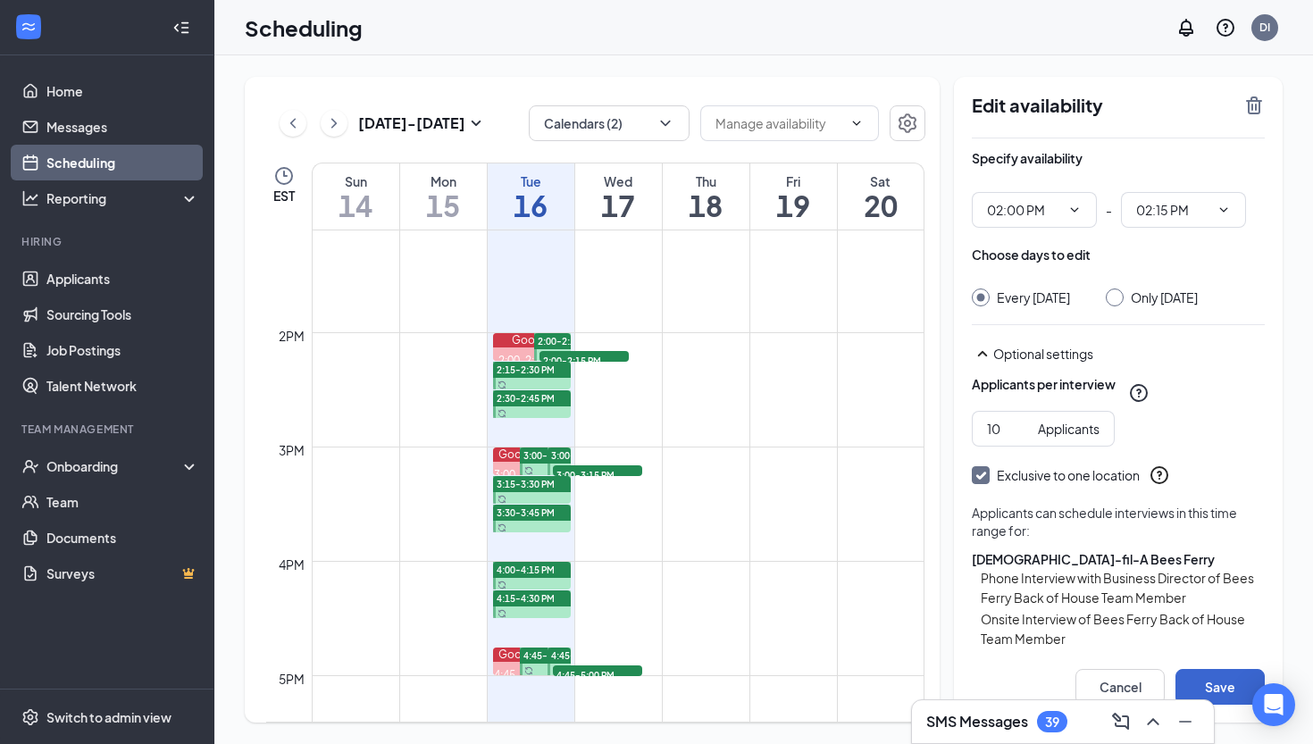
click at [1209, 673] on button "Save" at bounding box center [1219, 687] width 89 height 36
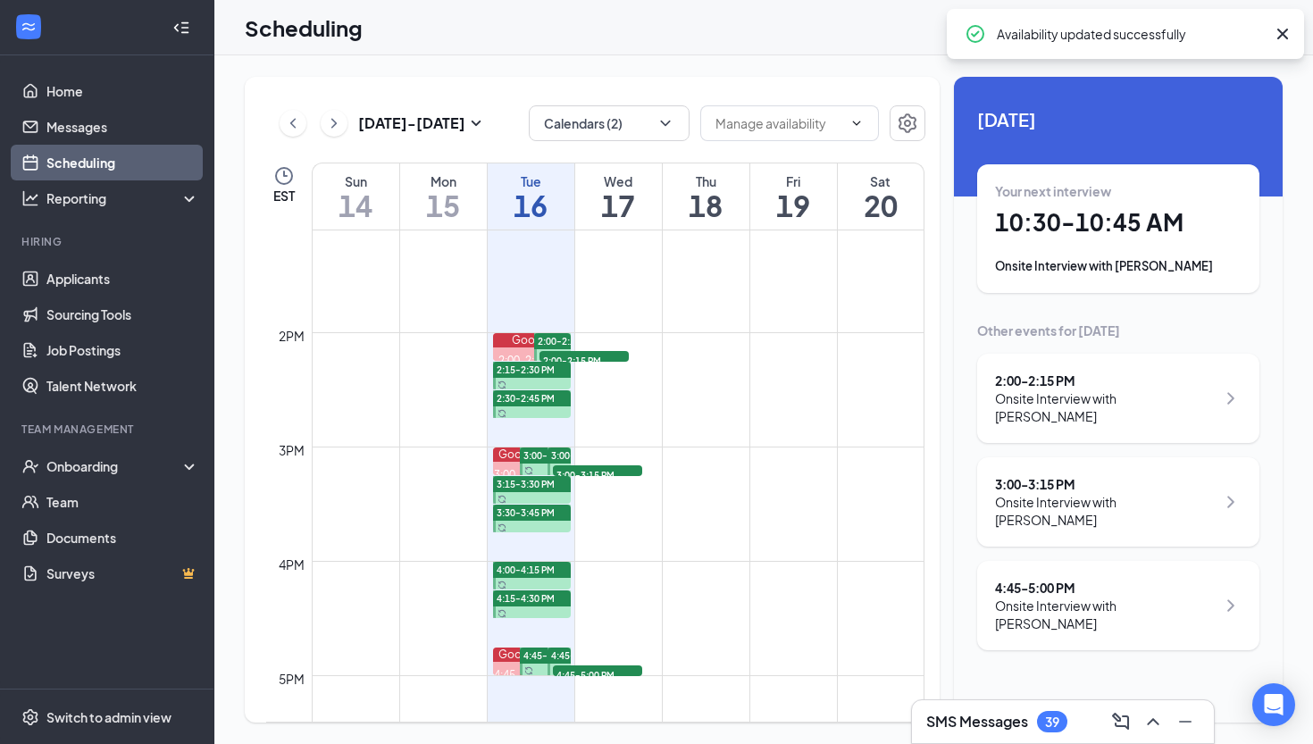
click at [617, 356] on span "2:00-2:15 PM" at bounding box center [583, 360] width 89 height 18
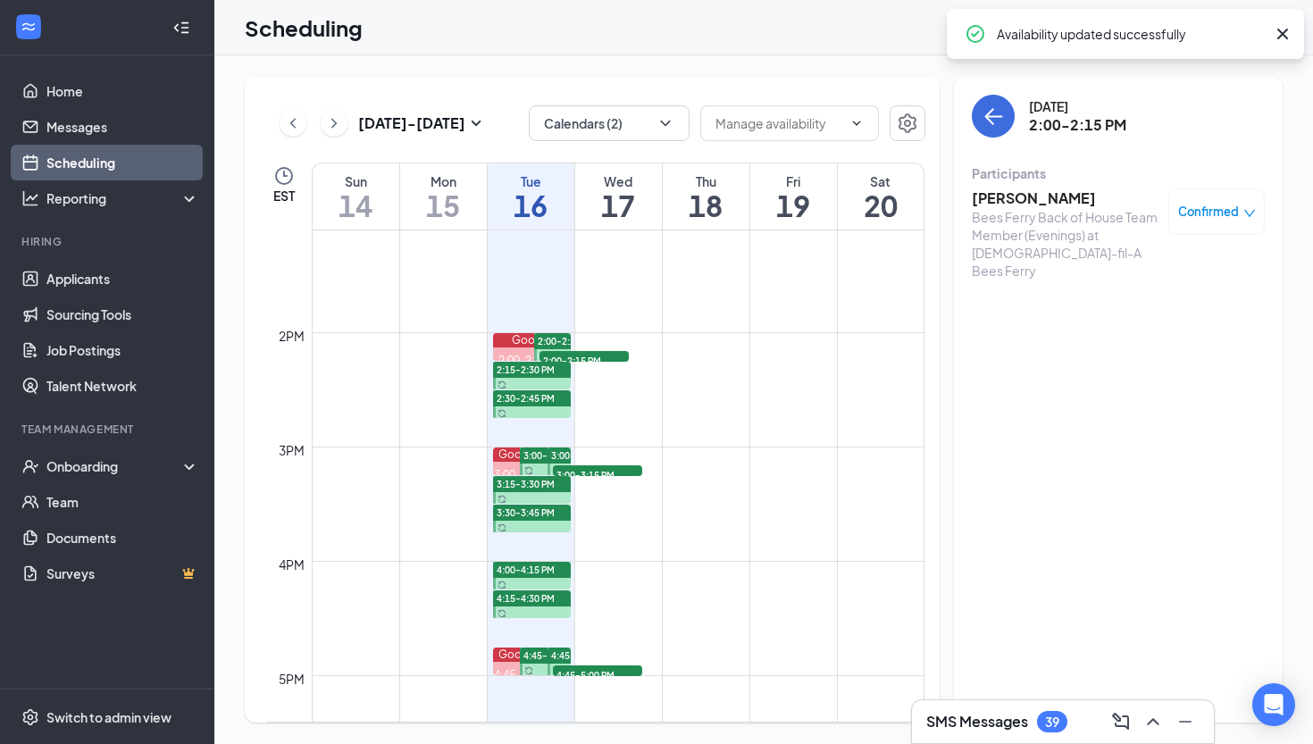
click at [572, 353] on span "2:00-2:15 PM" at bounding box center [583, 360] width 89 height 18
click at [538, 362] on div "2:00-2:15 PM 1" at bounding box center [584, 356] width 93 height 14
click at [499, 371] on span "2:15-2:30 PM" at bounding box center [526, 369] width 58 height 13
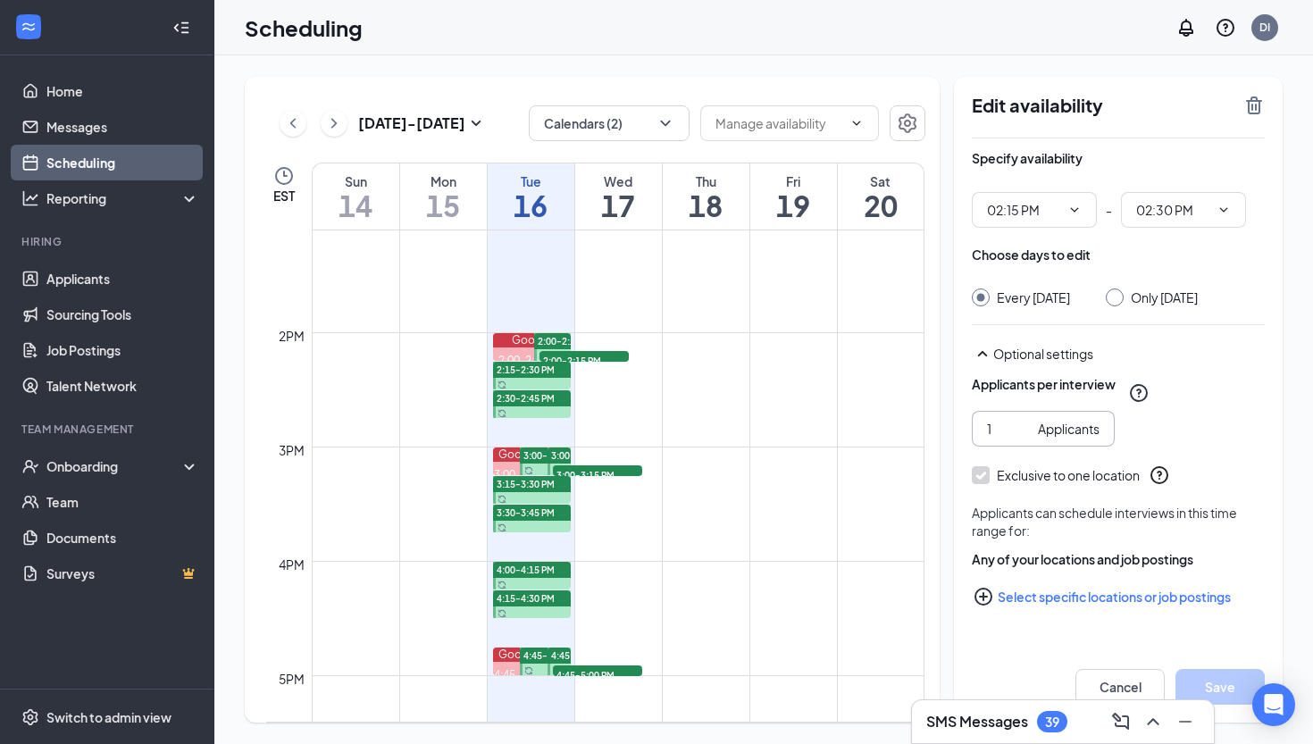
click at [997, 438] on input "1" at bounding box center [1009, 429] width 44 height 20
type input "10"
click at [1143, 612] on button "Select specific locations or job postings" at bounding box center [1118, 597] width 293 height 36
checkbox input "true"
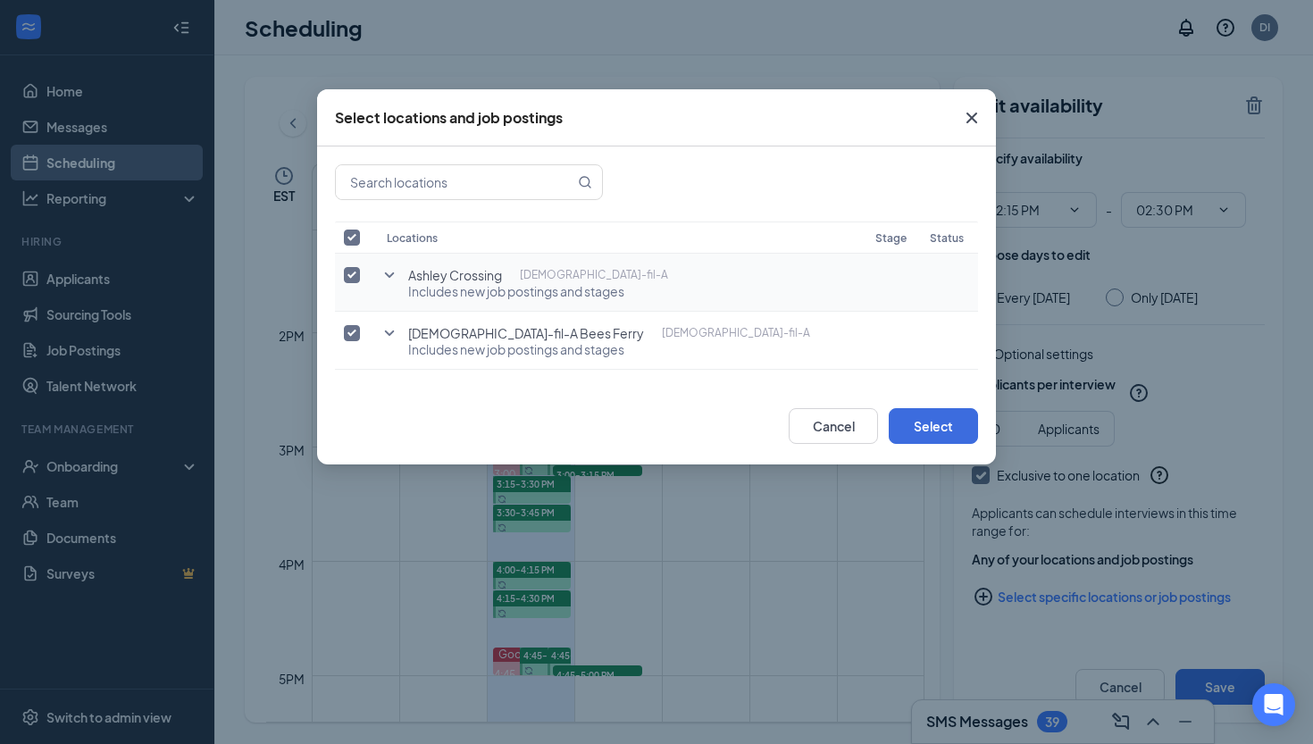
click at [349, 272] on input "checkbox" at bounding box center [352, 275] width 16 height 16
checkbox input "false"
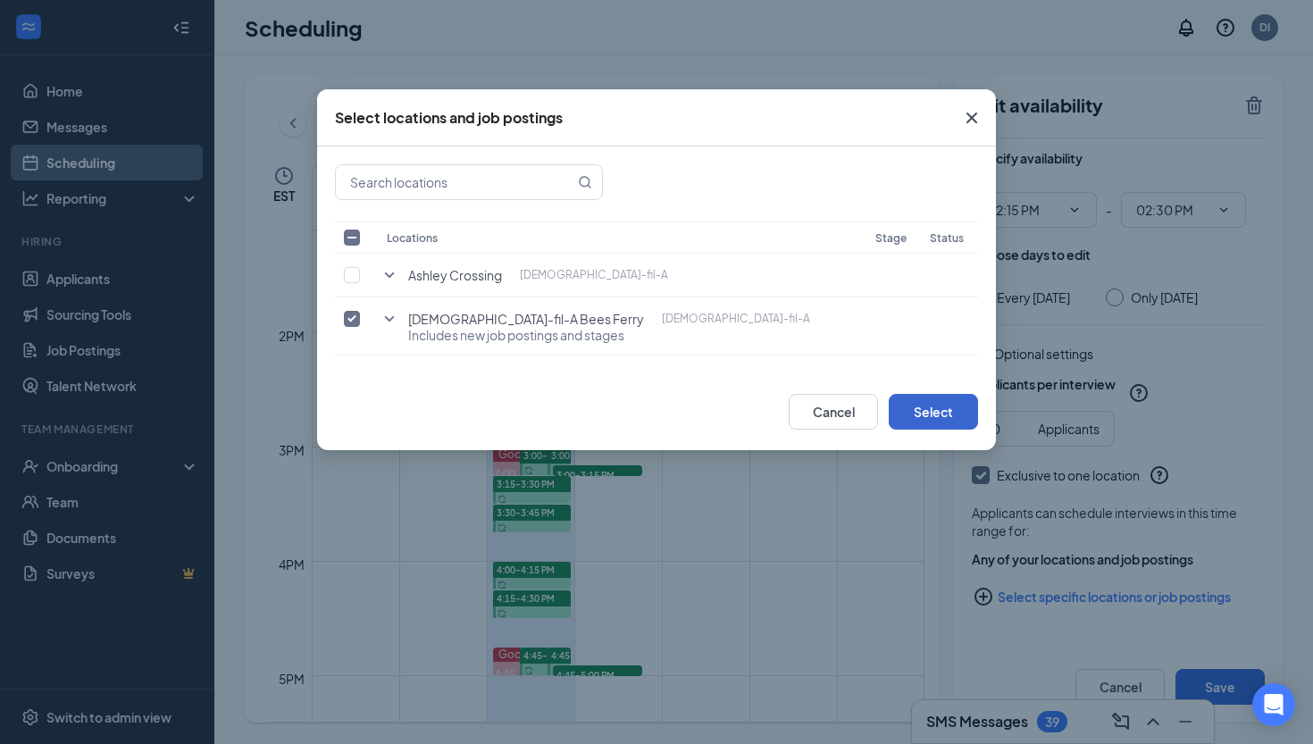
click at [934, 420] on button "Select" at bounding box center [933, 412] width 89 height 36
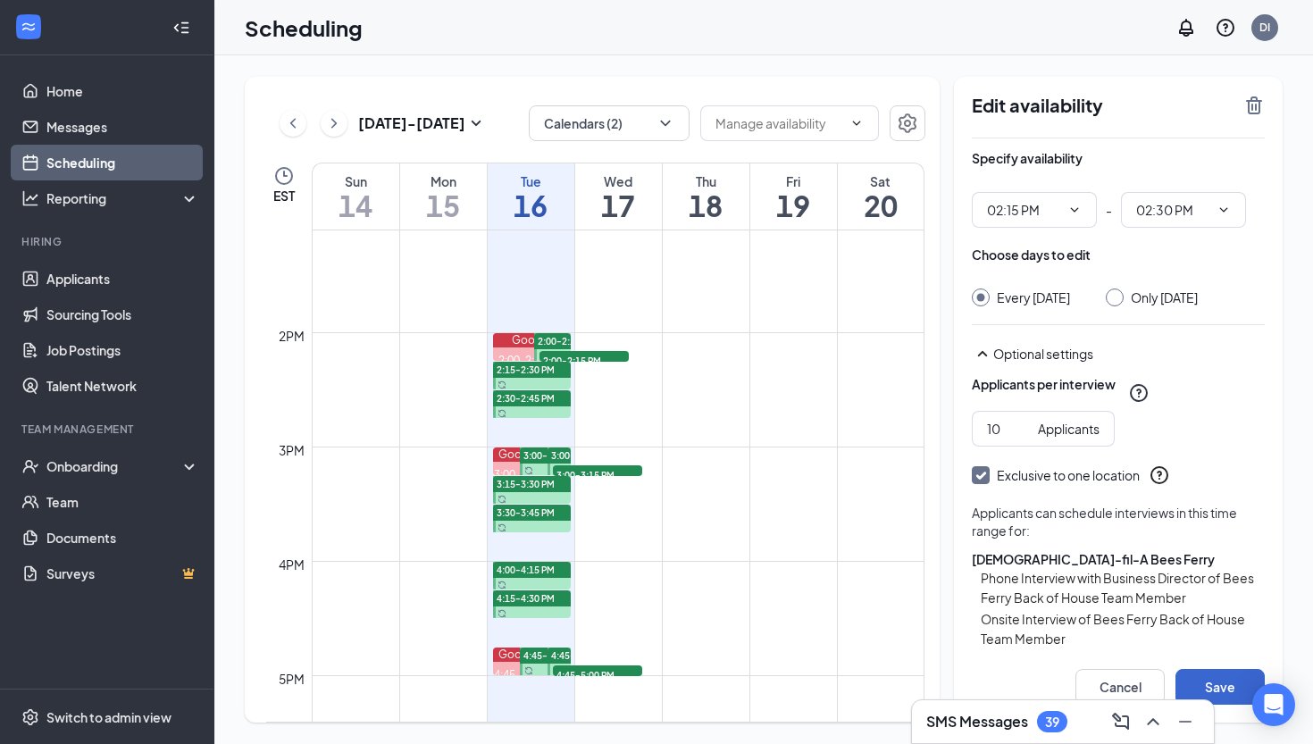
click at [1210, 683] on button "Save" at bounding box center [1219, 687] width 89 height 36
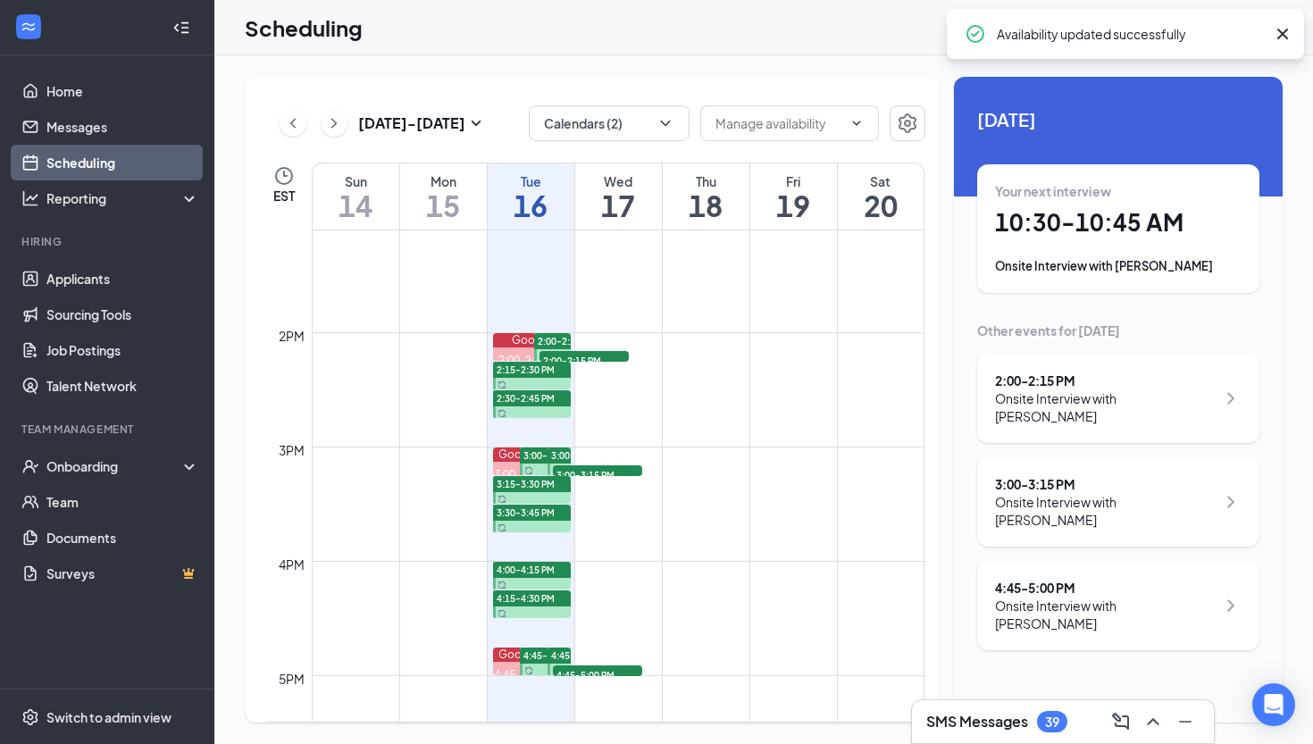
click at [519, 484] on span "3:15-3:30 PM" at bounding box center [526, 484] width 58 height 13
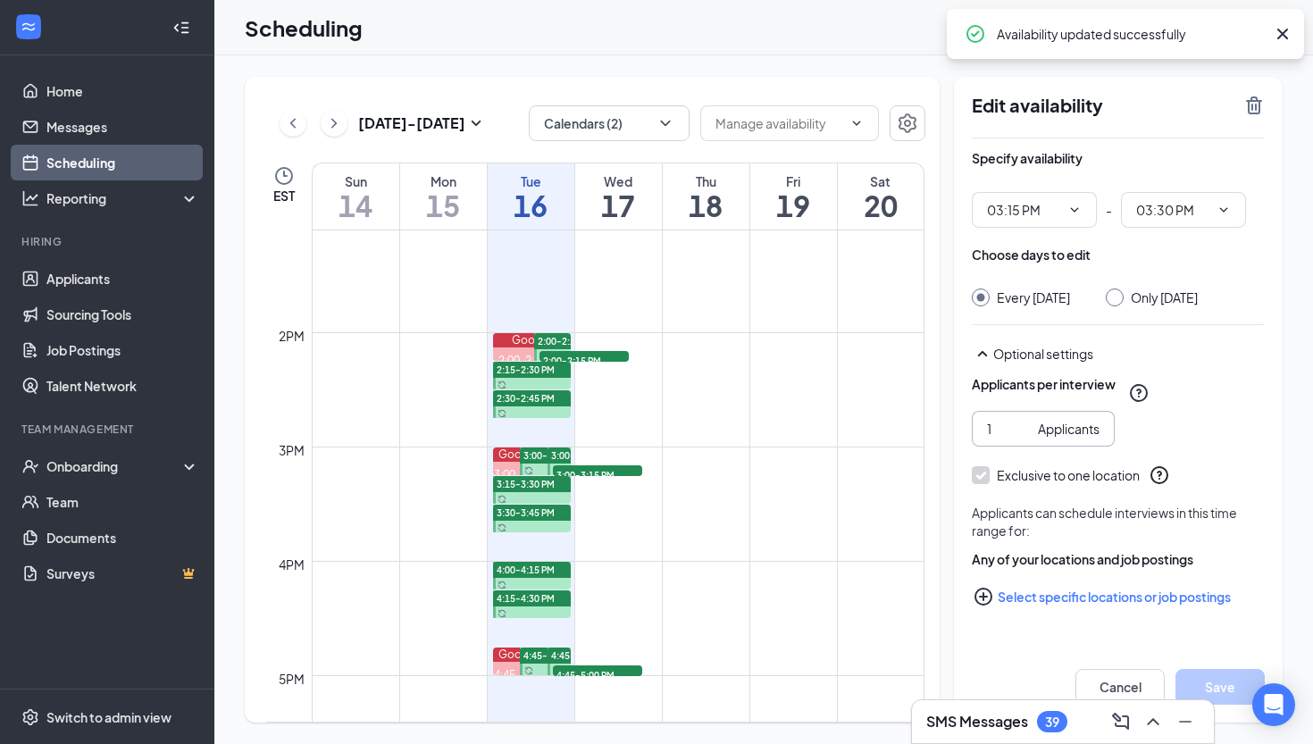
click at [988, 438] on input "1" at bounding box center [1009, 429] width 44 height 20
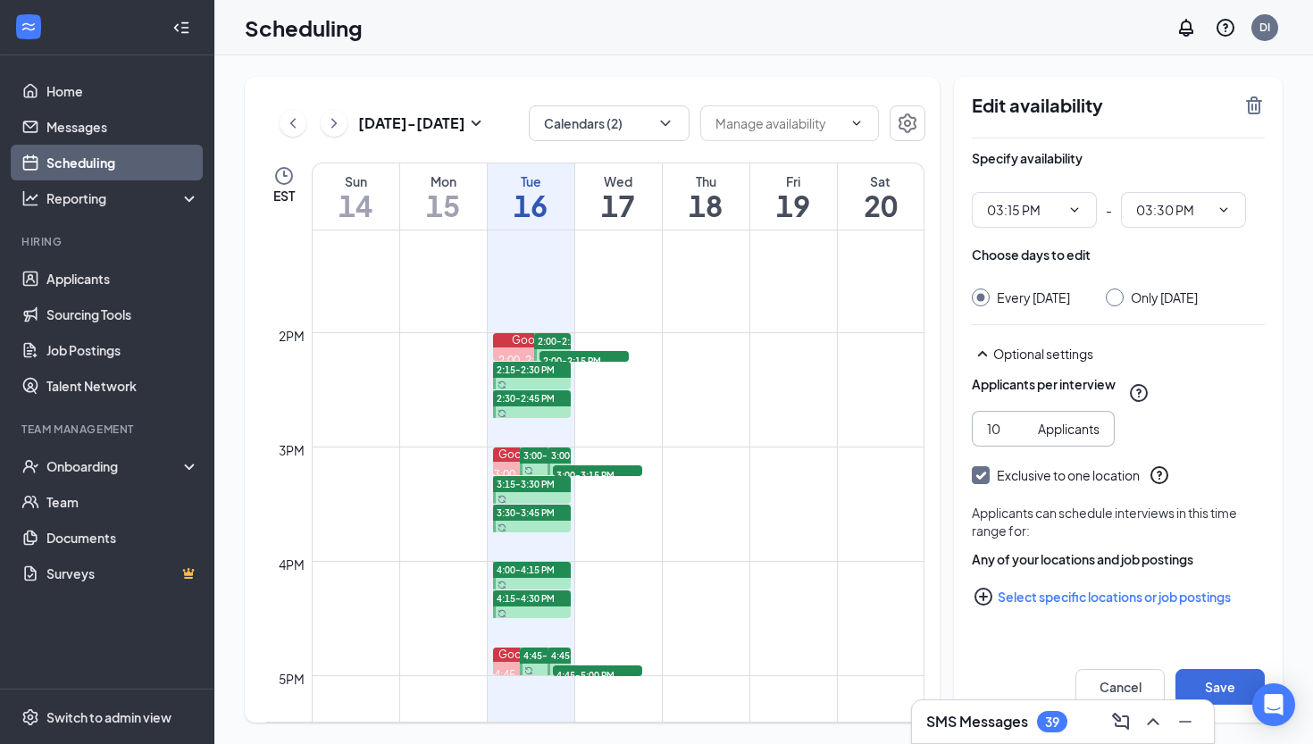
type input "10"
click at [1057, 614] on button "Select specific locations or job postings" at bounding box center [1118, 597] width 293 height 36
checkbox input "true"
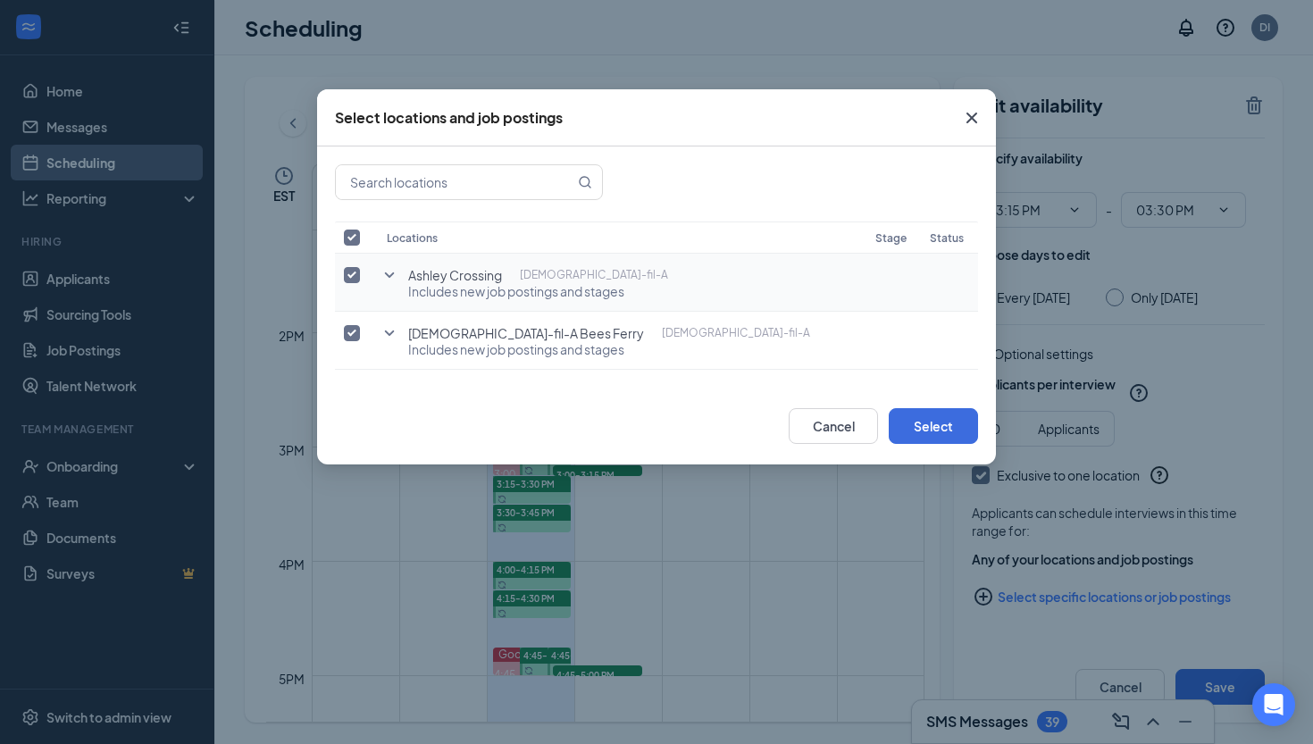
click at [355, 277] on input "checkbox" at bounding box center [352, 275] width 16 height 16
checkbox input "false"
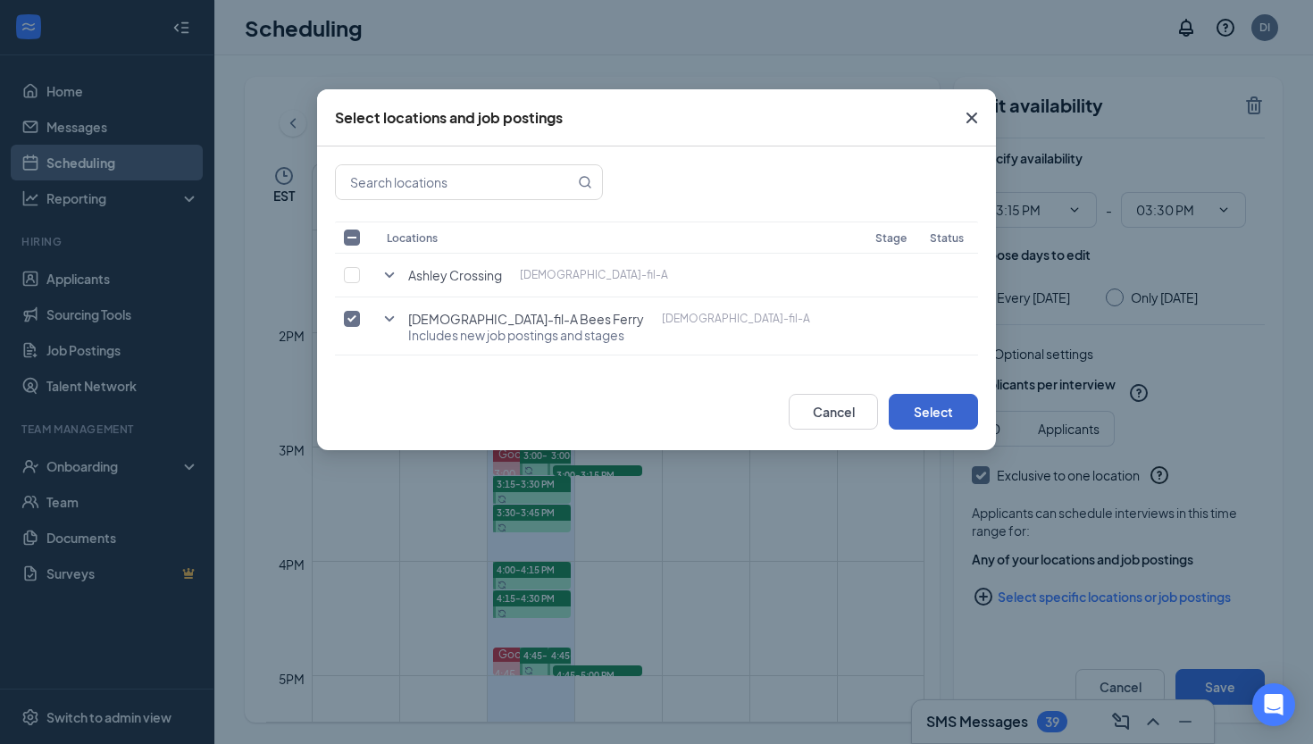
click at [938, 405] on button "Select" at bounding box center [933, 412] width 89 height 36
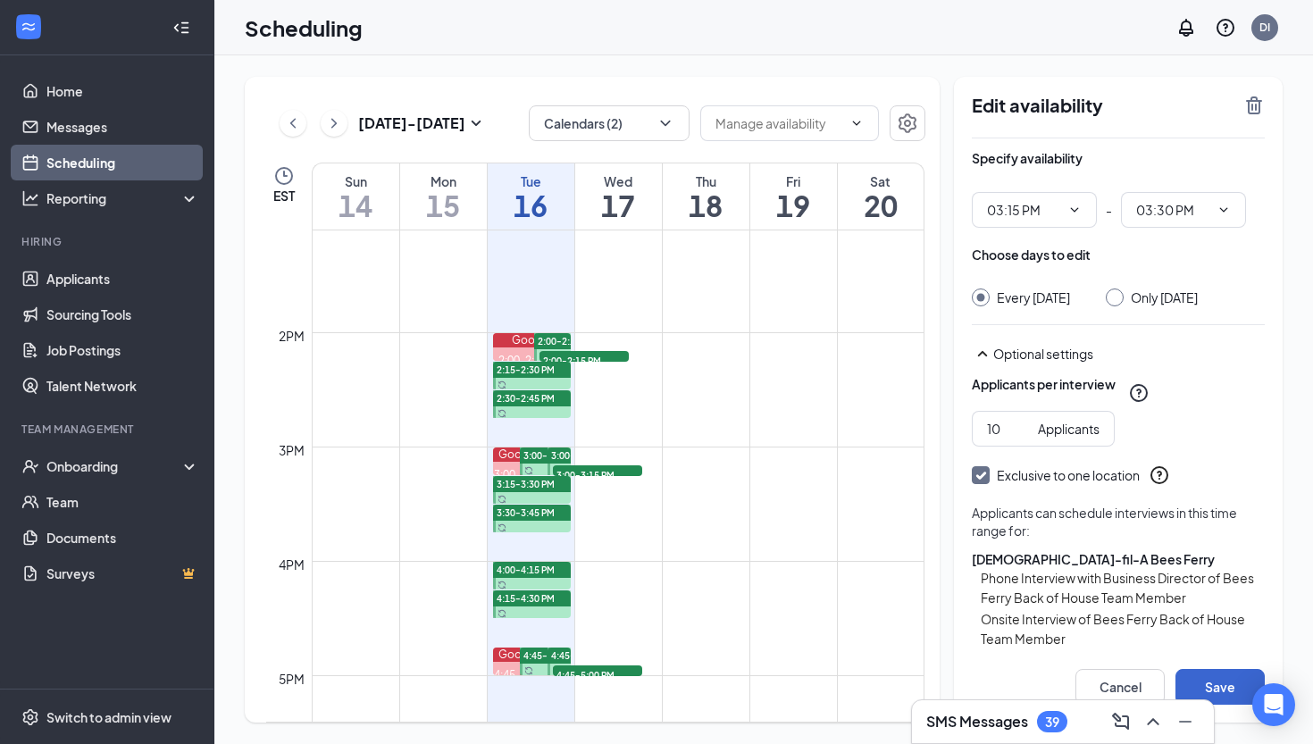
click at [1206, 675] on button "Save" at bounding box center [1219, 687] width 89 height 36
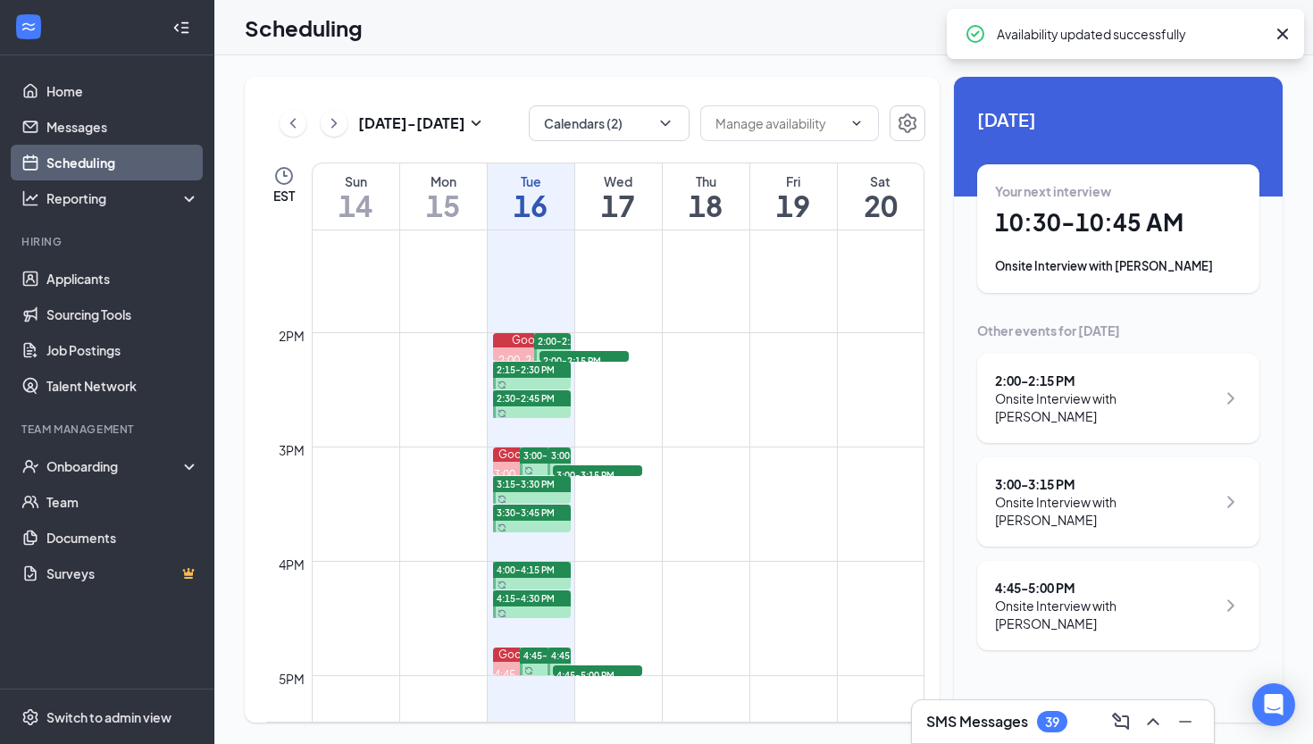
click at [505, 543] on td at bounding box center [618, 546] width 613 height 29
click at [513, 575] on span "4:00-4:15 PM" at bounding box center [526, 570] width 58 height 13
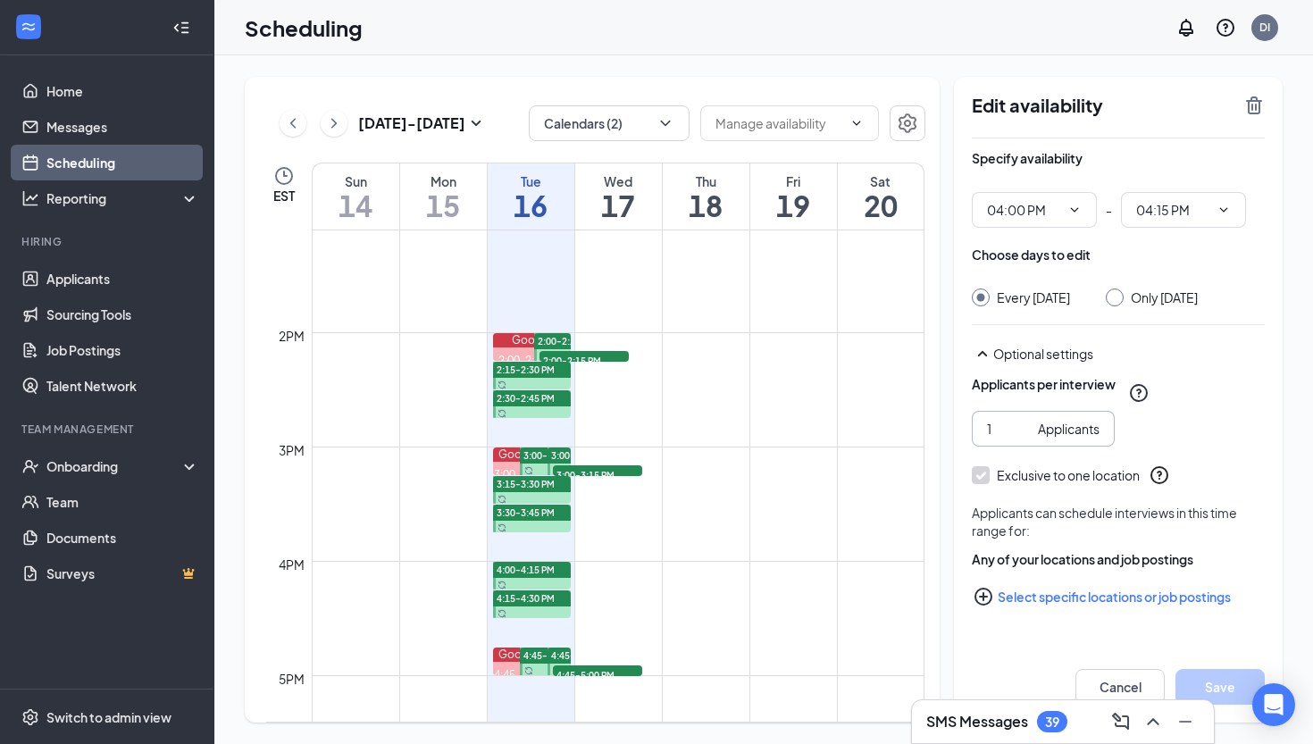
click at [995, 438] on input "1" at bounding box center [1009, 429] width 44 height 20
type input "10"
click at [1019, 614] on button "Select specific locations or job postings" at bounding box center [1118, 597] width 293 height 36
checkbox input "true"
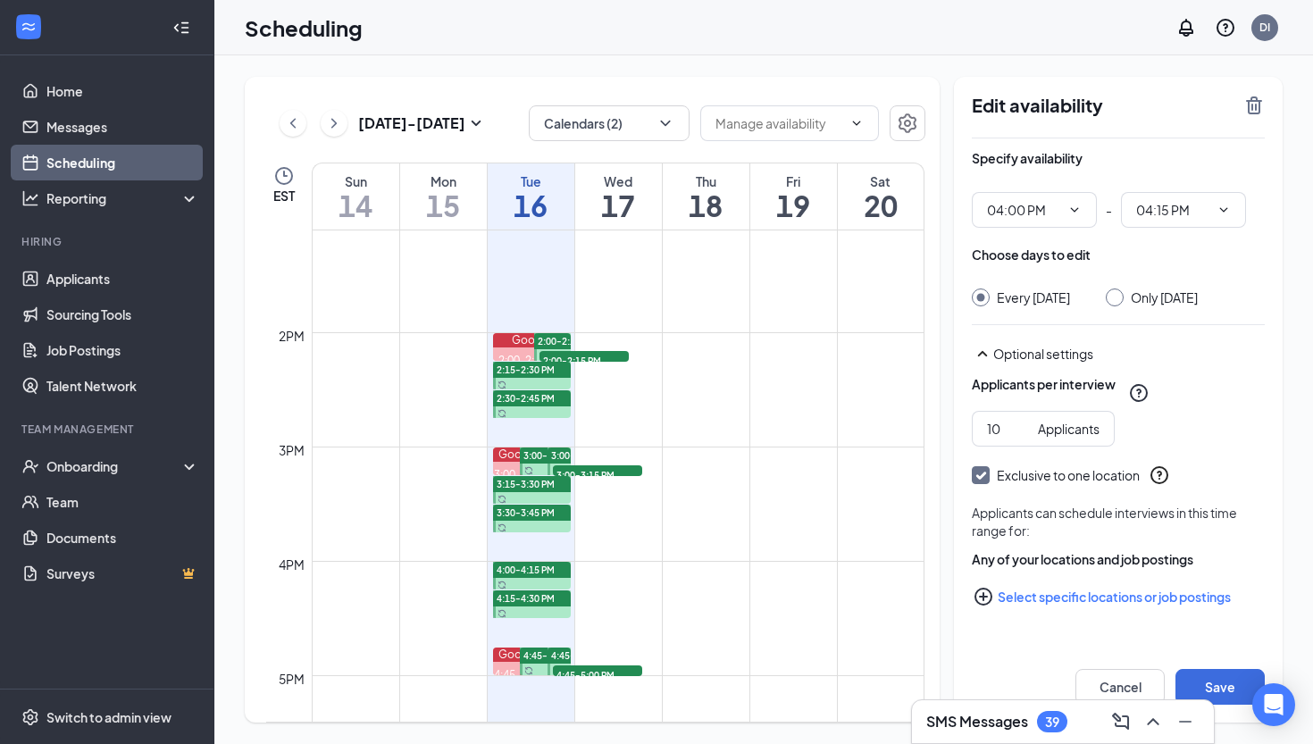
checkbox input "true"
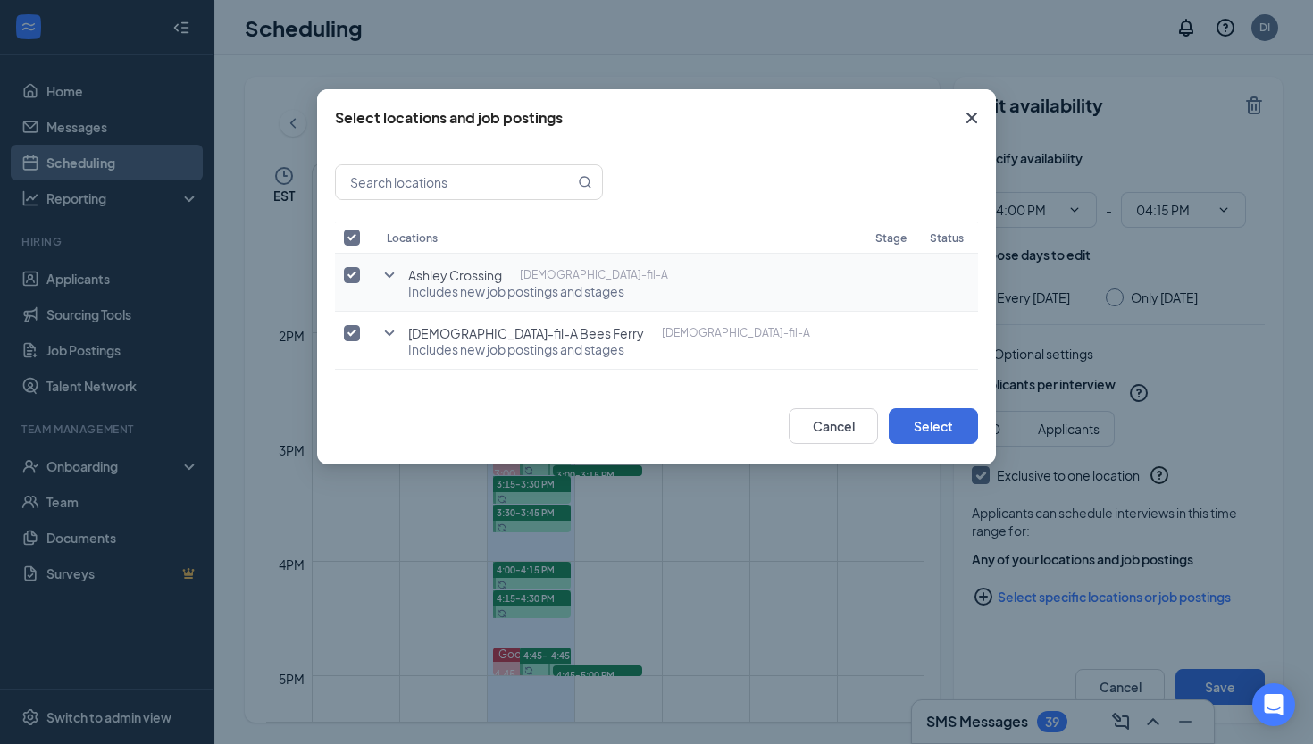
click at [352, 272] on input "checkbox" at bounding box center [352, 275] width 16 height 16
checkbox input "false"
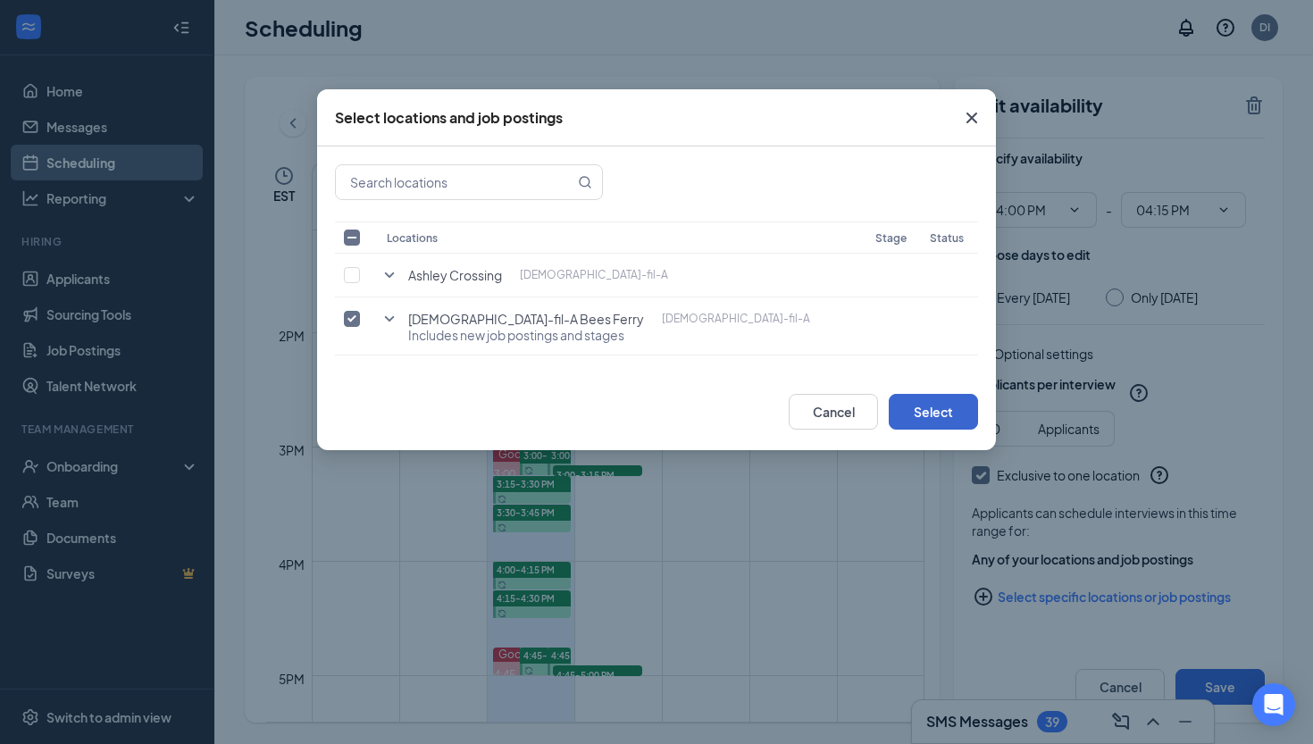
click at [933, 423] on button "Select" at bounding box center [933, 412] width 89 height 36
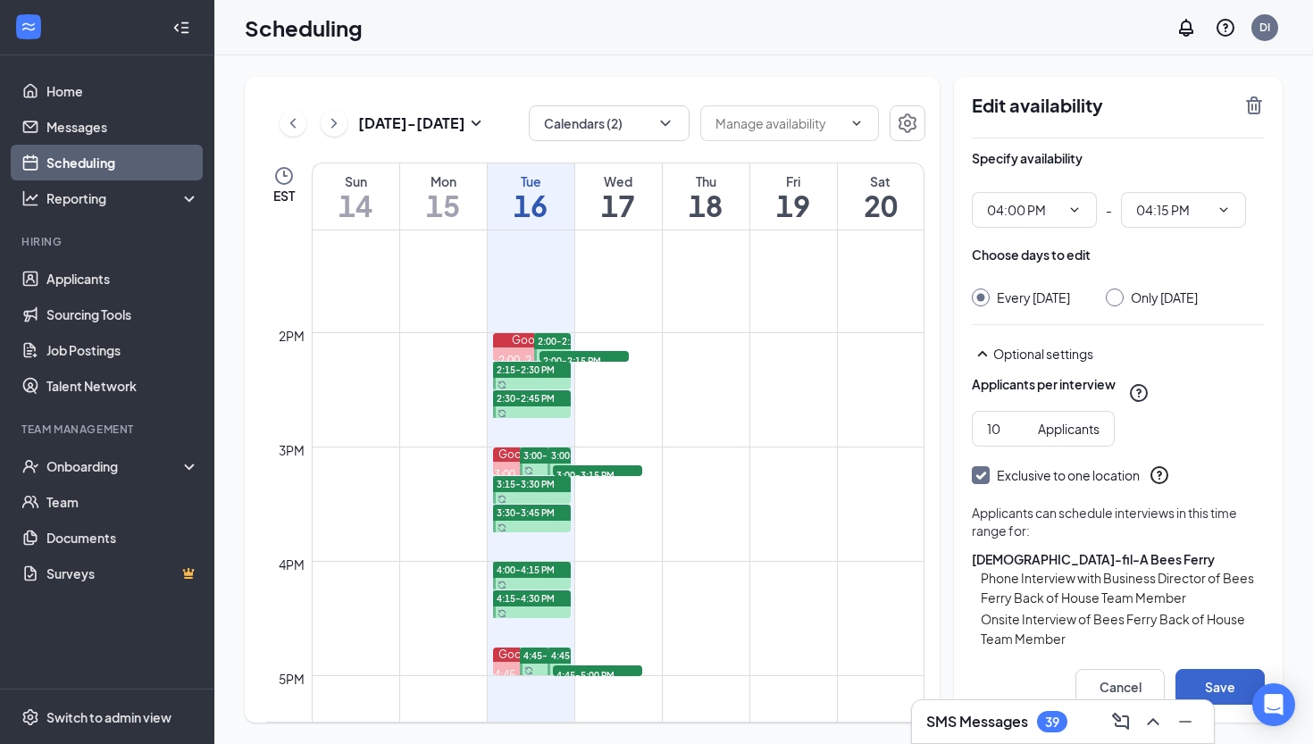
click at [1221, 677] on button "Save" at bounding box center [1219, 687] width 89 height 36
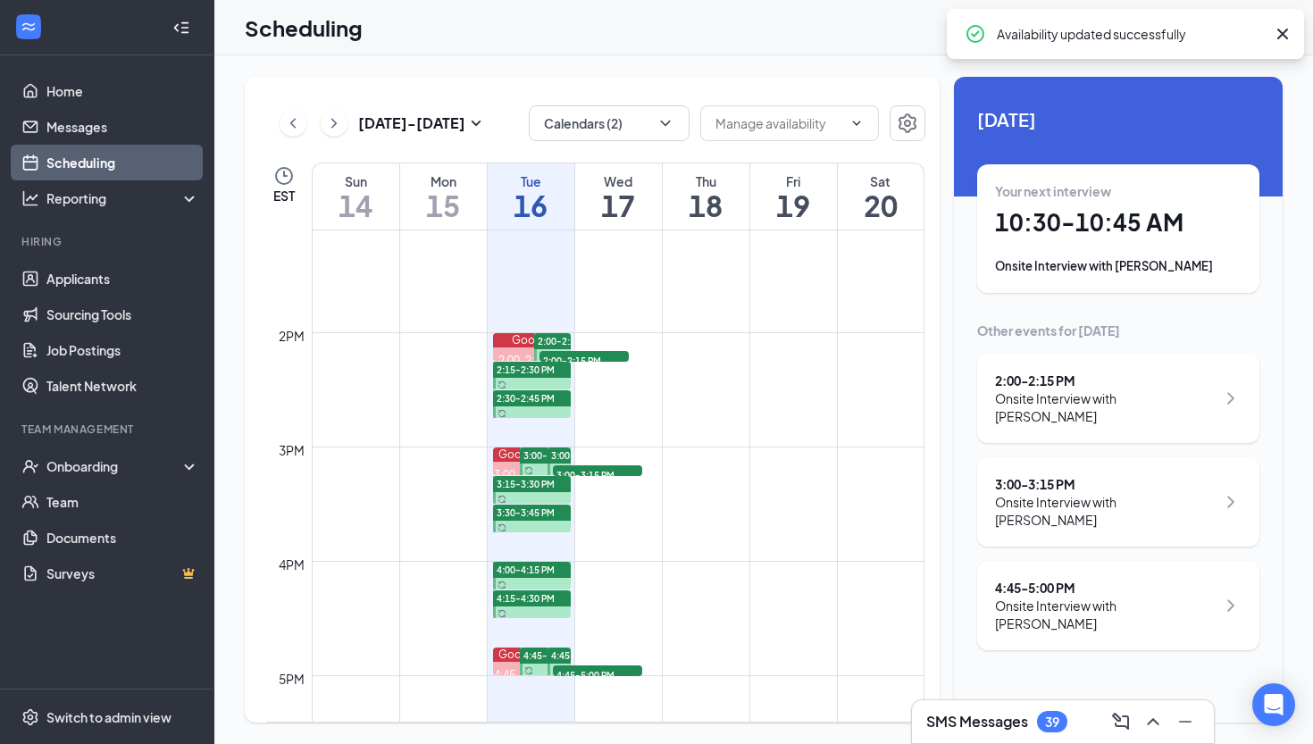
click at [546, 595] on span "4:15-4:30 PM" at bounding box center [526, 598] width 58 height 13
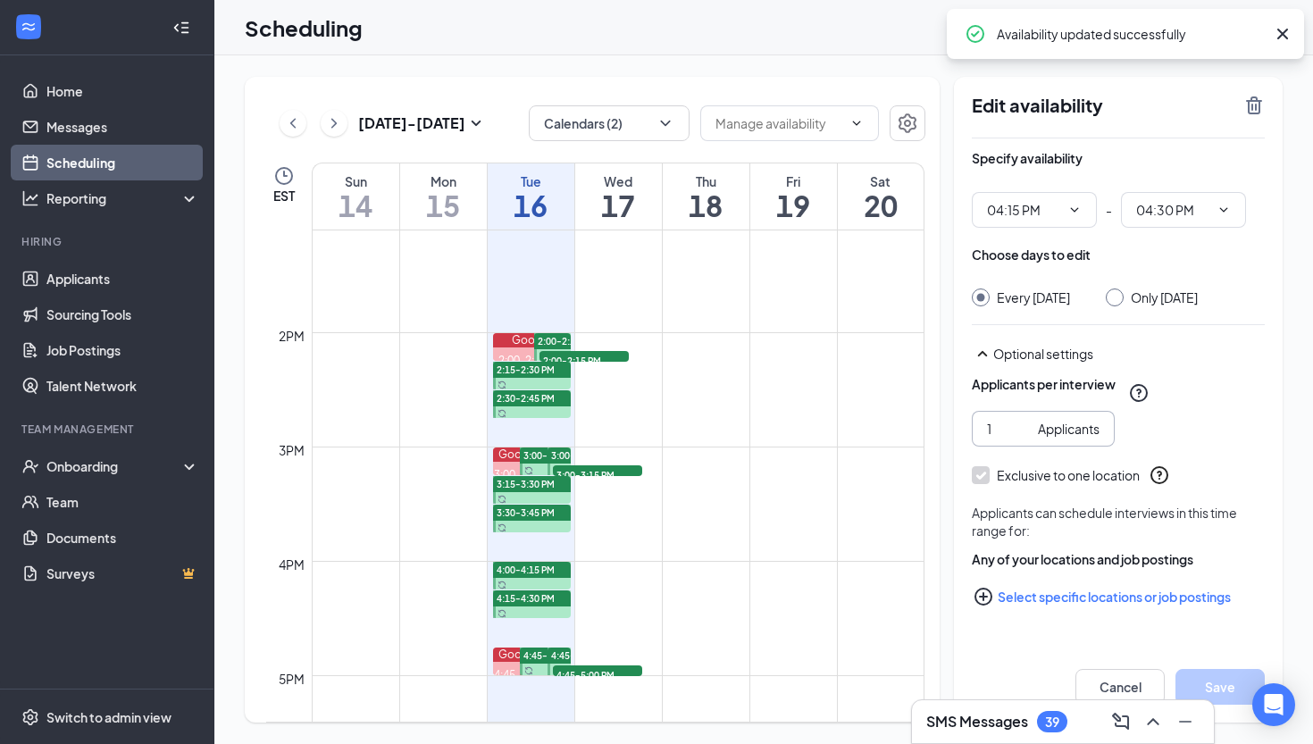
click at [991, 438] on input "1" at bounding box center [1009, 429] width 44 height 20
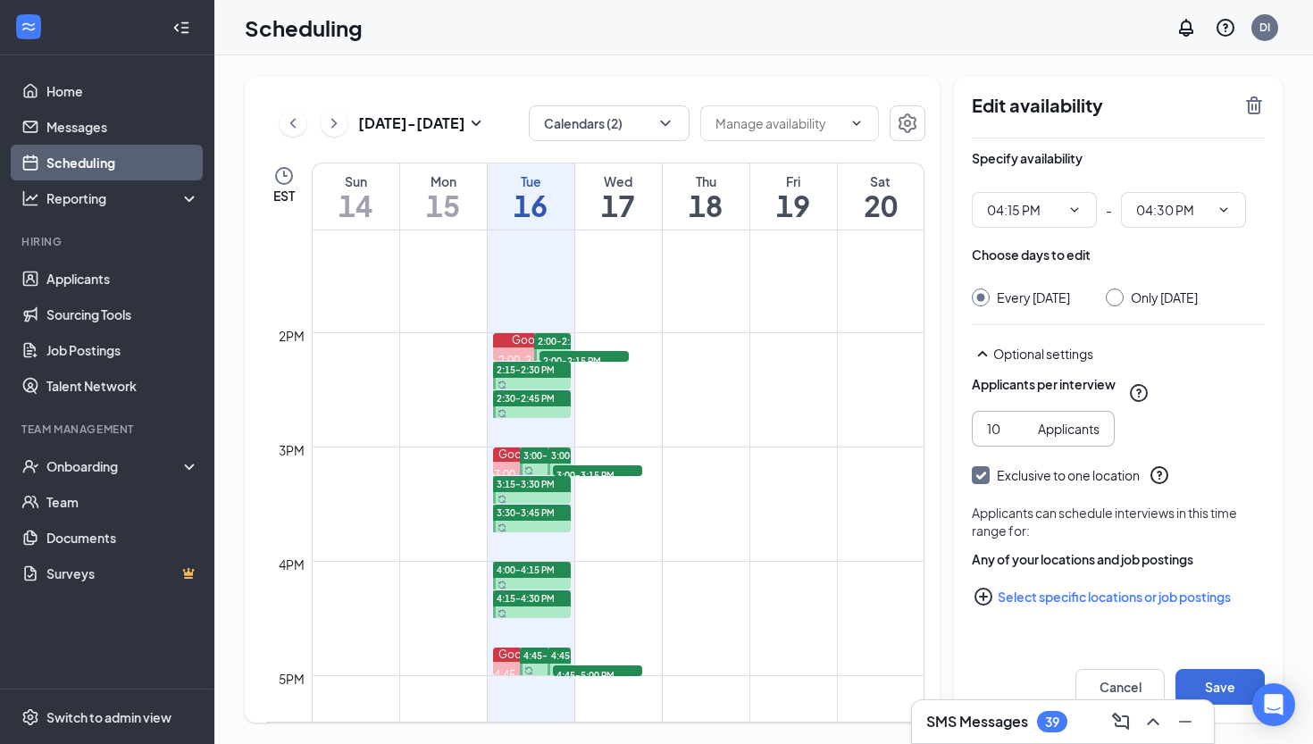
type input "10"
click at [1049, 614] on button "Select specific locations or job postings" at bounding box center [1118, 597] width 293 height 36
checkbox input "true"
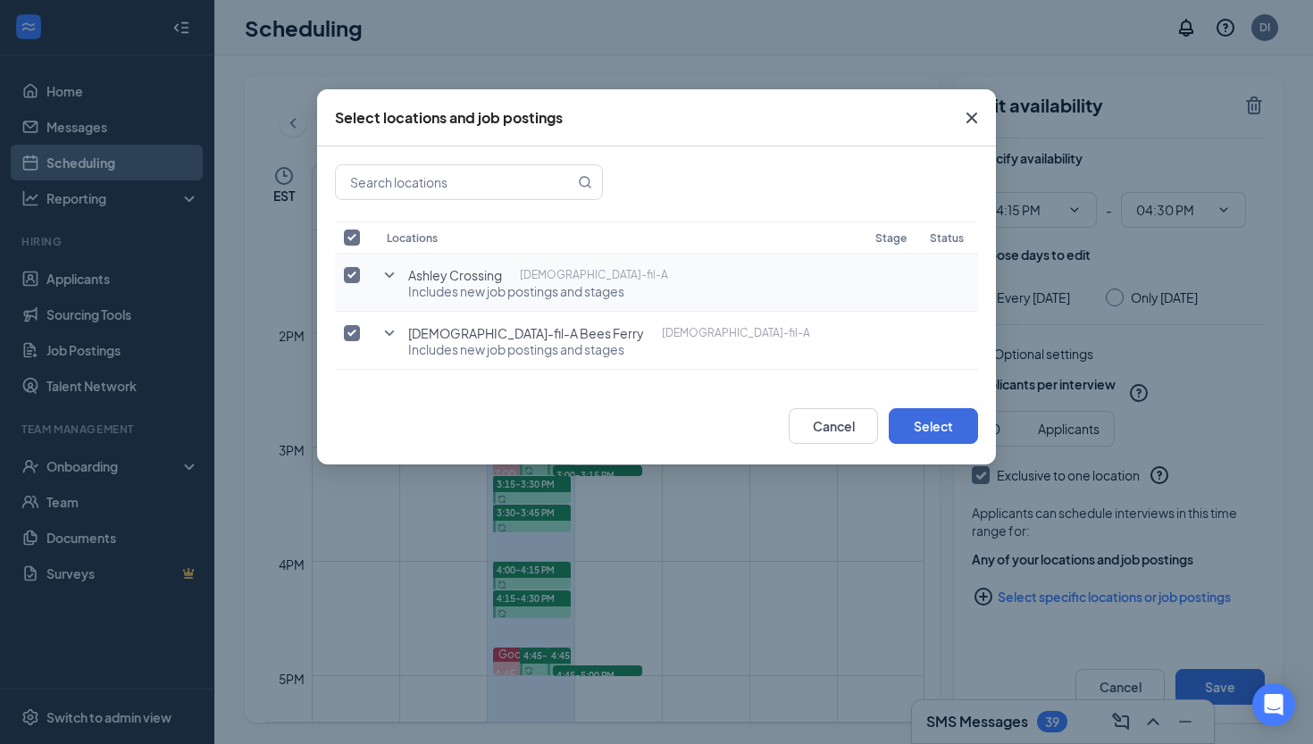
click at [353, 277] on input "checkbox" at bounding box center [352, 275] width 16 height 16
checkbox input "false"
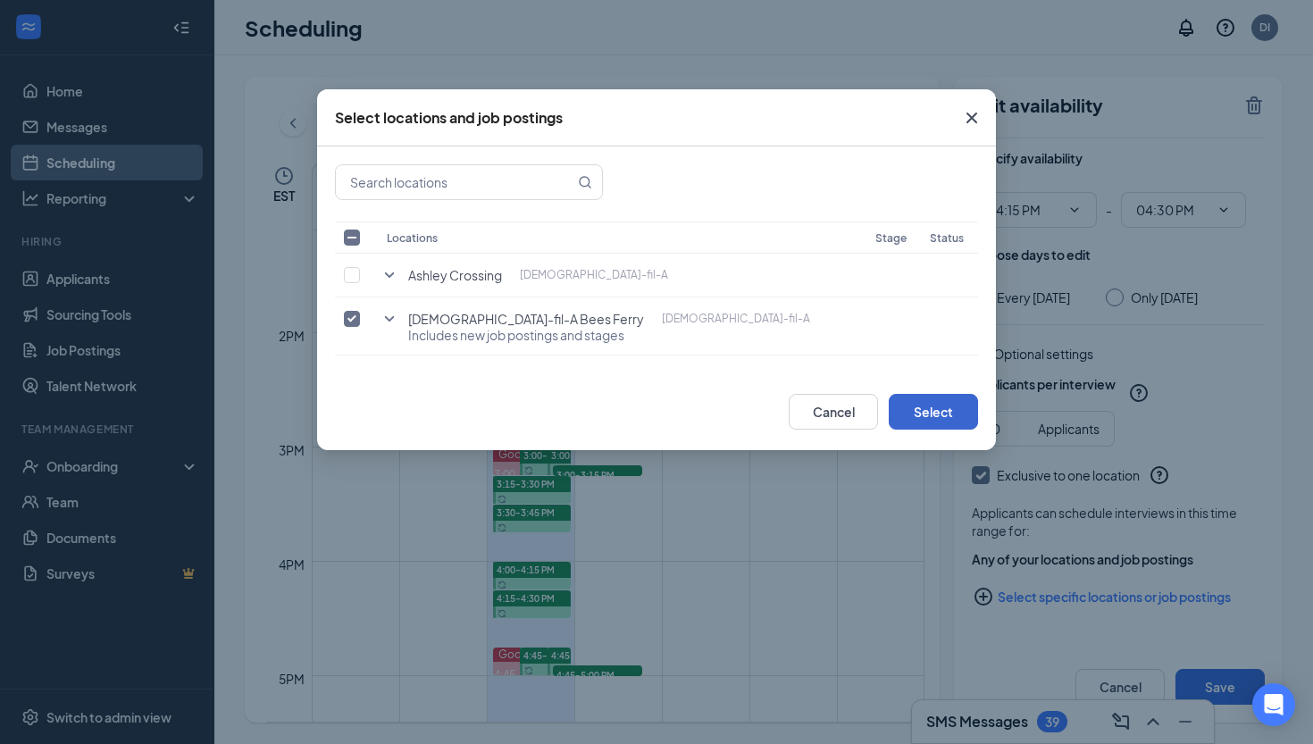
click at [931, 402] on button "Select" at bounding box center [933, 412] width 89 height 36
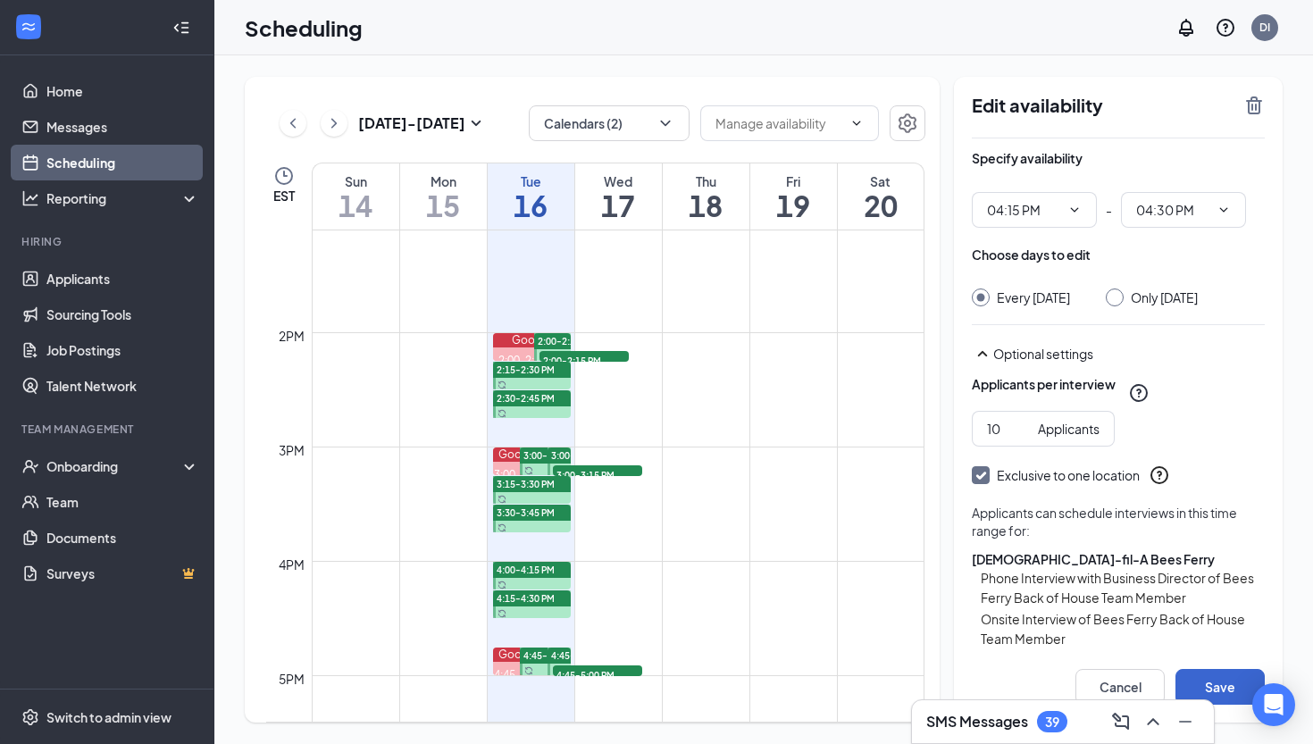
click at [1217, 674] on button "Save" at bounding box center [1219, 687] width 89 height 36
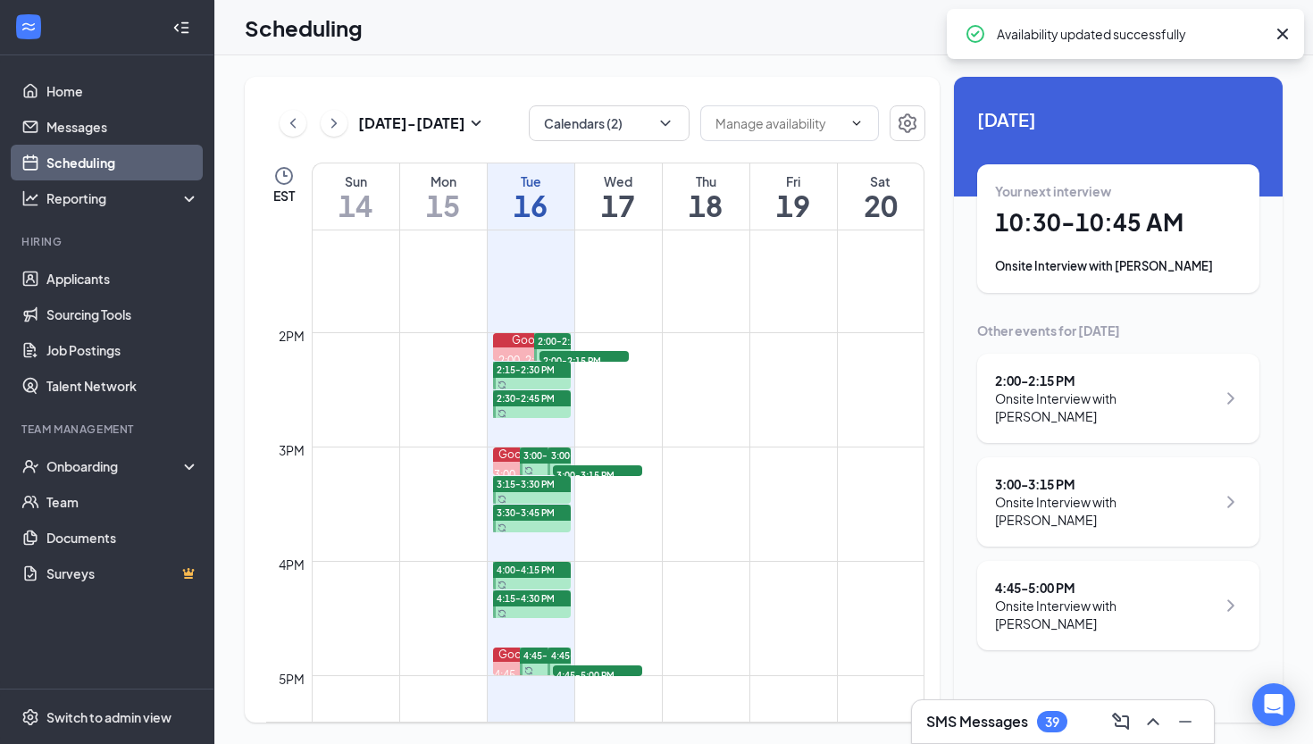
click at [538, 604] on span "4:15-4:30 PM" at bounding box center [526, 598] width 58 height 13
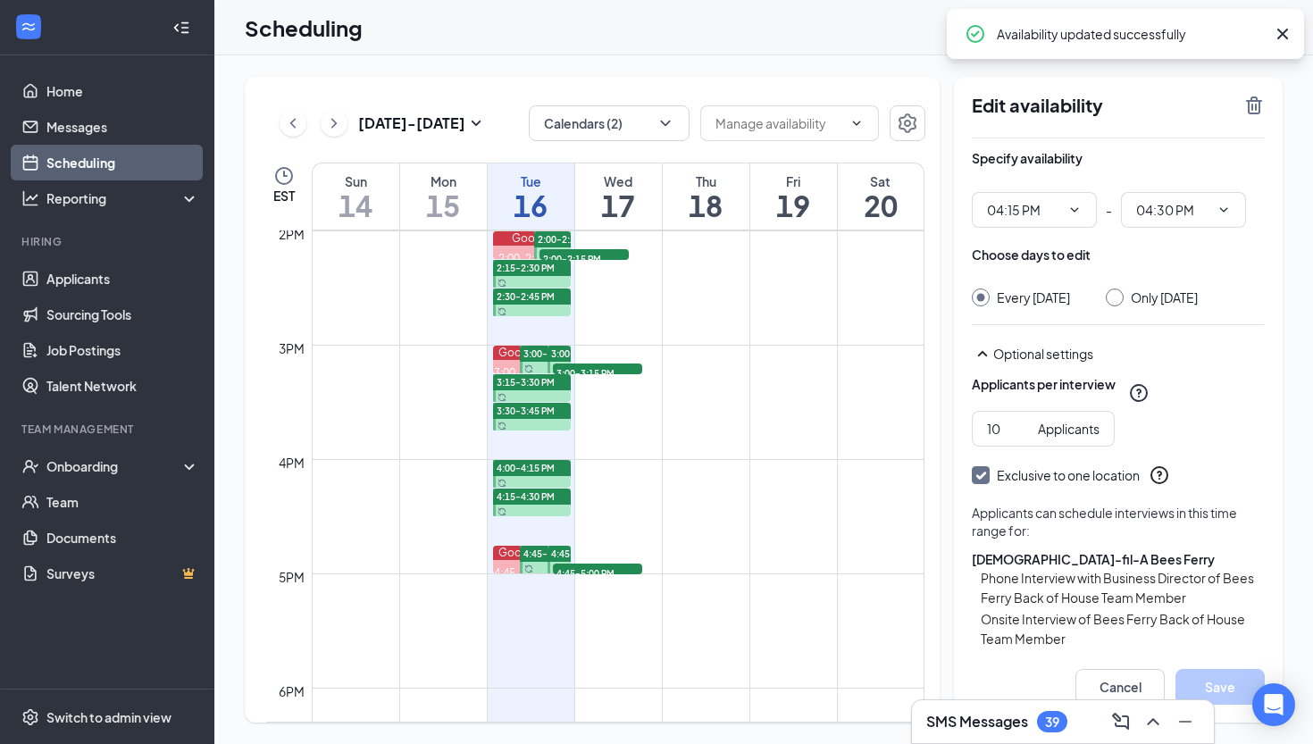
scroll to position [1608, 0]
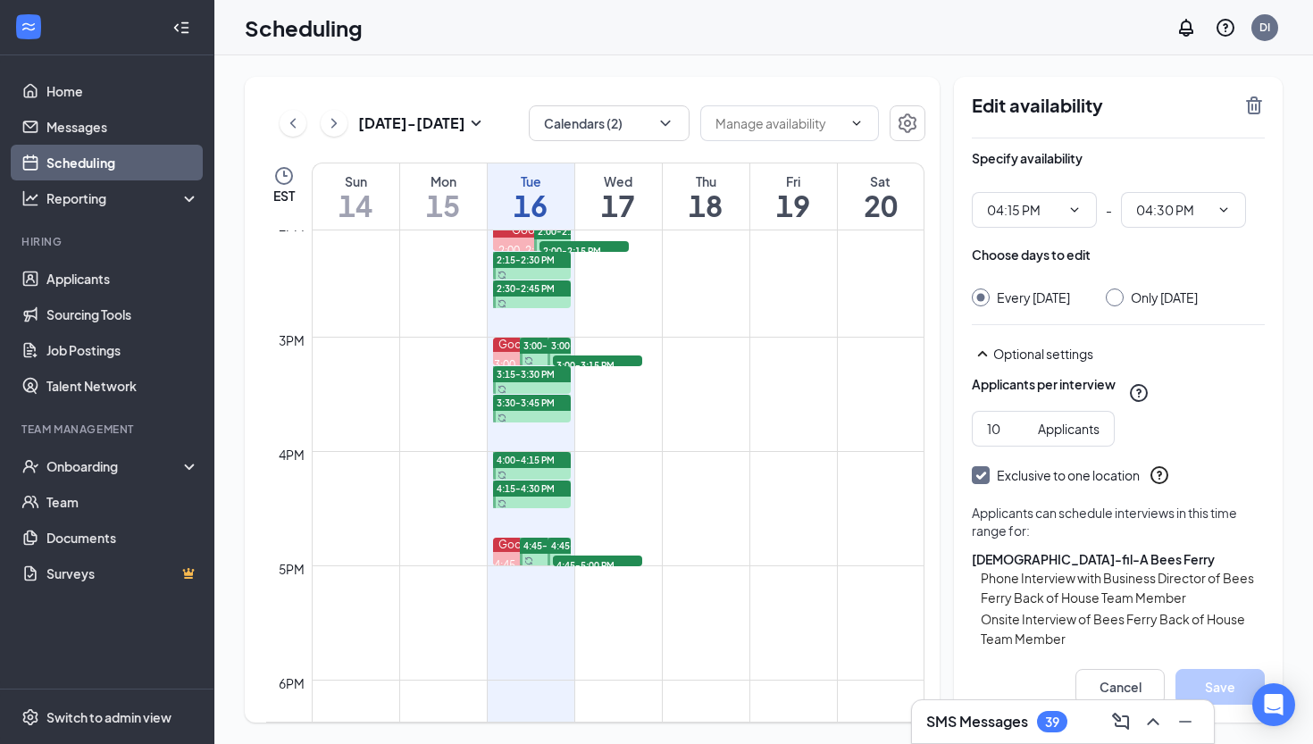
click at [549, 541] on div "4:45-5:00 PM" at bounding box center [558, 546] width 23 height 16
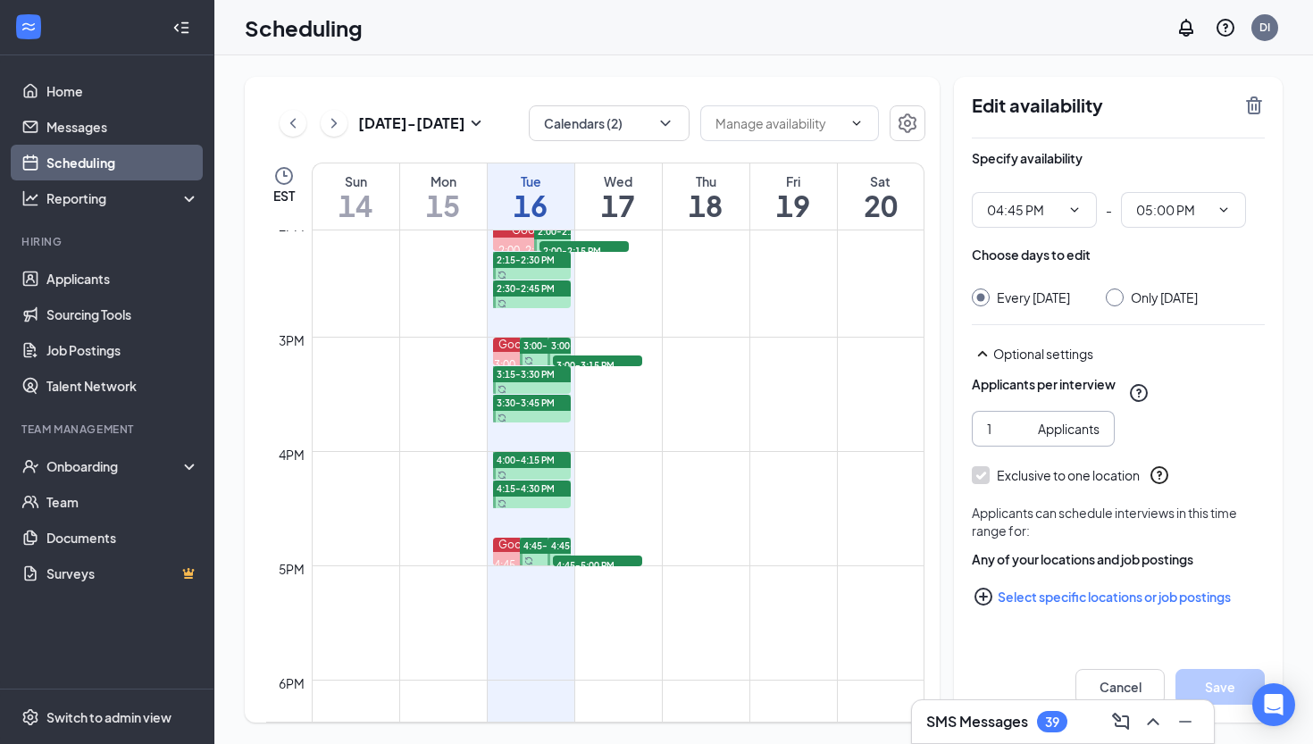
click at [999, 438] on input "1" at bounding box center [1009, 429] width 44 height 20
type input "10"
click at [1035, 614] on button "Select specific locations or job postings" at bounding box center [1118, 597] width 293 height 36
checkbox input "true"
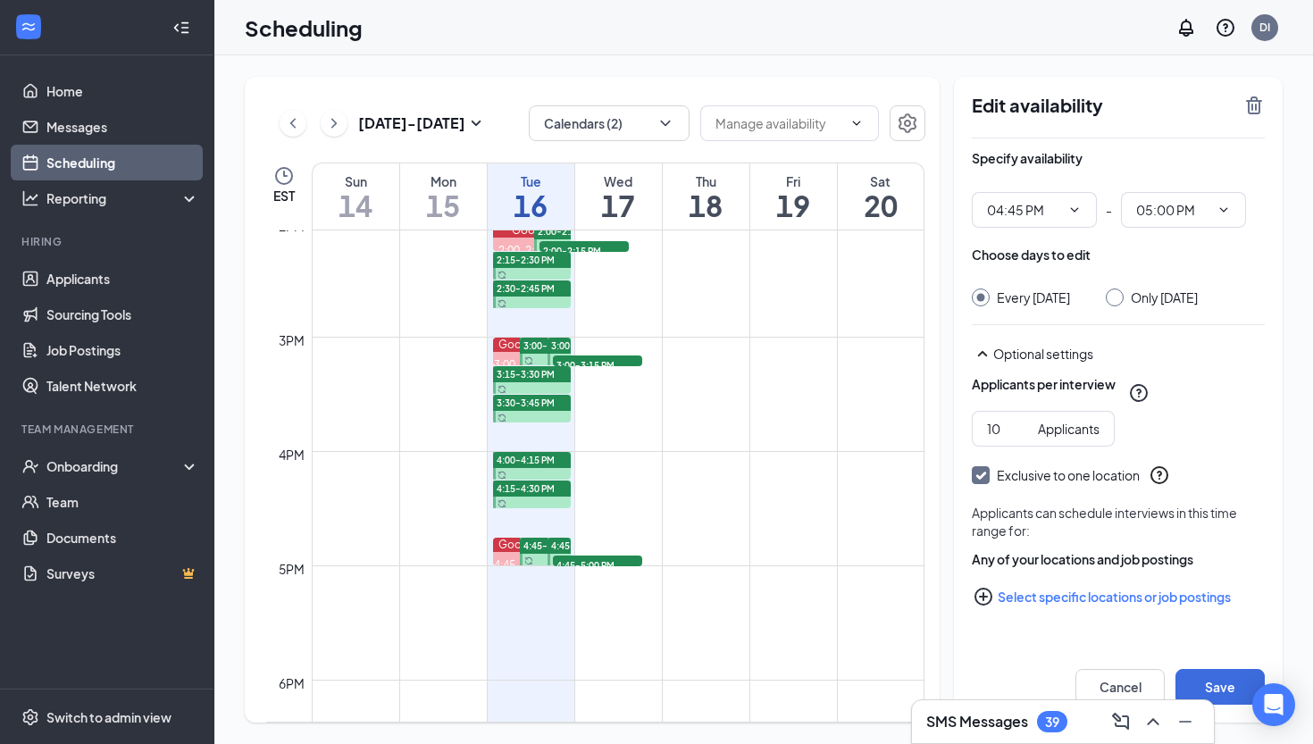
checkbox input "true"
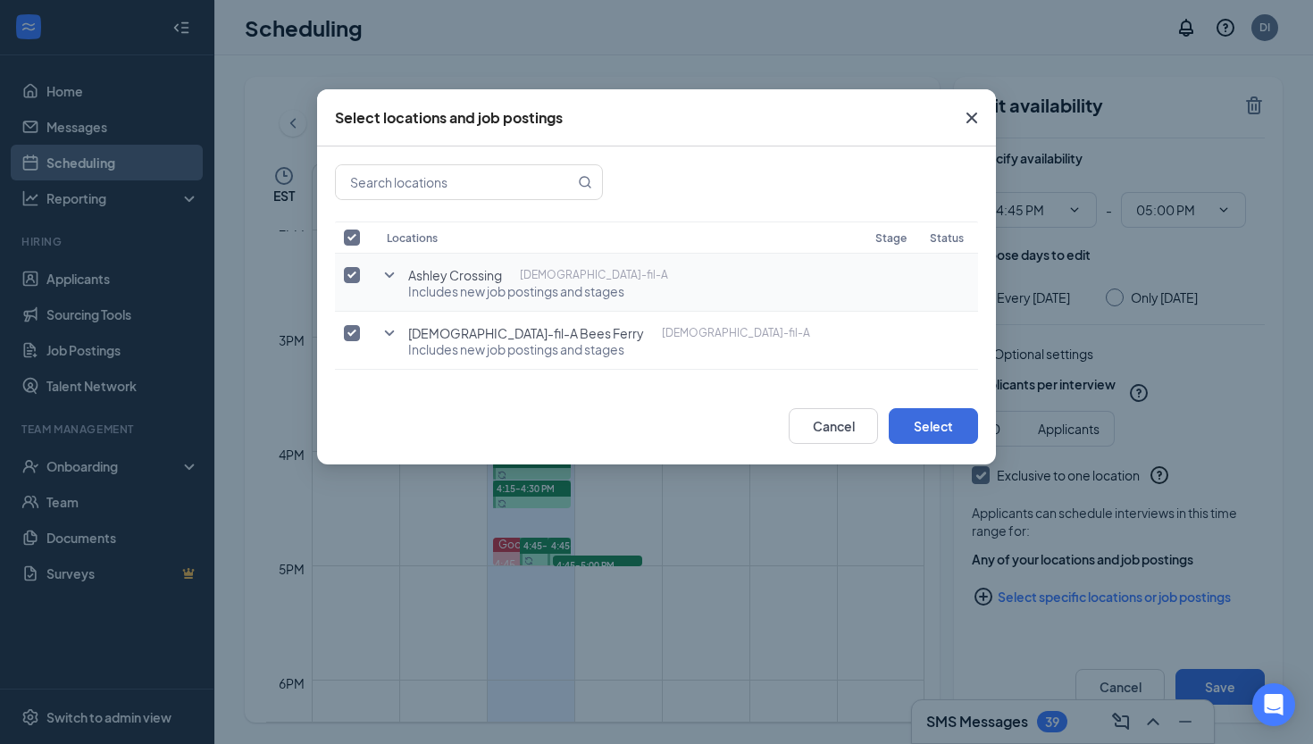
click at [350, 271] on input "checkbox" at bounding box center [352, 275] width 16 height 16
checkbox input "false"
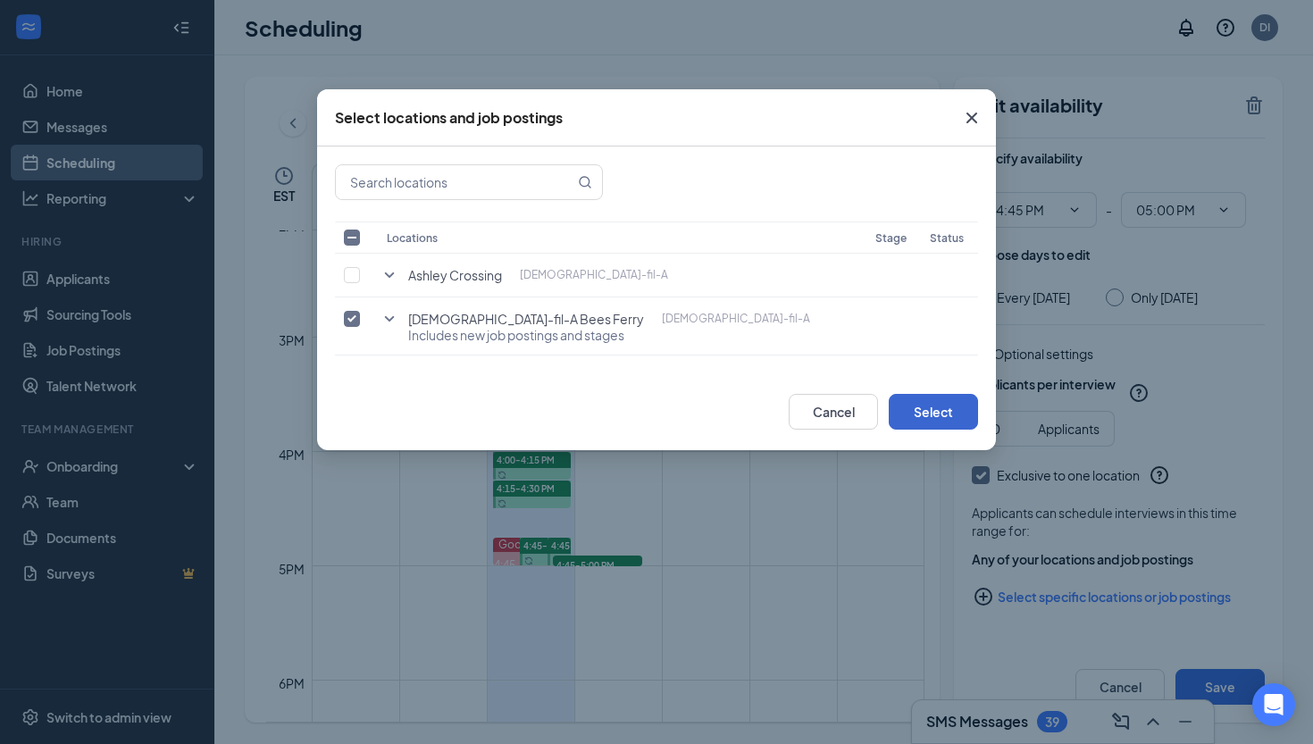
click at [948, 411] on button "Select" at bounding box center [933, 412] width 89 height 36
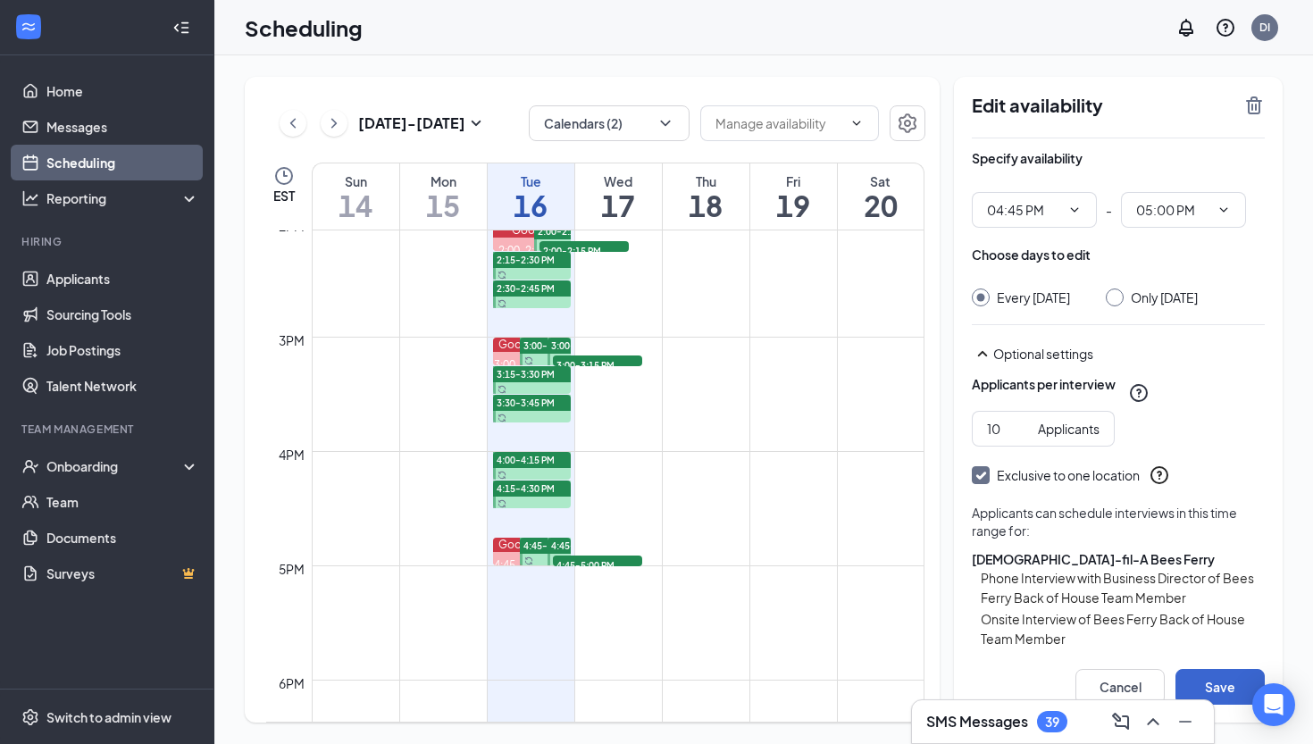
click at [1194, 676] on button "Save" at bounding box center [1219, 687] width 89 height 36
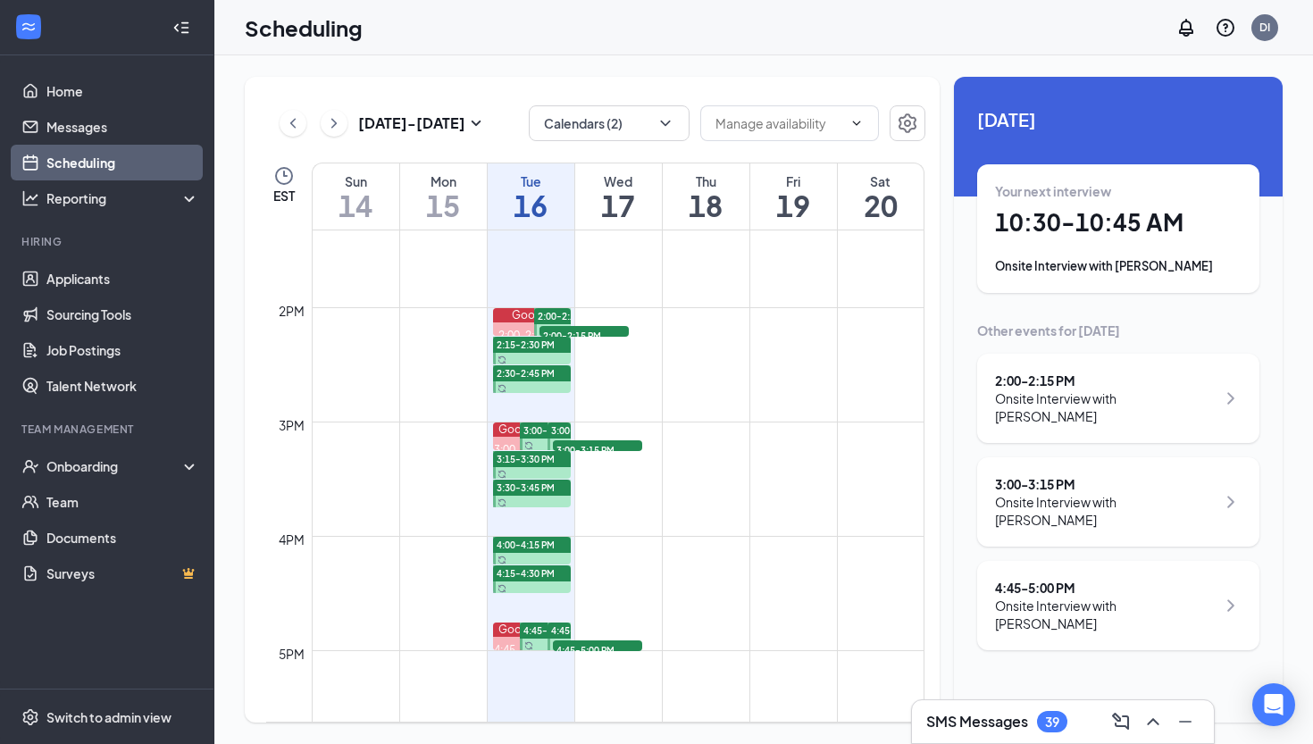
scroll to position [1526, 0]
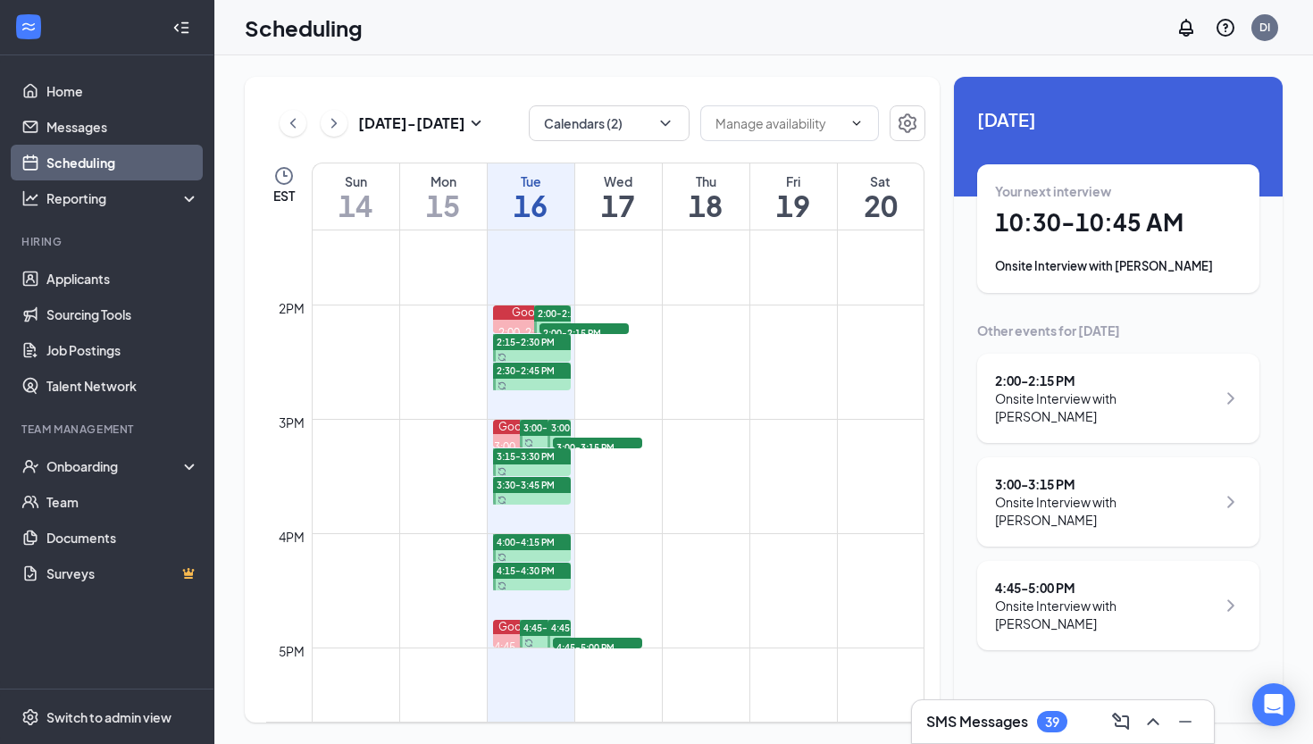
click at [525, 396] on td at bounding box center [618, 404] width 613 height 29
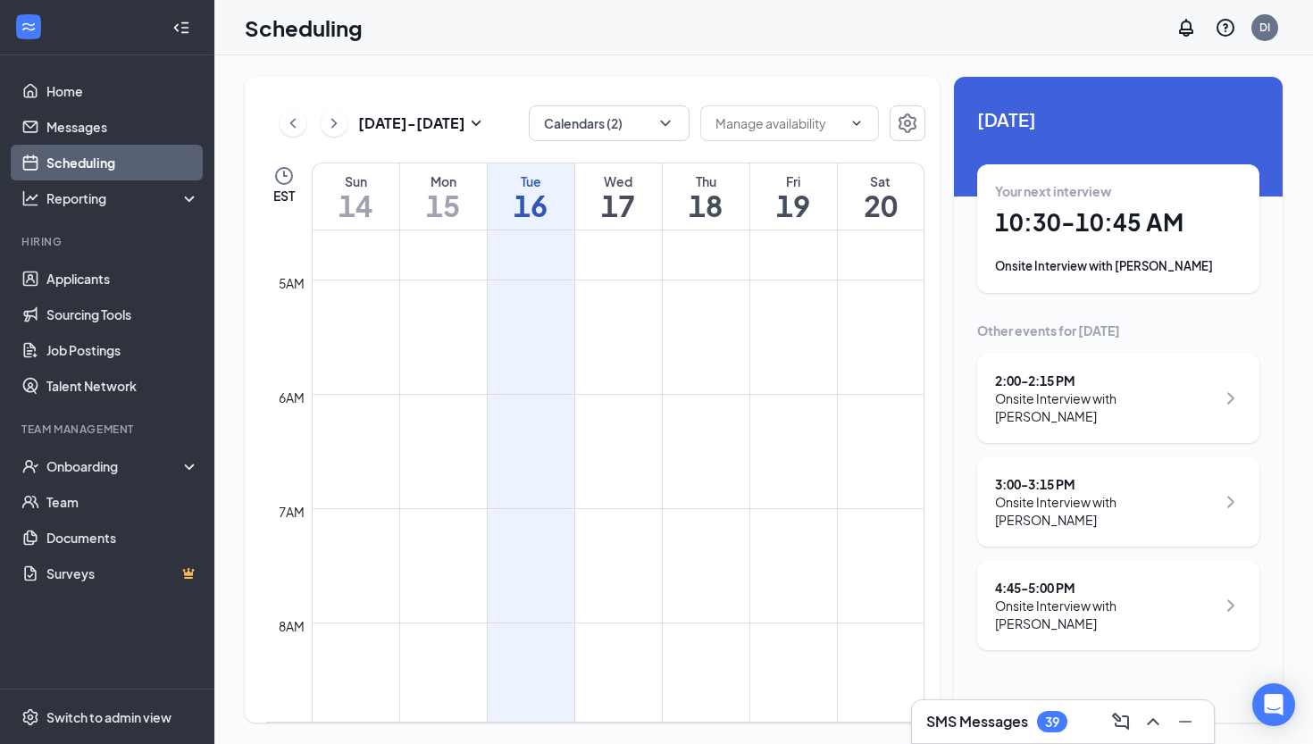
scroll to position [433, 0]
click at [990, 89] on div "[DATE] Your next interview 10:30 - 10:45 AM Onsite Interview with [PERSON_NAME]…" at bounding box center [1118, 378] width 329 height 602
click at [902, 124] on icon "Settings" at bounding box center [907, 123] width 21 height 21
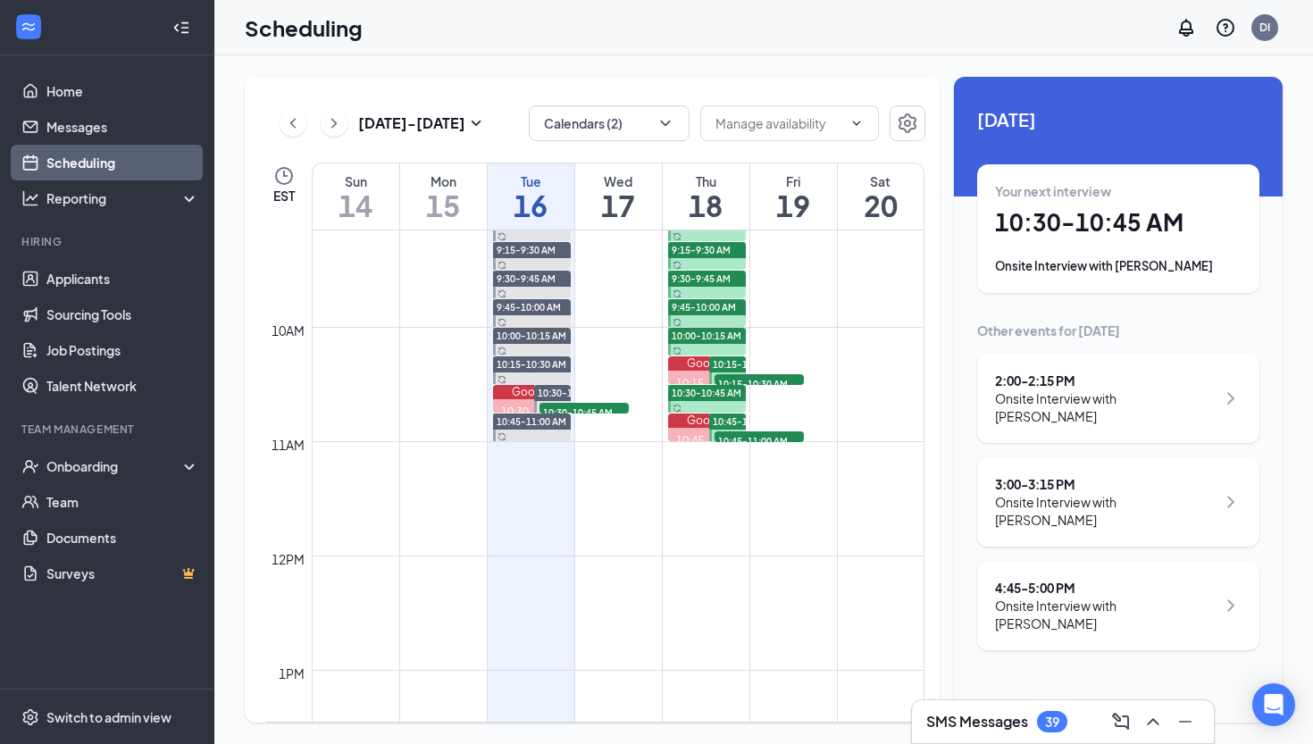
scroll to position [1020, 0]
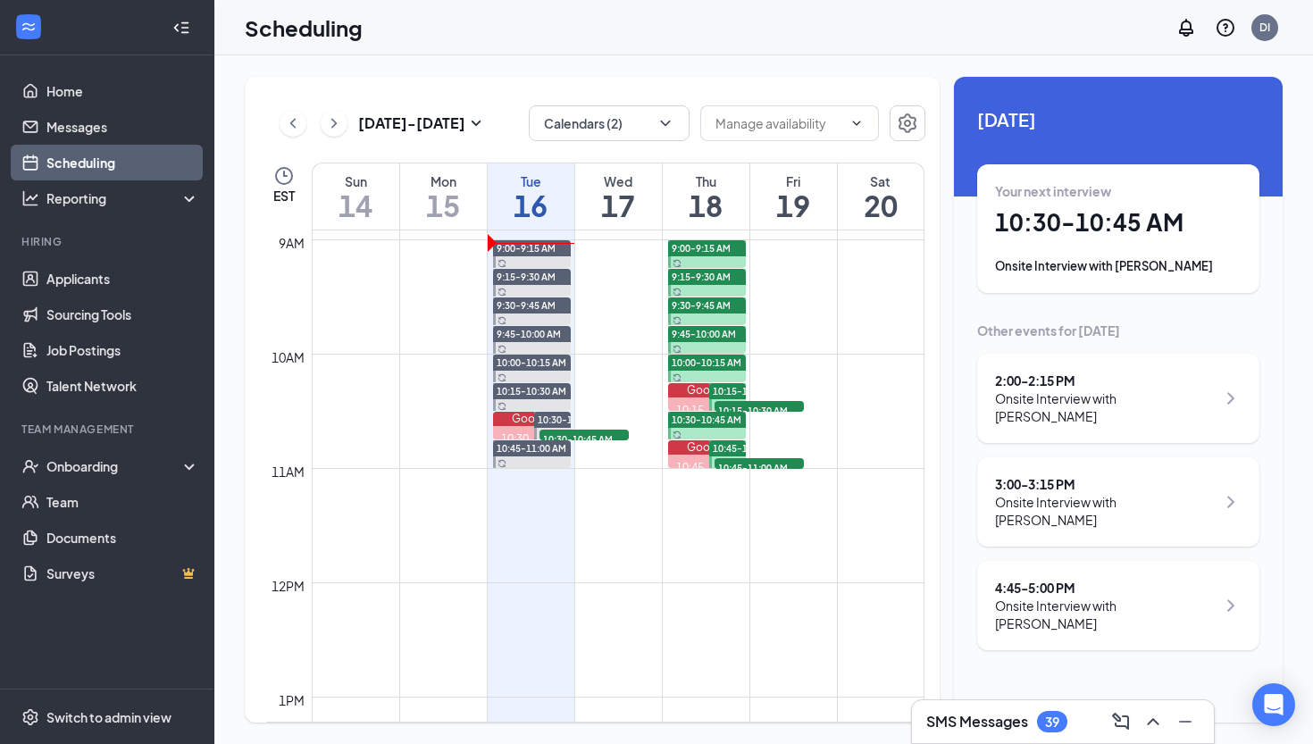
click at [528, 494] on td at bounding box center [618, 482] width 613 height 29
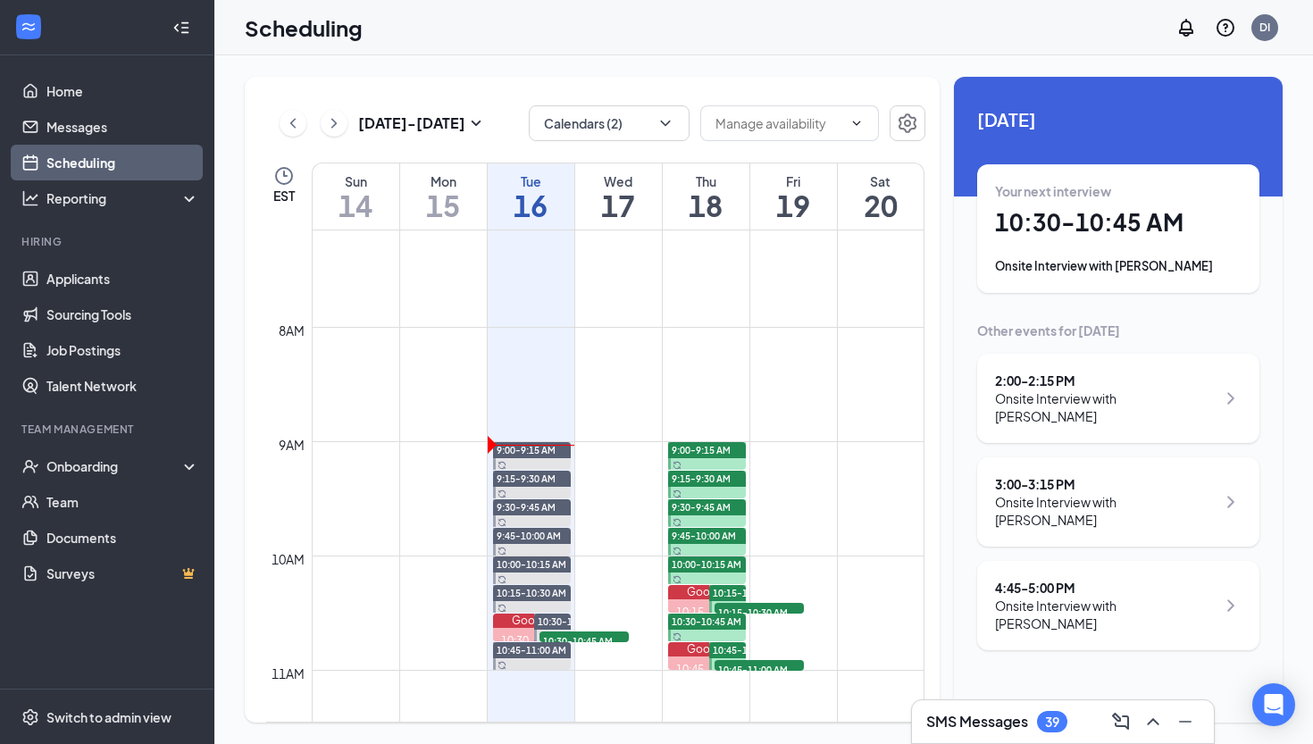
scroll to position [763, 0]
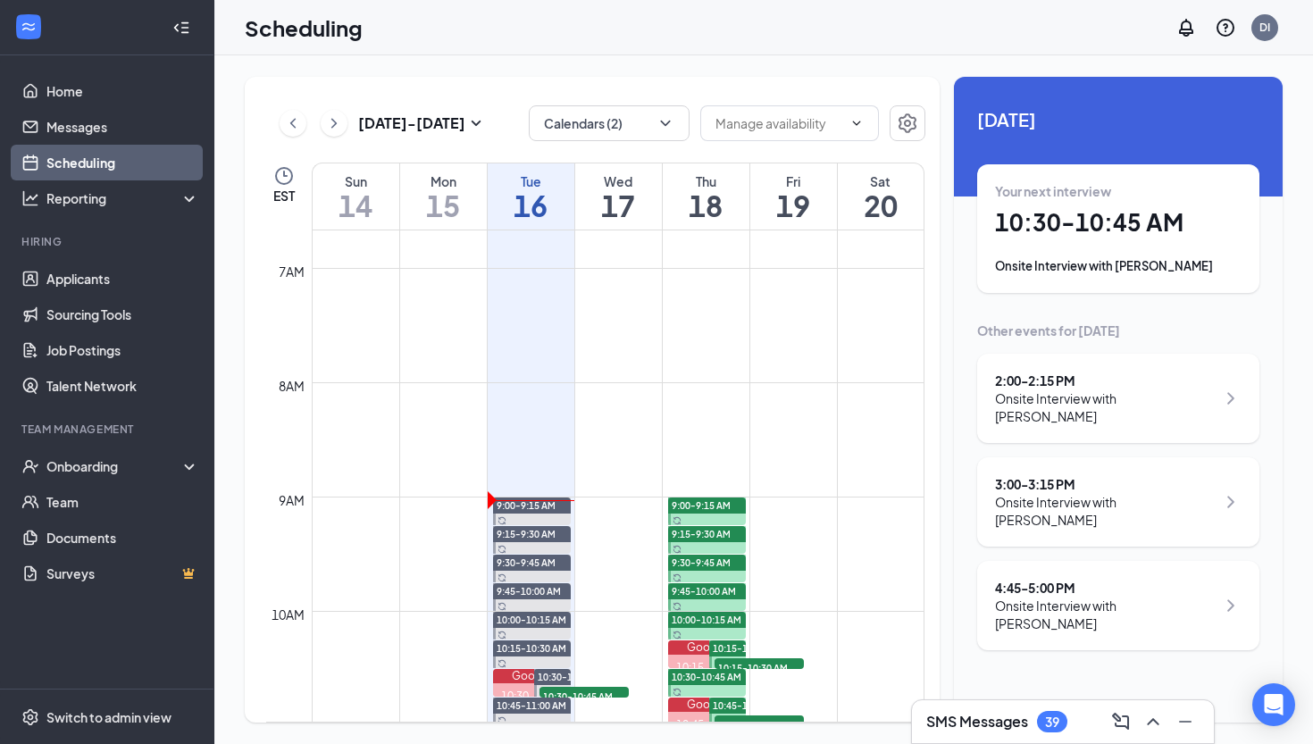
click at [521, 213] on h1 "16" at bounding box center [531, 205] width 87 height 30
click at [555, 191] on h1 "16" at bounding box center [531, 205] width 87 height 30
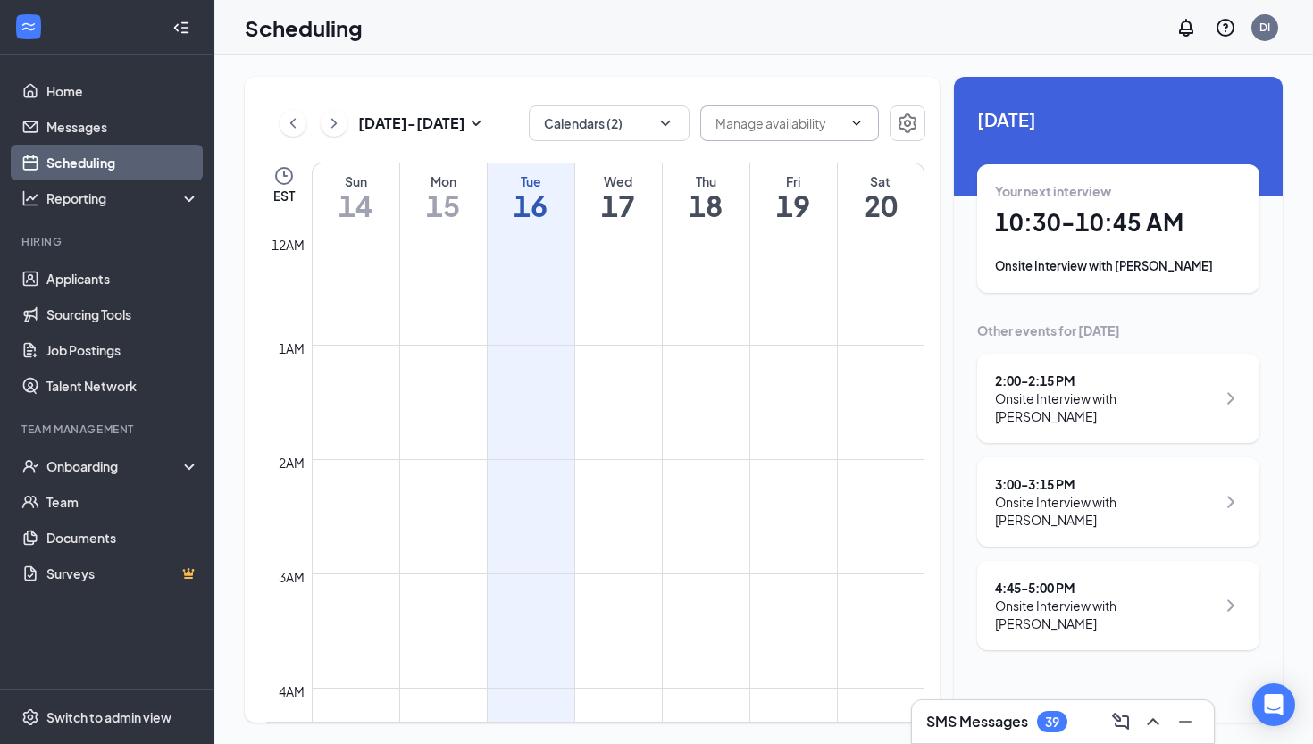
click at [831, 131] on input "text" at bounding box center [778, 123] width 127 height 20
click at [714, 48] on div "Scheduling DI" at bounding box center [763, 27] width 1098 height 55
click at [629, 129] on button "Calendars (2)" at bounding box center [609, 123] width 161 height 36
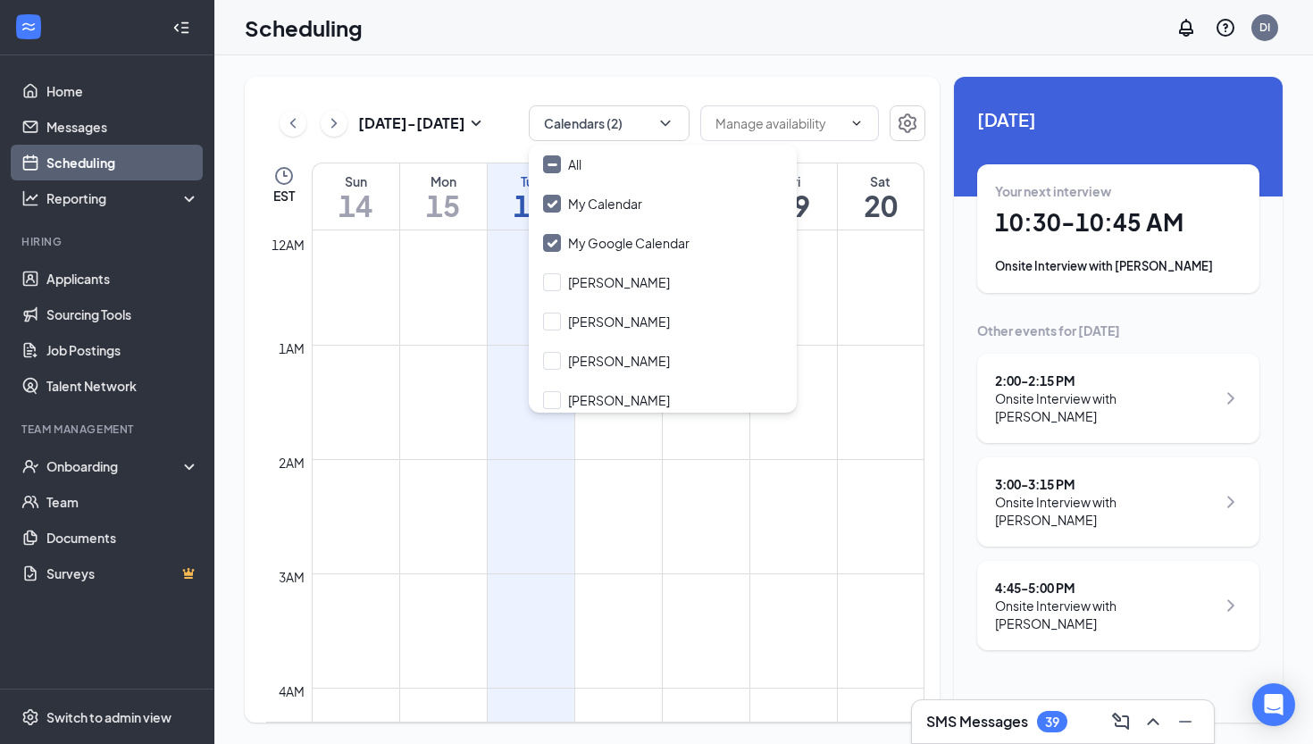
click at [707, 56] on div "[DATE] - [DATE] Calendars (2) Delete all availability EST Sun 14 Mon 15 Tue 16 …" at bounding box center [763, 399] width 1098 height 689
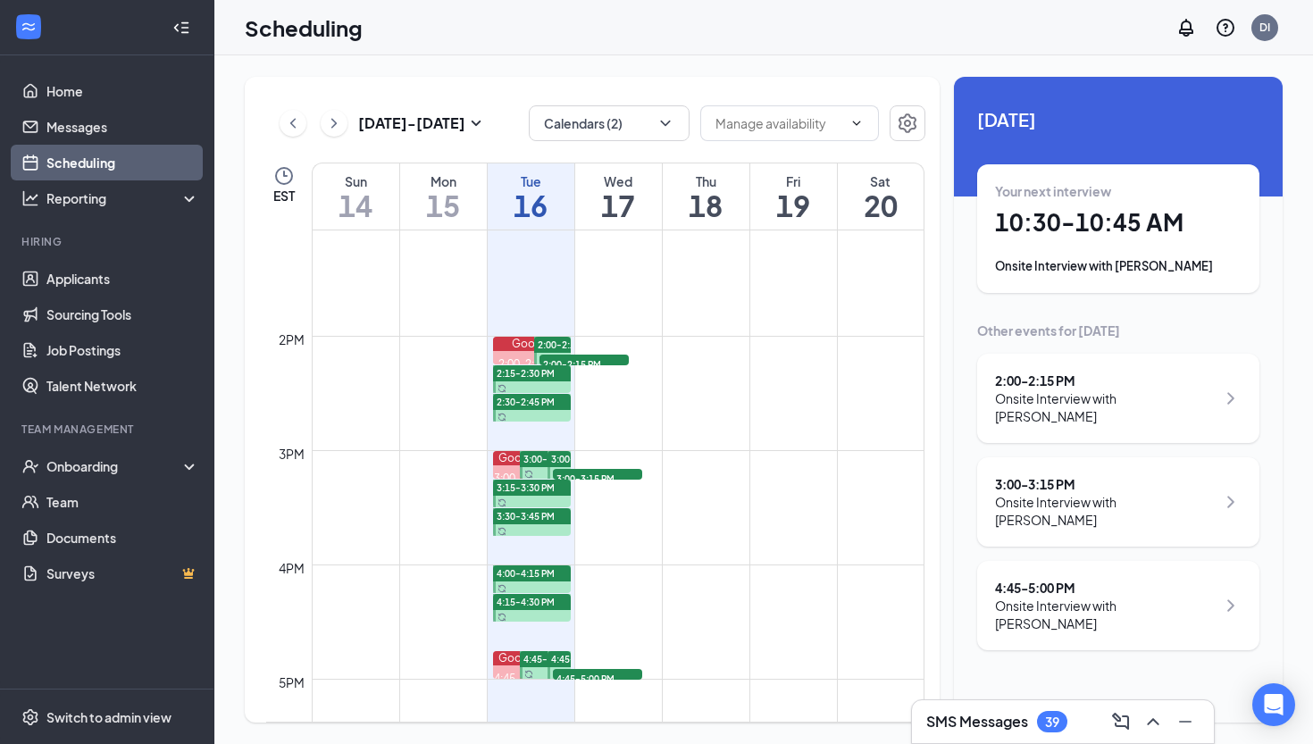
scroll to position [1409, 0]
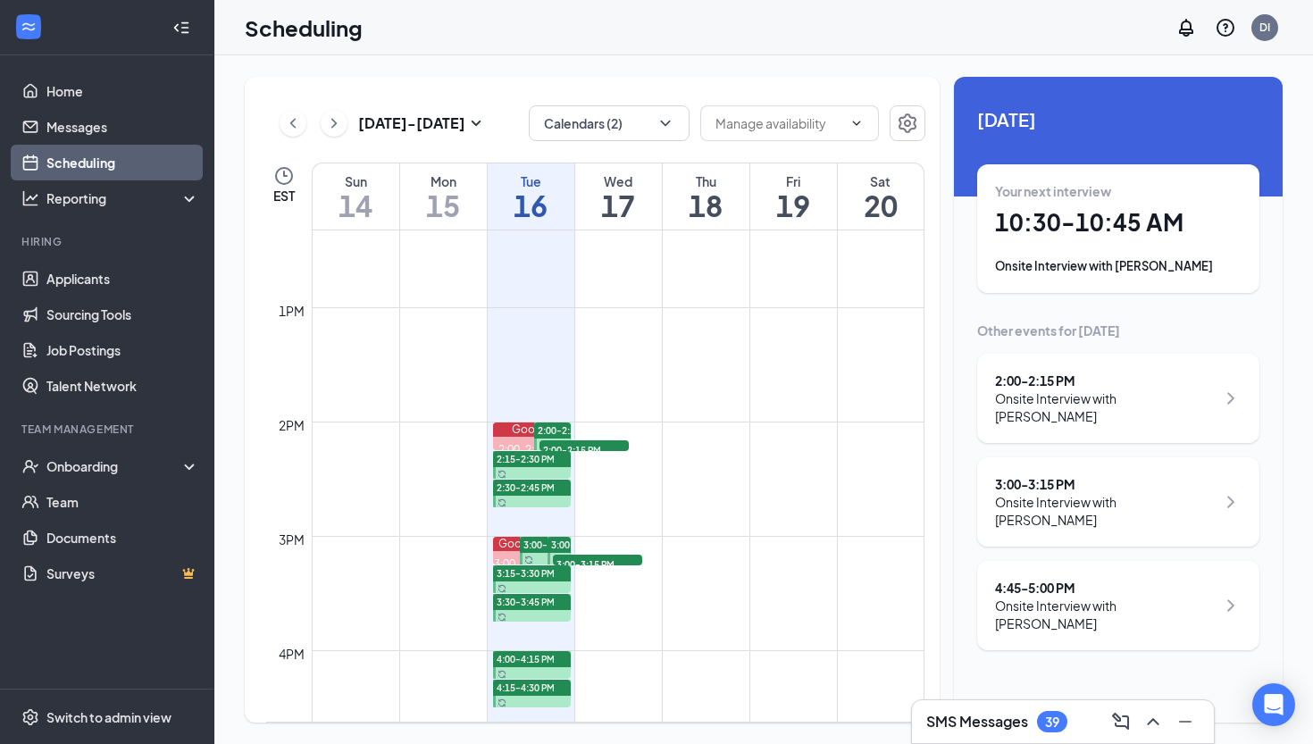
click at [701, 206] on h1 "18" at bounding box center [706, 205] width 87 height 30
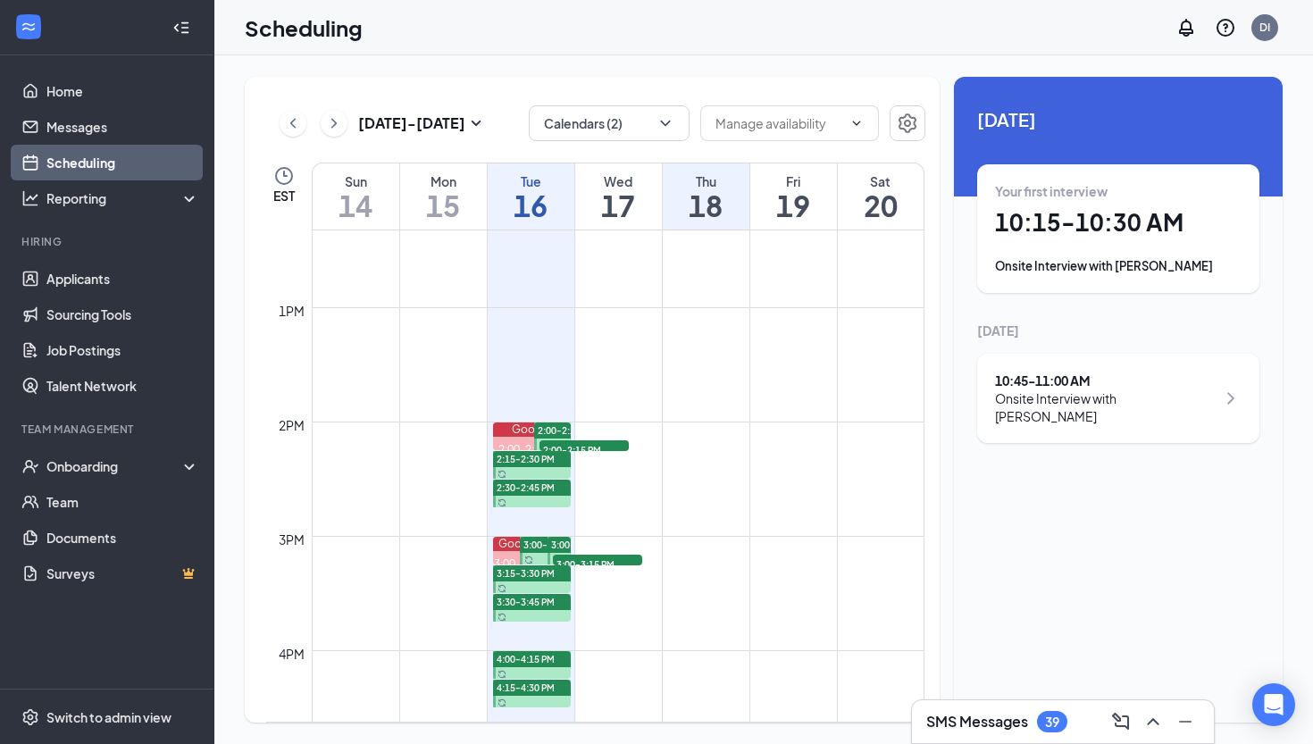
click at [525, 518] on td at bounding box center [618, 521] width 613 height 29
click at [494, 521] on td at bounding box center [618, 521] width 613 height 29
click at [472, 492] on td at bounding box center [618, 493] width 613 height 29
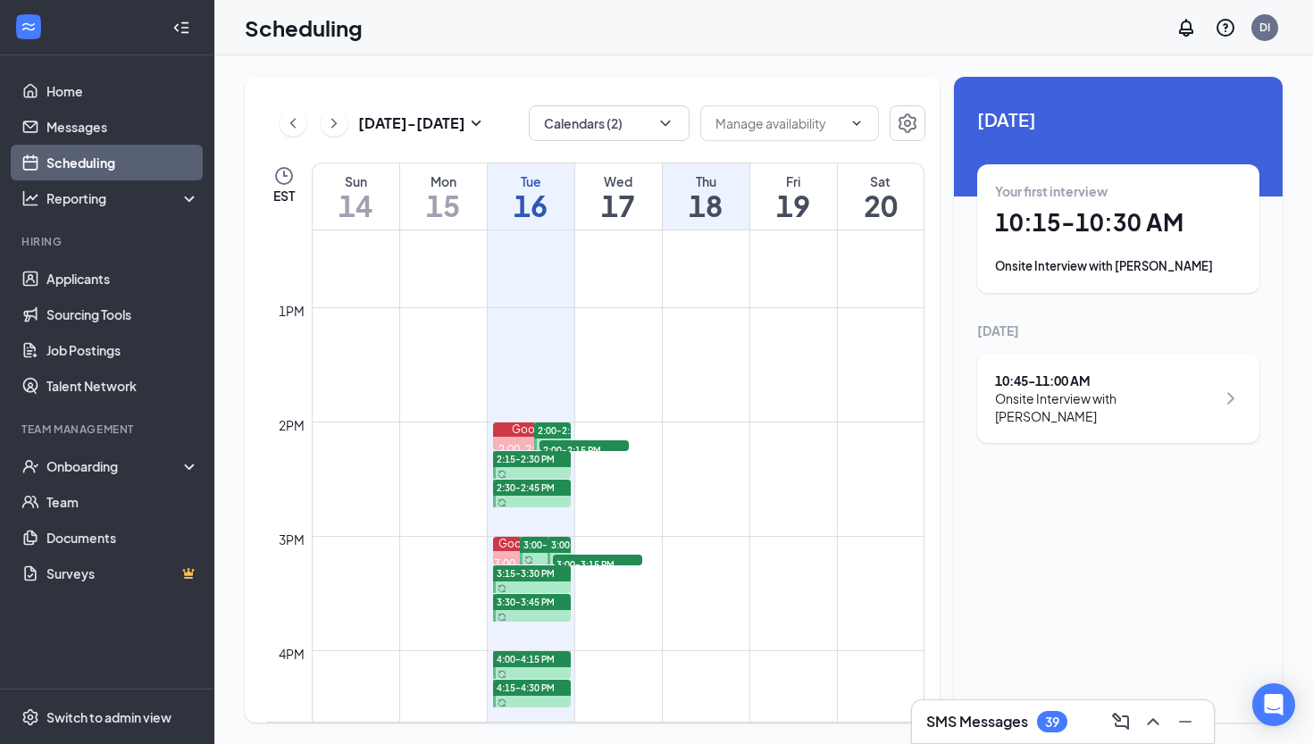
click at [472, 492] on td at bounding box center [618, 493] width 613 height 29
click at [530, 207] on h1 "16" at bounding box center [531, 205] width 87 height 30
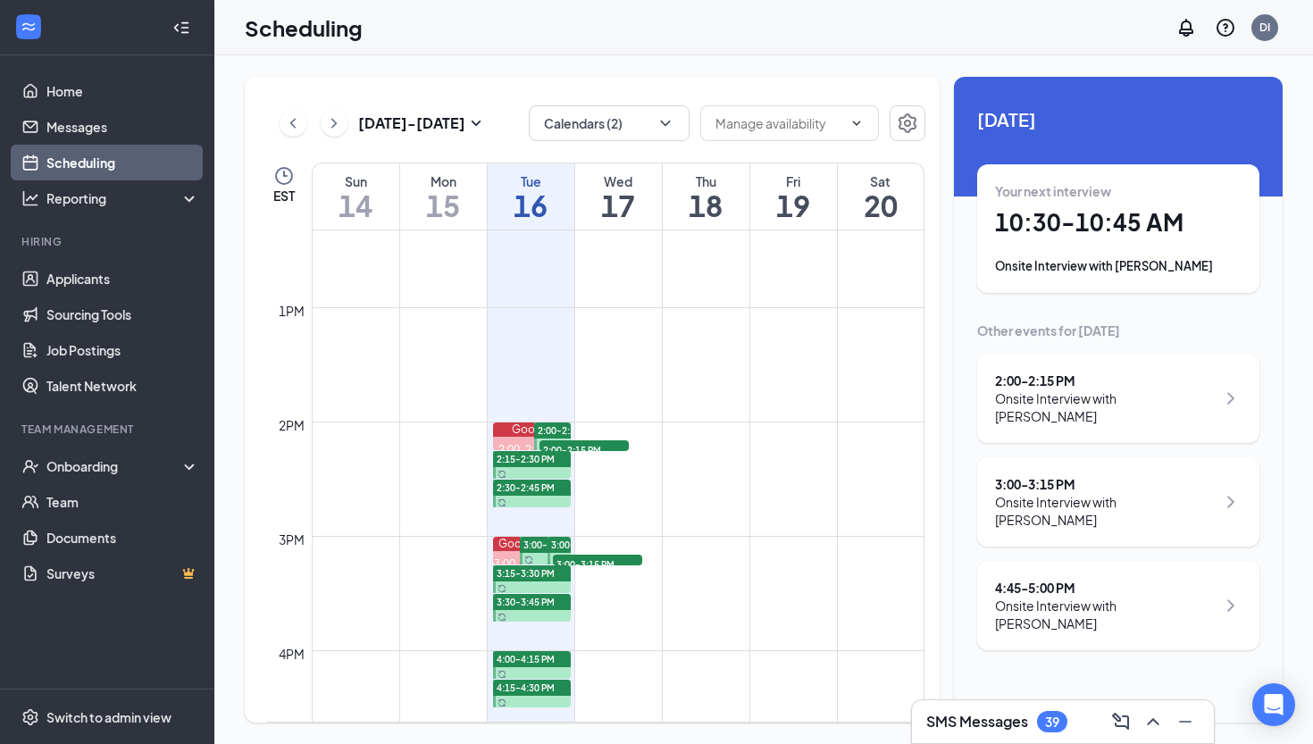
click at [1045, 404] on div "Onsite Interview with [PERSON_NAME]" at bounding box center [1105, 407] width 221 height 36
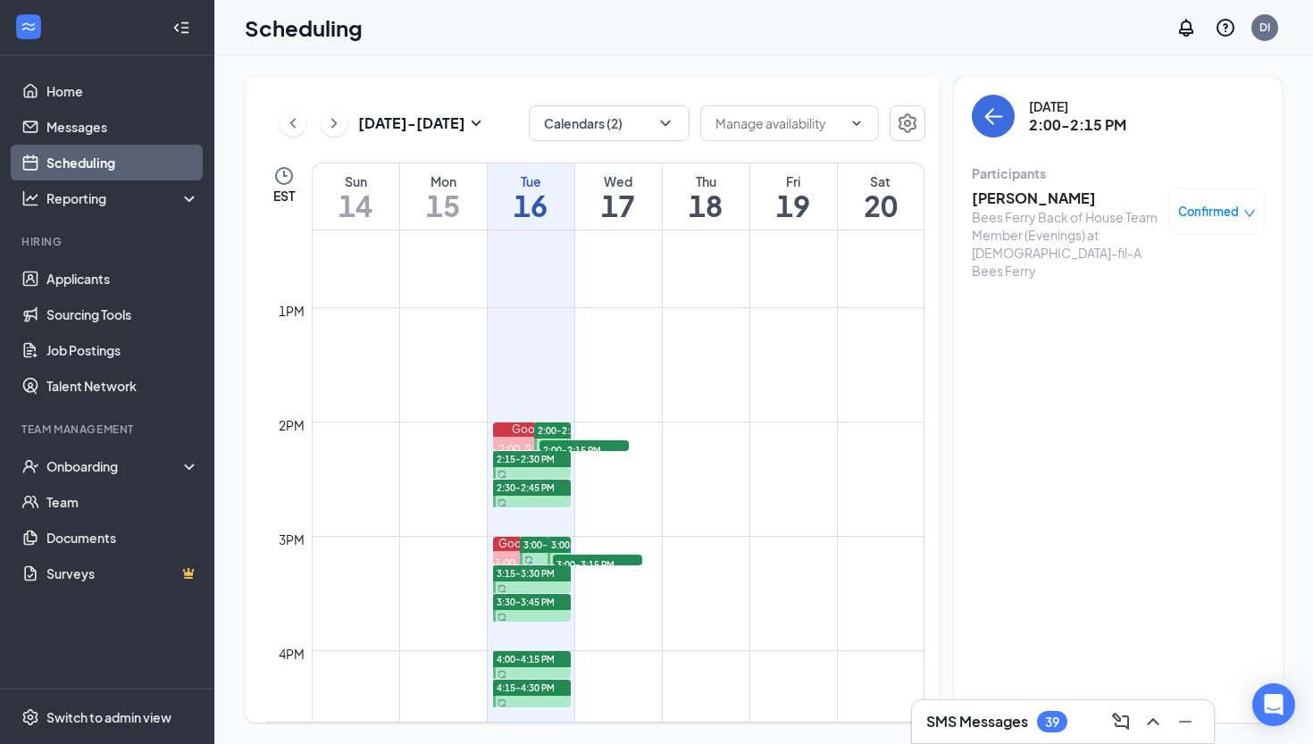
click at [533, 198] on h1 "16" at bounding box center [531, 205] width 87 height 30
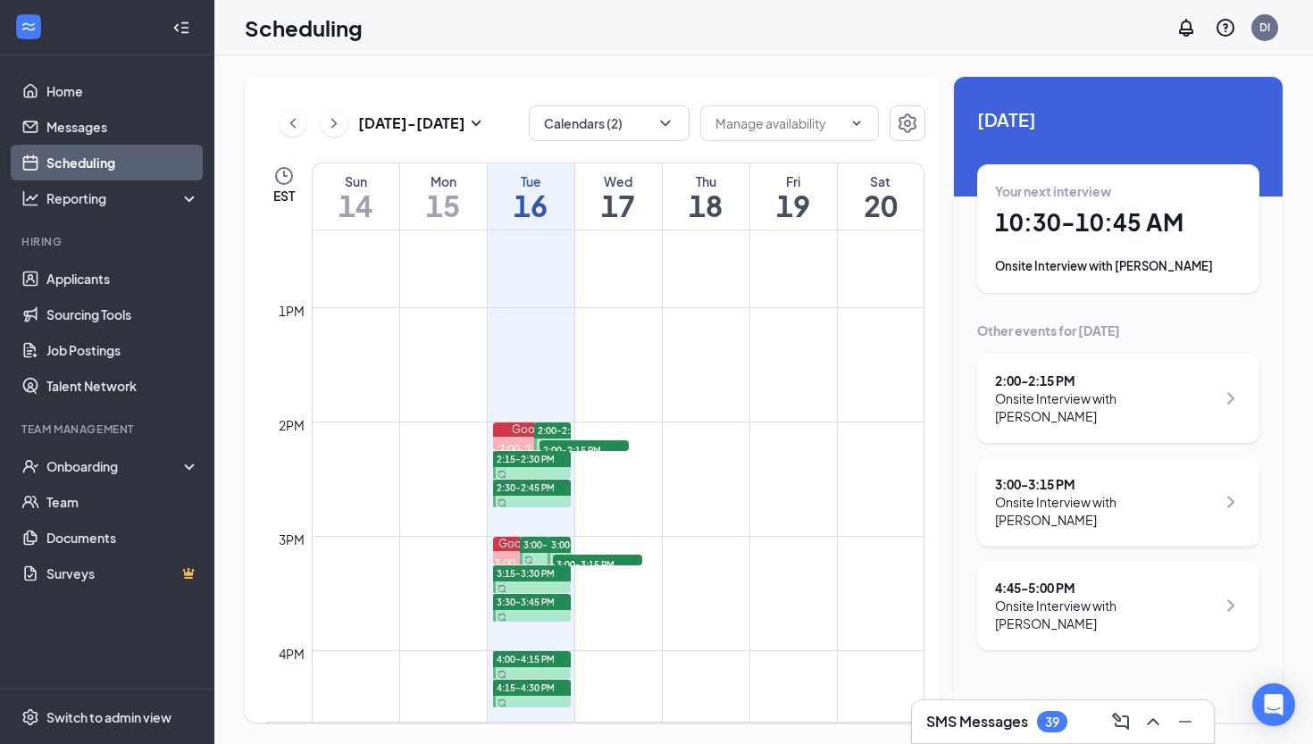
click at [701, 204] on h1 "18" at bounding box center [706, 205] width 87 height 30
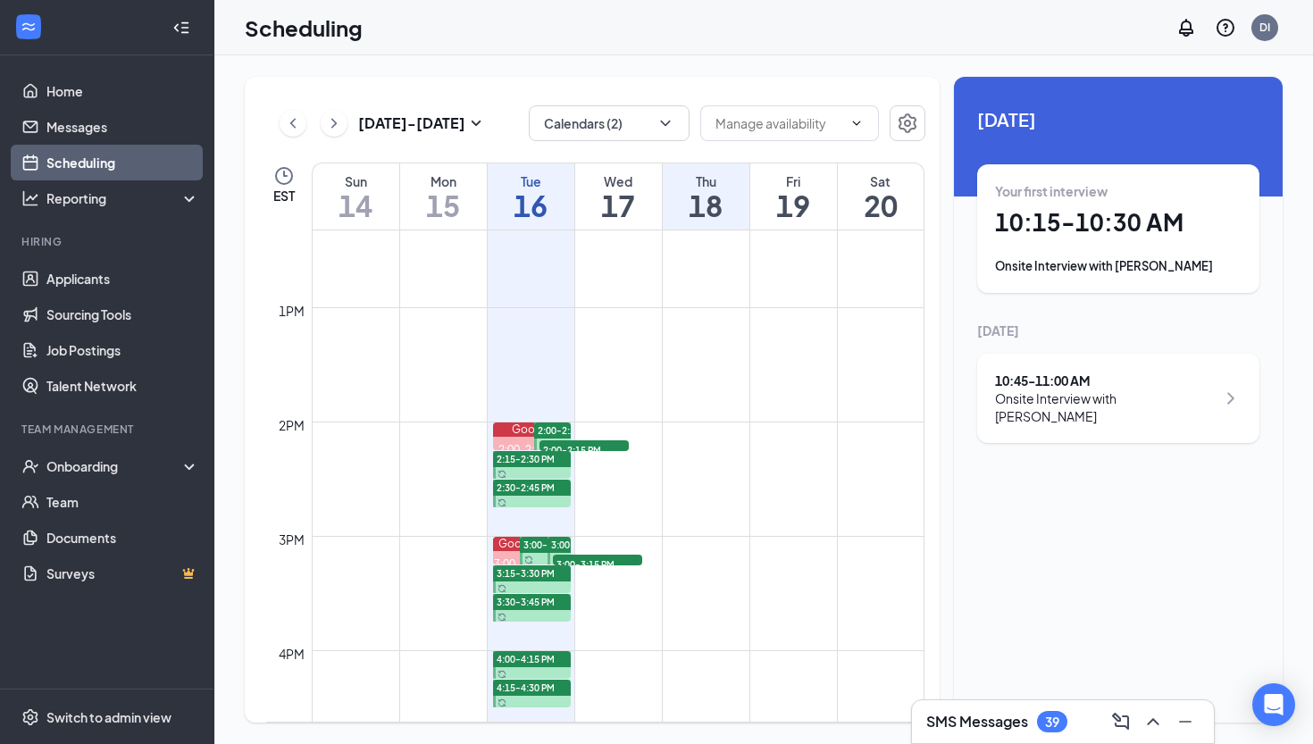
click at [512, 186] on div "Tue" at bounding box center [531, 181] width 87 height 18
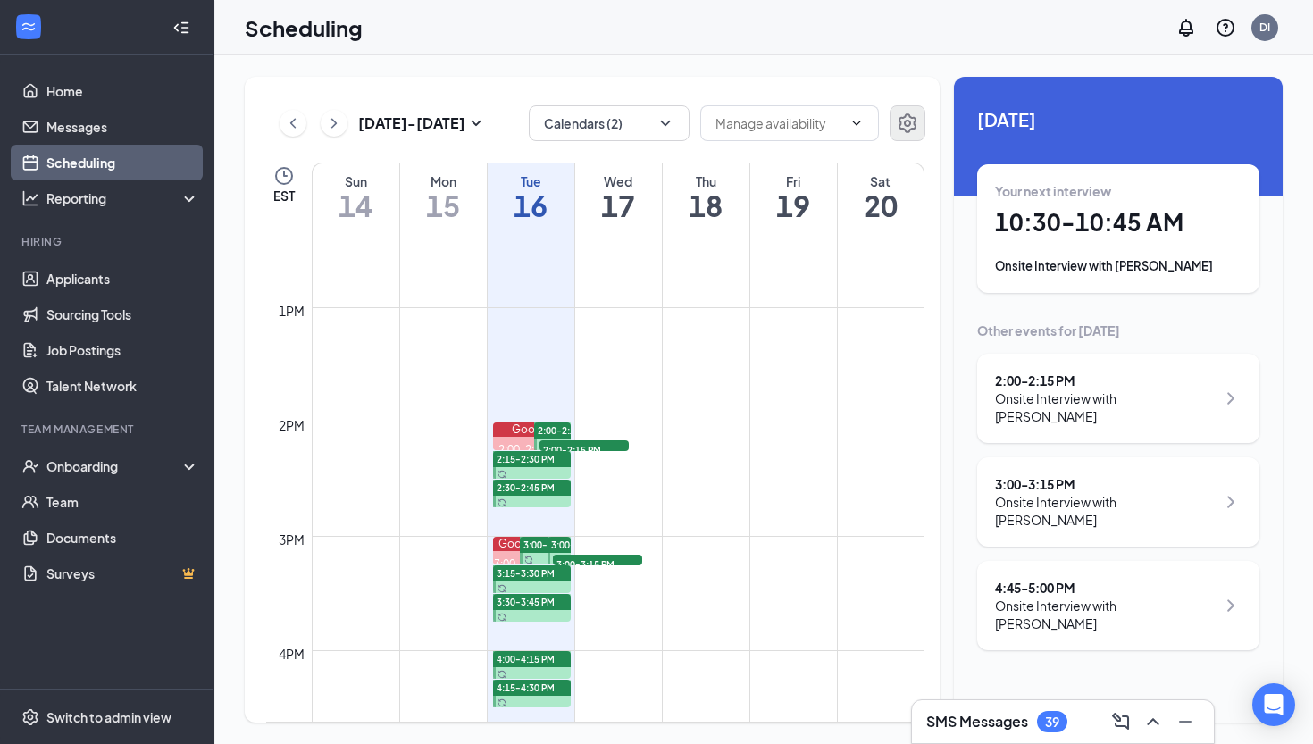
click at [908, 118] on icon "Settings" at bounding box center [907, 123] width 21 height 21
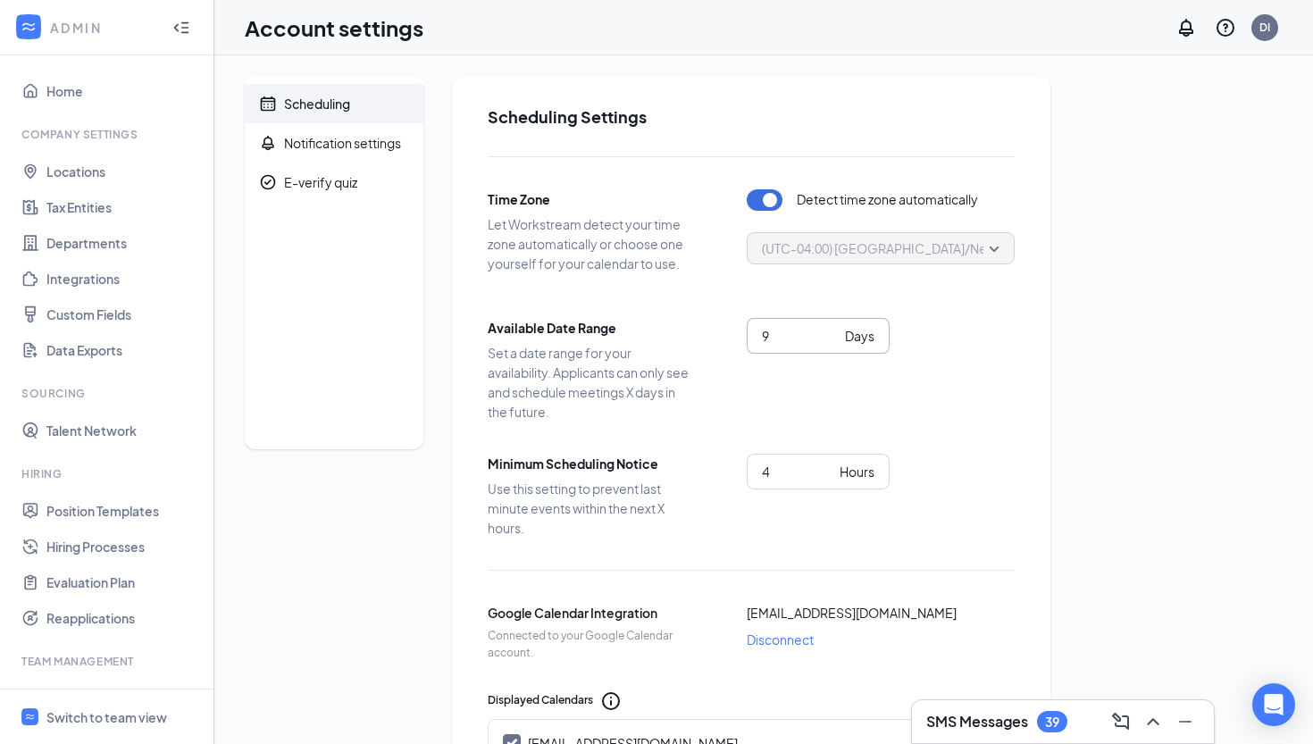
click at [836, 343] on input "9" at bounding box center [800, 336] width 76 height 20
click at [836, 343] on input "8" at bounding box center [800, 336] width 76 height 20
click at [836, 343] on input "7" at bounding box center [800, 336] width 76 height 20
click at [836, 343] on input "6" at bounding box center [800, 336] width 76 height 20
type input "7"
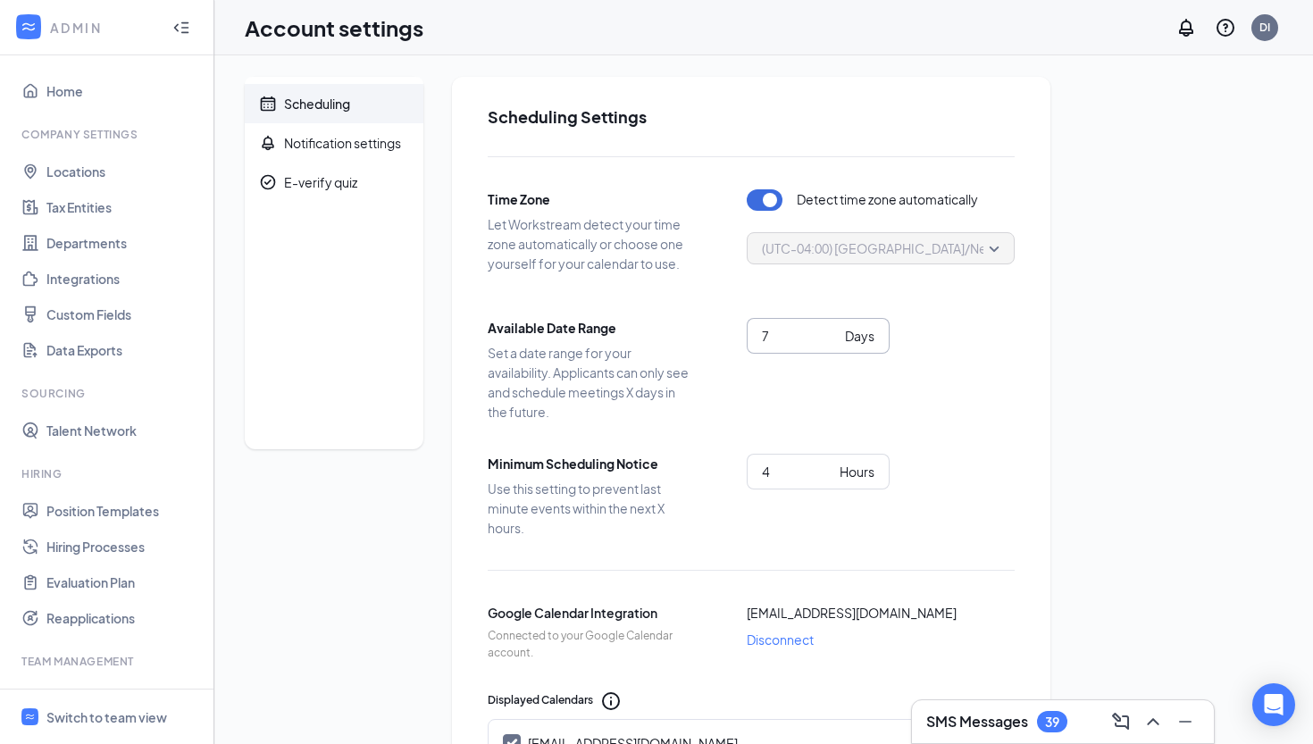
click at [832, 333] on input "7" at bounding box center [800, 336] width 76 height 20
click at [1075, 363] on div "Scheduling Notification settings E-verify quiz Scheduling Settings Time Zone Le…" at bounding box center [764, 723] width 1038 height 1292
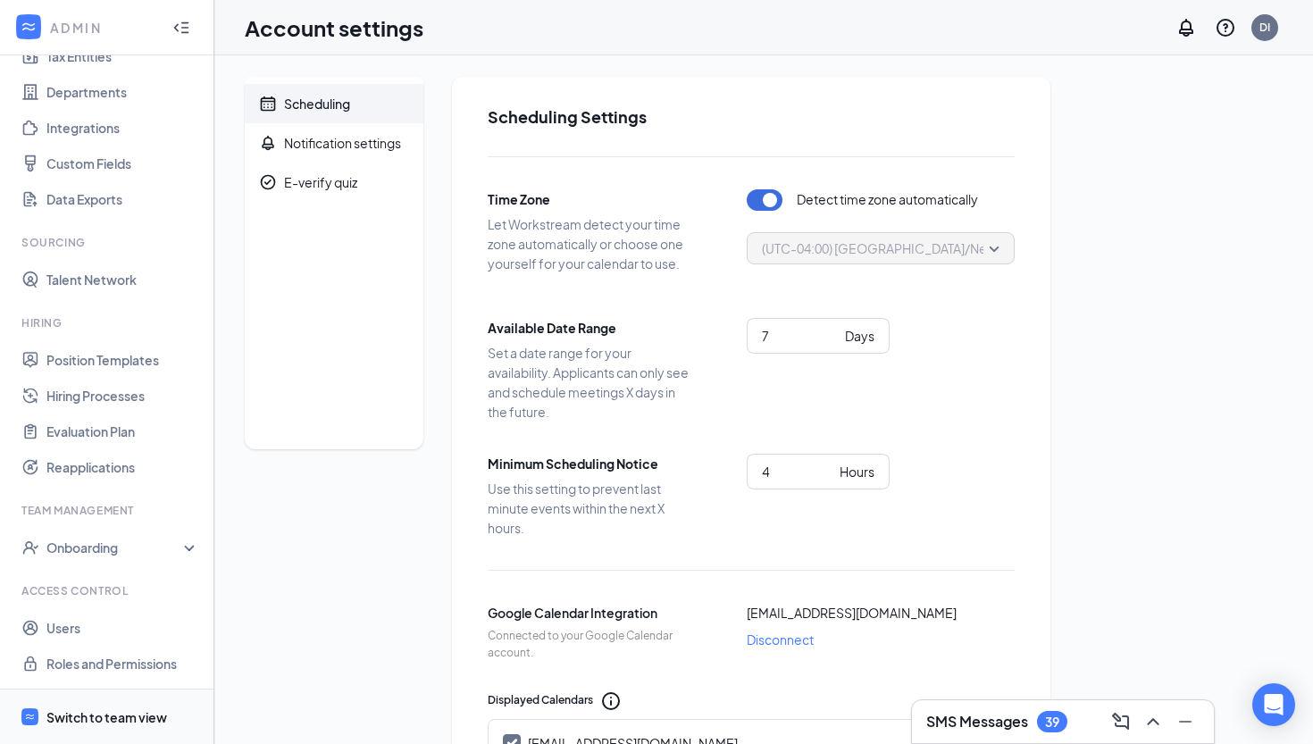
scroll to position [151, 0]
click at [97, 723] on div "Switch to team view" at bounding box center [106, 717] width 121 height 18
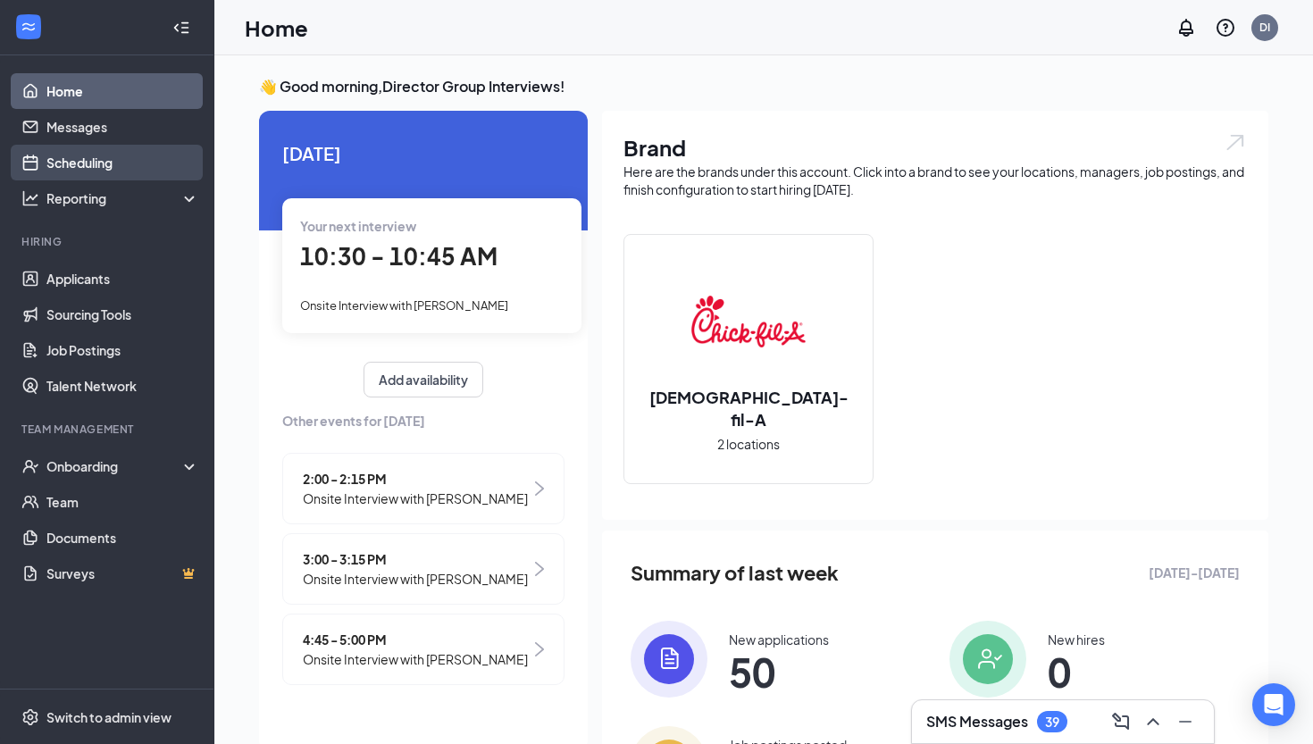
click at [99, 159] on link "Scheduling" at bounding box center [122, 163] width 153 height 36
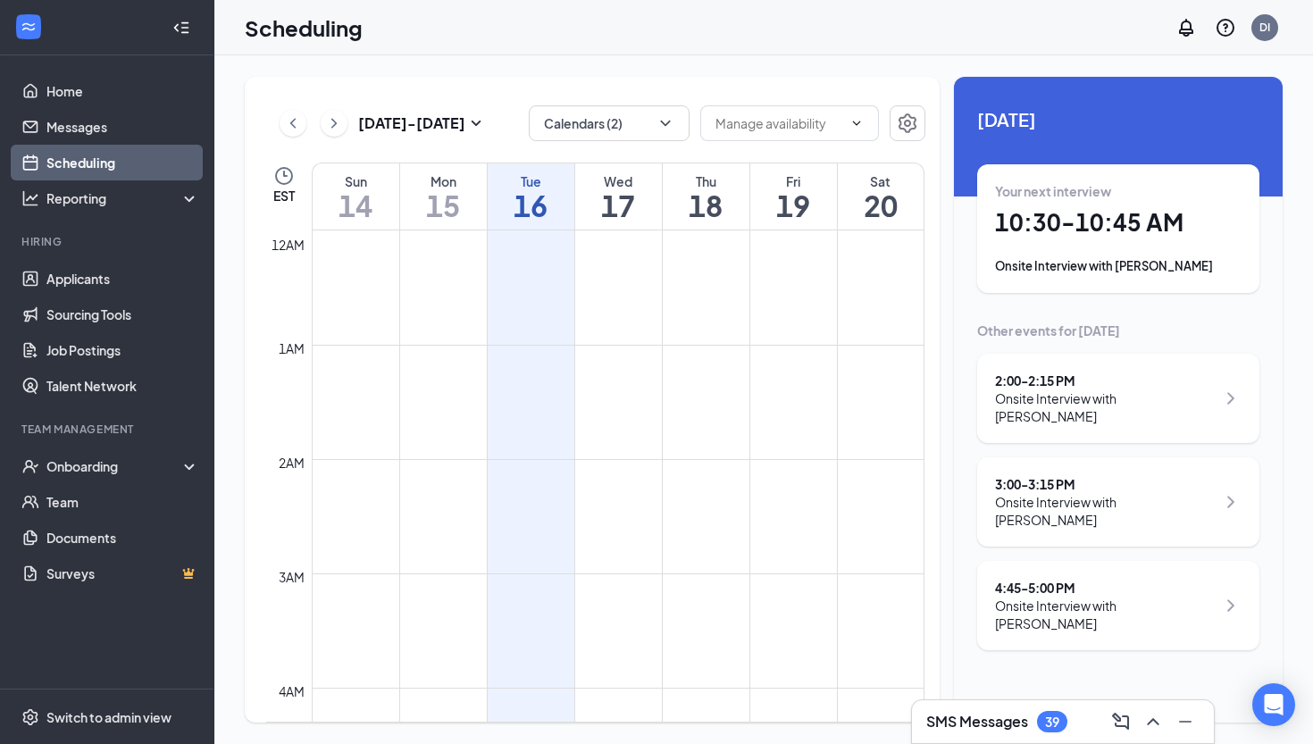
scroll to position [878, 0]
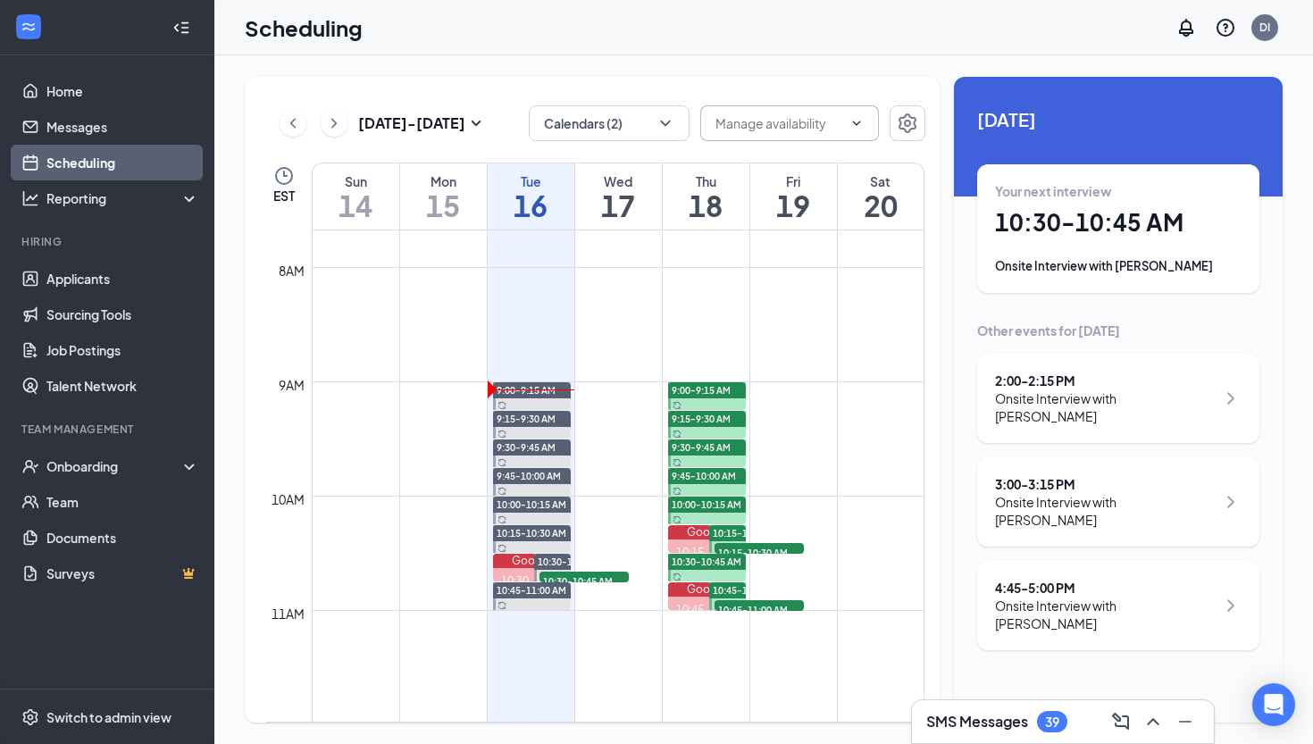
click at [818, 115] on input "text" at bounding box center [778, 123] width 127 height 20
click at [738, 117] on input "text" at bounding box center [778, 123] width 127 height 20
click at [855, 117] on icon "ChevronDown" at bounding box center [856, 123] width 14 height 14
click at [616, 191] on h1 "17" at bounding box center [618, 205] width 87 height 30
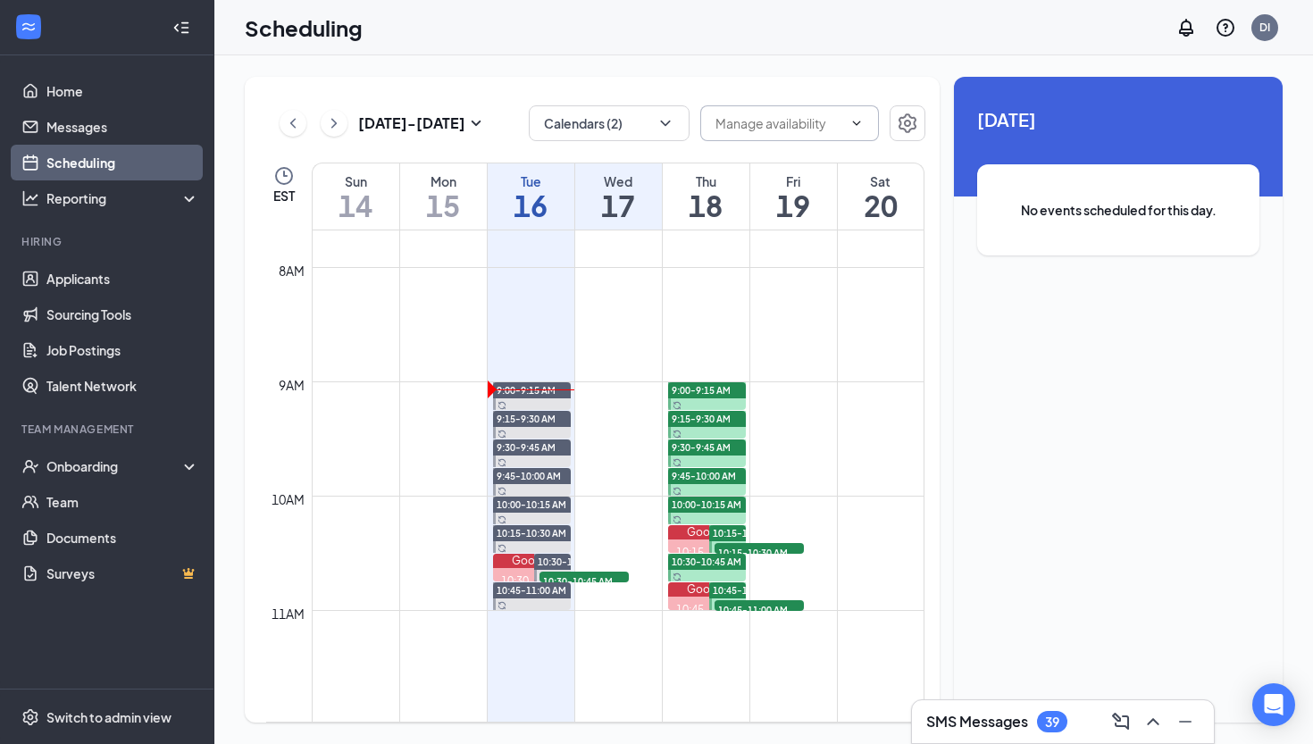
click at [775, 131] on input "text" at bounding box center [778, 123] width 127 height 20
click at [1041, 211] on span "No events scheduled for this day." at bounding box center [1118, 210] width 211 height 20
click at [635, 430] on td at bounding box center [618, 424] width 613 height 29
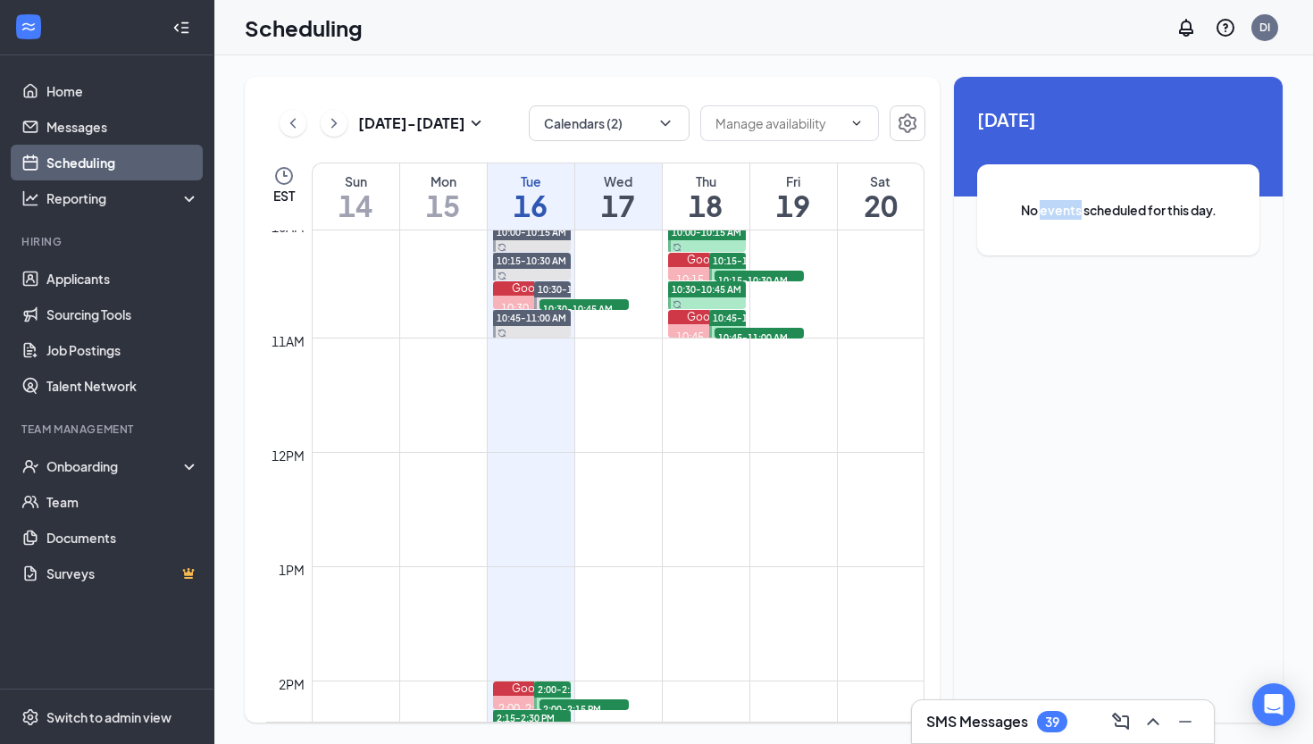
scroll to position [1298, 0]
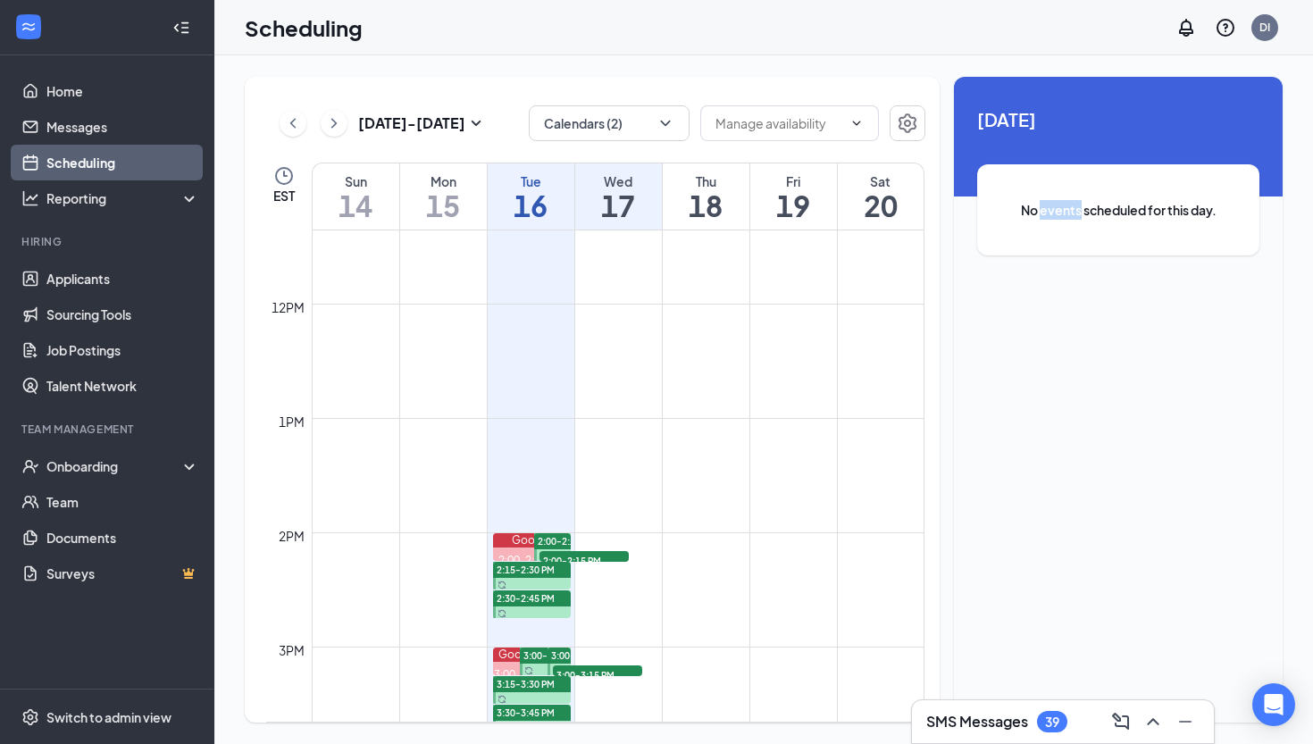
click at [524, 597] on span "2:30-2:45 PM" at bounding box center [526, 598] width 58 height 13
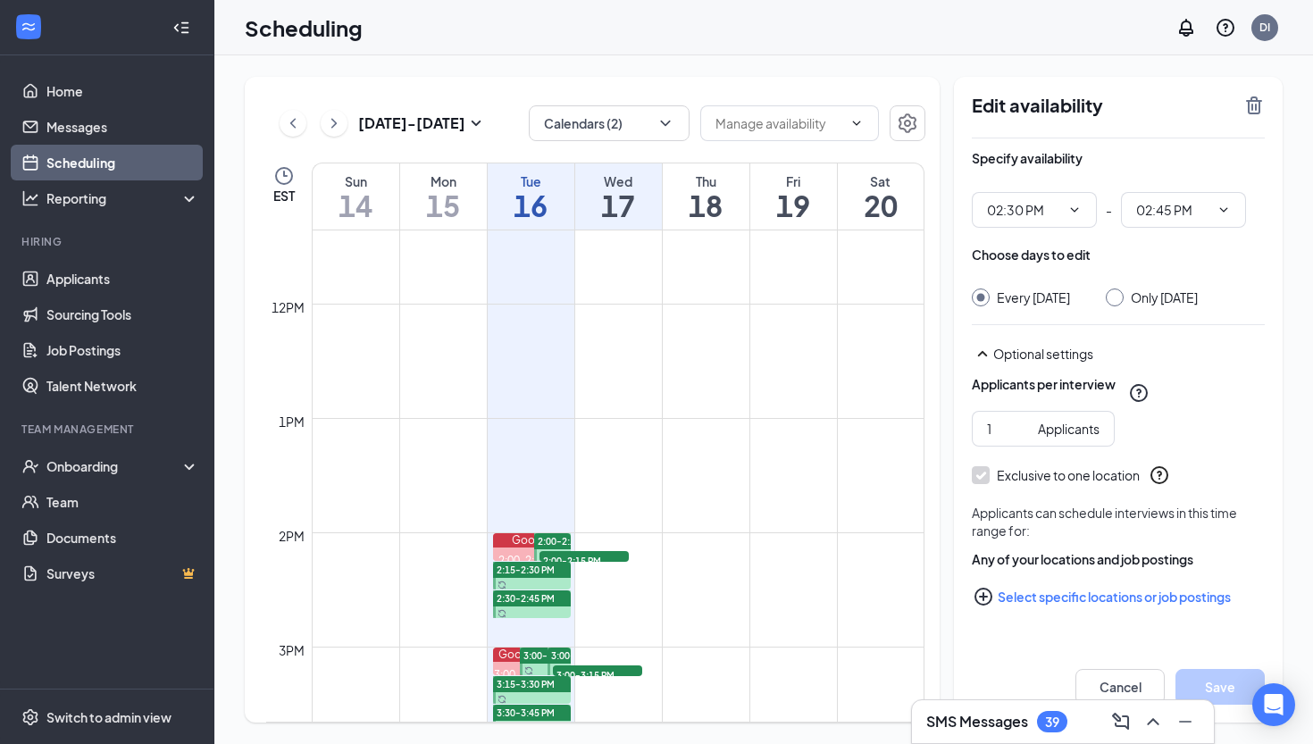
click at [732, 394] on td at bounding box center [618, 403] width 613 height 29
click at [531, 190] on h1 "16" at bounding box center [531, 205] width 87 height 30
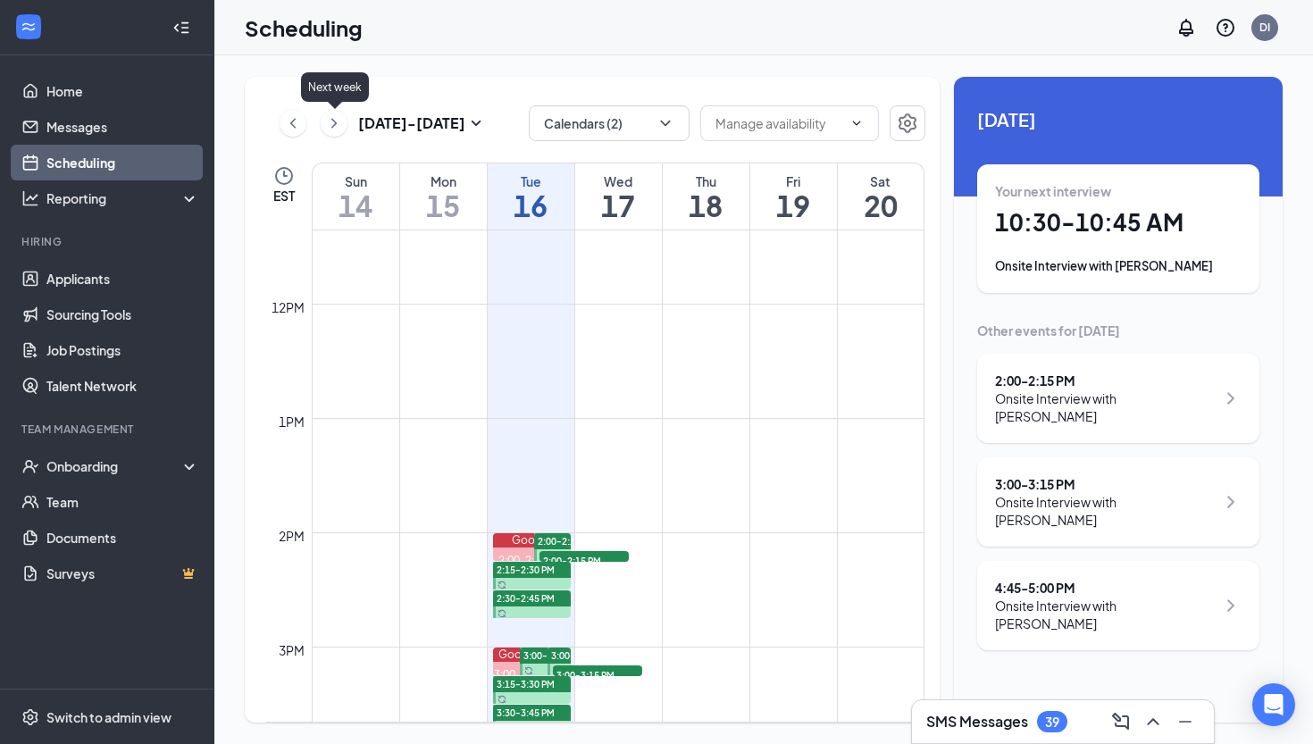
click at [338, 127] on icon "ChevronRight" at bounding box center [334, 123] width 18 height 21
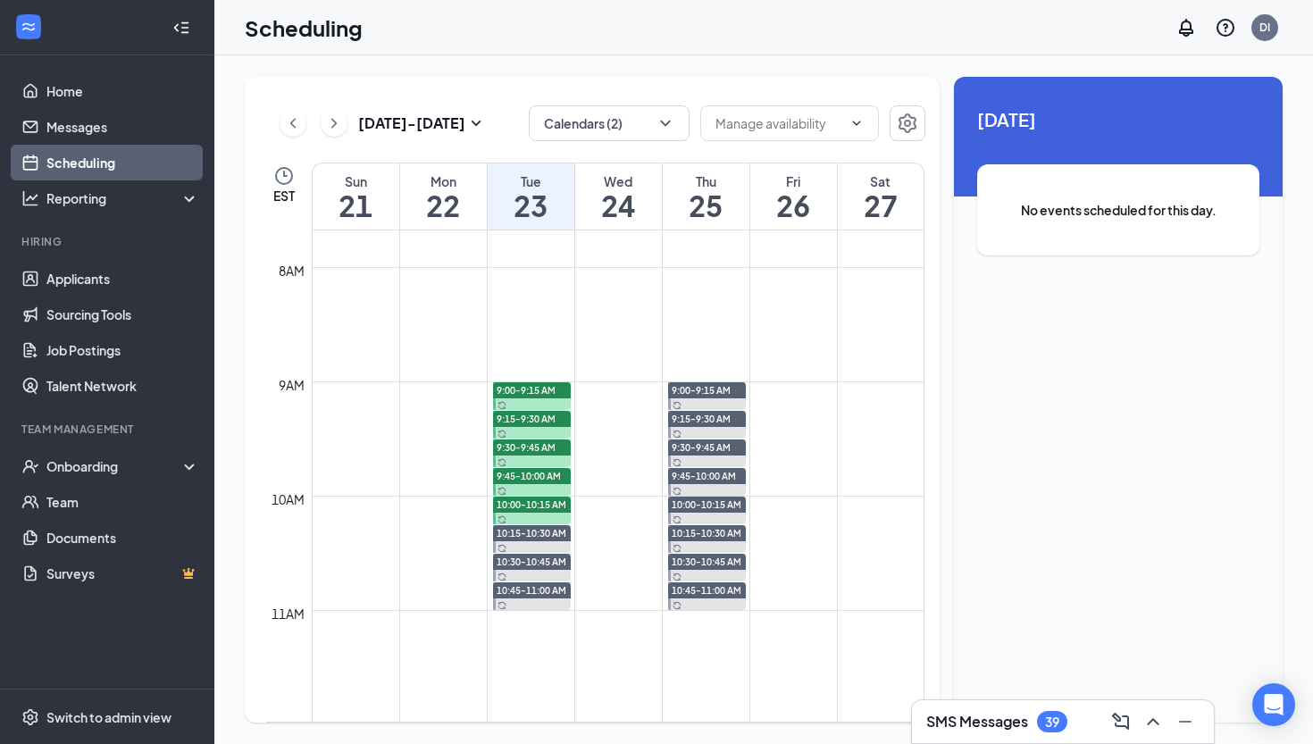
click at [516, 205] on h1 "23" at bounding box center [531, 205] width 87 height 30
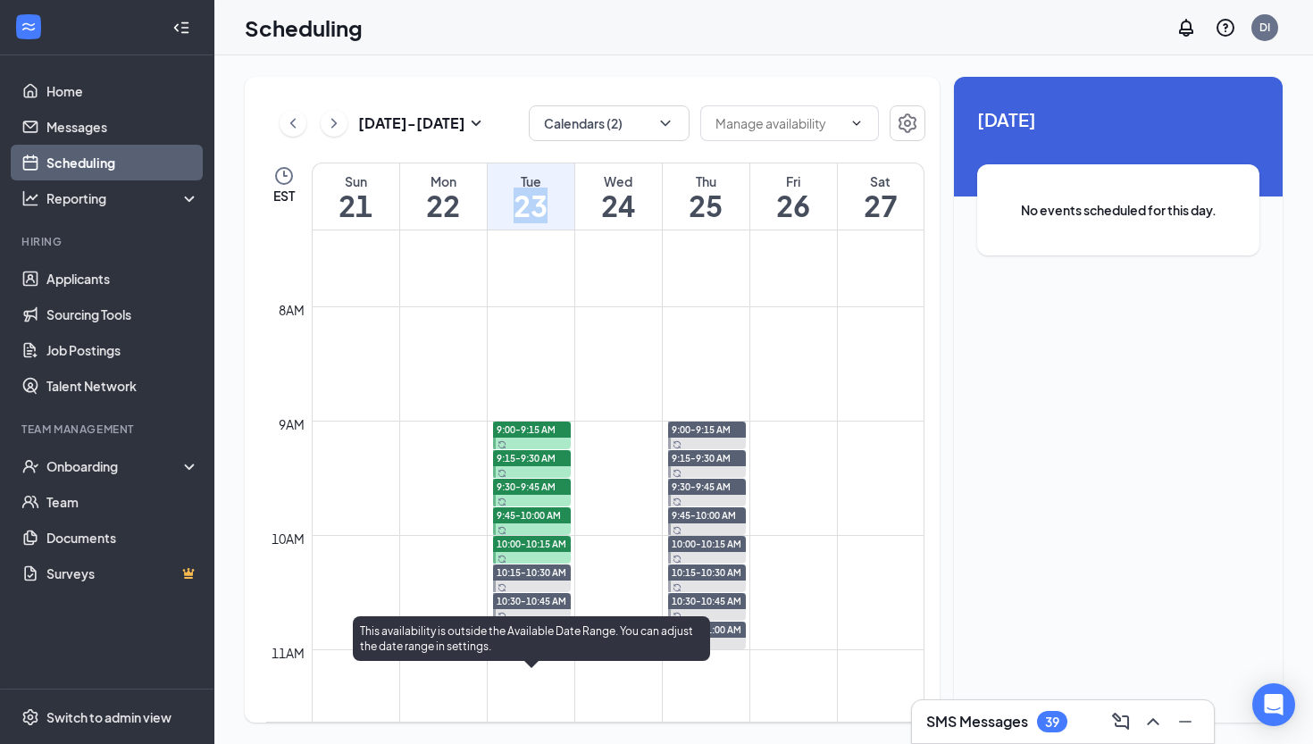
scroll to position [846, 0]
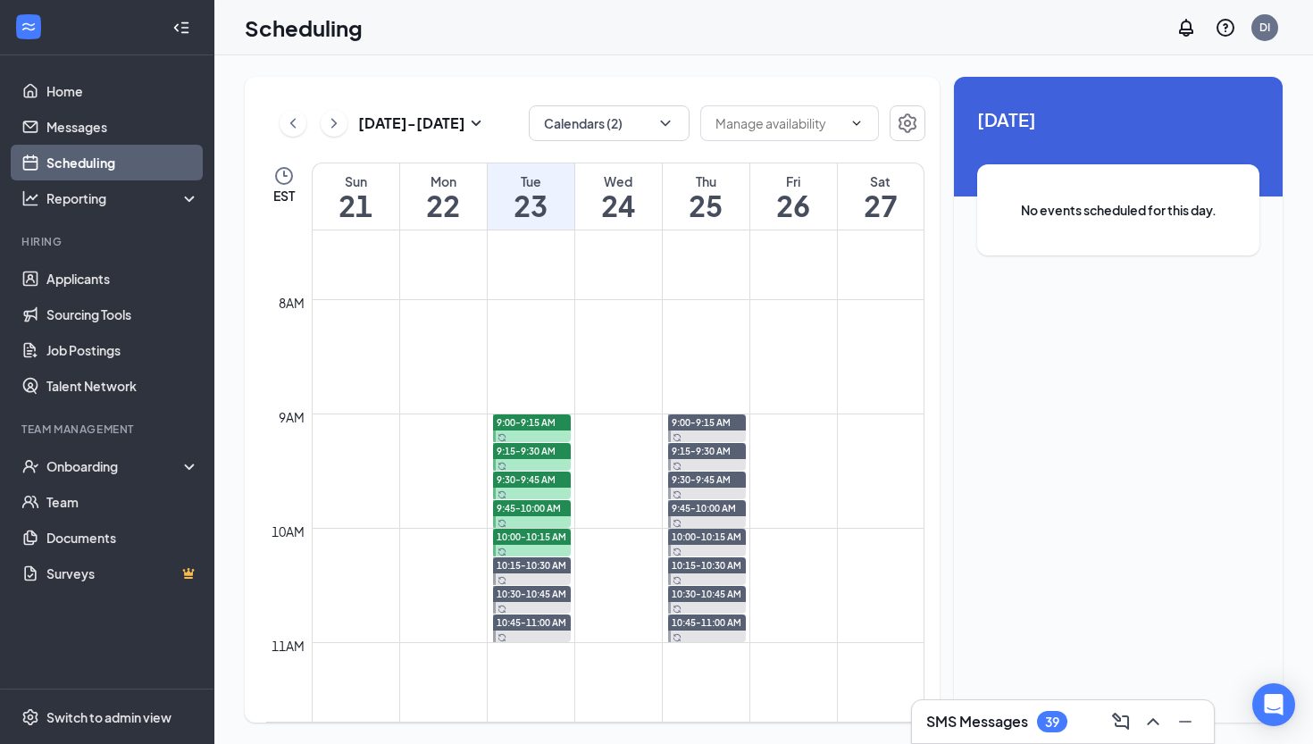
click at [636, 667] on td at bounding box center [618, 656] width 613 height 29
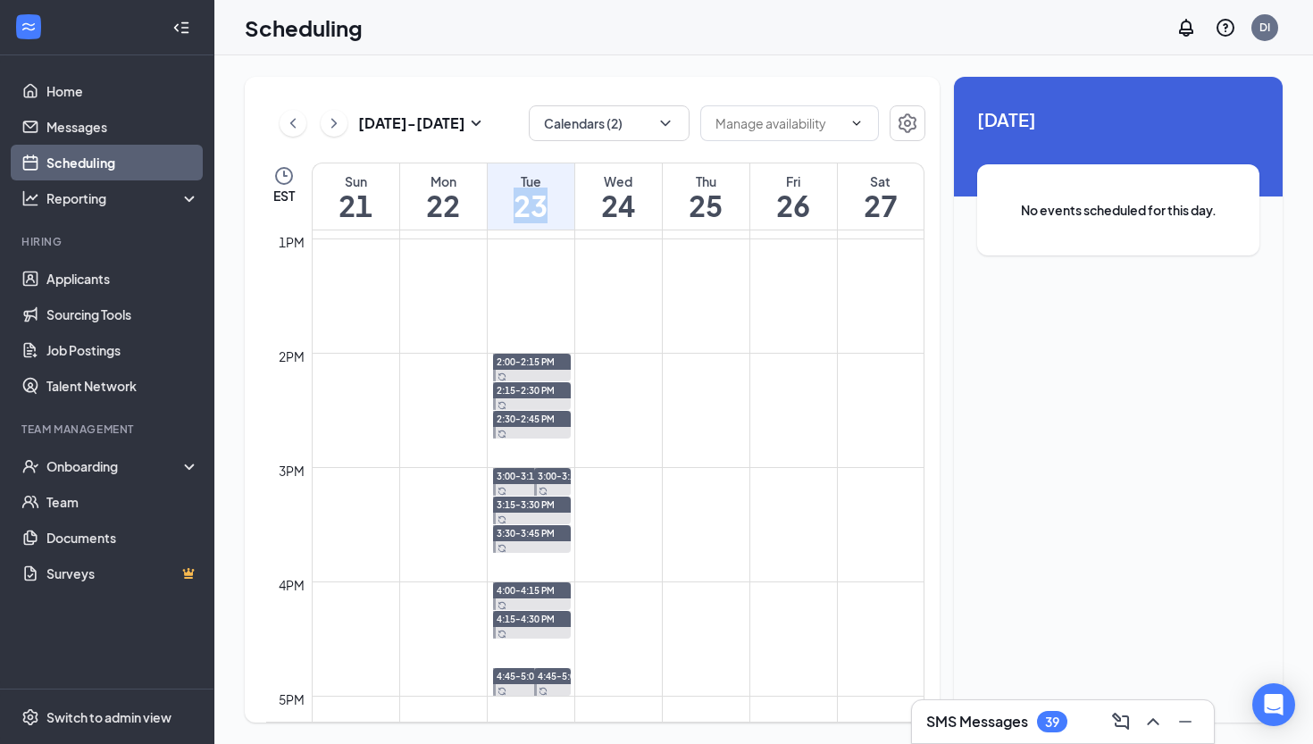
scroll to position [1479, 0]
click at [545, 453] on td at bounding box center [618, 452] width 613 height 29
click at [906, 121] on icon "Settings" at bounding box center [907, 123] width 18 height 20
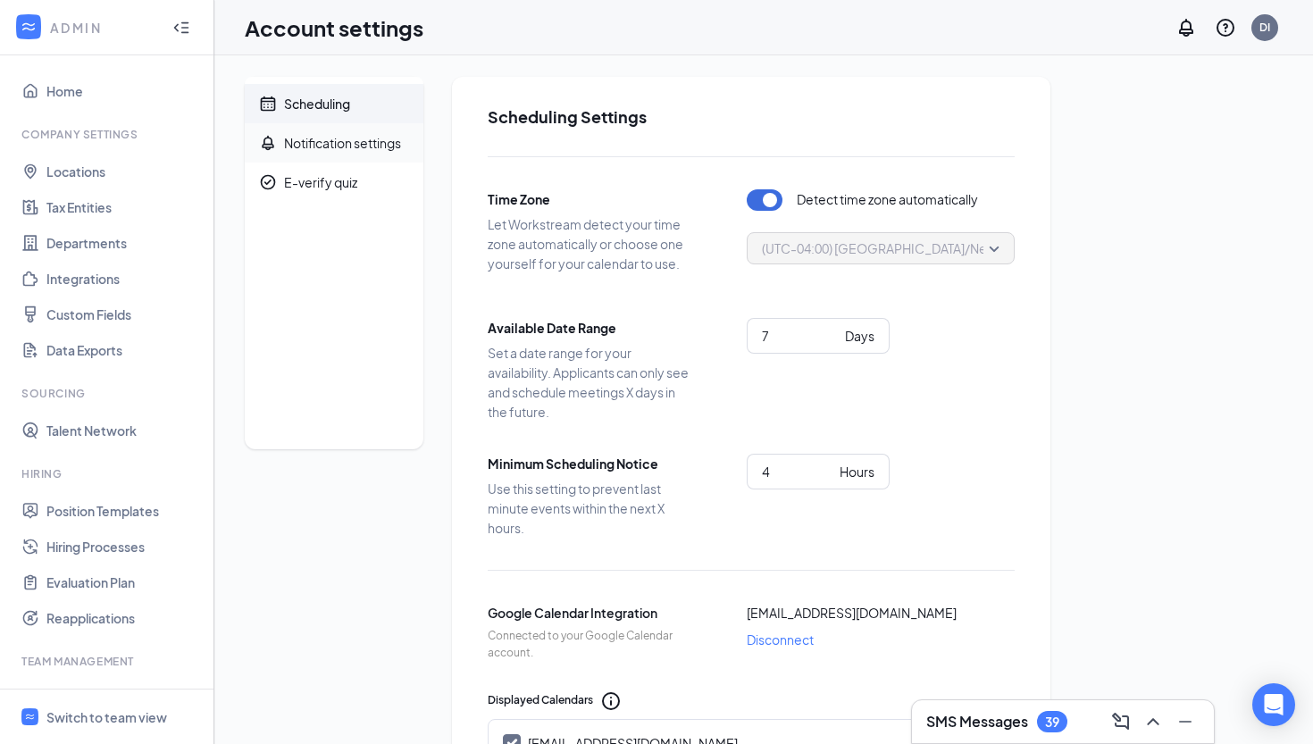
click at [335, 147] on div "Notification settings" at bounding box center [342, 143] width 117 height 18
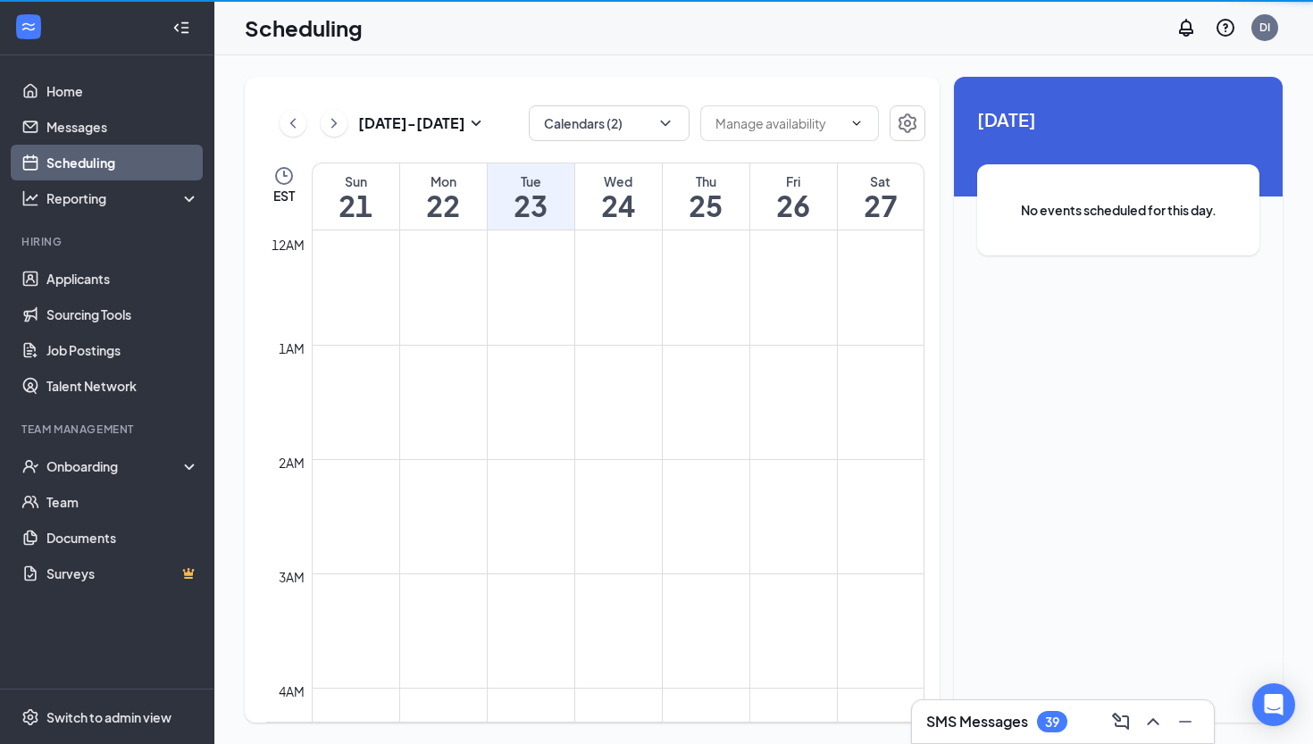
scroll to position [878, 0]
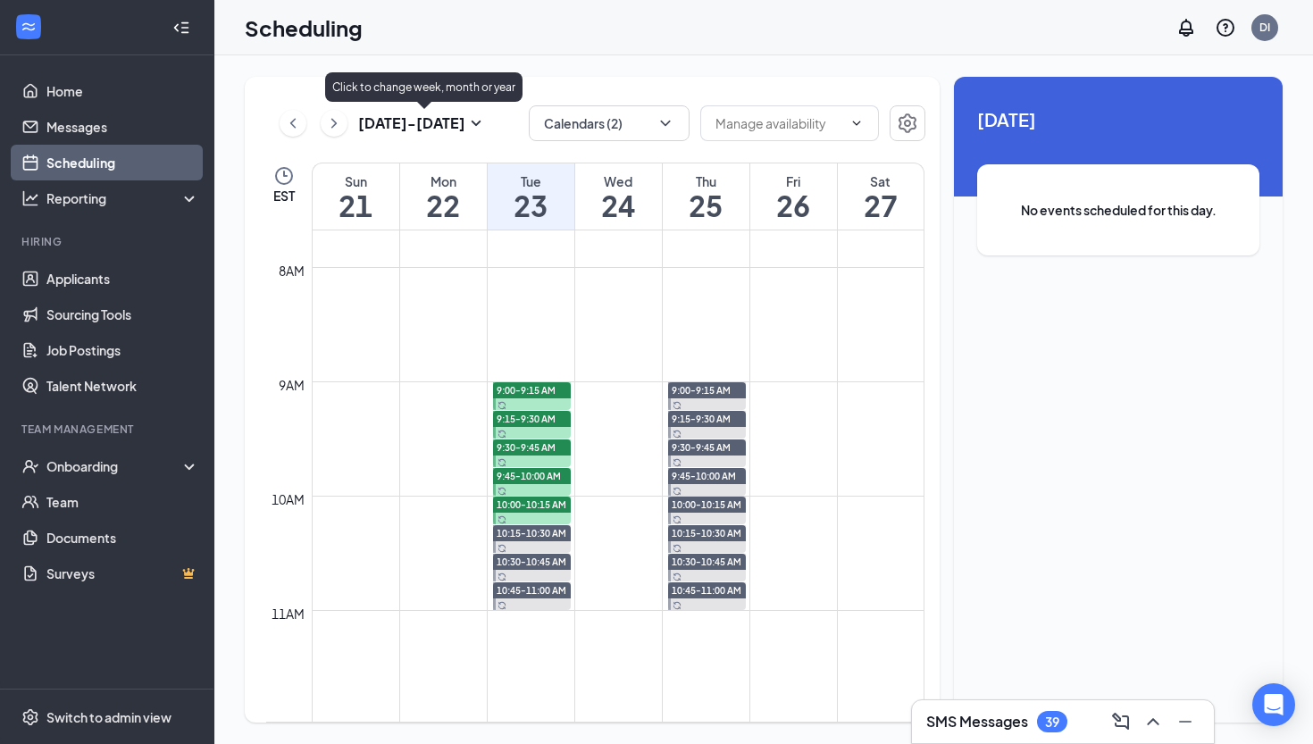
click at [422, 125] on h3 "[DATE] - [DATE]" at bounding box center [411, 123] width 107 height 20
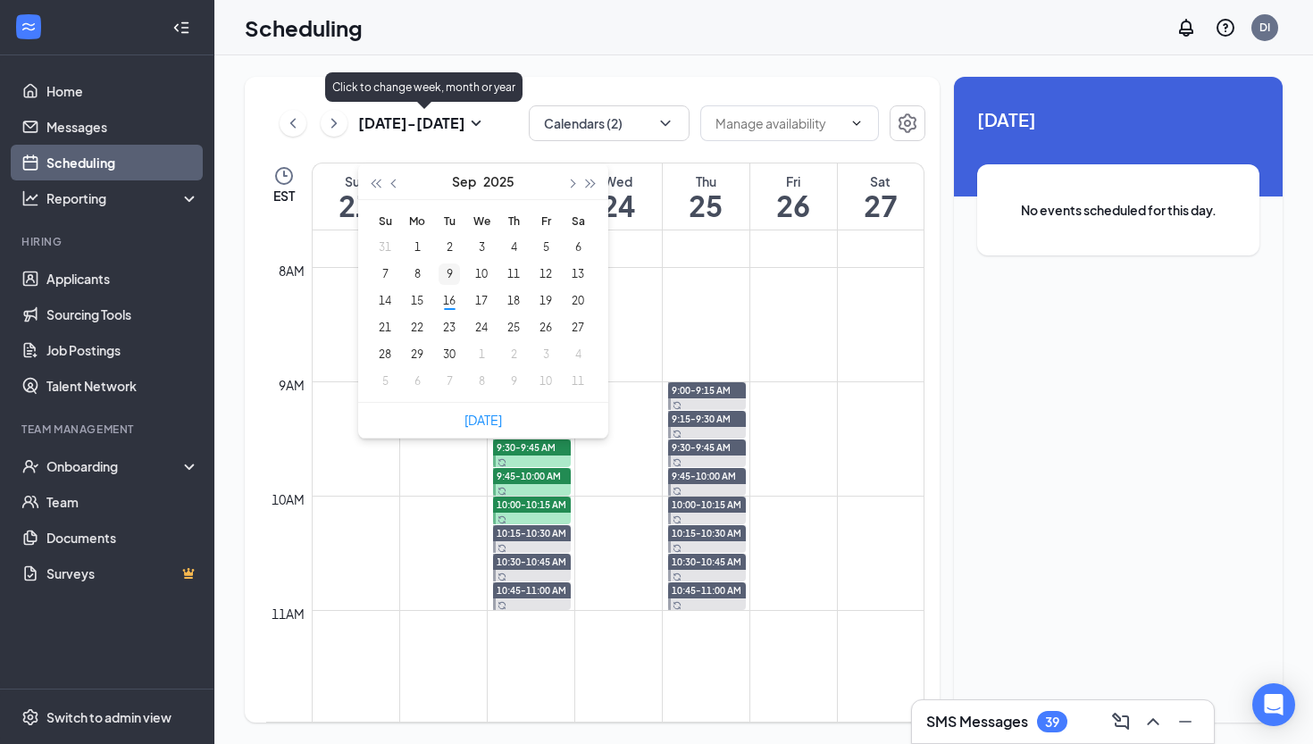
type input "[DATE]"
click at [447, 302] on div "16" at bounding box center [448, 300] width 21 height 21
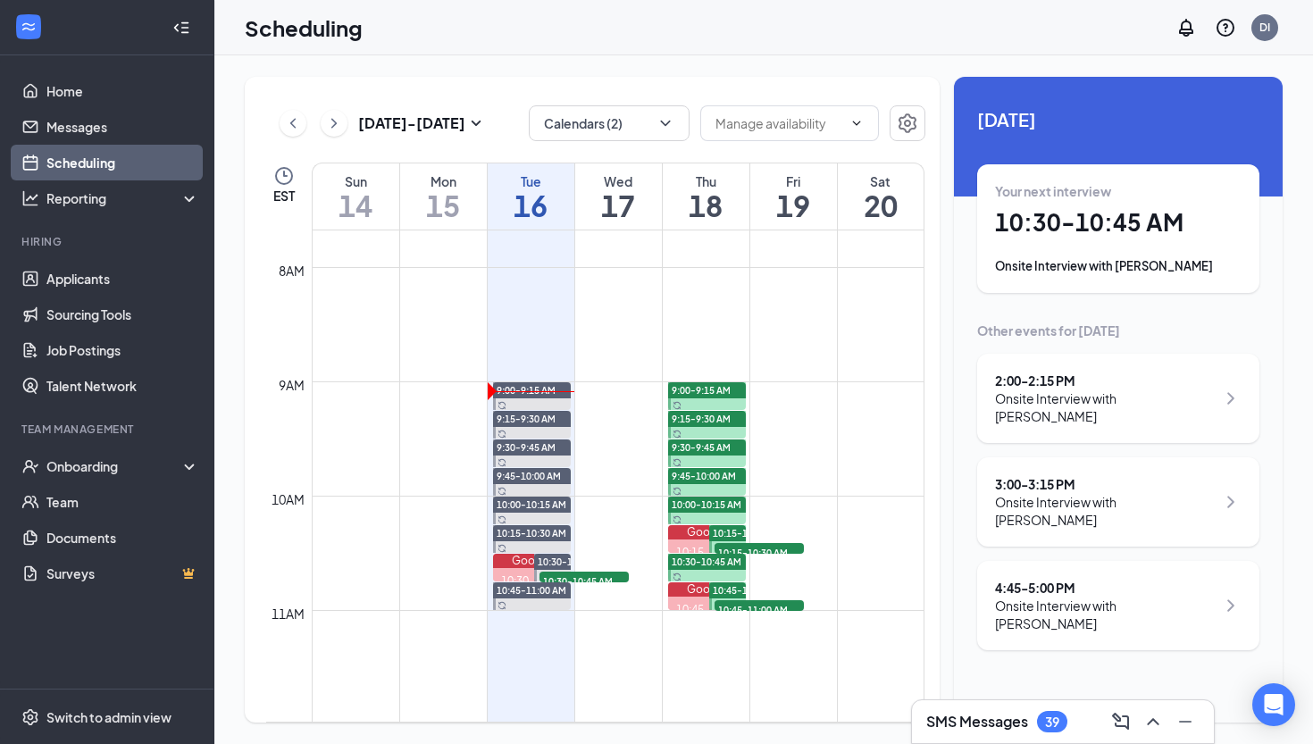
click at [1094, 312] on div "[DATE] Your next interview 10:30 - 10:45 AM Onsite Interview with [PERSON_NAME]…" at bounding box center [1118, 378] width 329 height 602
click at [614, 388] on td at bounding box center [618, 395] width 613 height 29
click at [280, 174] on icon "Clock" at bounding box center [283, 175] width 21 height 21
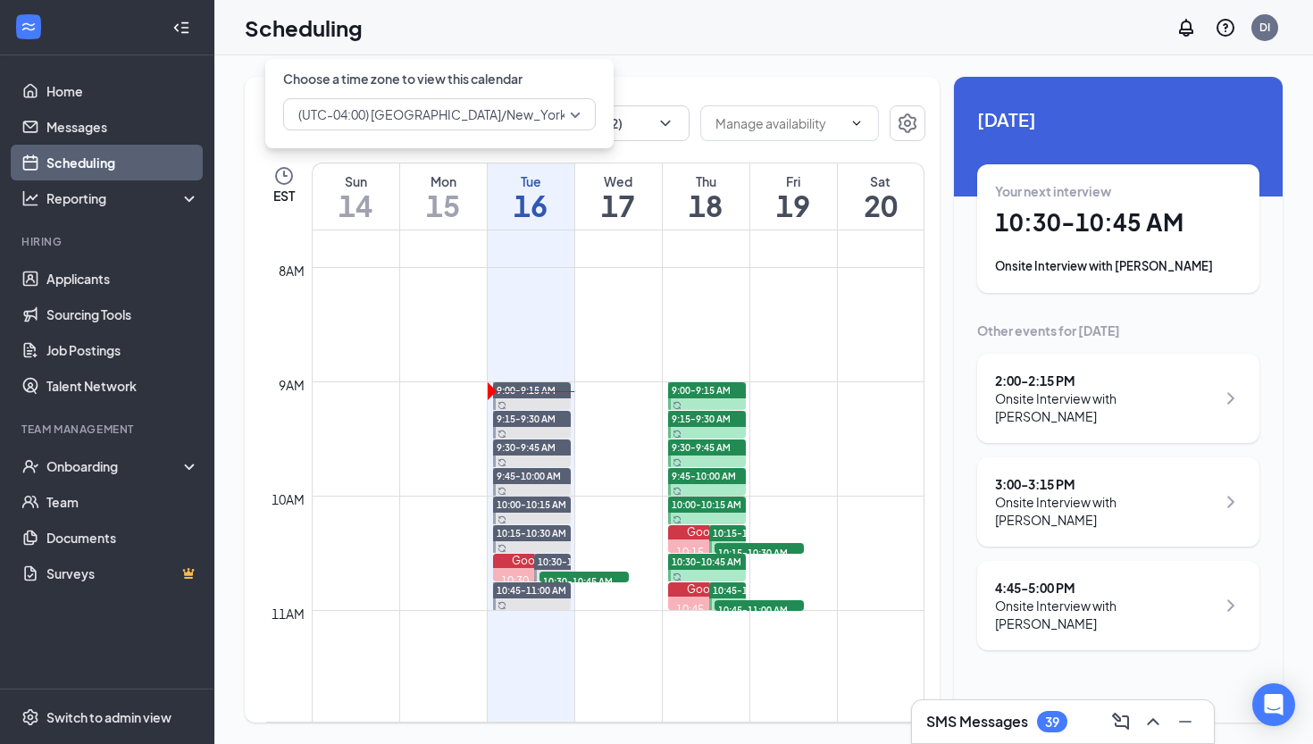
click at [608, 197] on h1 "17" at bounding box center [618, 205] width 87 height 30
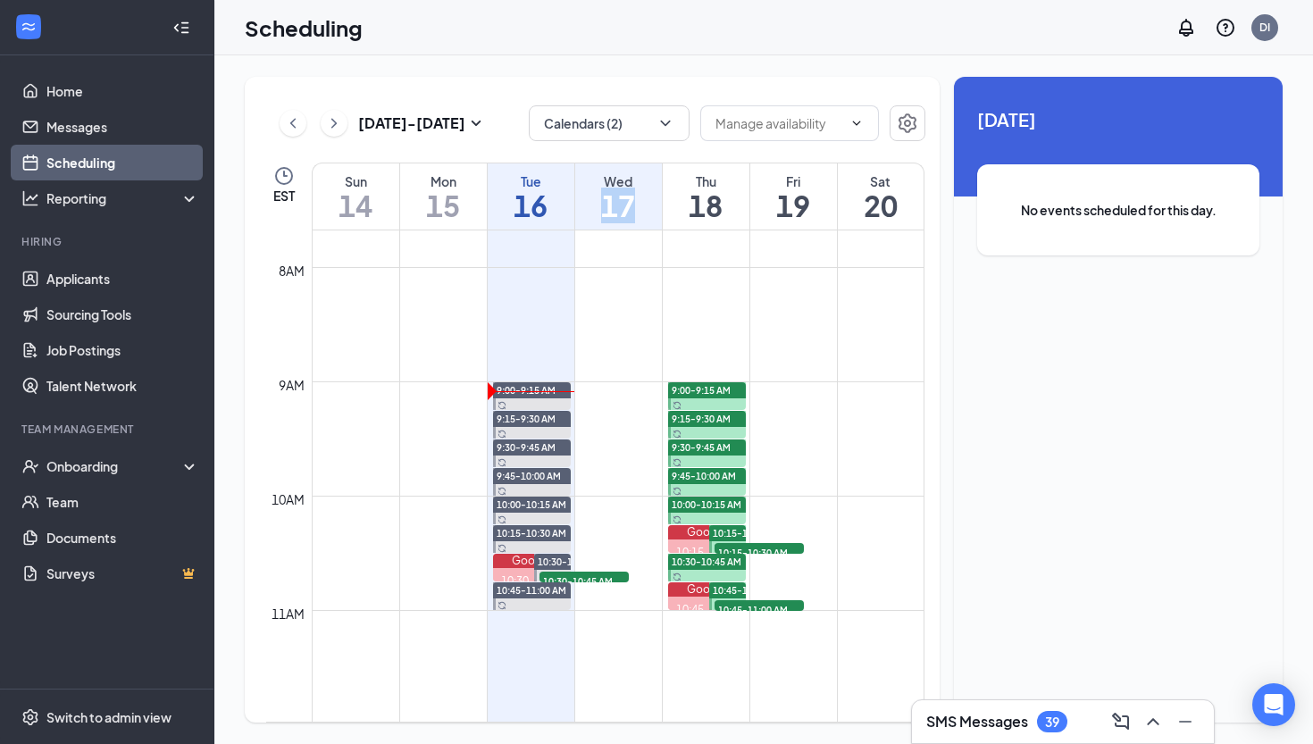
click at [608, 197] on h1 "17" at bounding box center [618, 205] width 87 height 30
click at [1155, 212] on span "No events scheduled for this day." at bounding box center [1118, 210] width 211 height 20
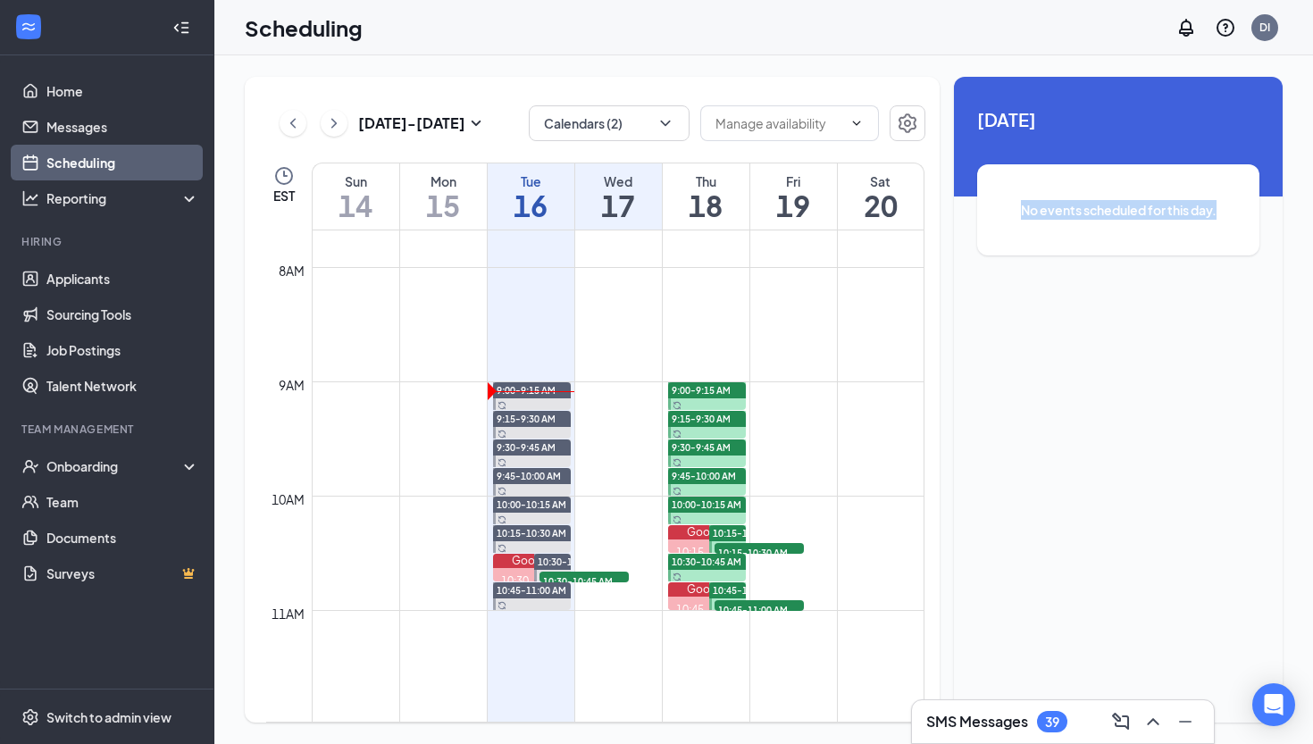
click at [1155, 212] on span "No events scheduled for this day." at bounding box center [1118, 210] width 211 height 20
click at [909, 124] on icon "Settings" at bounding box center [907, 123] width 18 height 20
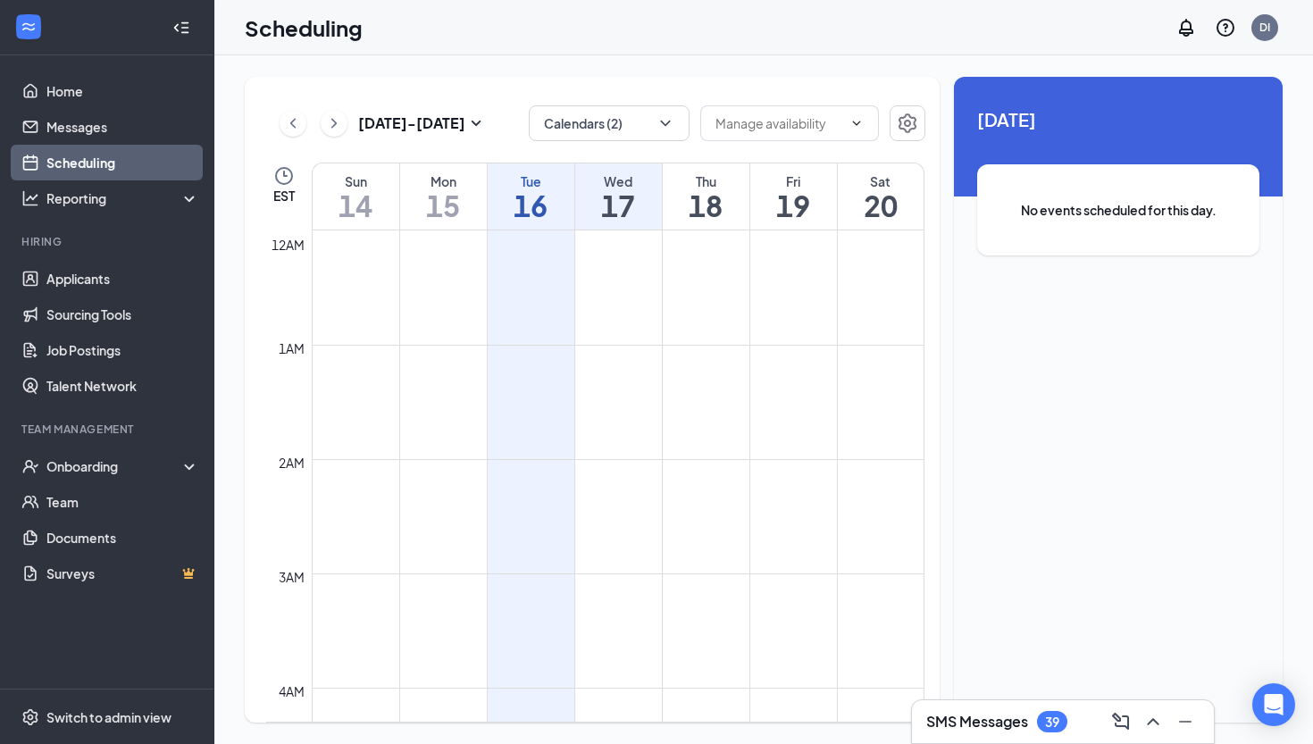
scroll to position [878, 0]
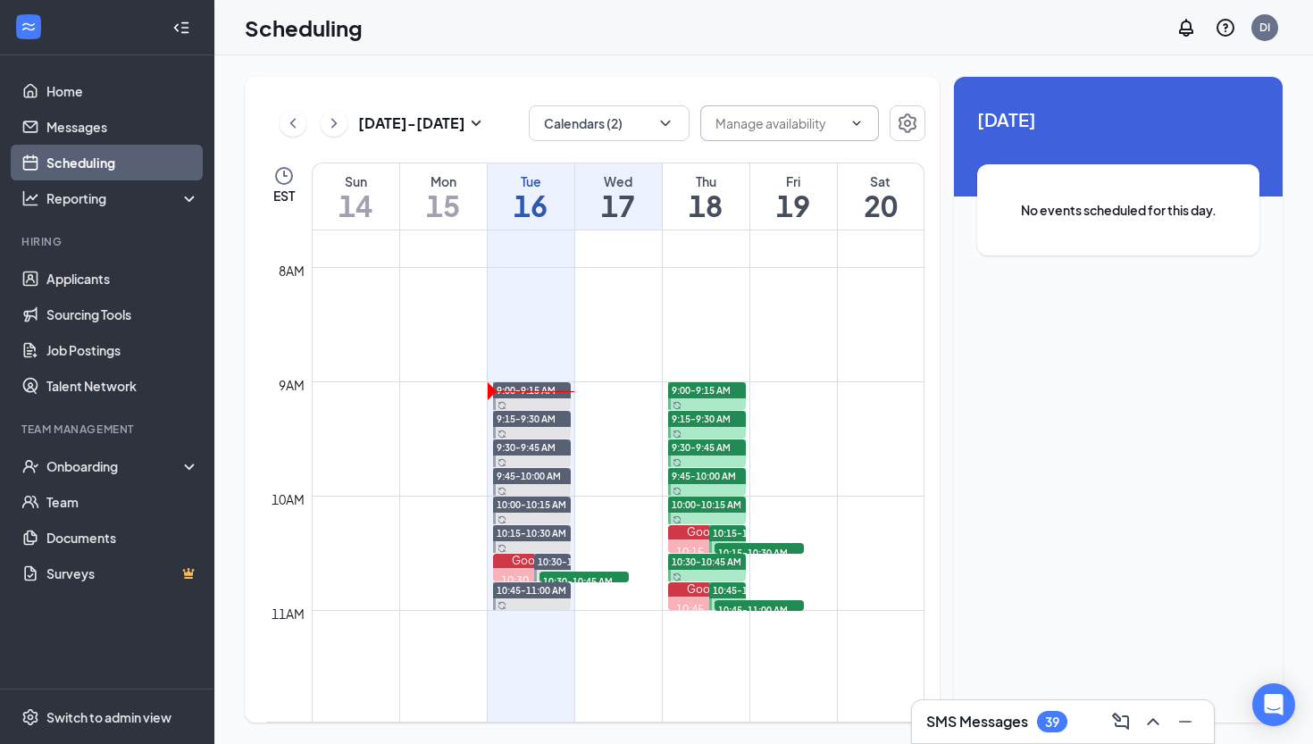
click at [763, 125] on input "text" at bounding box center [778, 123] width 127 height 20
click at [610, 288] on td at bounding box center [618, 281] width 613 height 29
click at [620, 203] on h1 "17" at bounding box center [618, 205] width 87 height 30
click at [884, 191] on h1 "20" at bounding box center [881, 205] width 87 height 30
click at [862, 121] on icon "ChevronDown" at bounding box center [856, 123] width 14 height 14
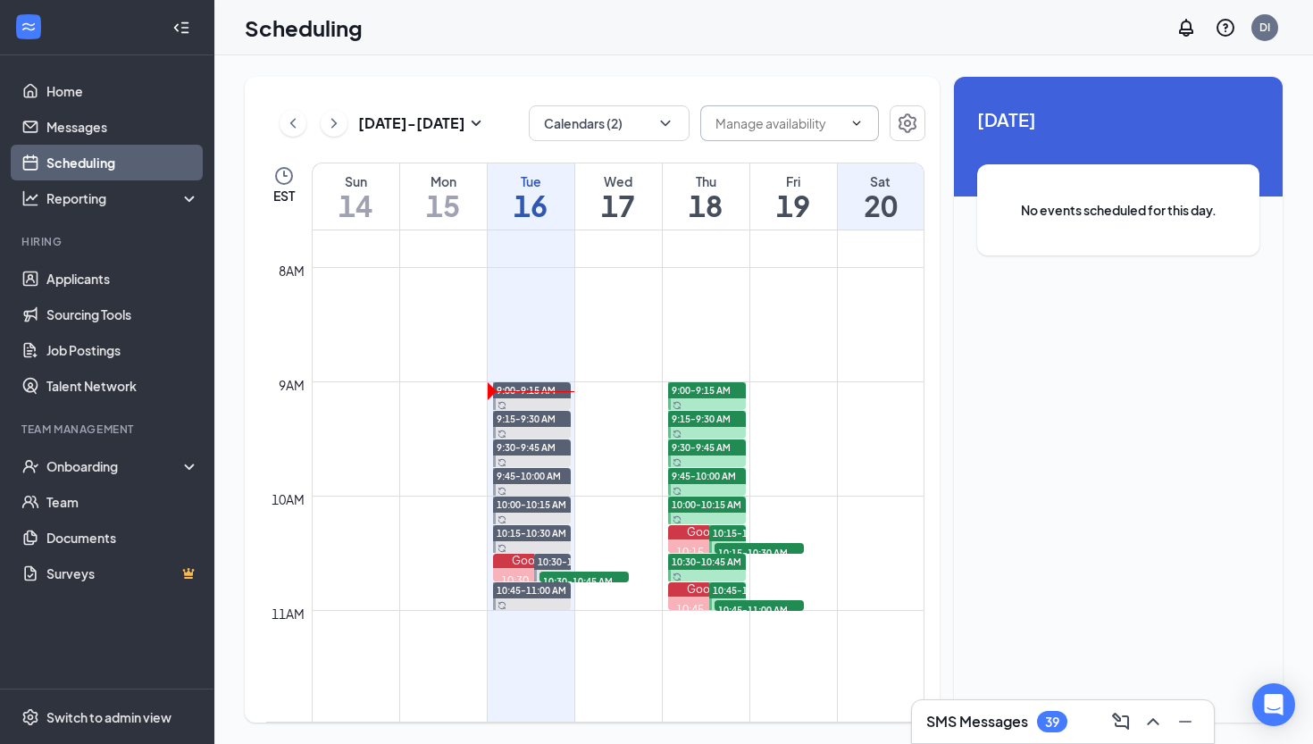
click at [783, 114] on input "text" at bounding box center [778, 123] width 127 height 20
click at [775, 312] on td at bounding box center [618, 310] width 613 height 29
click at [610, 194] on h1 "17" at bounding box center [618, 205] width 87 height 30
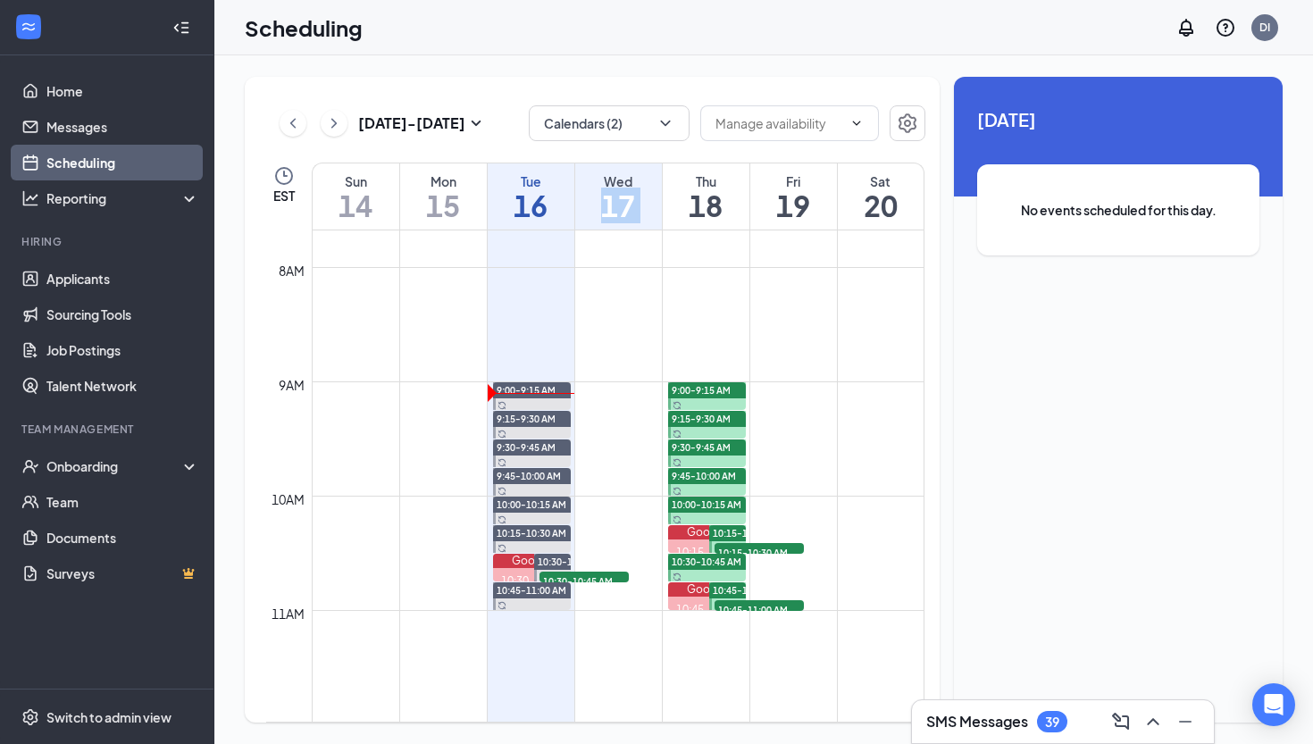
click at [610, 194] on h1 "17" at bounding box center [618, 205] width 87 height 30
click at [530, 187] on div "Tue" at bounding box center [531, 181] width 87 height 18
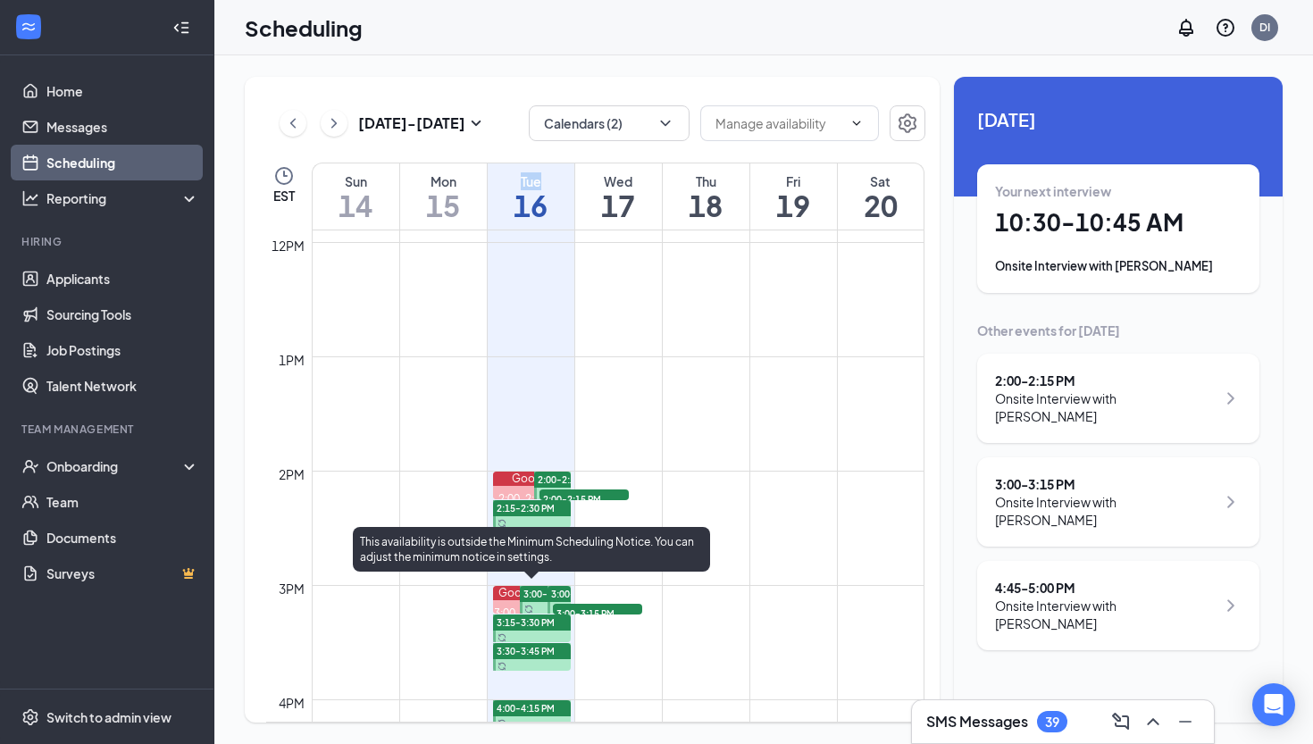
scroll to position [1357, 0]
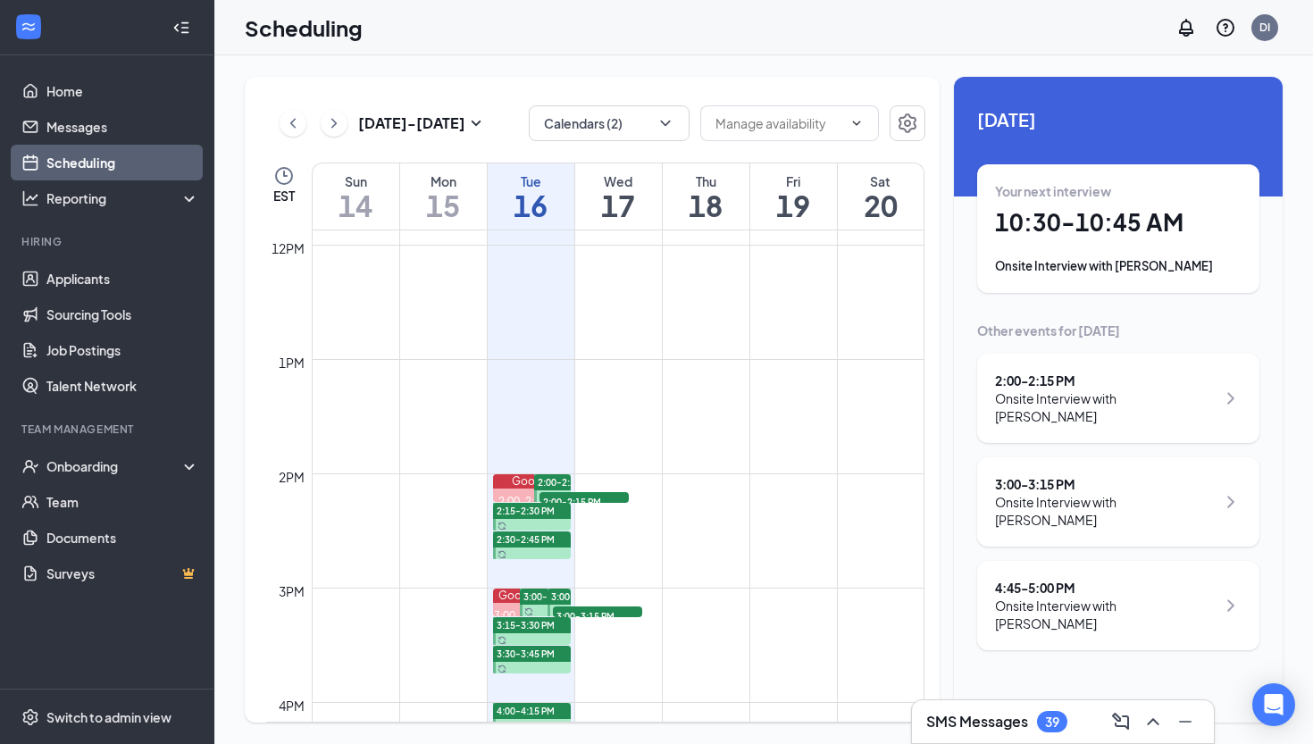
click at [537, 542] on span "2:30-2:45 PM" at bounding box center [526, 539] width 58 height 13
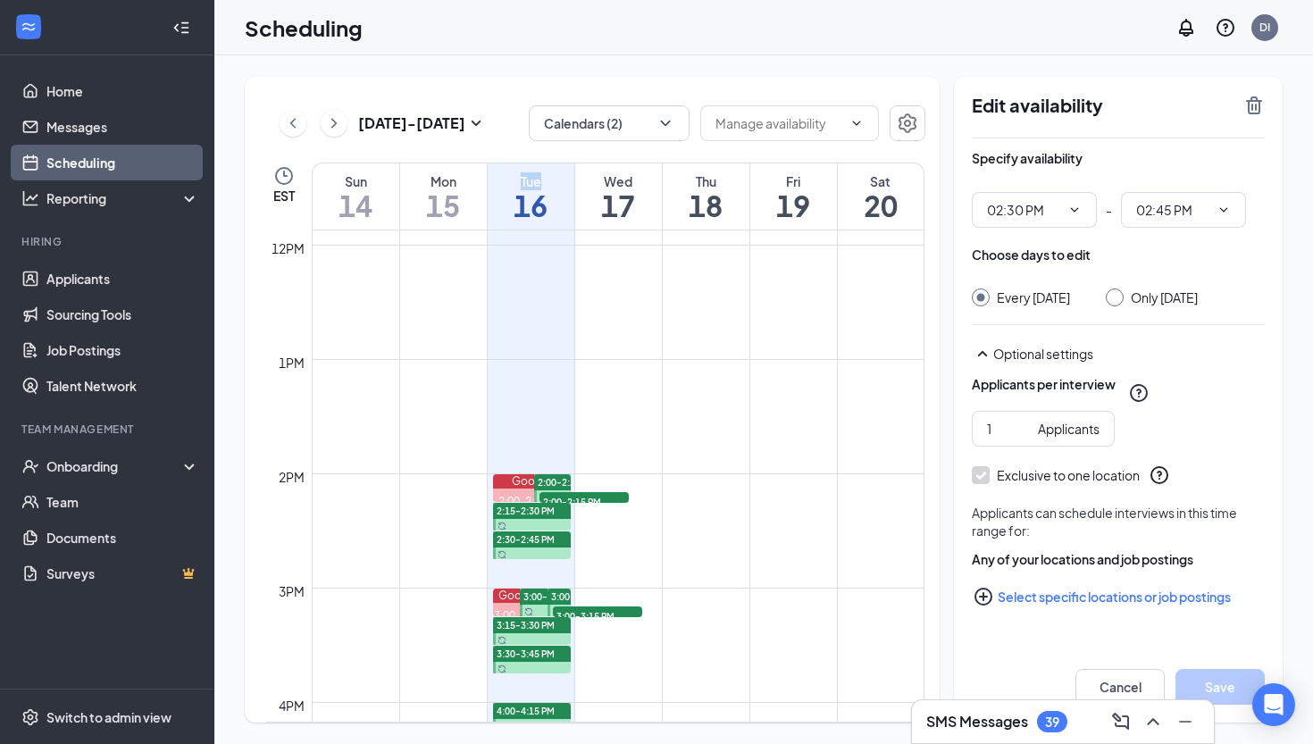
click at [537, 542] on span "2:30-2:45 PM" at bounding box center [526, 539] width 58 height 13
click at [1079, 212] on icon "ChevronDown" at bounding box center [1074, 210] width 14 height 14
click at [1069, 212] on icon "ChevronDown" at bounding box center [1074, 210] width 14 height 14
click at [1048, 447] on span "1 Applicants" at bounding box center [1043, 429] width 143 height 36
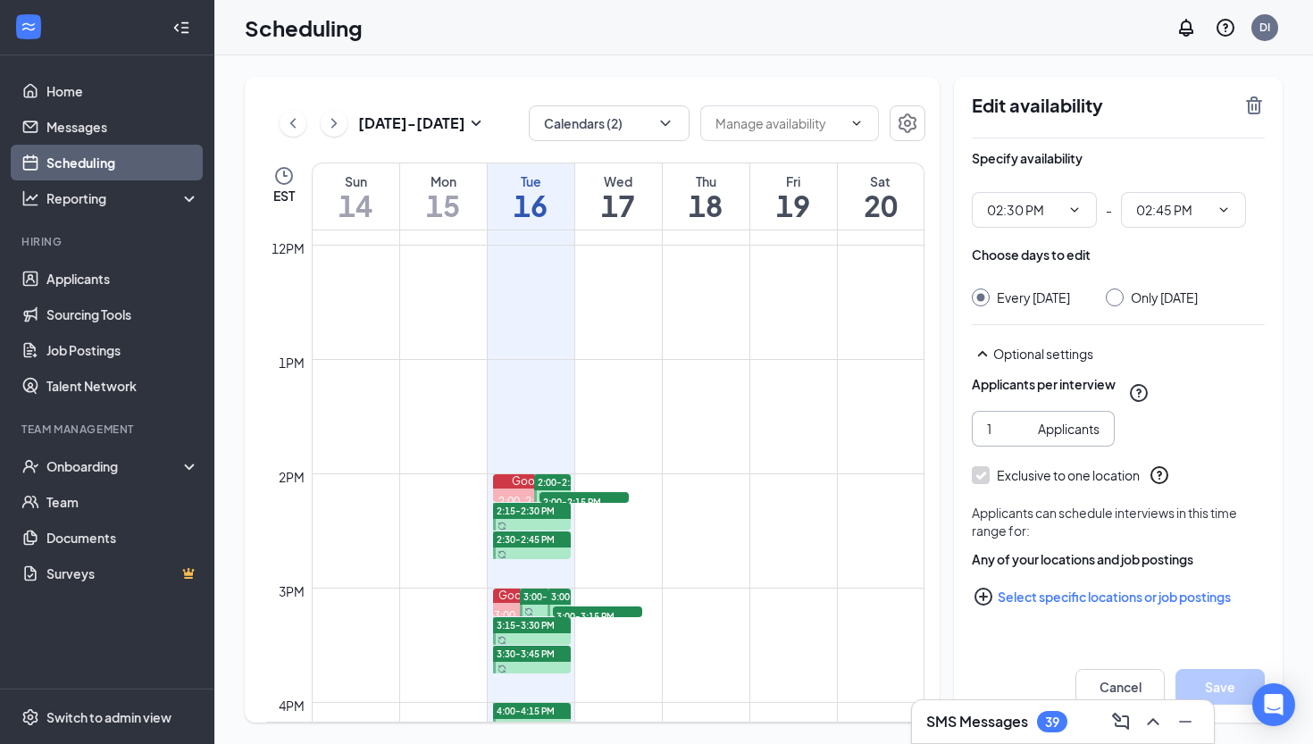
click at [1001, 438] on input "1" at bounding box center [1009, 429] width 44 height 20
type input "10"
click at [1092, 614] on button "Select specific locations or job postings" at bounding box center [1118, 597] width 293 height 36
checkbox input "true"
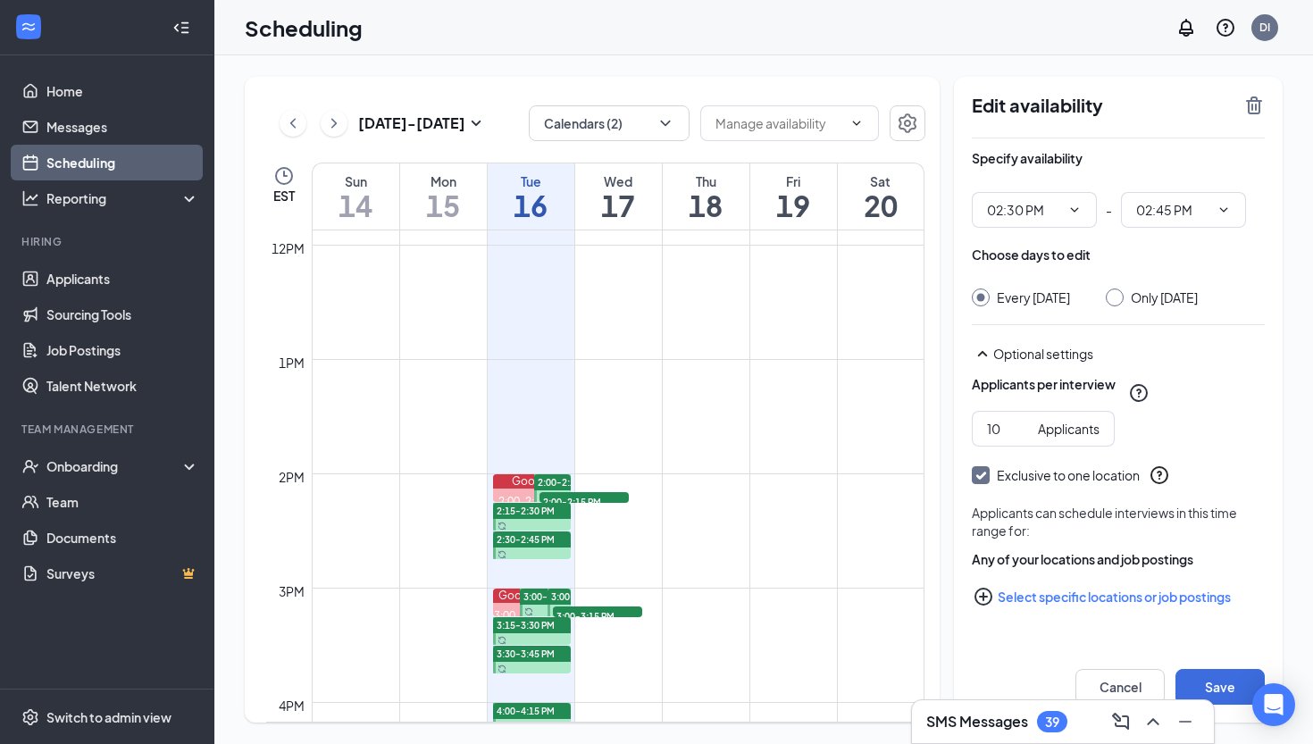
checkbox input "true"
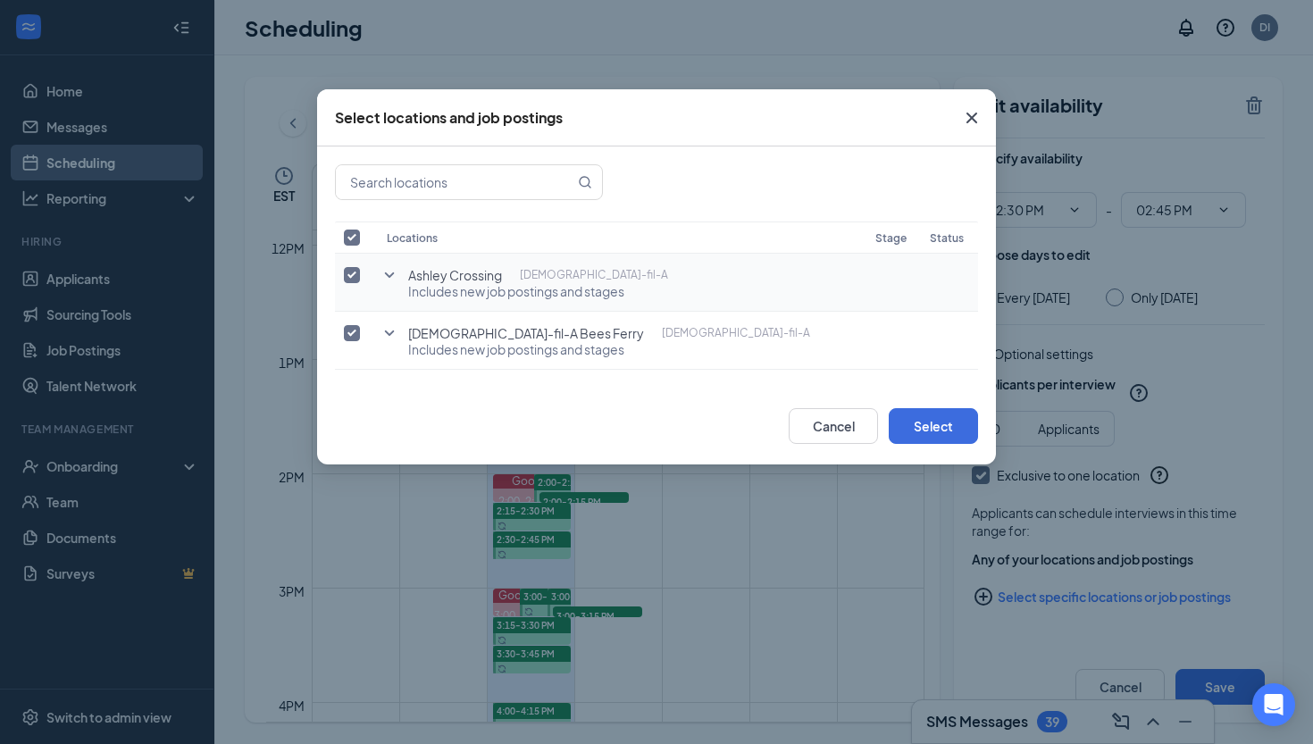
click at [346, 280] on input "checkbox" at bounding box center [352, 275] width 16 height 16
checkbox input "false"
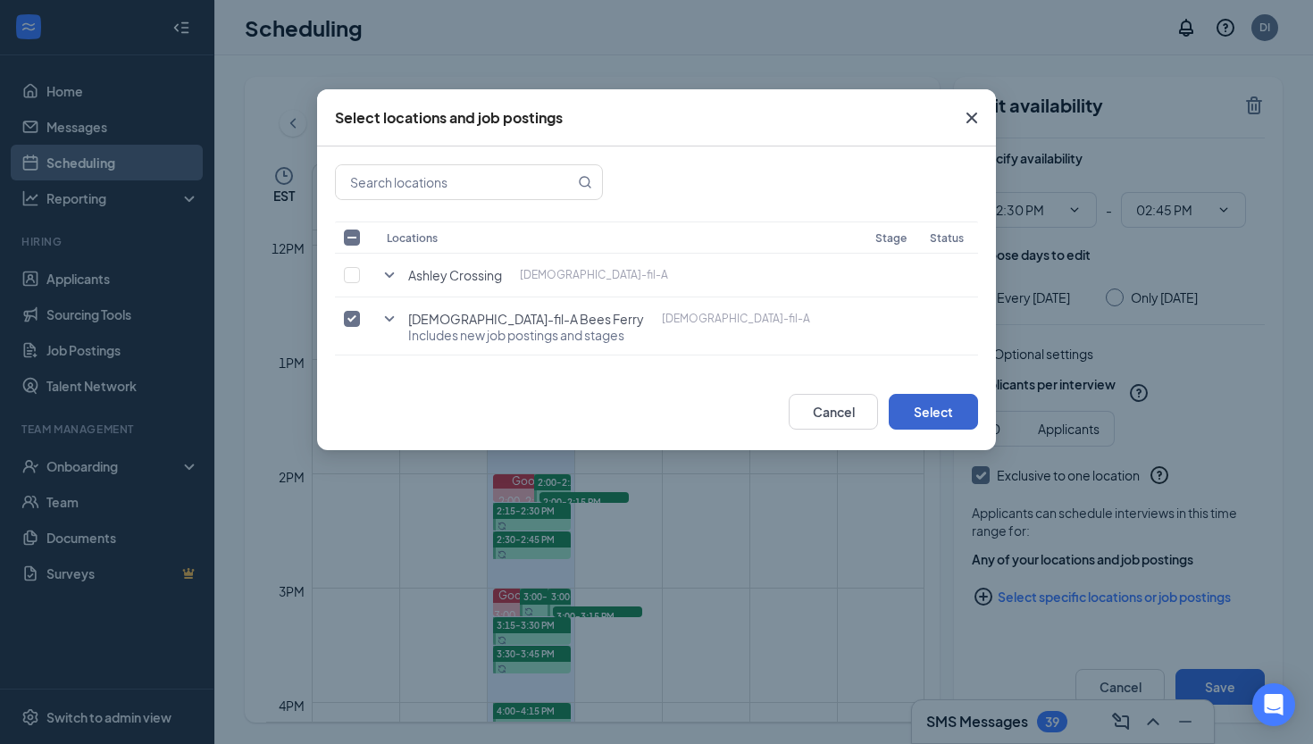
click at [916, 411] on button "Select" at bounding box center [933, 412] width 89 height 36
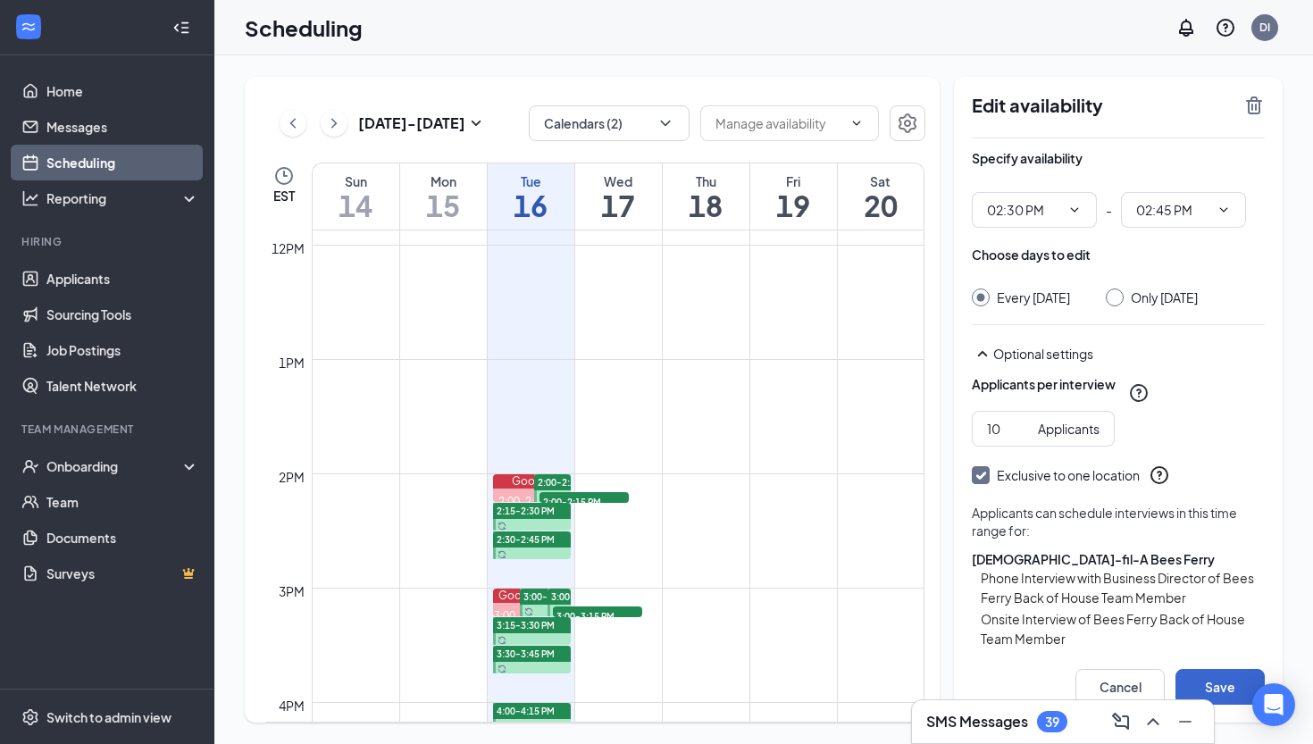
click at [1216, 677] on button "Save" at bounding box center [1219, 687] width 89 height 36
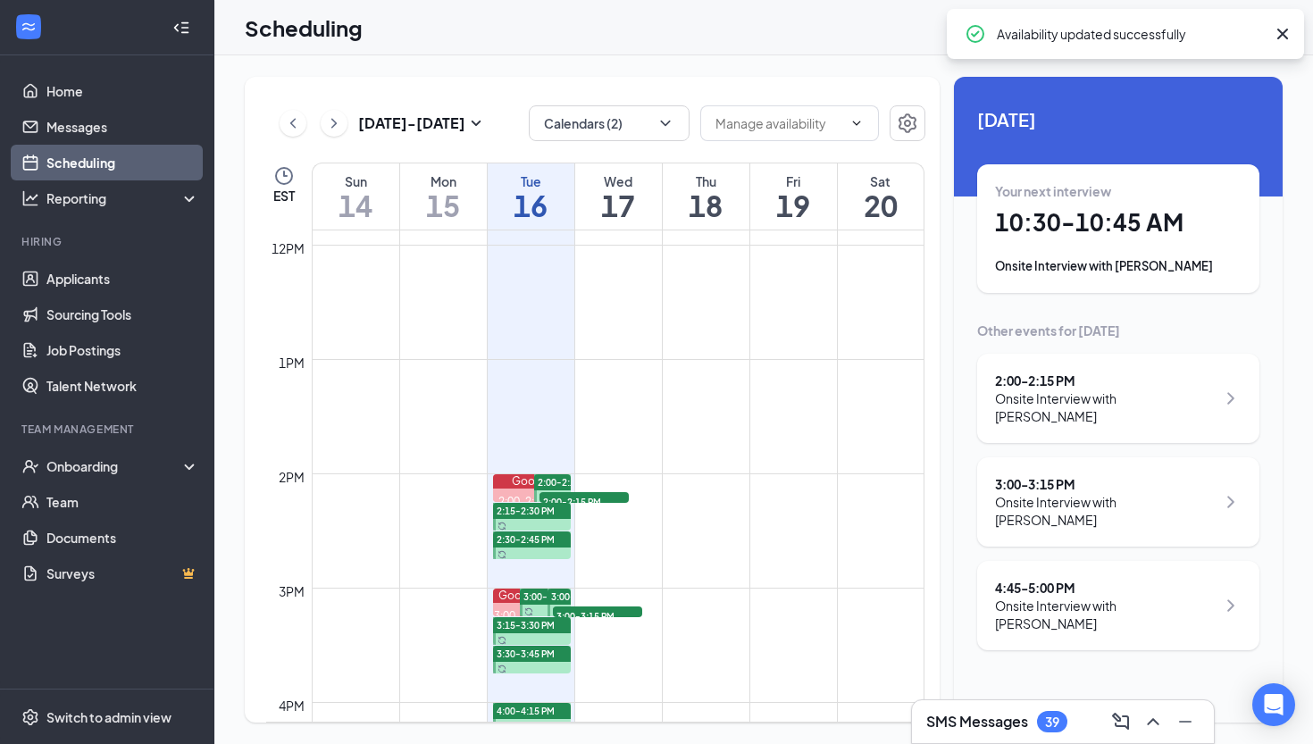
click at [558, 478] on span "2:00-2:15 PM" at bounding box center [567, 482] width 58 height 13
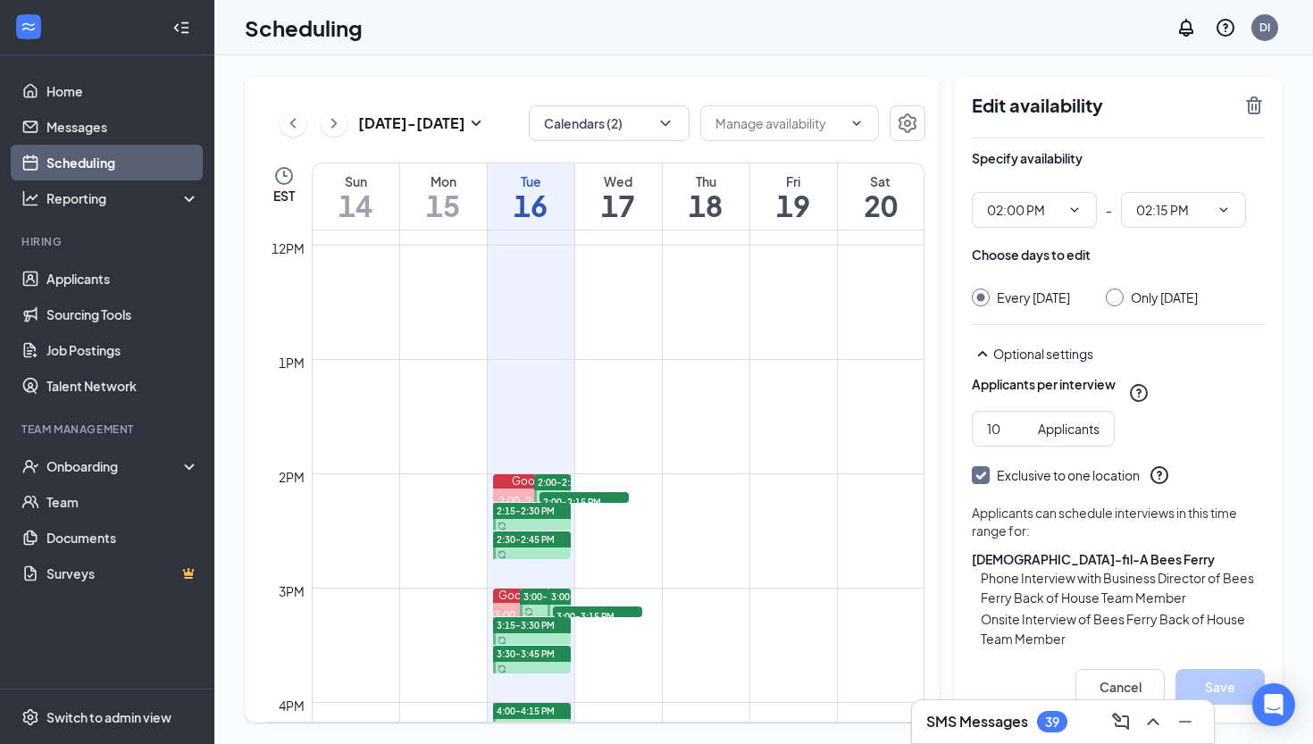
click at [586, 497] on span "2:00-2:15 PM" at bounding box center [583, 501] width 89 height 18
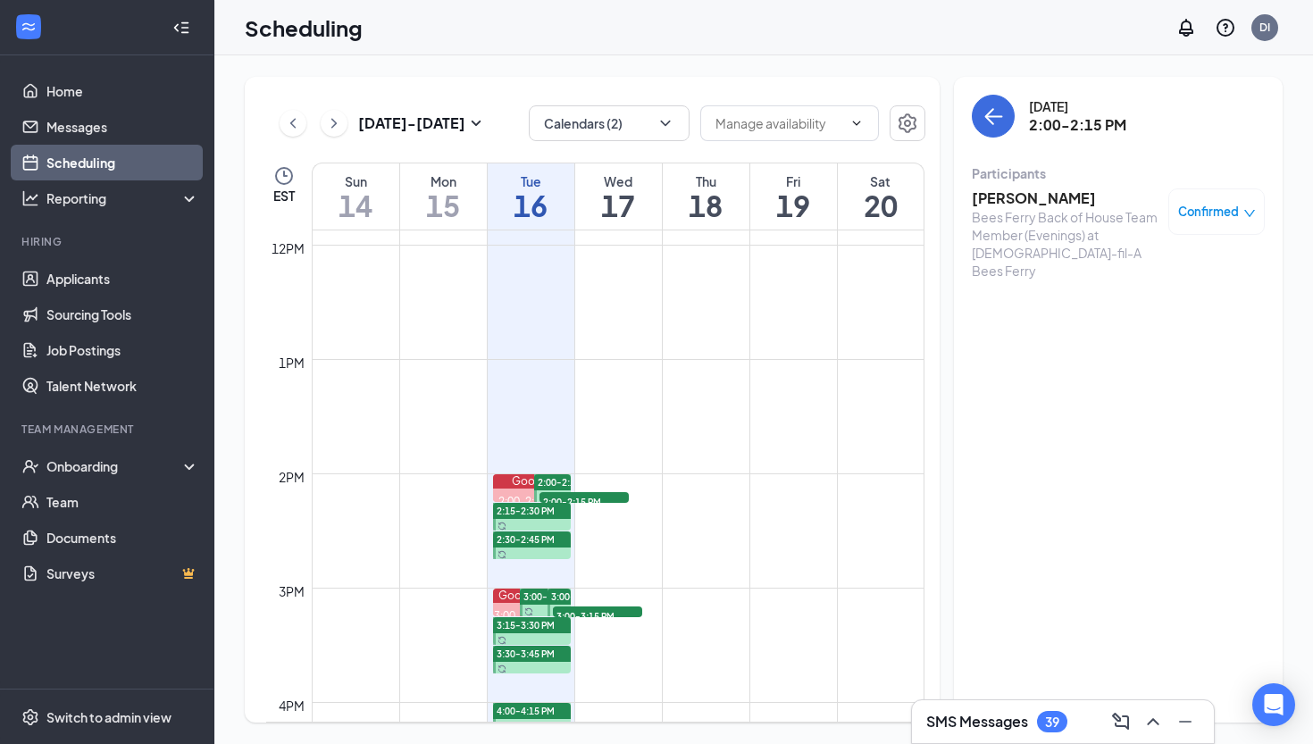
click at [602, 492] on span "2:00-2:15 PM" at bounding box center [583, 501] width 89 height 18
click at [630, 504] on div "2:00-2:15 PM 1" at bounding box center [584, 497] width 93 height 14
click at [531, 513] on span "2:15-2:30 PM" at bounding box center [526, 511] width 58 height 13
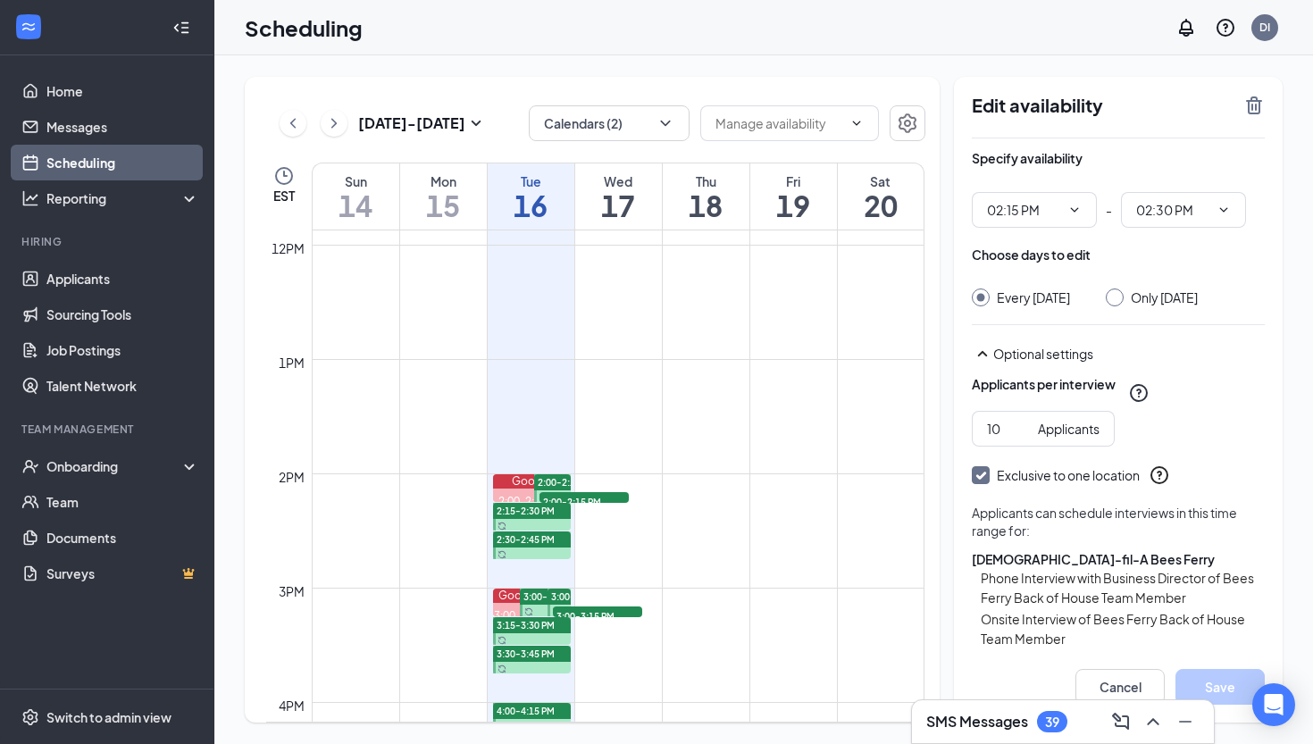
click at [521, 551] on div at bounding box center [532, 545] width 79 height 28
click at [522, 544] on span "2:30-2:45 PM" at bounding box center [526, 539] width 58 height 13
click at [579, 501] on span "2:00-2:15 PM" at bounding box center [583, 501] width 89 height 18
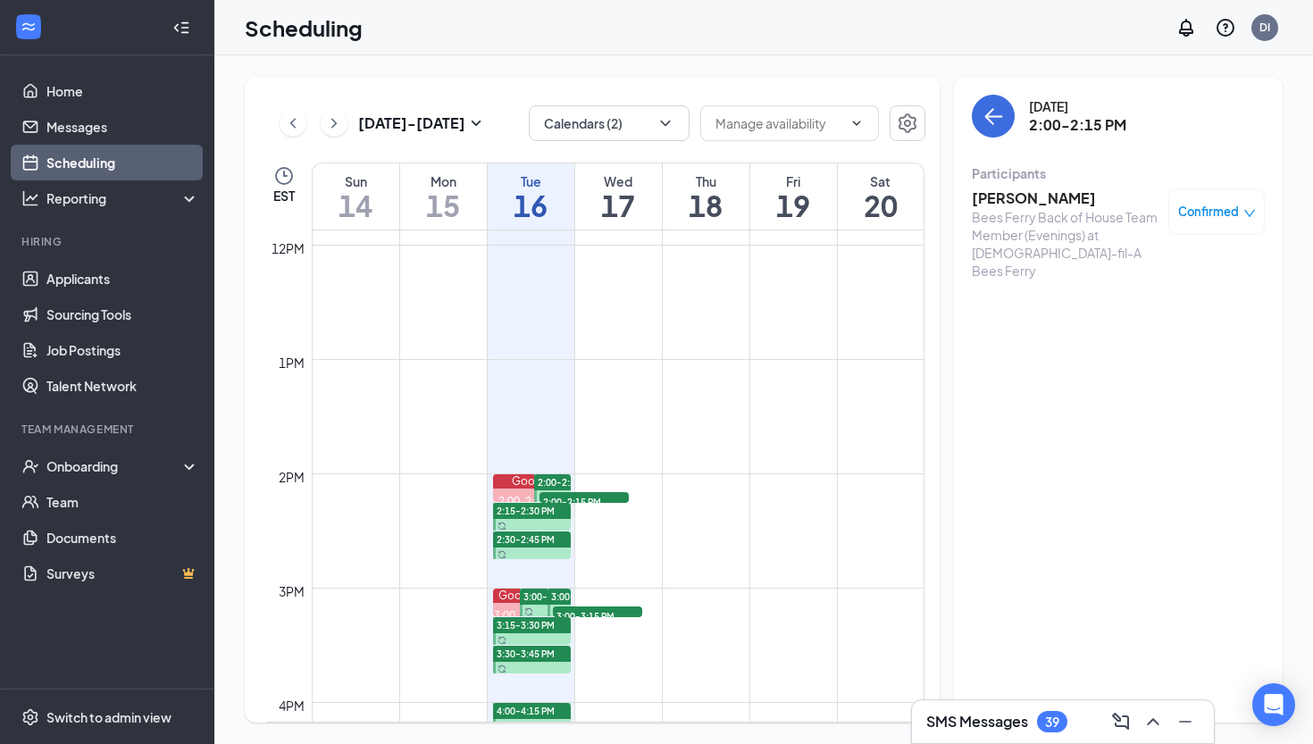
click at [621, 489] on td at bounding box center [618, 487] width 613 height 29
click at [601, 495] on span "2:00-2:15 PM" at bounding box center [583, 501] width 89 height 18
click at [544, 493] on span "2:00-2:15 PM" at bounding box center [583, 501] width 89 height 18
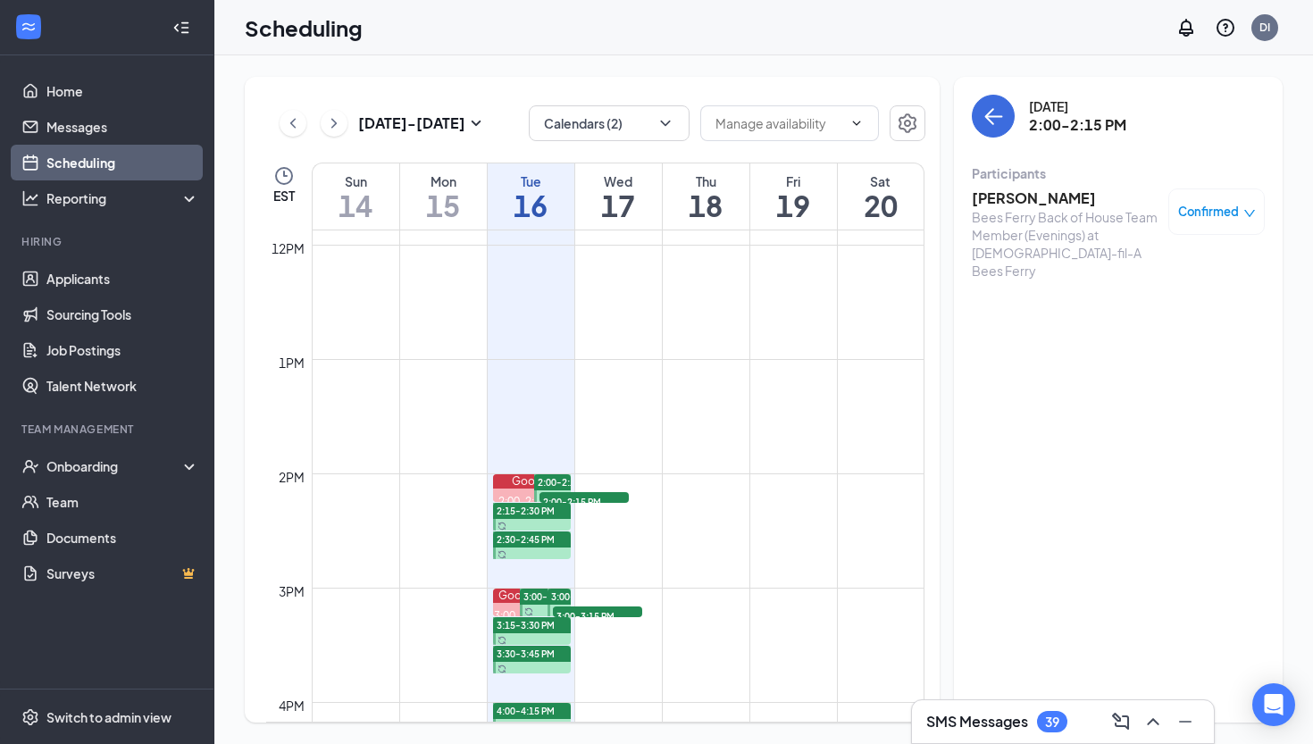
click at [535, 492] on div at bounding box center [552, 488] width 37 height 28
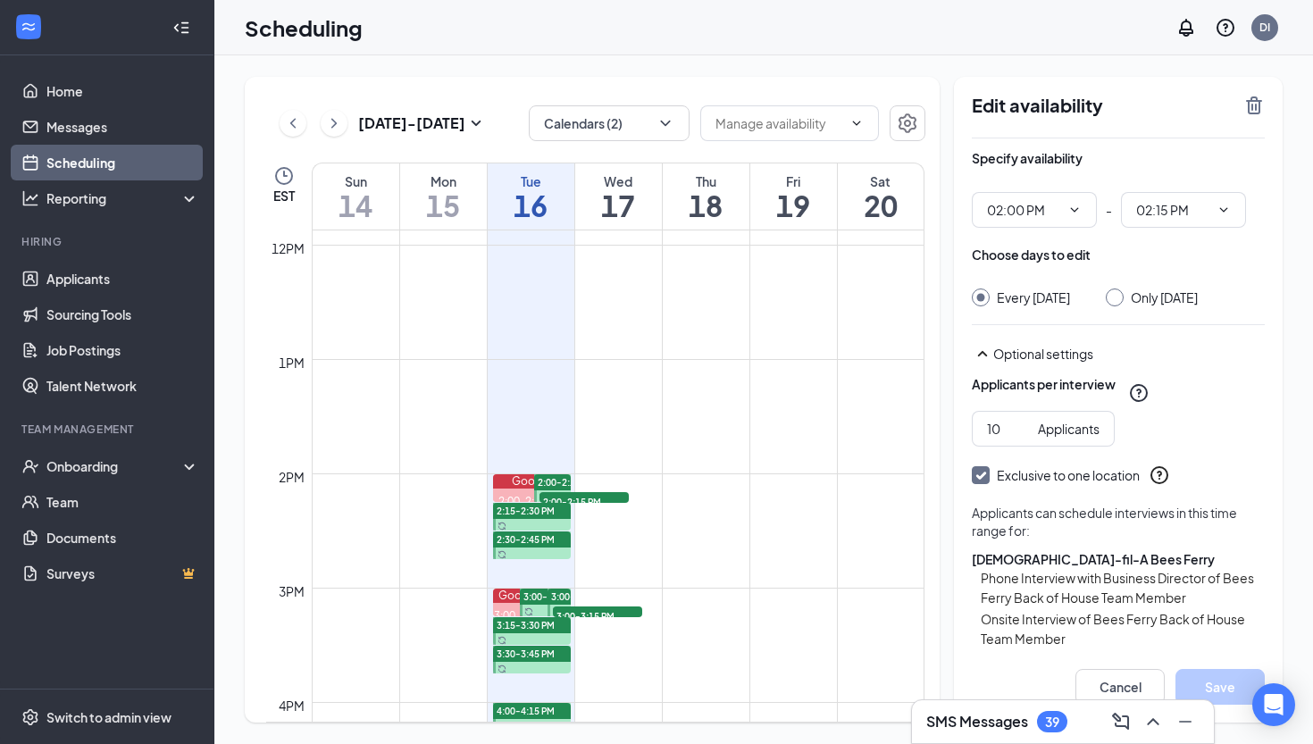
click at [544, 479] on span "2:00-2:15 PM" at bounding box center [567, 482] width 58 height 13
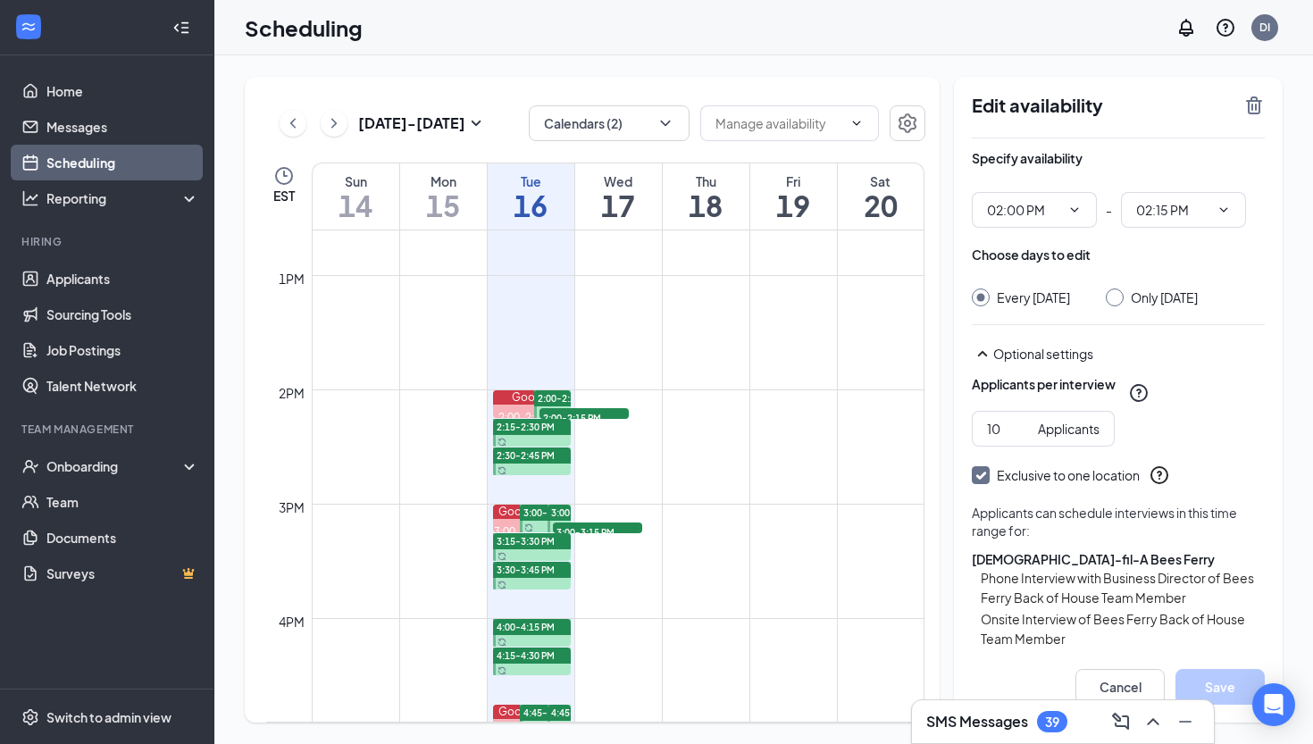
scroll to position [1447, 0]
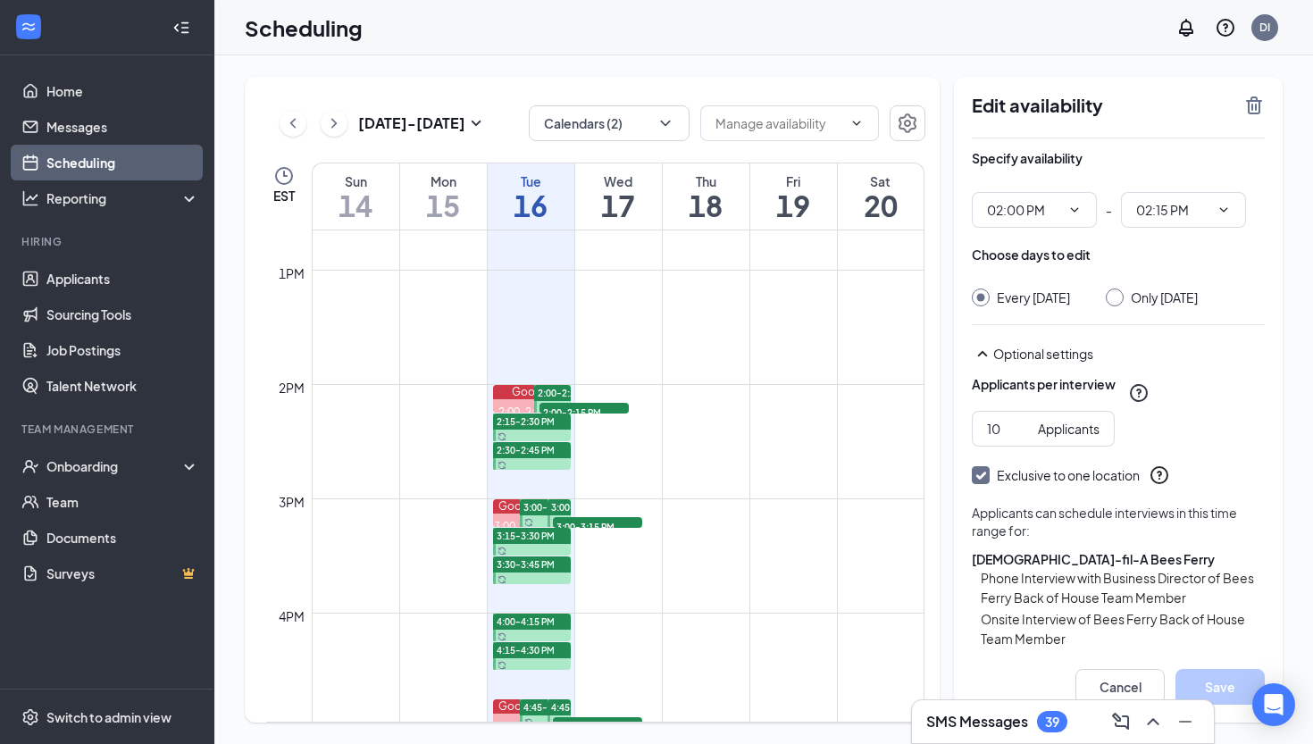
click at [551, 622] on span "4:00-4:15 PM" at bounding box center [526, 621] width 58 height 13
click at [542, 650] on span "4:15-4:30 PM" at bounding box center [526, 650] width 58 height 13
click at [497, 592] on td at bounding box center [618, 598] width 613 height 29
click at [1004, 108] on h2 "Edit availability" at bounding box center [1102, 105] width 261 height 21
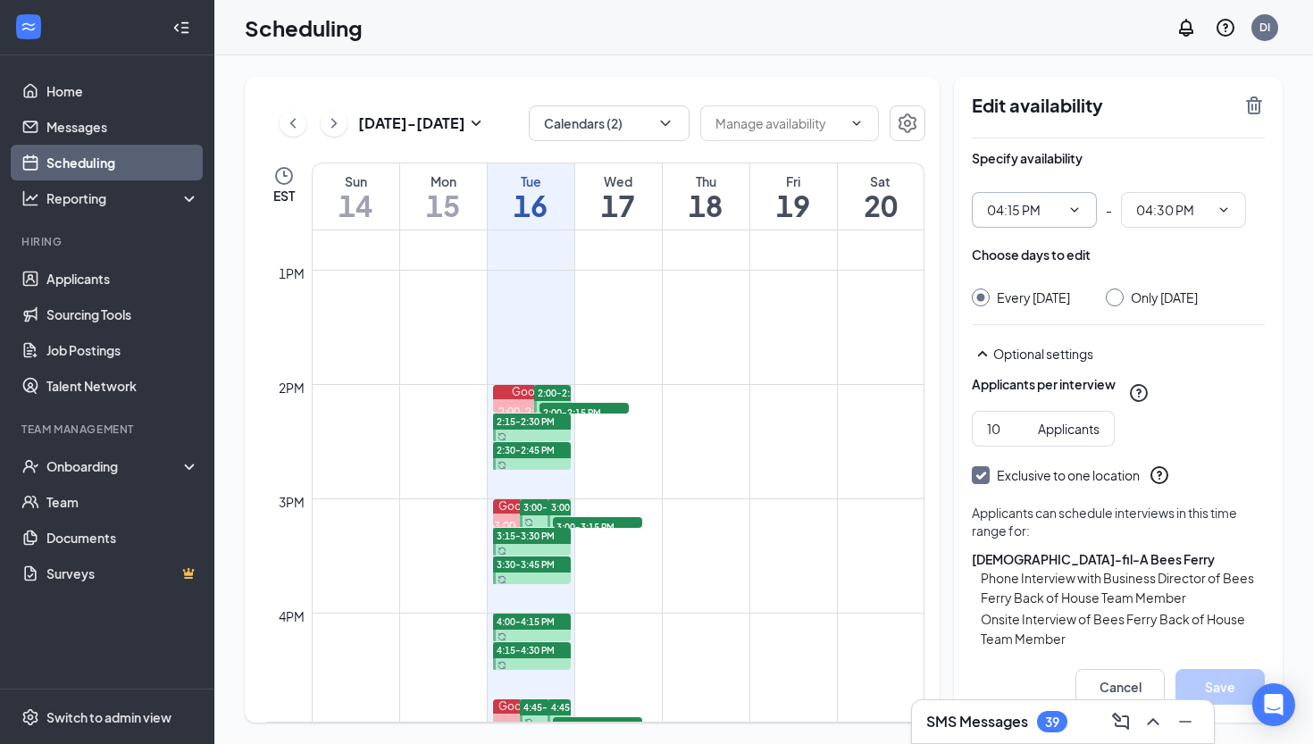
click at [1067, 204] on icon "ChevronDown" at bounding box center [1074, 210] width 14 height 14
click at [835, 321] on td at bounding box center [618, 312] width 613 height 29
